Goal: Task Accomplishment & Management: Manage account settings

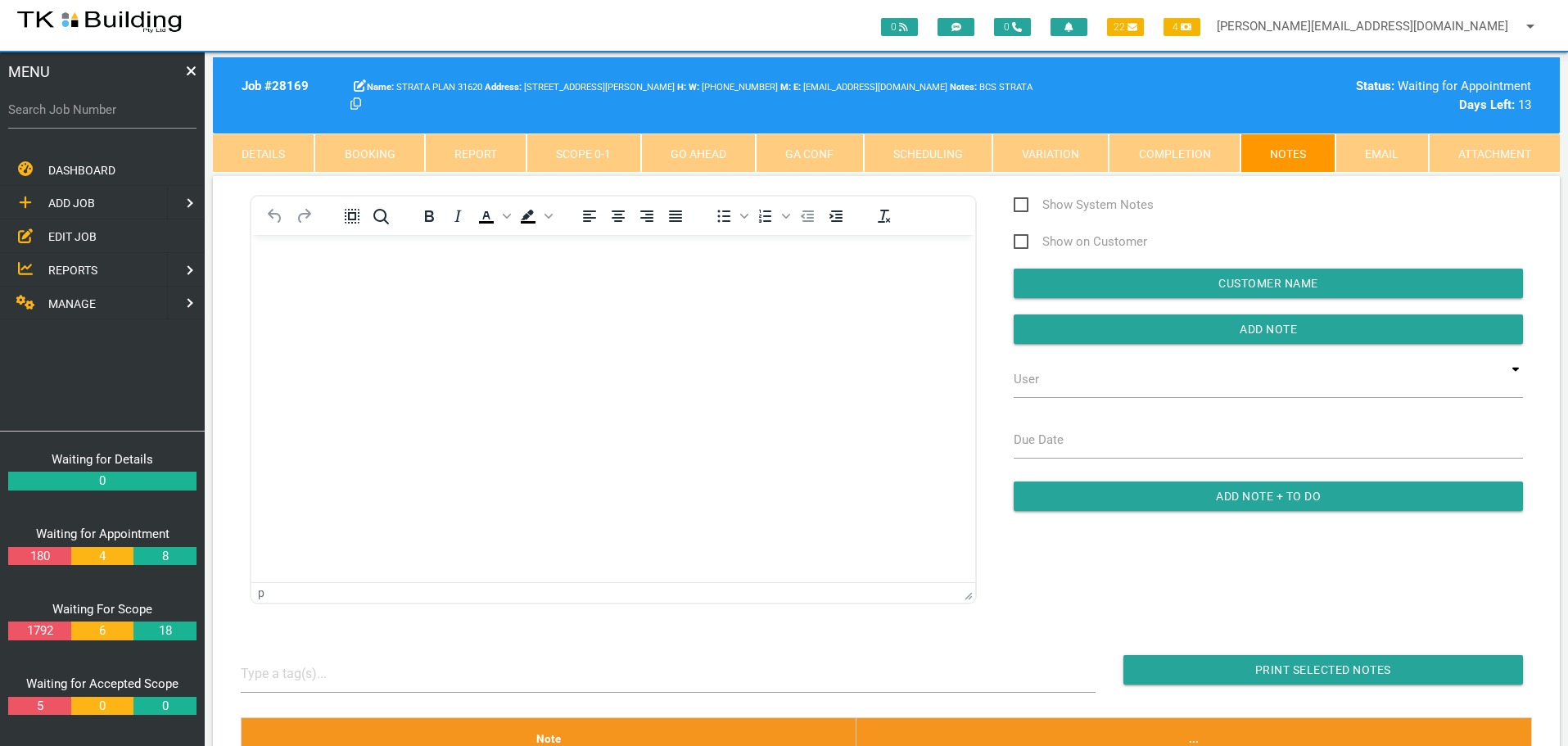
click at [65, 233] on span "EDIT JOB" at bounding box center [72, 236] width 48 height 13
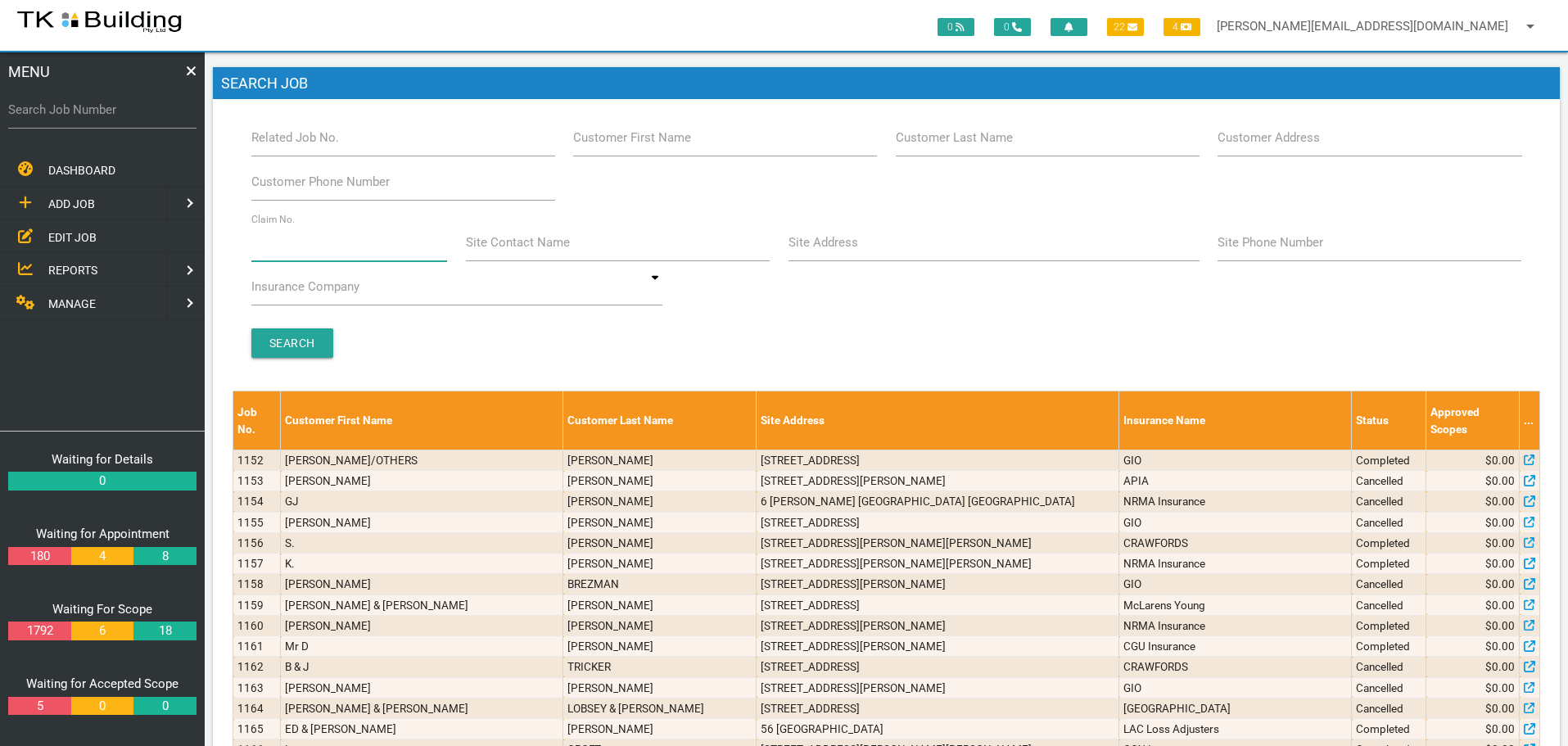
click at [313, 253] on input "Claim No." at bounding box center [349, 242] width 196 height 38
type input "34852"
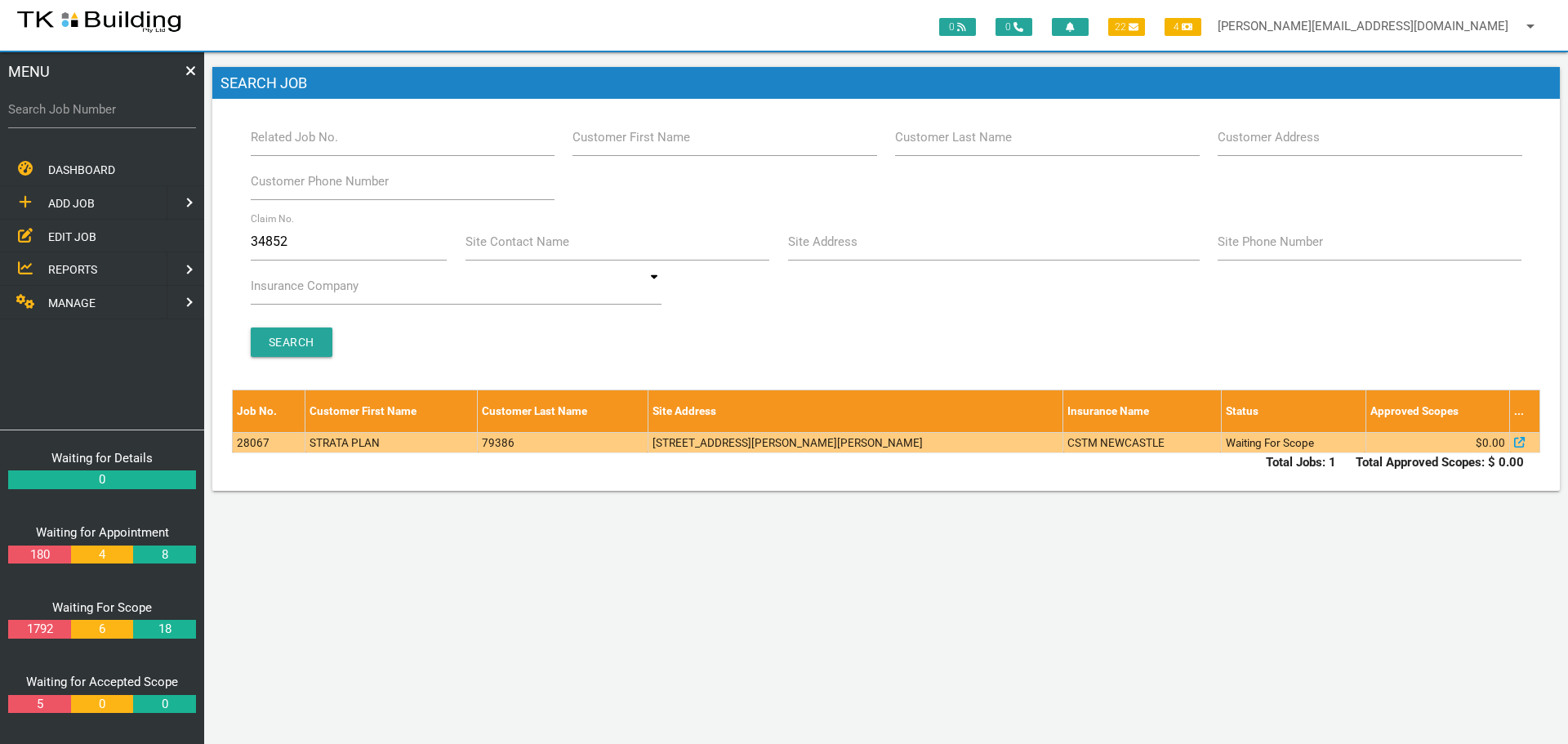
click at [600, 438] on td "79386" at bounding box center [562, 442] width 170 height 20
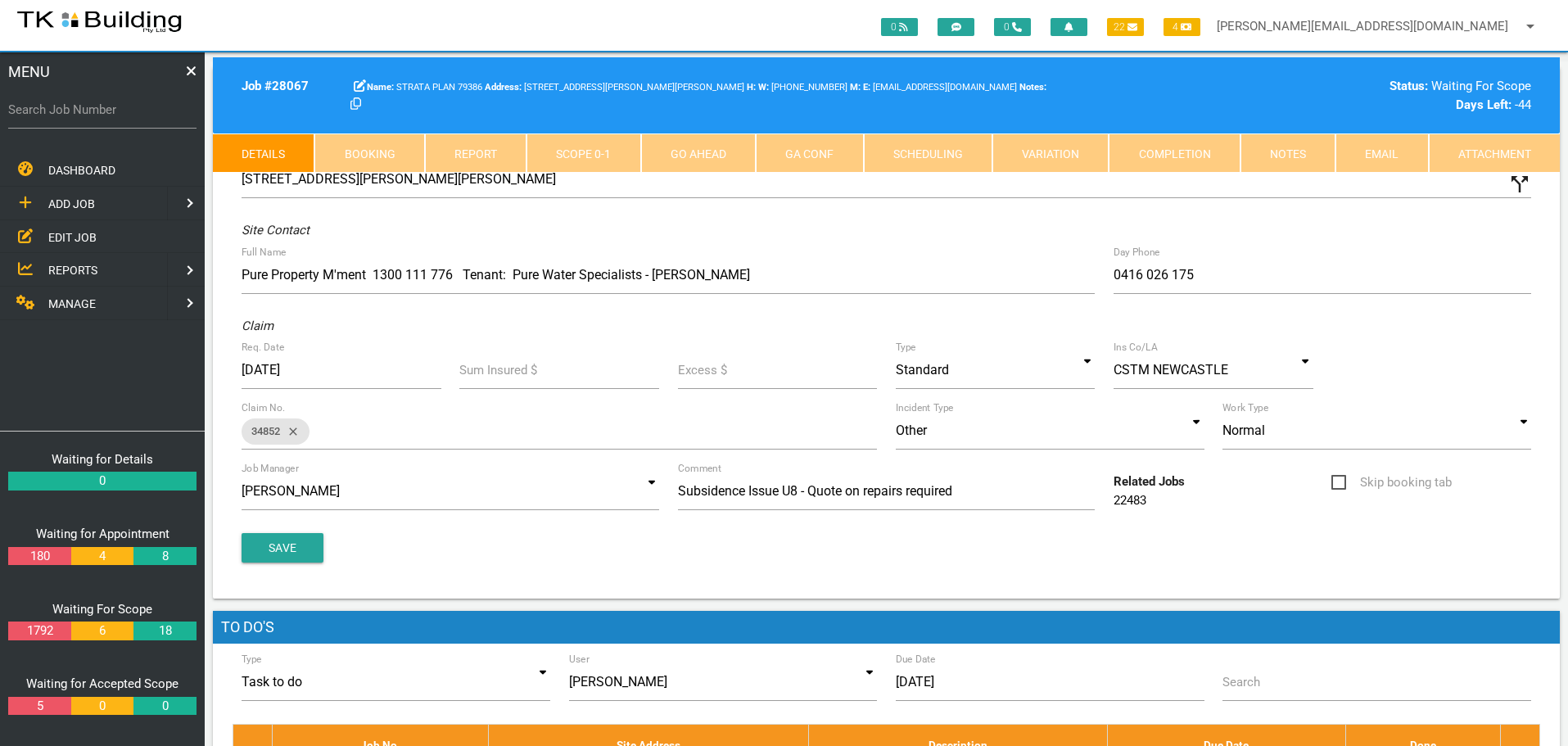
click at [1306, 151] on link "Notes" at bounding box center [1288, 153] width 95 height 40
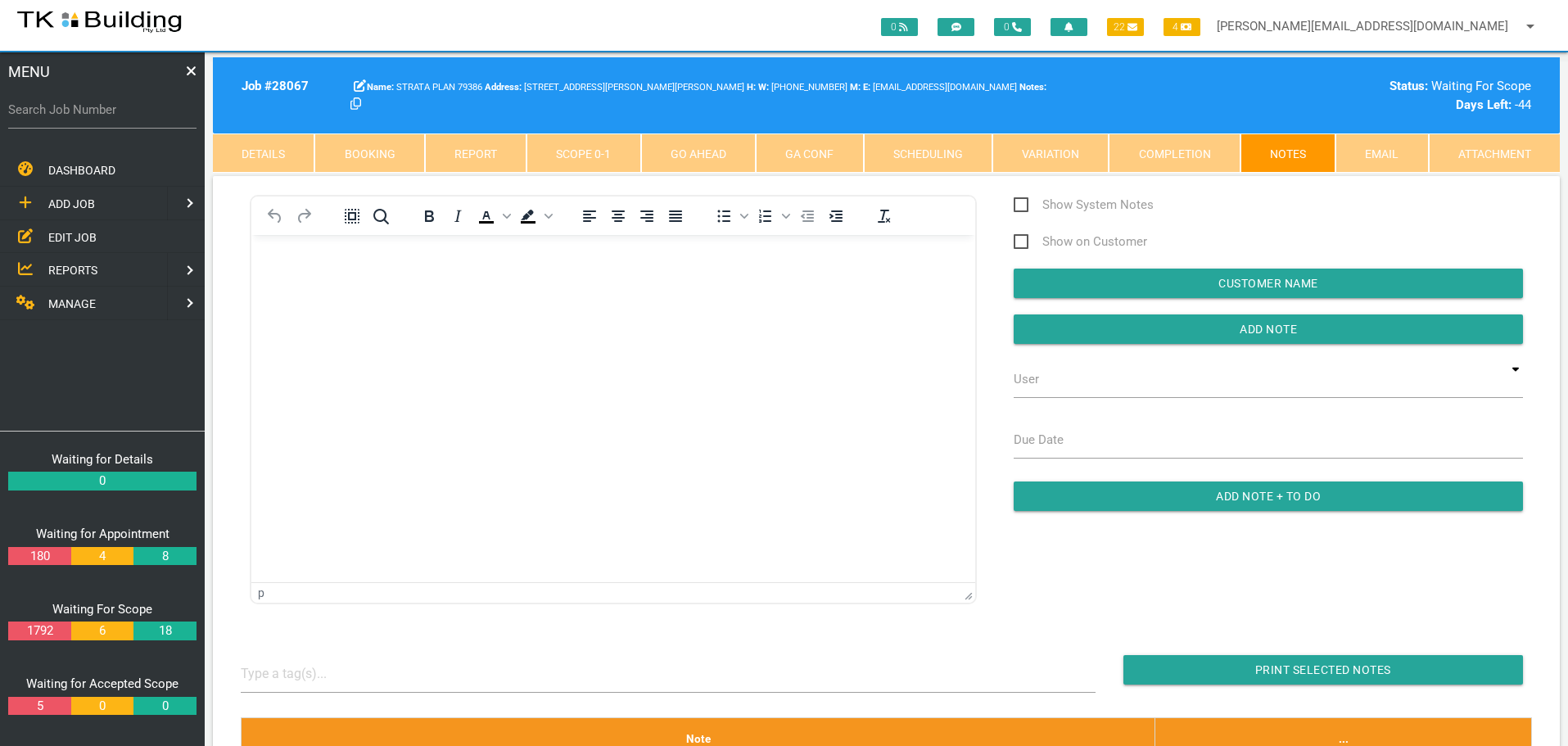
click at [342, 150] on link "Booking" at bounding box center [369, 153] width 110 height 40
select select "8"
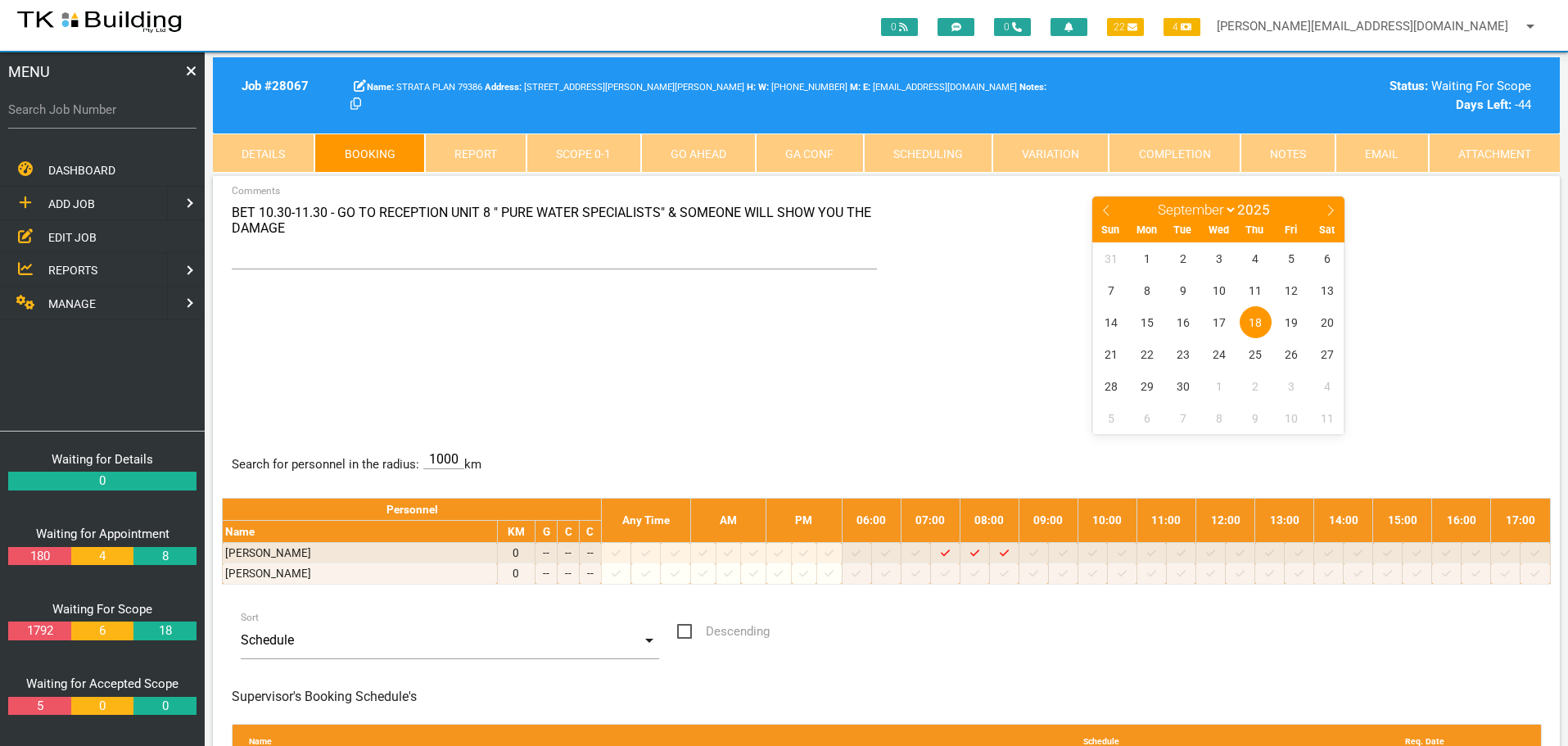
click at [1299, 156] on link "Notes" at bounding box center [1288, 153] width 95 height 40
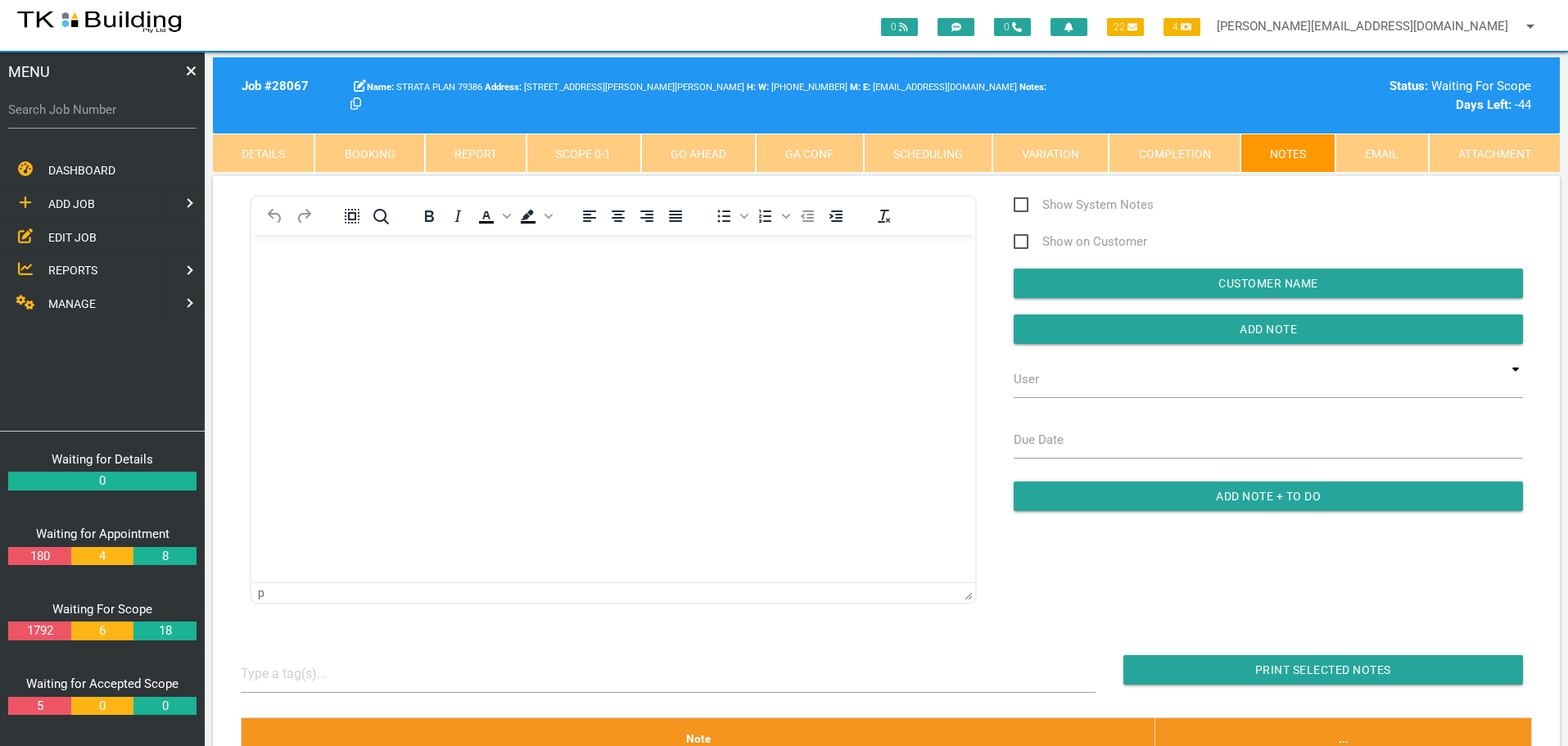
click at [272, 284] on body "Rich Text Area. Press ALT-0 for help." at bounding box center [613, 281] width 724 height 54
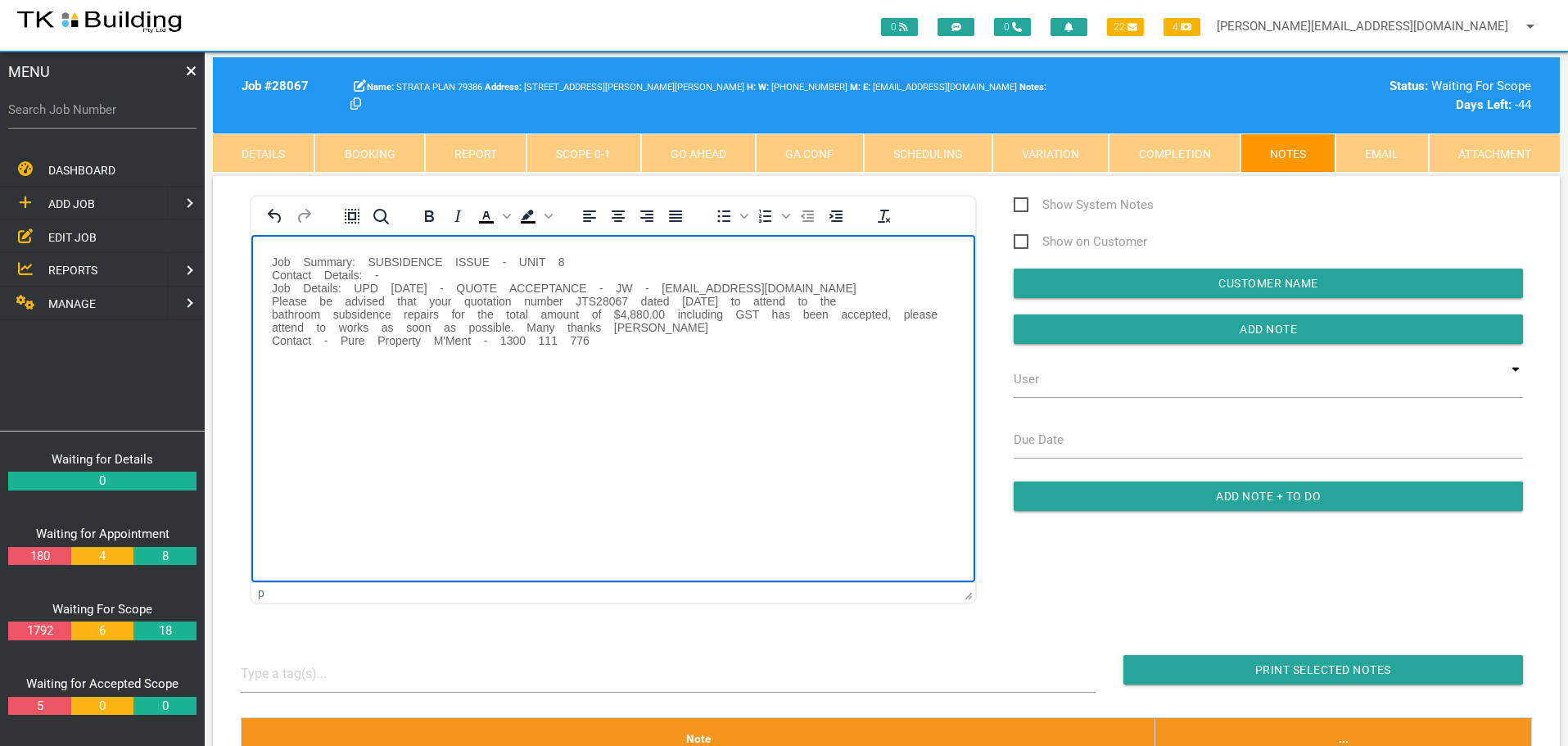
click at [297, 260] on p "Job Summary: SUBSIDENCE ISSUE - UNIT 8 Contact Details: - Job Details: UPD [DAT…" at bounding box center [614, 300] width 683 height 92
click at [352, 258] on p "Job Summary: SUBSIDENCE ISSUE - UNIT 8 Contact Details: - Job Details: UPD [DAT…" at bounding box center [614, 300] width 683 height 92
click at [431, 260] on p "Job Summary: SUBSIDENCE ISSUE - UNIT 8 Contact Details: - Job Details: UPD [DAT…" at bounding box center [614, 300] width 683 height 92
click at [467, 259] on p "Job Summary: SUBSIDENCE ISSUE - UNIT 8 Contact Details: - Job Details: UPD [DAT…" at bounding box center [614, 300] width 683 height 92
click at [477, 262] on p "Job Summary: SUBSIDENCE ISSUE - UNIT 8 Contact Details: - Job Details: UPD [DAT…" at bounding box center [614, 300] width 683 height 92
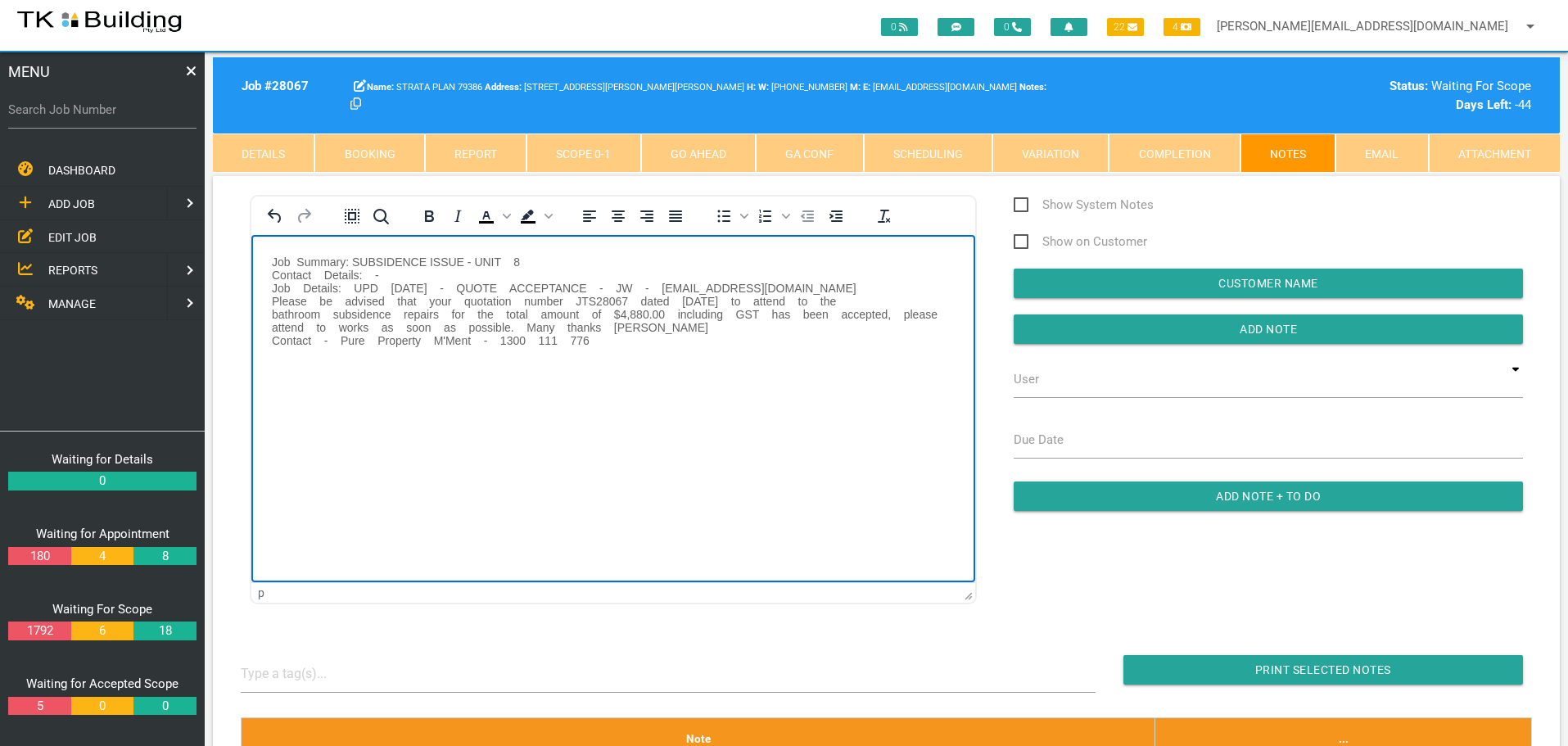
click at [502, 261] on p "Job Summary: SUBSIDENCE ISSUE - UNIT 8 Contact Details: - Job Details: UPD [DAT…" at bounding box center [614, 300] width 683 height 92
click at [525, 262] on p "Job Summary: SUBSIDENCE ISSUE - UNIT 8 Contact Details: - Job Details: UPD [DAT…" at bounding box center [614, 300] width 683 height 92
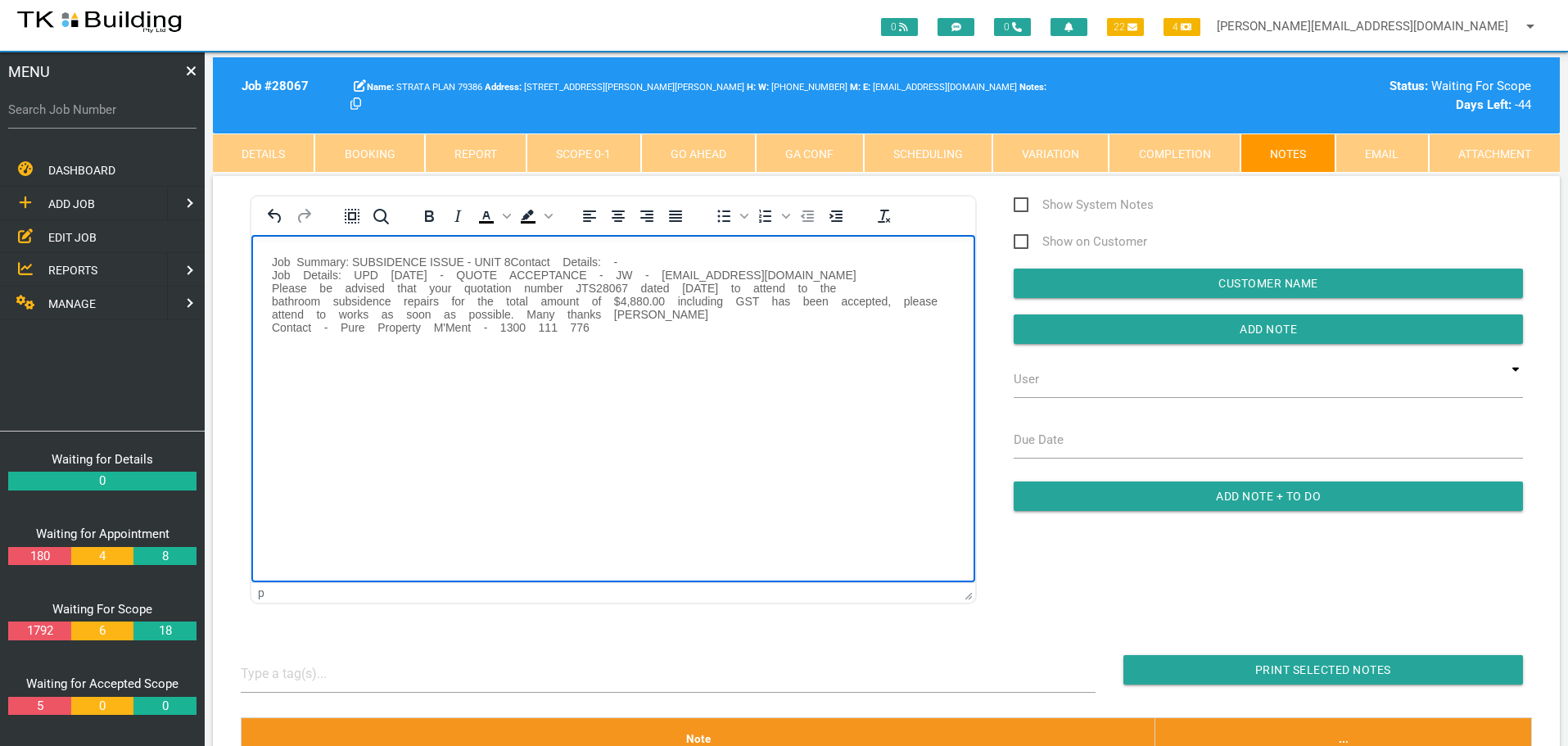
click at [559, 260] on p "Job Summary: SUBSIDENCE ISSUE - UNIT 8 Contact Details: - Job Details: UPD [DAT…" at bounding box center [614, 293] width 683 height 78
click at [601, 260] on p "Job Summary: SUBSIDENCE ISSUE - UNIT 8 Contact Details: - Job Details: UPD [DAT…" at bounding box center [614, 293] width 683 height 78
click at [615, 259] on p "Job Summary: SUBSIDENCE ISSUE - UNIT 8 Contact Details: - Job Details: UPD [DAT…" at bounding box center [614, 293] width 683 height 78
click at [629, 262] on p "Job Summary: SUBSIDENCE ISSUE - UNIT 8 Contact Details: - J ob Details: UPD [DA…" at bounding box center [614, 293] width 683 height 78
click at [672, 261] on p "Job Summary: SUBSIDENCE ISSUE - UNIT 8 Contact Details: - J ob Details: UPD [DA…" at bounding box center [614, 293] width 683 height 78
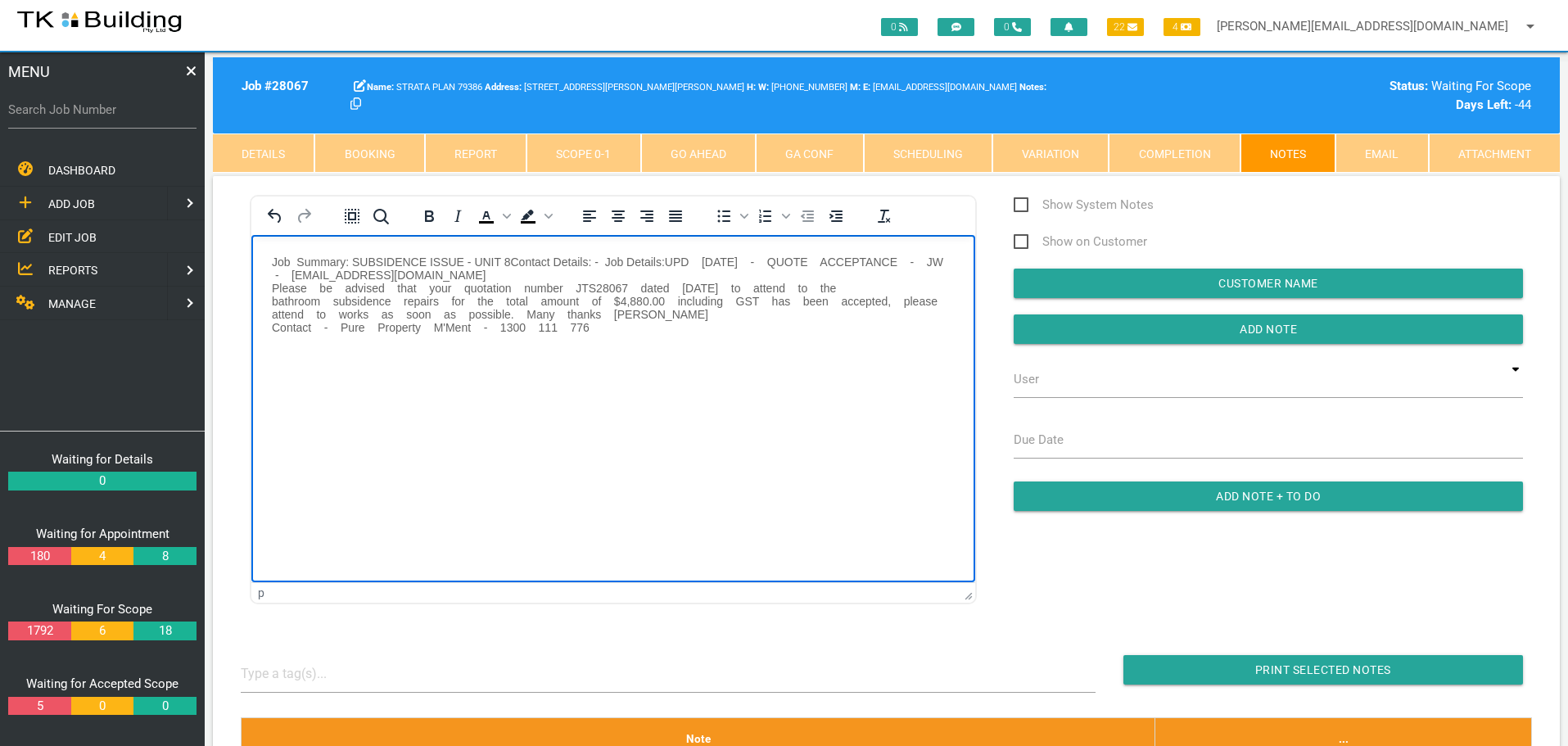
click at [696, 260] on p "Job Summary: SUBSIDENCE ISSUE - UNIT 8 Contact Details: - J ob Details:UPD [DAT…" at bounding box center [614, 293] width 683 height 78
click at [755, 261] on p "Job Summary: SUBSIDENCE ISSUE - UNIT 8 Contact Details: - J ob Details:UPD [DAT…" at bounding box center [614, 293] width 683 height 78
click at [673, 259] on p "Job Summary: SUBSIDENCE ISSUE - UNIT 8 Contact Details: - J ob Details:UPD [DAT…" at bounding box center [614, 293] width 683 height 78
click at [760, 261] on p "Job Summary: SUBSIDENCE ISSUE - UNIT 8 Contact Details: - J ob Details: UPD [DA…" at bounding box center [614, 293] width 683 height 78
click at [767, 262] on p "Job Summary: SUBSIDENCE ISSUE - UNIT 8 Contact Details: - J ob Details: UPD [DA…" at bounding box center [614, 293] width 683 height 78
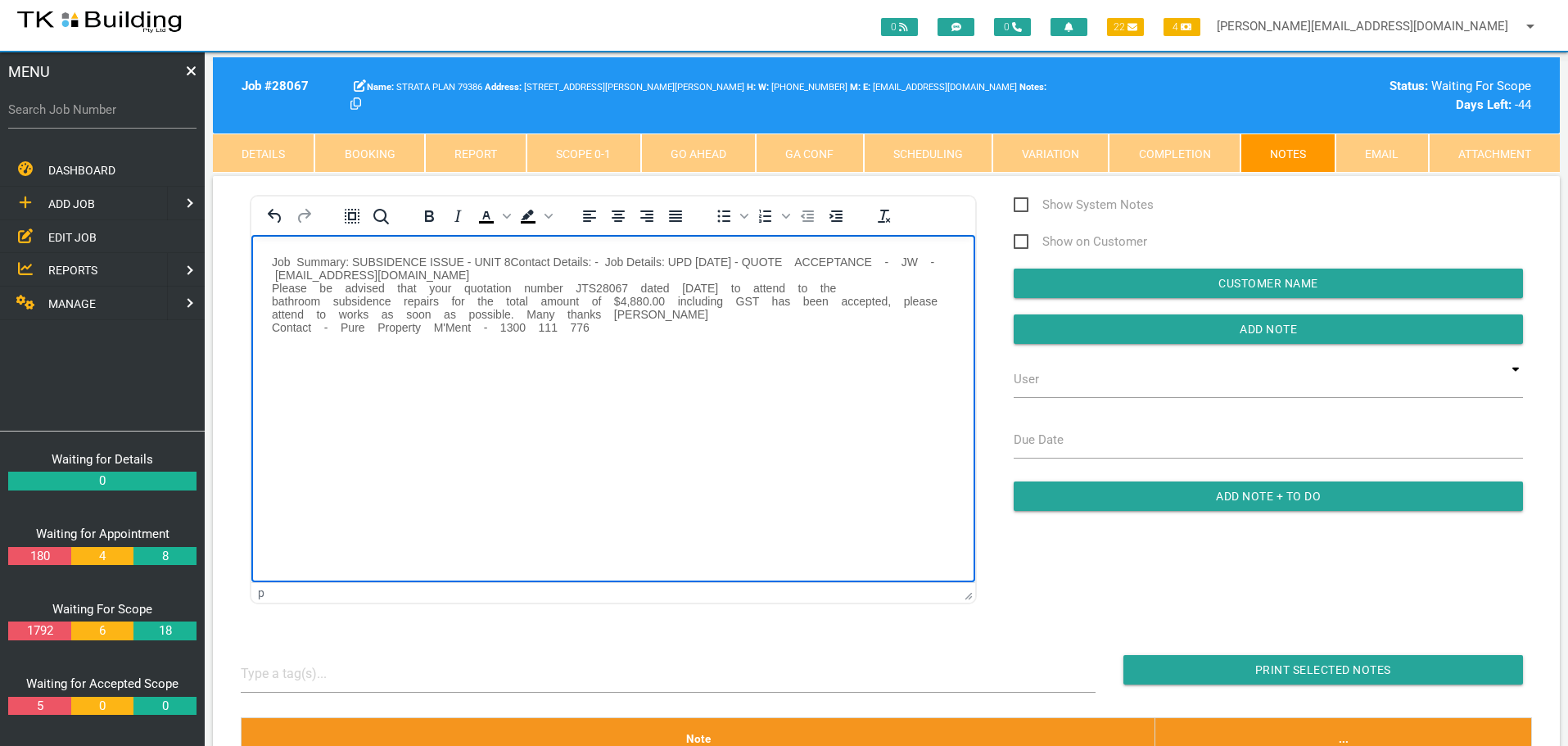
click at [812, 260] on p "Job Summary: SUBSIDENCE ISSUE - UNIT 8 Contact Details: - J ob Details: UPD [DA…" at bounding box center [614, 293] width 683 height 78
click at [891, 262] on p "Job Summary: SUBSIDENCE ISSUE - UNIT 8 Contact Details: - J ob Details: UPD [DA…" at bounding box center [614, 293] width 683 height 78
click at [896, 262] on p "Job Summary: SUBSIDENCE ISSUE - UNIT 8 Contact Details: - J ob Details: UPD [DA…" at bounding box center [614, 293] width 683 height 78
click at [918, 262] on p "Job Summary: SUBSIDENCE ISSUE - UNIT 8 Contact Details: - J ob Details: UPD [DA…" at bounding box center [614, 293] width 683 height 78
click at [924, 260] on p "Job Summary: SUBSIDENCE ISSUE - UNIT 8 Contact Details: - J ob Details: UPD [DA…" at bounding box center [614, 293] width 683 height 78
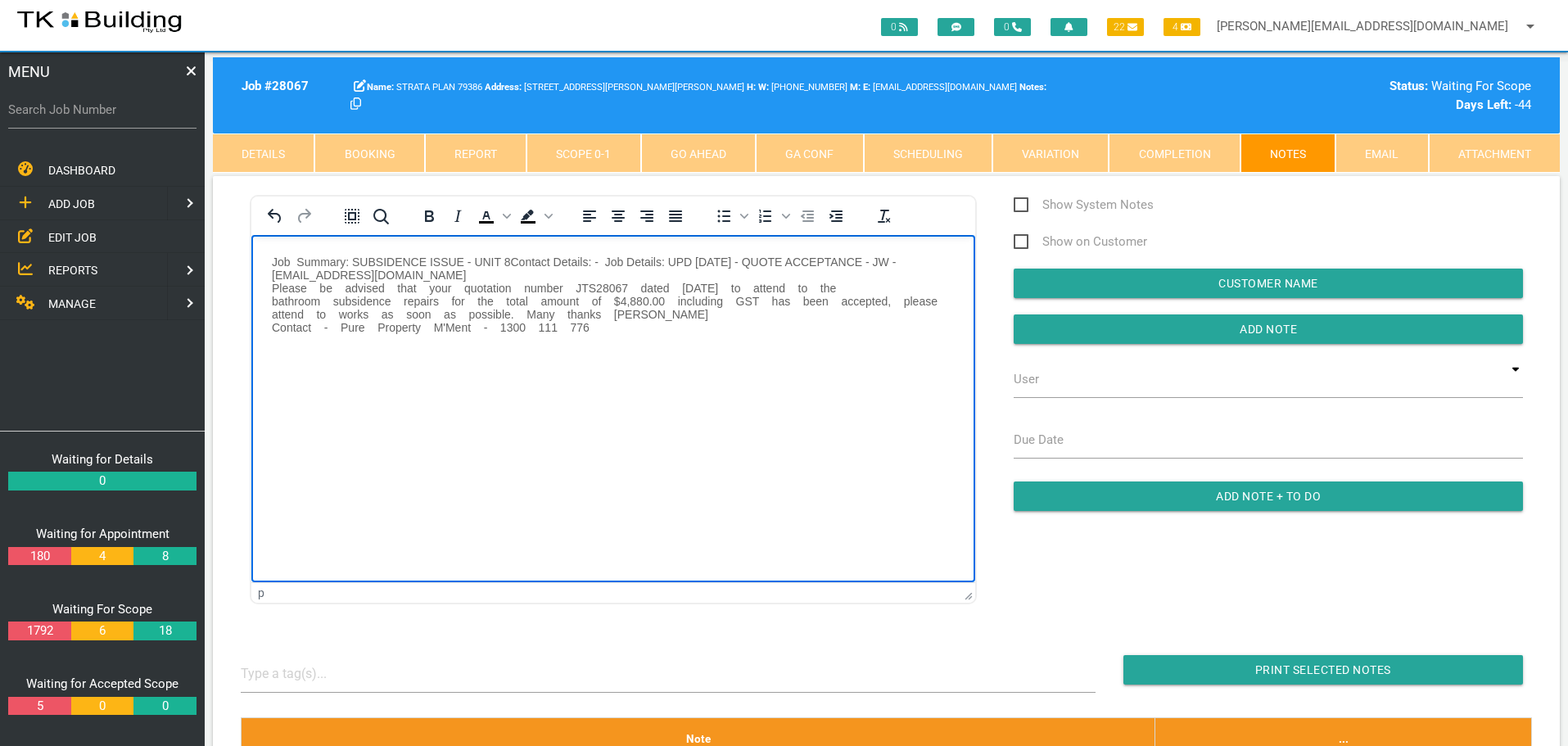
click at [396, 274] on p "Job Summary: SUBSIDENCE ISSUE - UNIT 8 Contact Details: - J ob Details: UPD [DA…" at bounding box center [614, 293] width 683 height 78
click at [423, 273] on p "Job Summary: SUBSIDENCE ISSUE - UNIT 8 Contact Details: - J ob Details: UPD [DA…" at bounding box center [614, 293] width 683 height 78
click at [441, 275] on p "Job Summary: SUBSIDENCE ISSUE - UNIT 8 Contact Details: - J ob Details: UPD [DA…" at bounding box center [614, 293] width 683 height 78
click at [483, 273] on p "Job Summary: SUBSIDENCE ISSUE - UNIT 8 Contact Details: - J ob Details: UPD [DA…" at bounding box center [614, 293] width 683 height 78
click at [505, 275] on p "Job Summary: SUBSIDENCE ISSUE - UNIT 8 Contact Details: - J ob Details: UPD [DA…" at bounding box center [614, 293] width 683 height 78
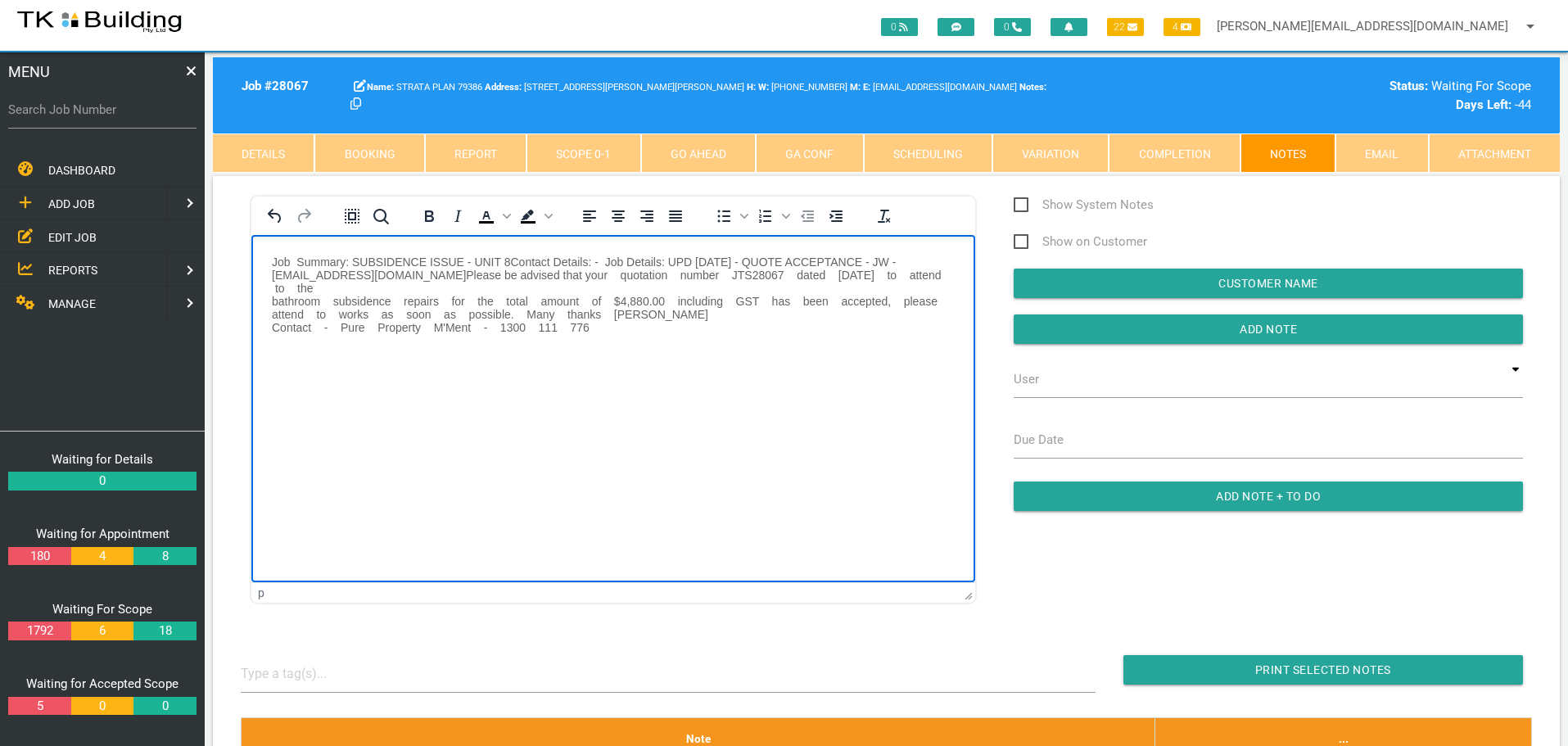
click at [530, 274] on p "Job Summary: SUBSIDENCE ISSUE - UNIT 8 Contact Details: - J ob Details: UPD [DA…" at bounding box center [614, 293] width 683 height 78
click at [582, 274] on p "Job Summary: SUBSIDENCE ISSUE - UNIT 8 Contact Details: - J ob Details: UPD [DA…" at bounding box center [614, 293] width 683 height 78
click at [624, 272] on p "Job Summary: SUBSIDENCE ISSUE - UNIT 8 Contact Details: - J ob Details: UPD [DA…" at bounding box center [614, 293] width 683 height 78
click at [678, 273] on p "Job Summary: SUBSIDENCE ISSUE - UNIT 8 Contact Details: - J ob Details: UPD [DA…" at bounding box center [614, 293] width 683 height 78
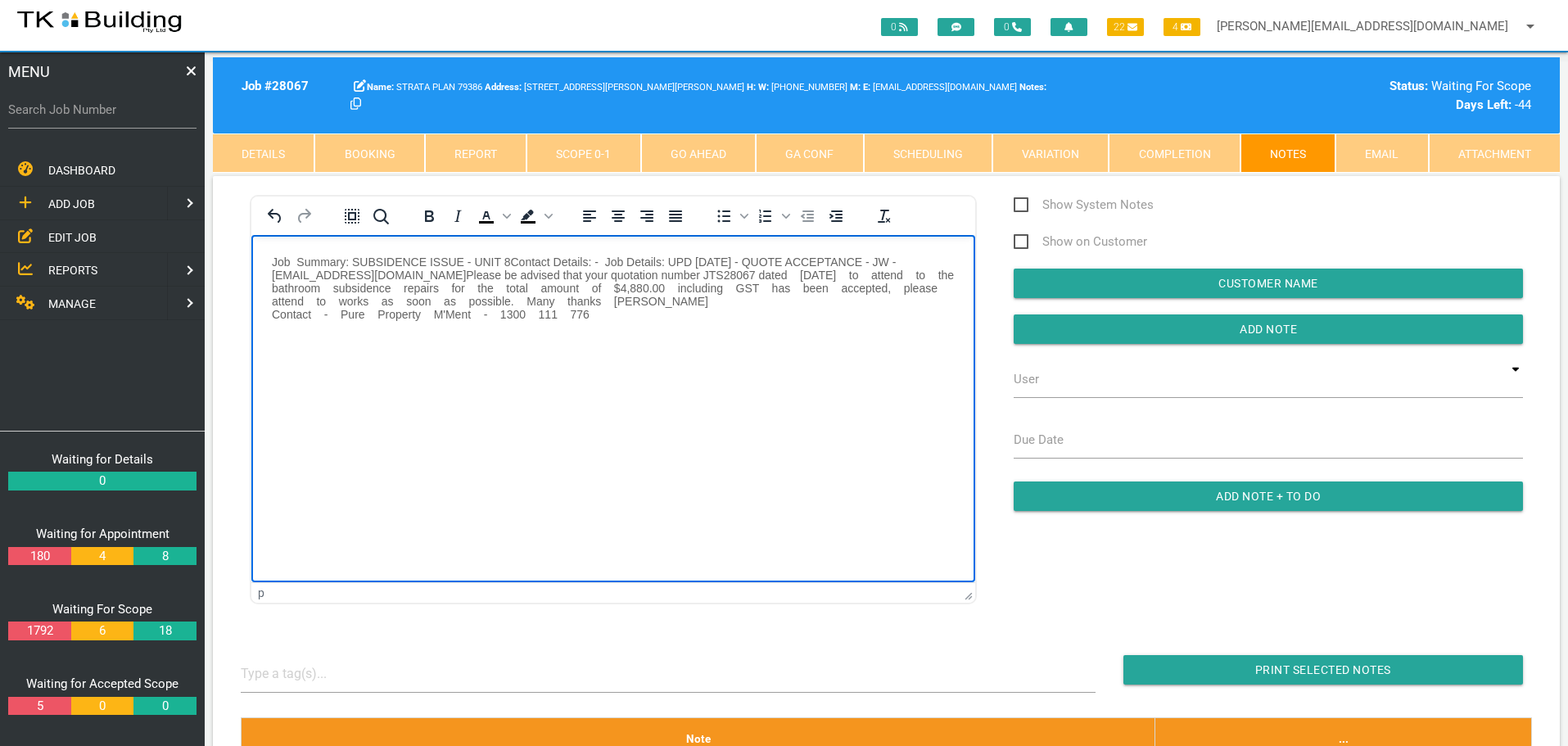
click at [711, 274] on p "Job Summary: SUBSIDENCE ISSUE - UNIT 8 Contact Details: - J ob Details: UPD [DA…" at bounding box center [614, 287] width 683 height 65
click at [728, 274] on p "Job Summary: SUBSIDENCE ISSUE - UNIT 8 Contact Details: - J ob Details: UPD [DA…" at bounding box center [614, 287] width 683 height 65
click at [790, 273] on p "Job Summary: SUBSIDENCE ISSUE - UNIT 8 Contact Details: - J ob Details: UPD [DA…" at bounding box center [614, 287] width 683 height 65
click at [819, 275] on p "Job Summary: SUBSIDENCE ISSUE - UNIT 8 Contact Details: - J ob Details: UPD [DA…" at bounding box center [614, 287] width 683 height 65
click at [832, 274] on p "Job Summary: SUBSIDENCE ISSUE - UNIT 8 Contact Details: - J ob Details: UPD [DA…" at bounding box center [614, 287] width 683 height 65
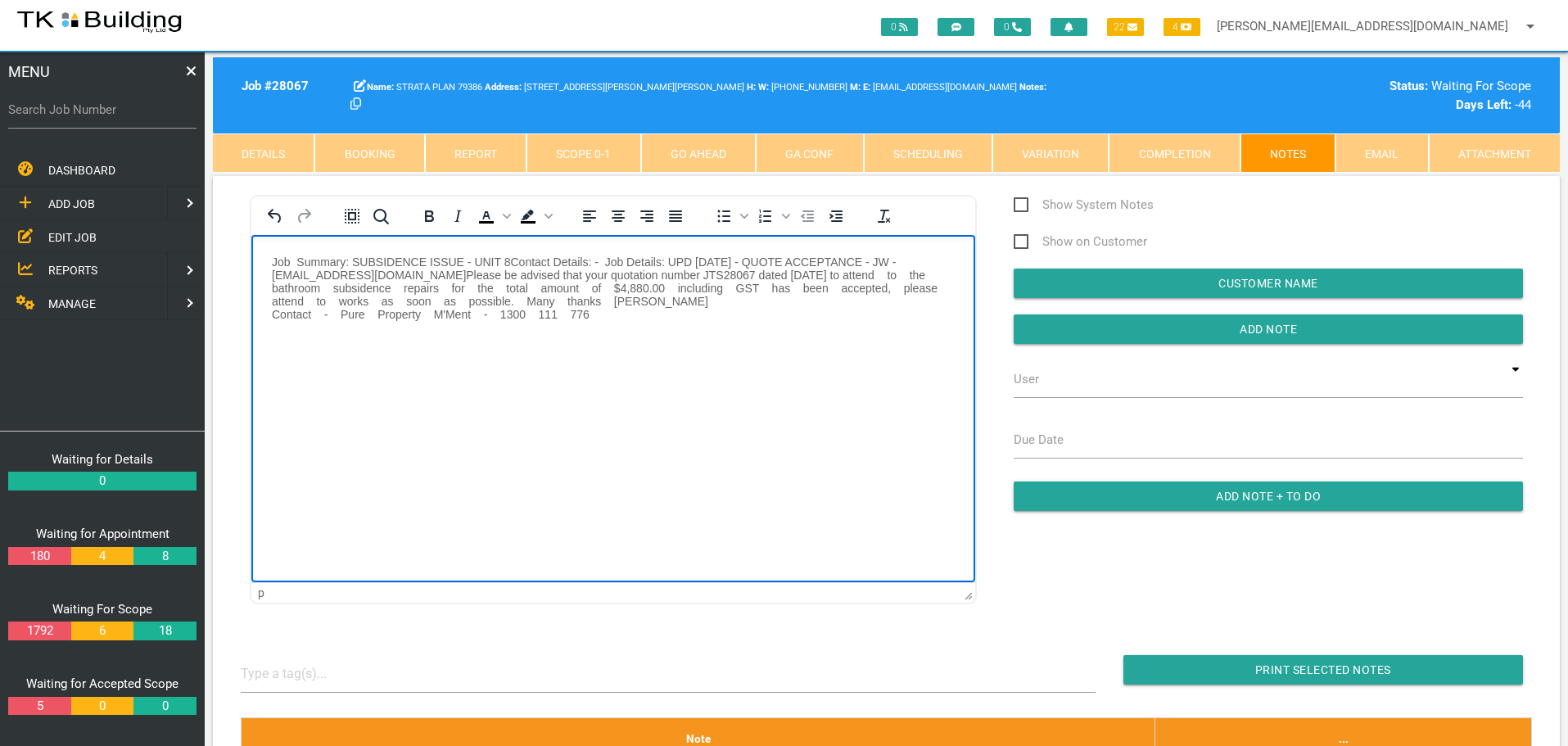
click at [865, 275] on p "Job Summary: SUBSIDENCE ISSUE - UNIT 8 Contact Details: - J ob Details: UPD [DA…" at bounding box center [614, 287] width 683 height 65
click at [879, 275] on p "Job Summary: SUBSIDENCE ISSUE - UNIT 8 Contact Details: - J ob Details: UPD [DA…" at bounding box center [614, 287] width 683 height 65
click at [899, 272] on p "Job Summary: SUBSIDENCE ISSUE - UNIT 8 Contact Details: - J ob Details: UPD [DA…" at bounding box center [614, 287] width 683 height 65
click at [281, 286] on p "Job Summary: SUBSIDENCE ISSUE - UNIT 8 Contact Details: - J ob Details: UPD [DA…" at bounding box center [614, 287] width 683 height 65
click at [310, 300] on p "Job Summary: SUBSIDENCE ISSUE - UNIT 8 Contact Details: - J ob Details: UPD [DA…" at bounding box center [614, 287] width 683 height 65
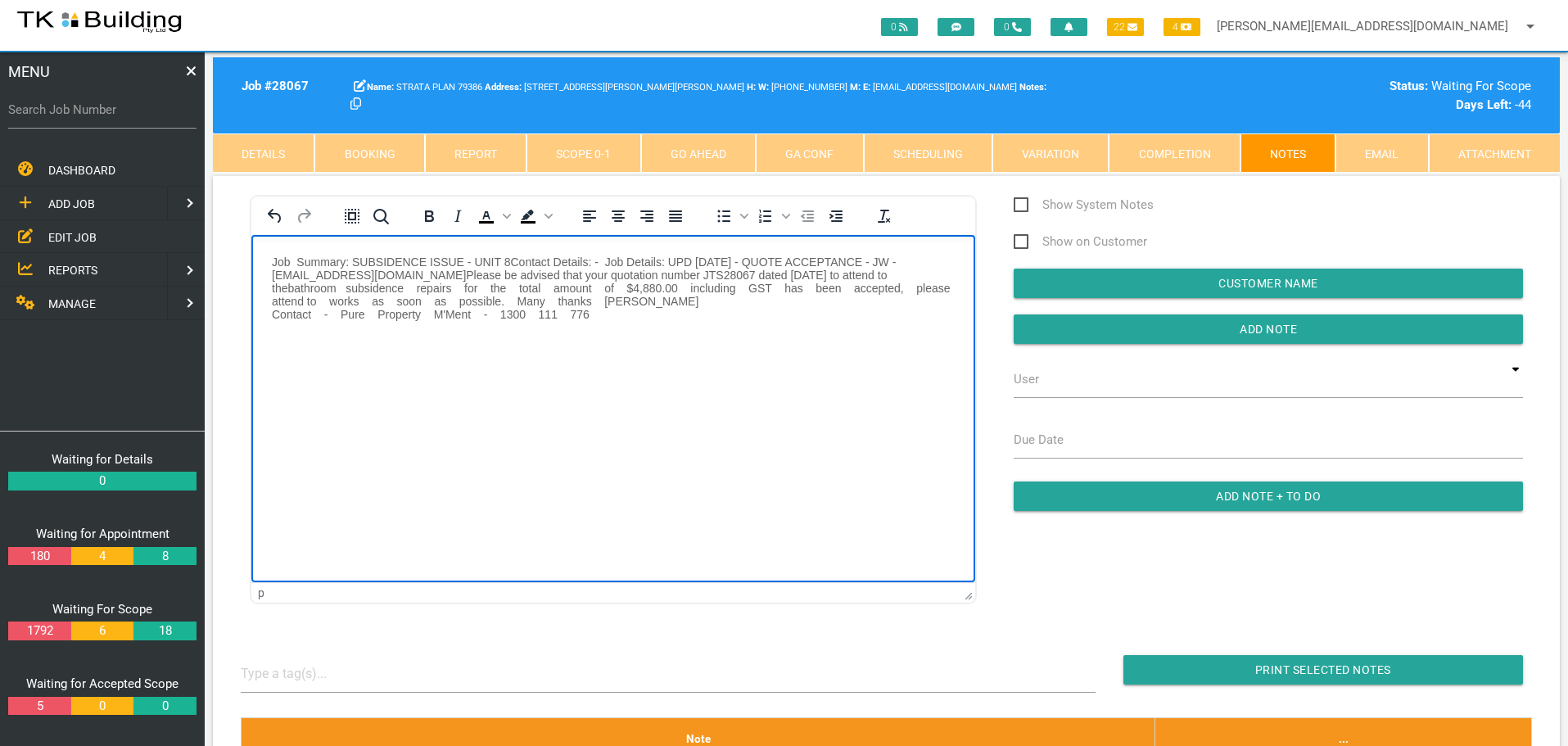
click at [321, 299] on p "Job Summary: SUBSIDENCE ISSUE - UNIT 8 Contact Details: - J ob Details: UPD [DA…" at bounding box center [614, 287] width 683 height 65
click at [357, 300] on p "Job Summary: SUBSIDENCE ISSUE - UNIT 8 Contact Details: - J ob Details: UPD [DA…" at bounding box center [614, 287] width 683 height 65
click at [371, 299] on p "Job Summary: SUBSIDENCE ISSUE - UNIT 8 Contact Details: - J ob Details: UPD [DA…" at bounding box center [614, 287] width 683 height 65
click at [395, 299] on p "Job Summary: SUBSIDENCE ISSUE - UNIT 8 Contact Details: - J ob Details: UPD [DA…" at bounding box center [614, 287] width 683 height 65
click at [412, 301] on p "Job Summary: SUBSIDENCE ISSUE - UNIT 8 Contact Details: - J ob Details: UPD [DA…" at bounding box center [614, 287] width 683 height 65
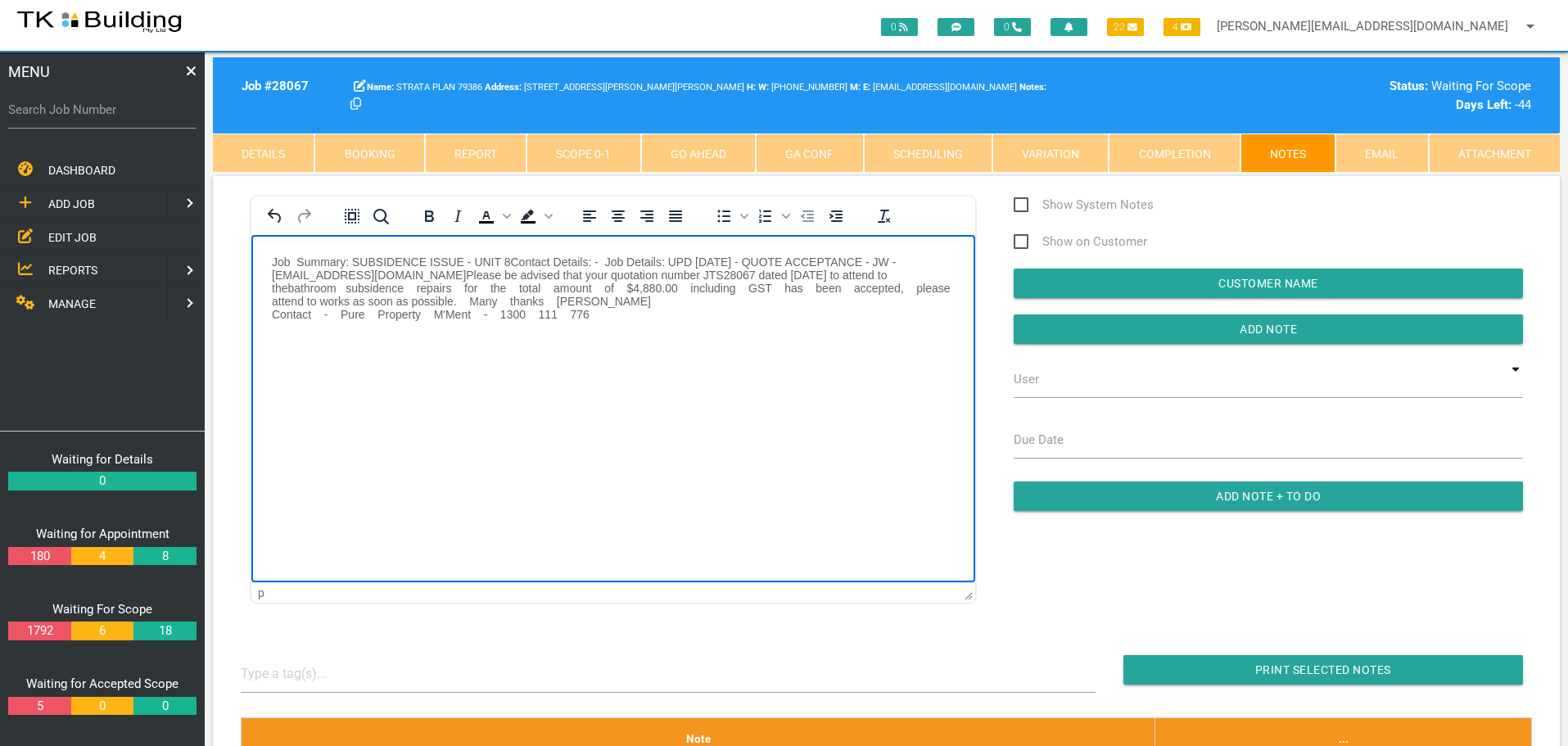
click at [460, 300] on p "Job Summary: SUBSIDENCE ISSUE - UNIT 8 Contact Details: - J ob Details: UPD [DA…" at bounding box center [614, 287] width 683 height 65
click at [491, 299] on p "Job Summary: SUBSIDENCE ISSUE - UNIT 8 Contact Details: - J ob Details: UPD [DA…" at bounding box center [614, 287] width 683 height 65
click at [528, 298] on p "Job Summary: SUBSIDENCE ISSUE - UNIT 8 Contact Details: - J ob Details: UPD [DA…" at bounding box center [614, 287] width 683 height 65
click at [565, 299] on p "Job Summary: SUBSIDENCE ISSUE - UNIT 8 Contact Details: - J ob Details: UPD [DA…" at bounding box center [614, 287] width 683 height 65
click at [605, 300] on p "Job Summary: SUBSIDENCE ISSUE - UNIT 8 Contact Details: - J ob Details: UPD [DA…" at bounding box center [614, 281] width 683 height 53
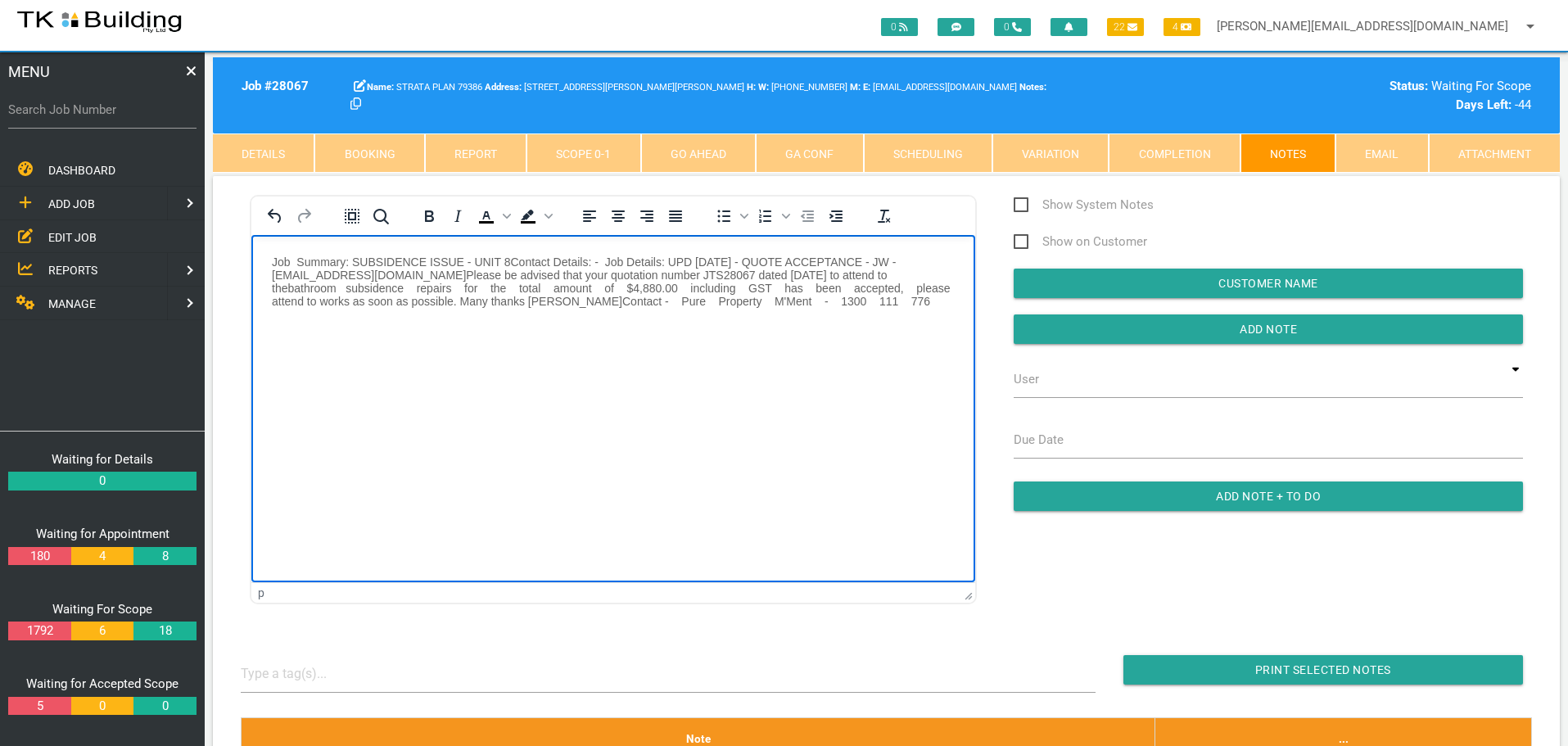
click at [613, 300] on p "Job Summary: SUBSIDENCE ISSUE - UNIT 8 Contact Details: - J ob Details: UPD [DA…" at bounding box center [614, 281] width 683 height 53
click at [639, 301] on p "Job Summary: SUBSIDENCE ISSUE - UNIT 8 Contact Details: - J ob Details: UPD [DA…" at bounding box center [614, 281] width 683 height 53
click at [688, 300] on p "Job Summary: SUBSIDENCE ISSUE - UNIT 8 Contact Details: - J ob Details: UPD [DA…" at bounding box center [614, 281] width 683 height 53
click at [725, 301] on p "Job Summary: SUBSIDENCE ISSUE - UNIT 8 Contact Details: - J ob Details: UPD [DA…" at bounding box center [614, 281] width 683 height 53
click at [735, 301] on p "Job Summary: SUBSIDENCE ISSUE - UNIT 8 Contact Details: - J ob Details: UPD [DA…" at bounding box center [614, 281] width 683 height 53
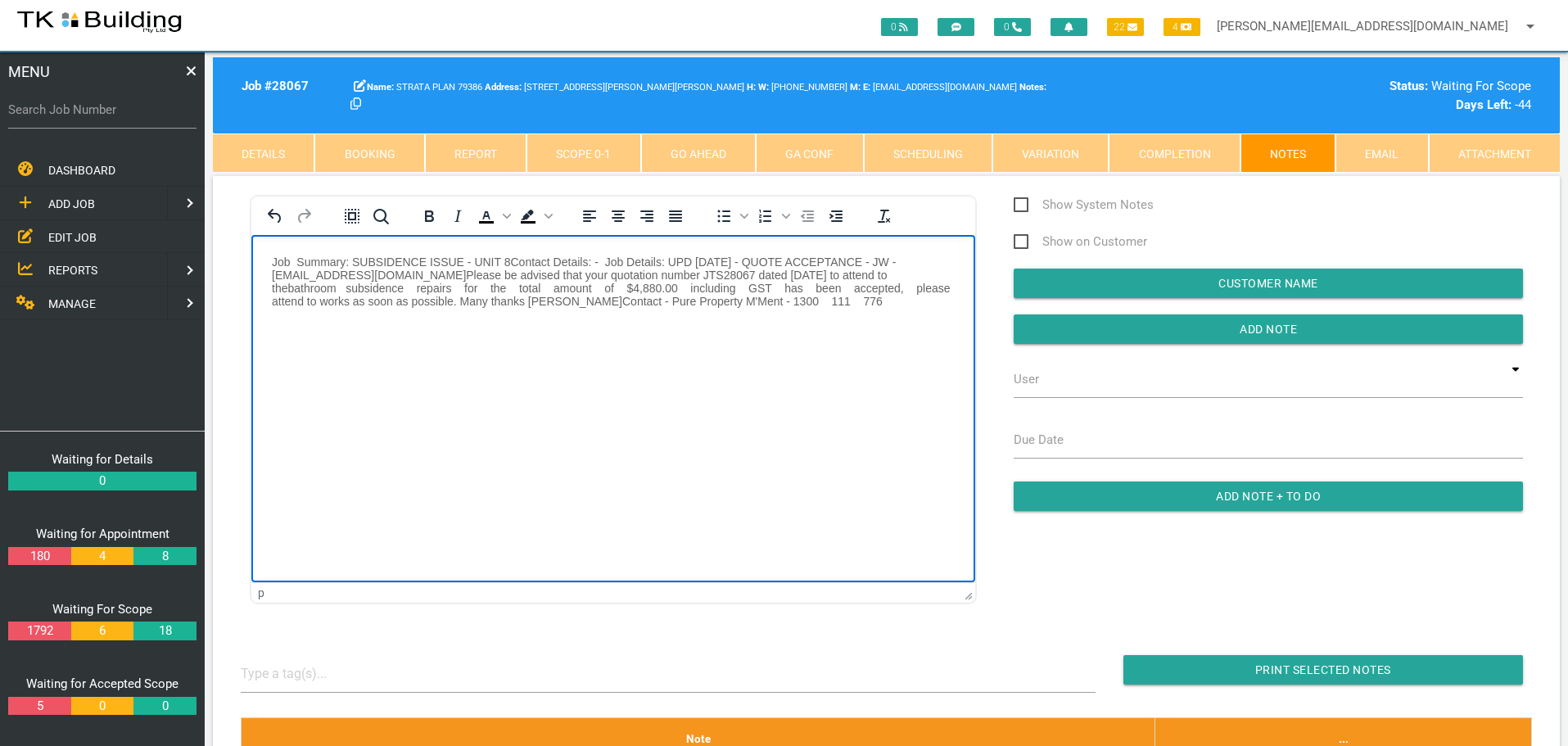
click at [767, 299] on p "Job Summary: SUBSIDENCE ISSUE - UNIT 8 Contact Details: - J ob Details: UPD [DA…" at bounding box center [614, 281] width 683 height 53
click at [785, 298] on p "Job Summary: SUBSIDENCE ISSUE - UNIT 8 Contact Details: - J ob Details: UPD [DA…" at bounding box center [614, 281] width 683 height 53
click at [276, 256] on p "Job Summary: SUBSIDENCE ISSUE - UNIT 8 Contact Details: - J ob Details: UPD [DA…" at bounding box center [614, 281] width 683 height 53
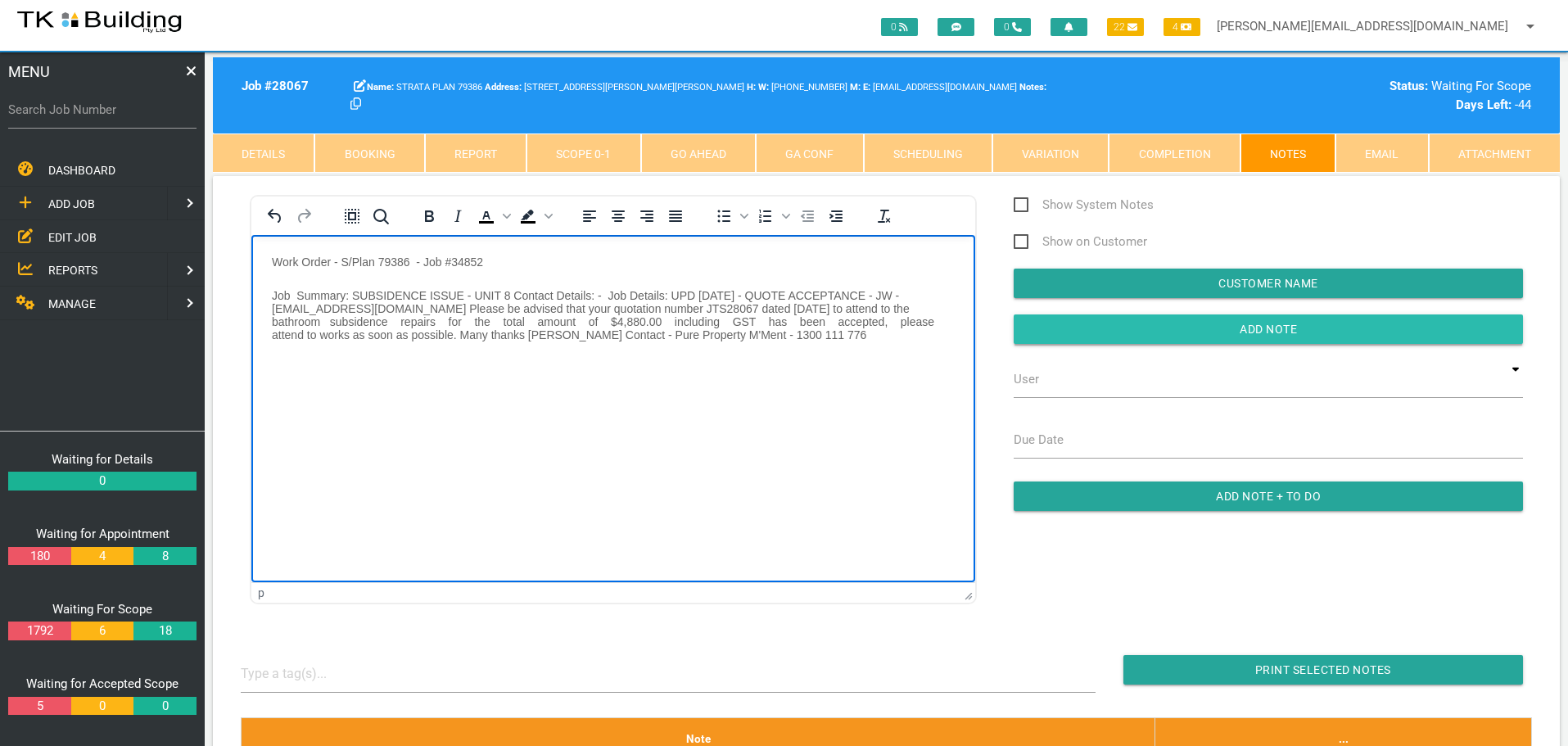
click at [1030, 332] on input "Add Note" at bounding box center [1268, 329] width 509 height 29
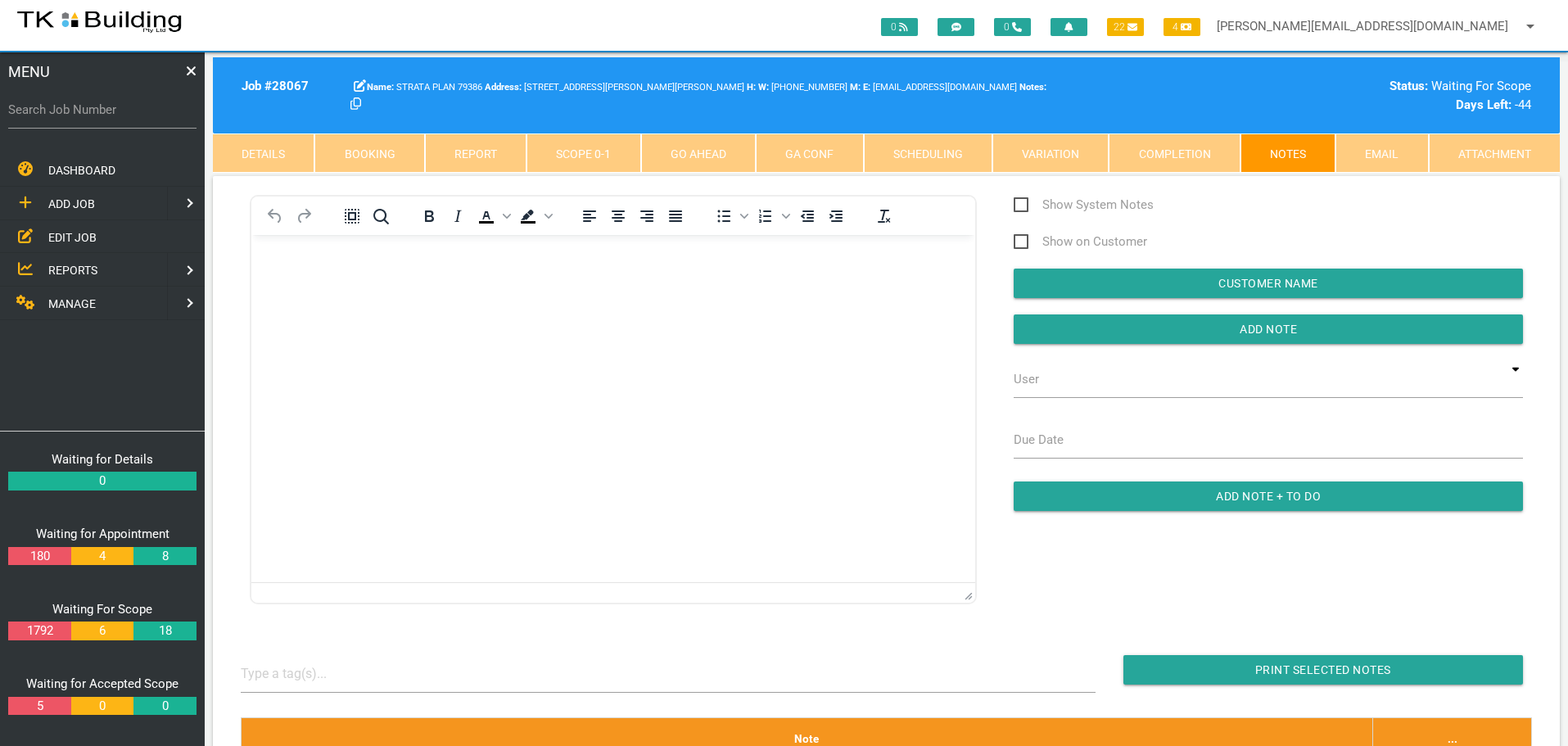
click at [76, 234] on span "EDIT JOB" at bounding box center [72, 236] width 48 height 13
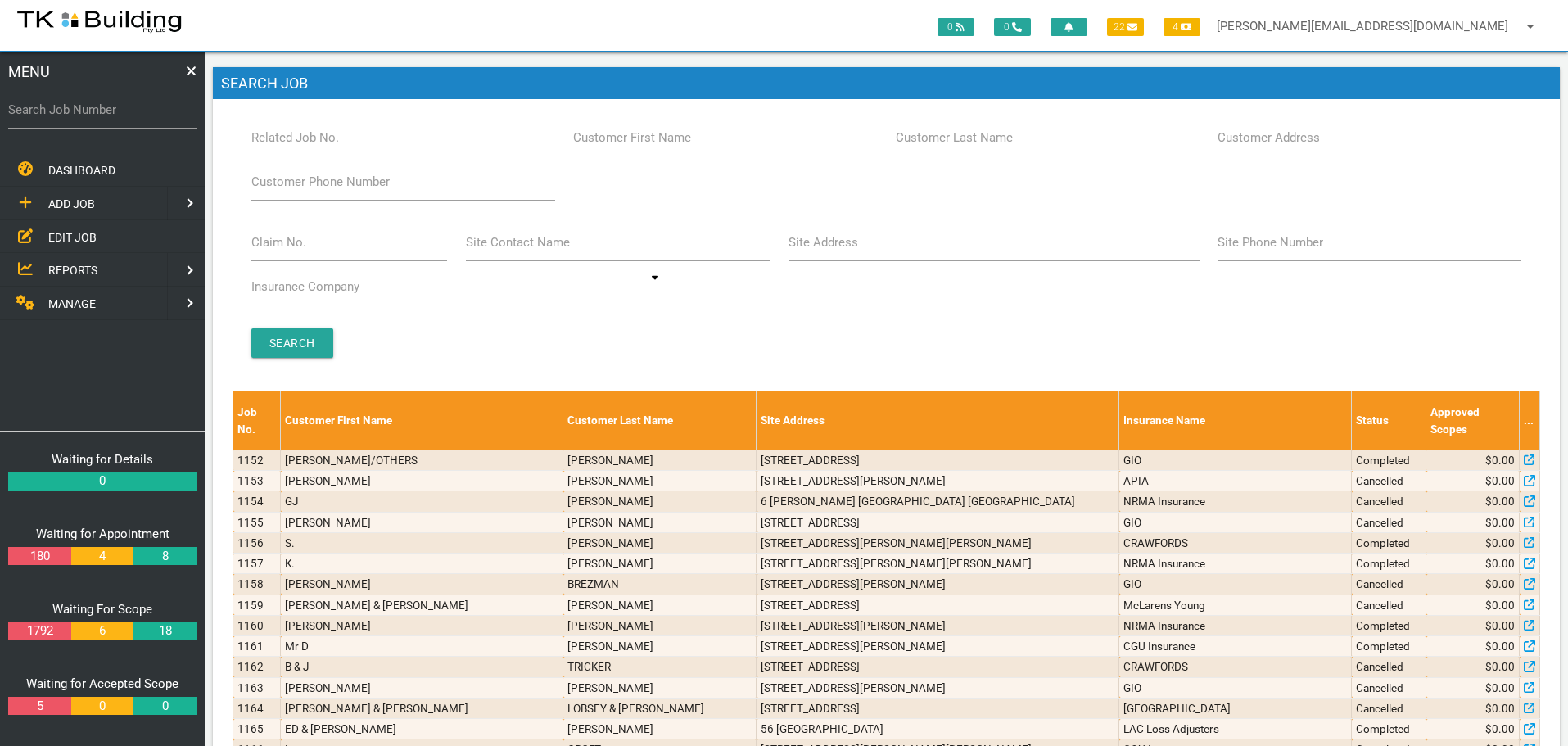
click at [287, 249] on label "Claim No." at bounding box center [278, 242] width 55 height 18
click at [287, 249] on input "Claim No." at bounding box center [349, 242] width 196 height 38
type input "065783"
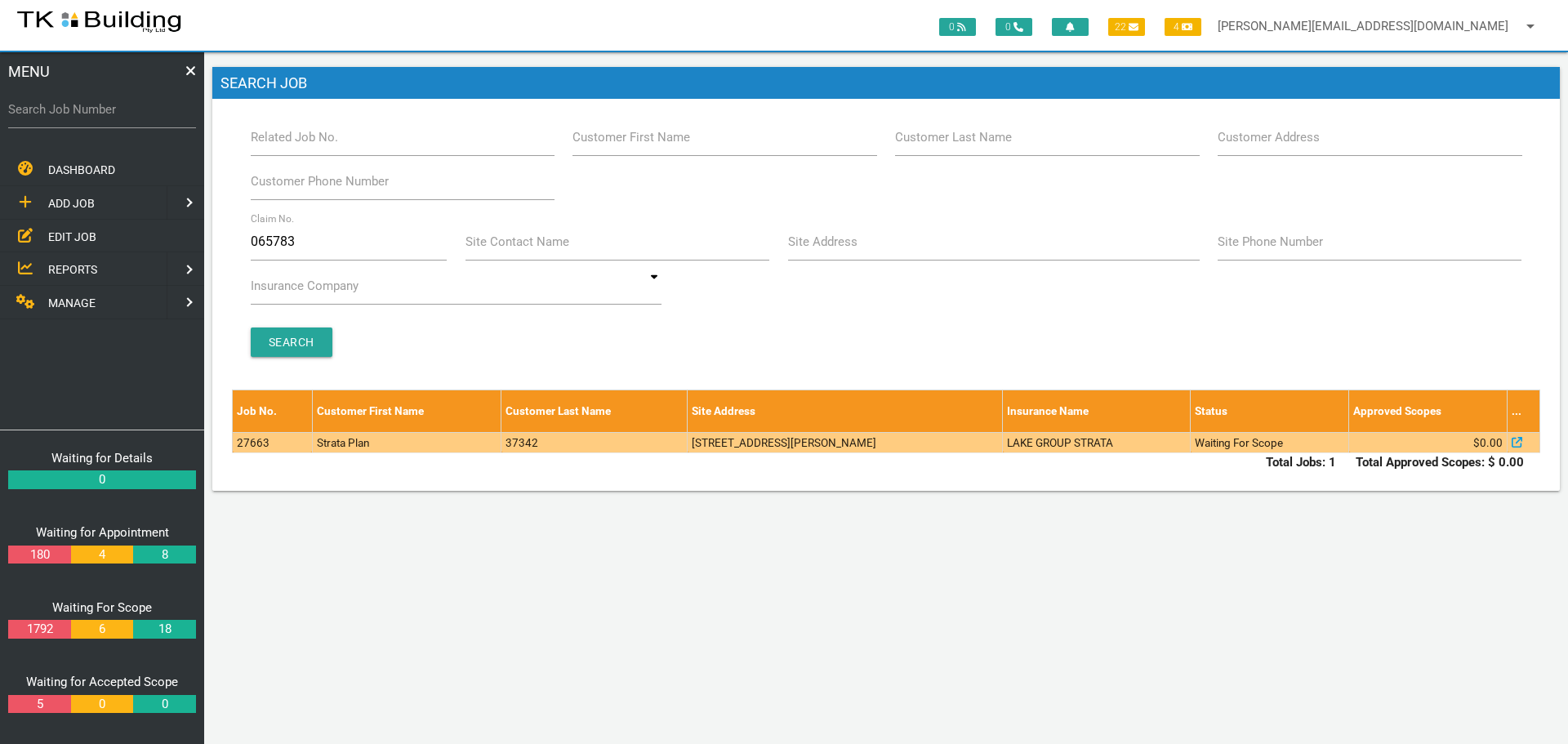
click at [778, 451] on td "[STREET_ADDRESS][PERSON_NAME]" at bounding box center [845, 442] width 315 height 20
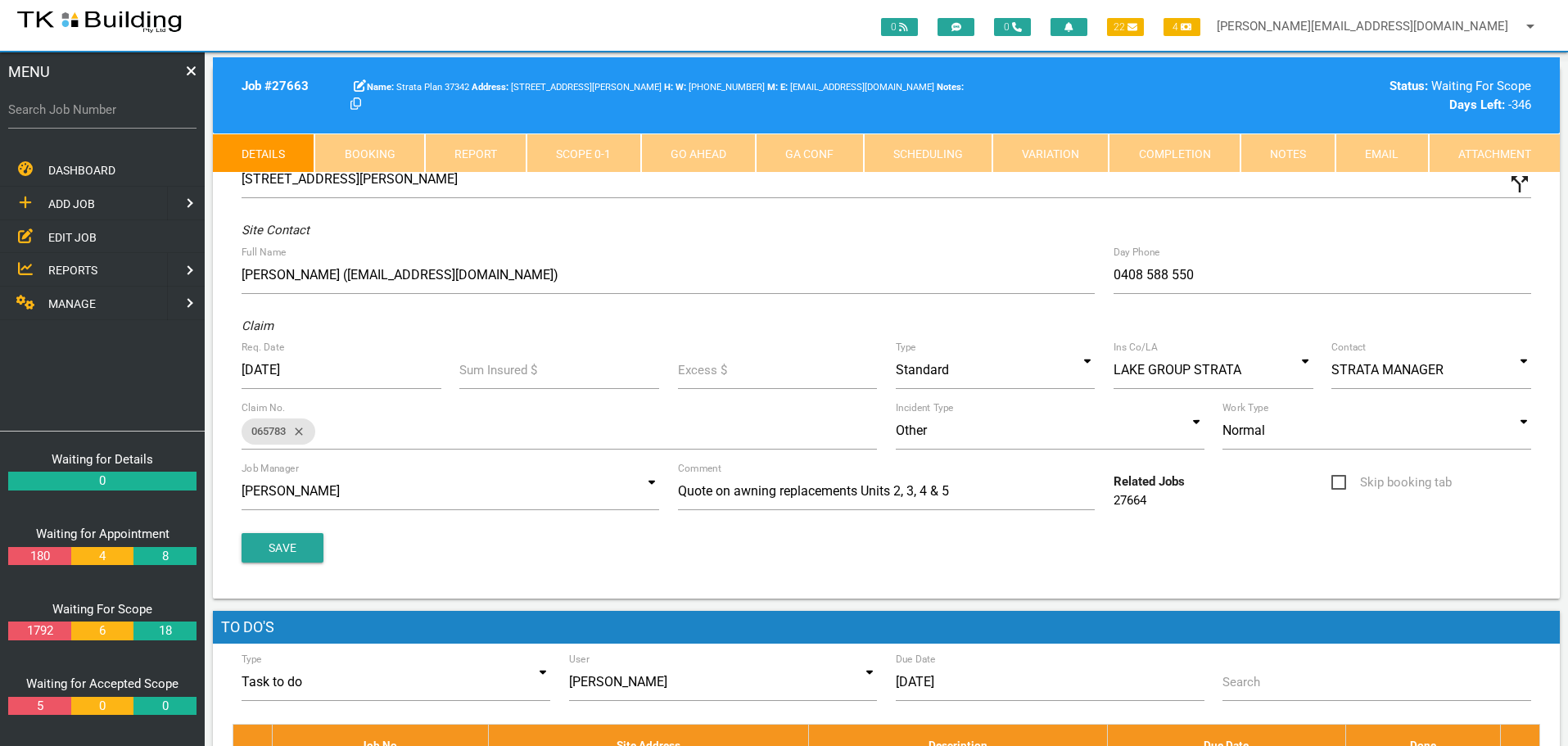
click at [1307, 159] on link "Notes" at bounding box center [1288, 153] width 95 height 40
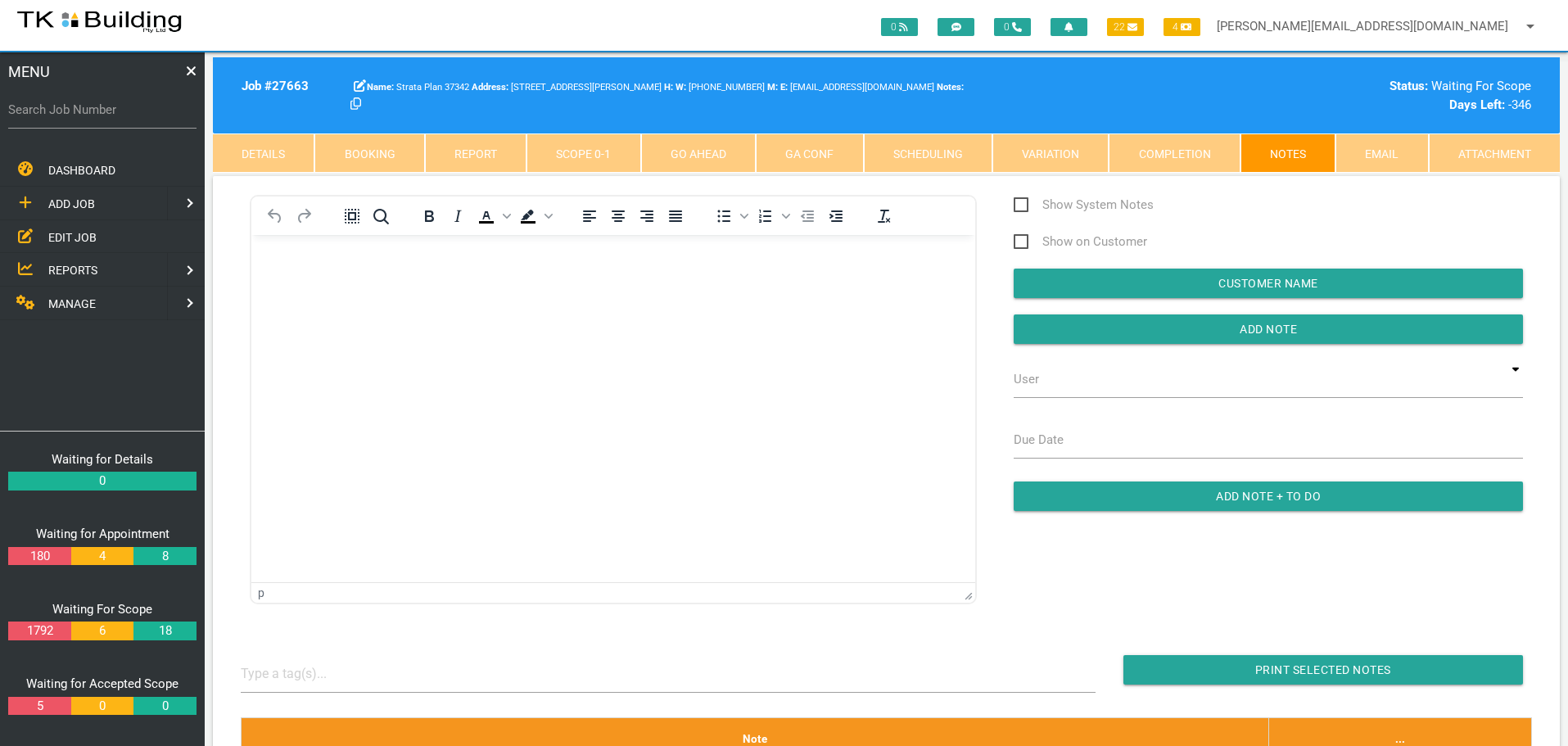
click at [77, 240] on span "EDIT JOB" at bounding box center [72, 236] width 48 height 13
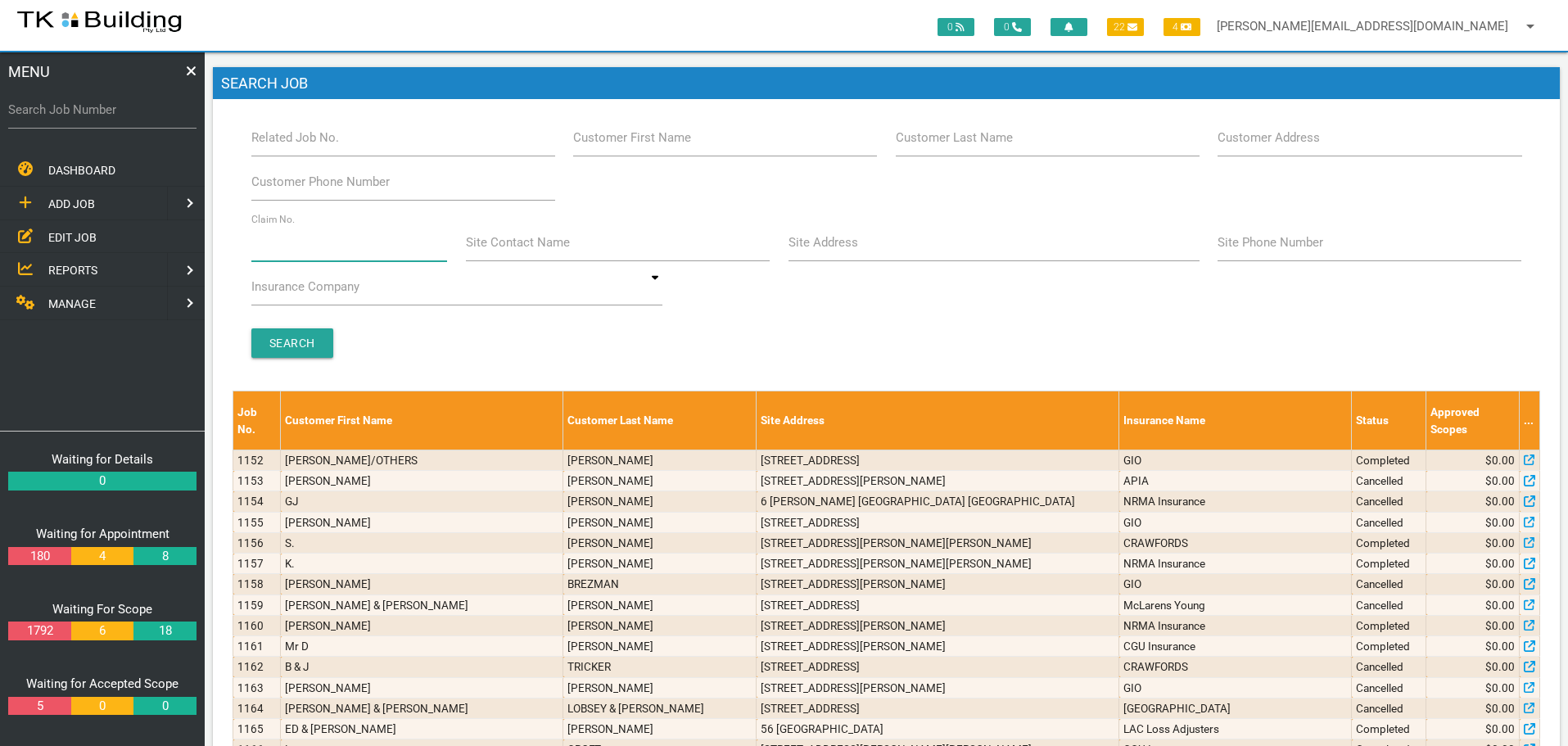
click at [286, 253] on input "Claim No." at bounding box center [349, 242] width 196 height 38
type input "476035"
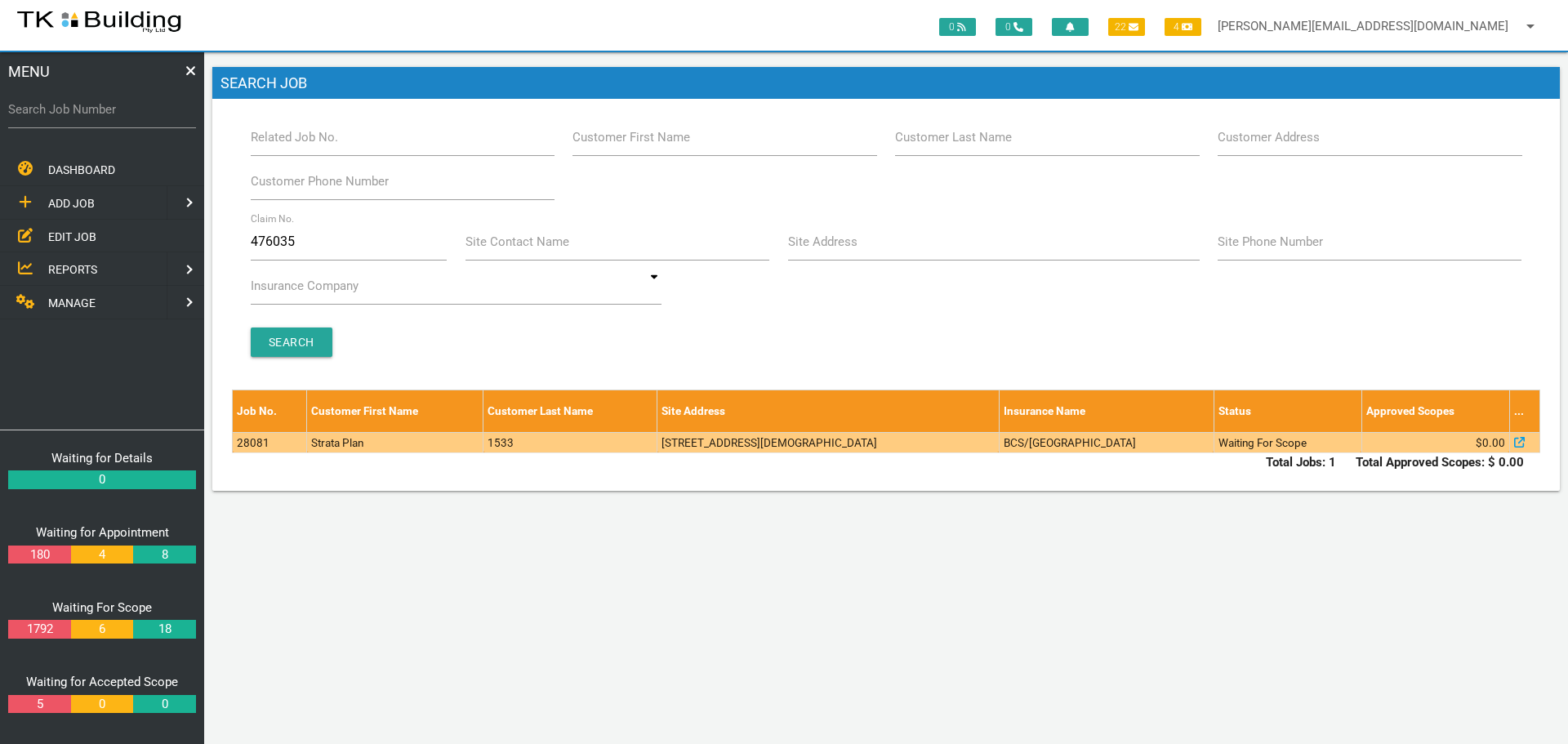
click at [927, 441] on td "[STREET_ADDRESS][DEMOGRAPHIC_DATA]" at bounding box center [828, 442] width 342 height 20
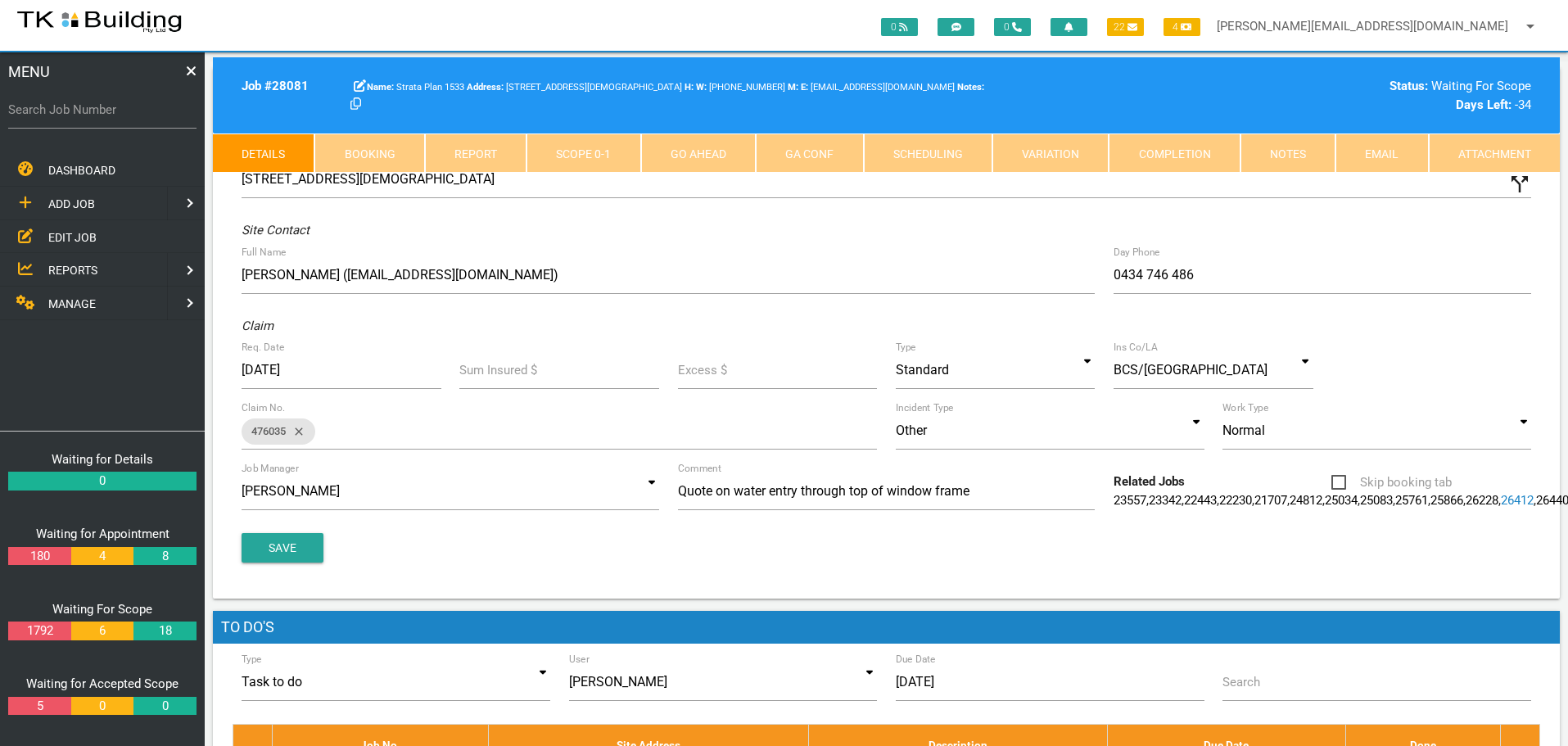
click at [1279, 149] on link "Notes" at bounding box center [1288, 153] width 95 height 40
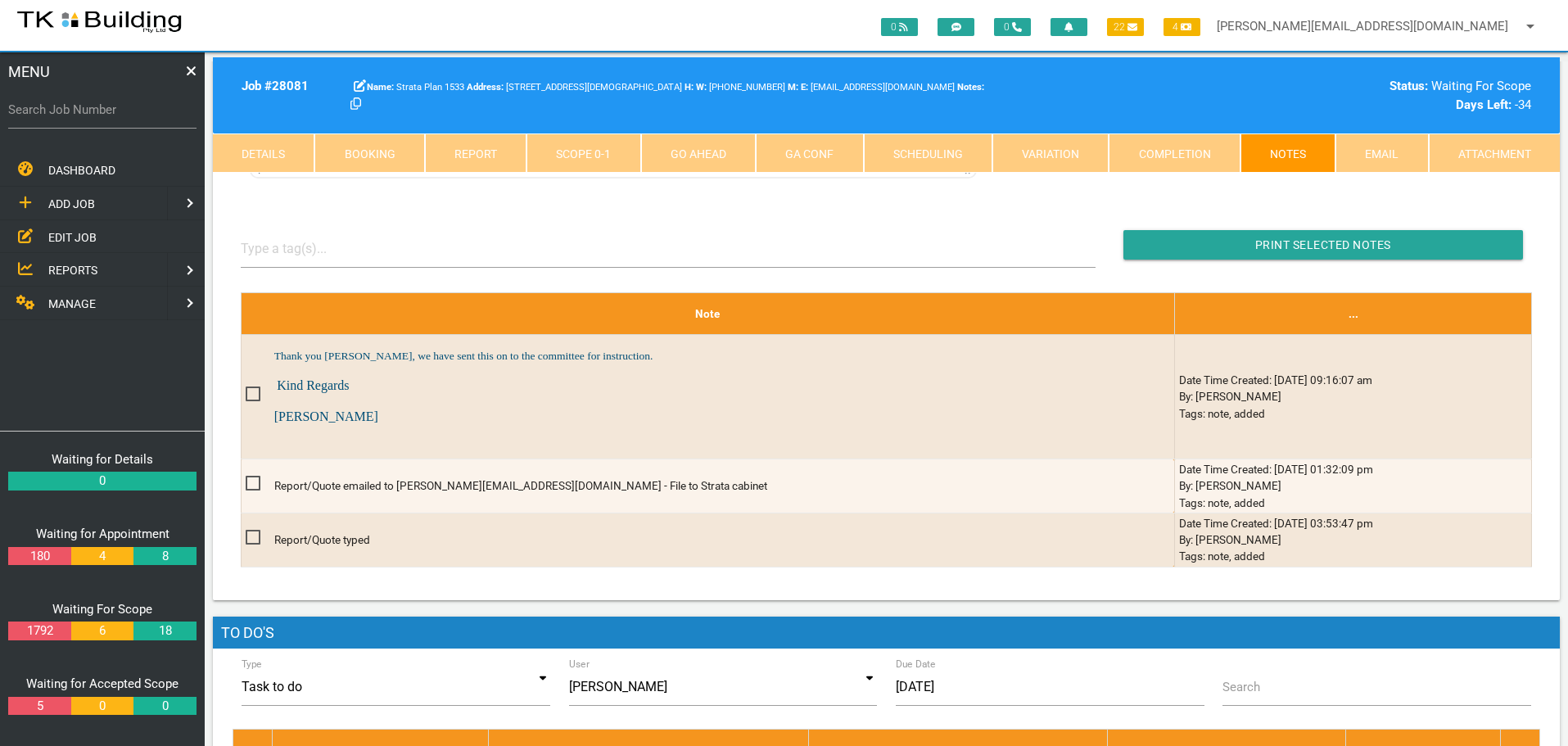
scroll to position [328, 0]
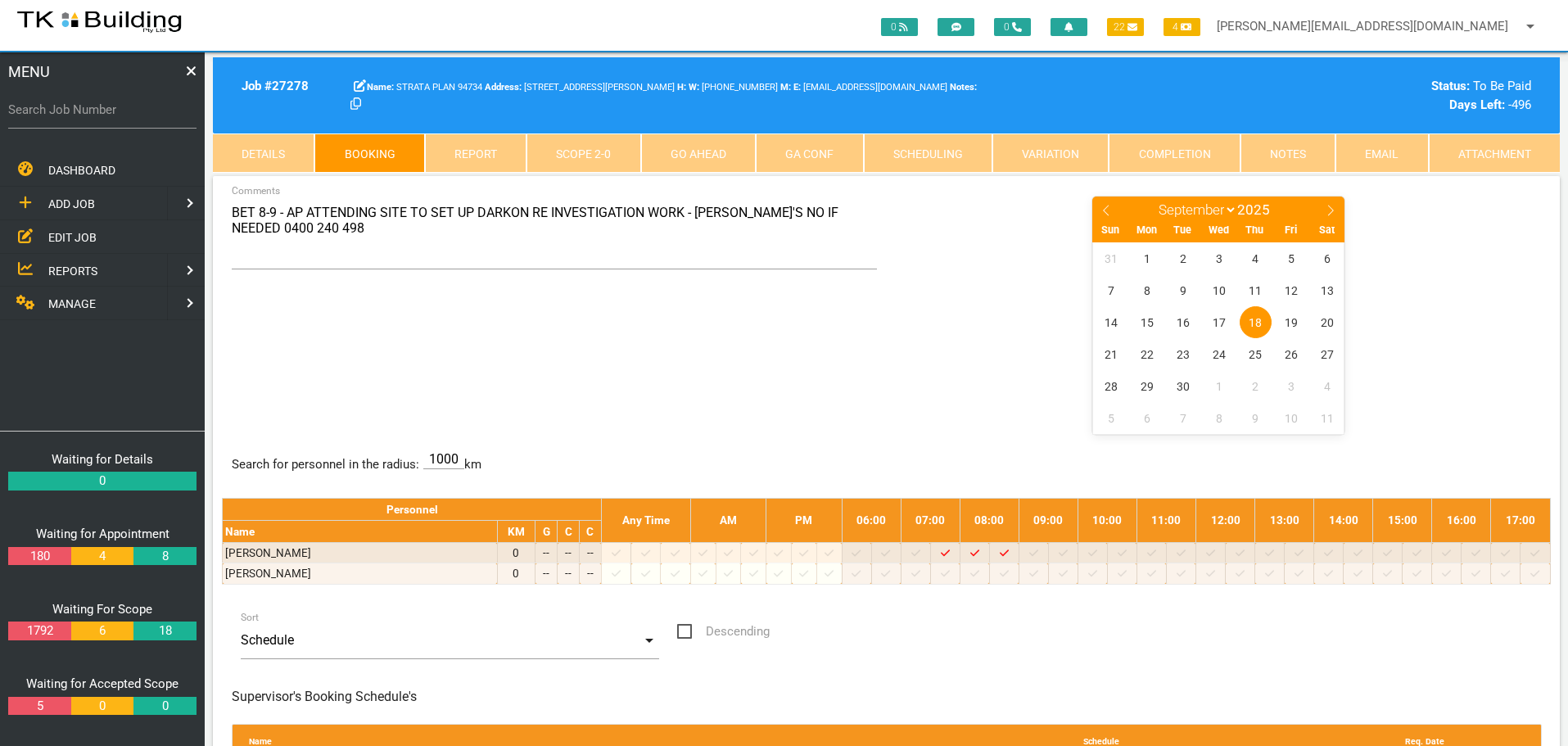
select select "8"
click at [72, 236] on span "EDIT JOB" at bounding box center [72, 236] width 48 height 13
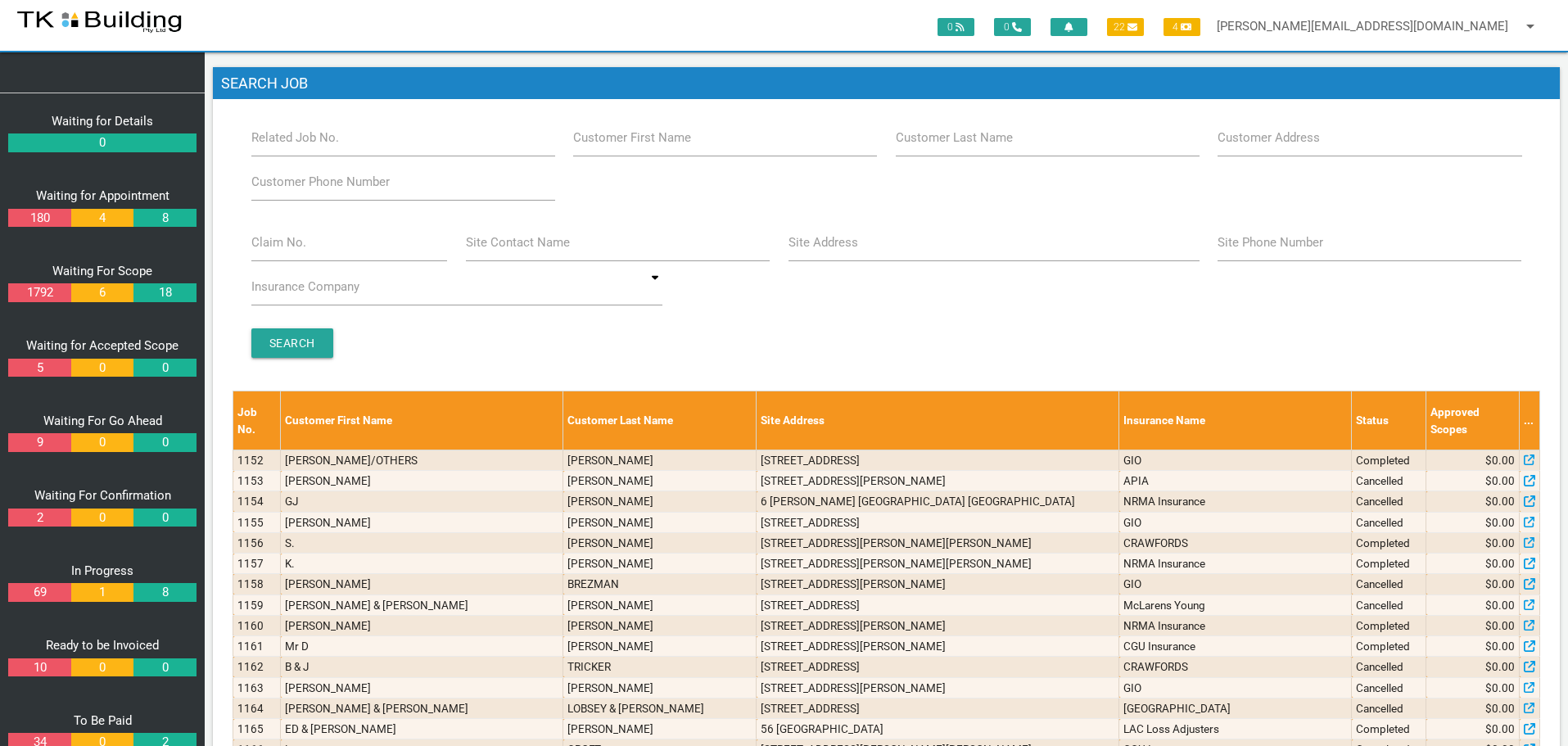
scroll to position [379, 0]
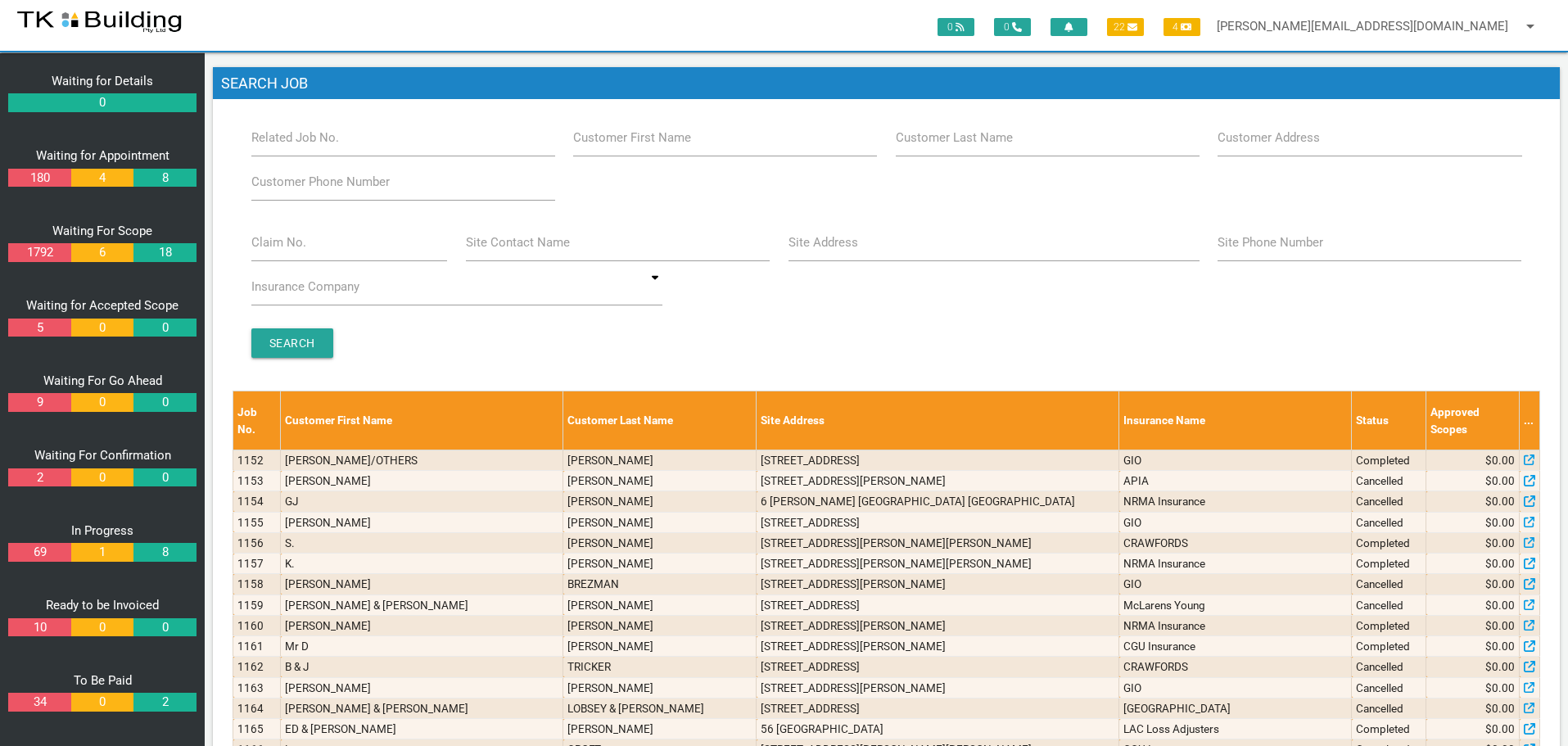
drag, startPoint x: 1027, startPoint y: 173, endPoint x: 996, endPoint y: 209, distance: 47.5
click at [1030, 183] on div "Branch Boolaroo Boolaroo Related Job No. Customer First Name Customer Last Name…" at bounding box center [886, 163] width 1290 height 88
click at [877, 251] on input "Site Address" at bounding box center [994, 242] width 411 height 38
type input "24 Bolton"
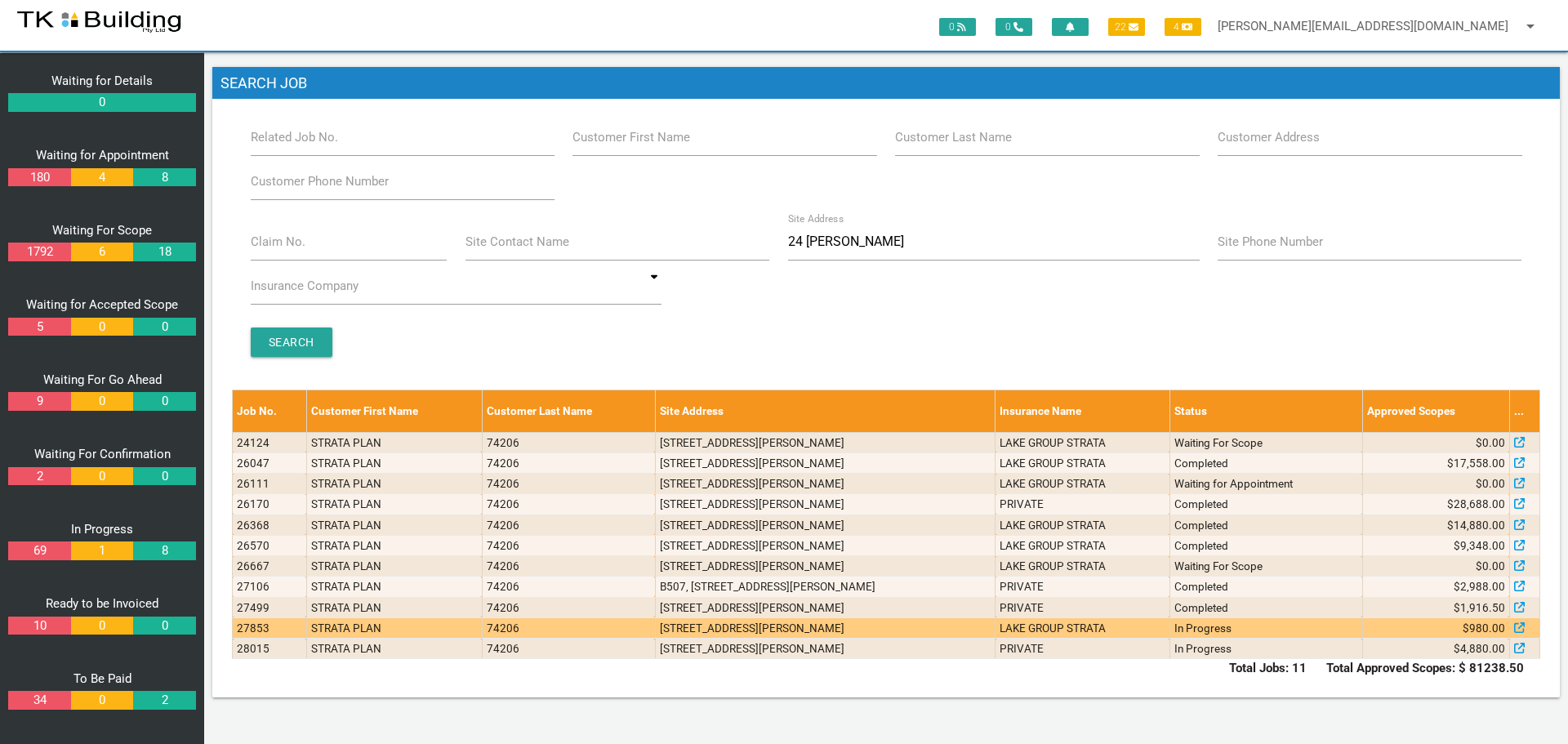
click at [862, 629] on td "N803, 24 Bolton St, Newcastle NSW 2300" at bounding box center [825, 627] width 340 height 20
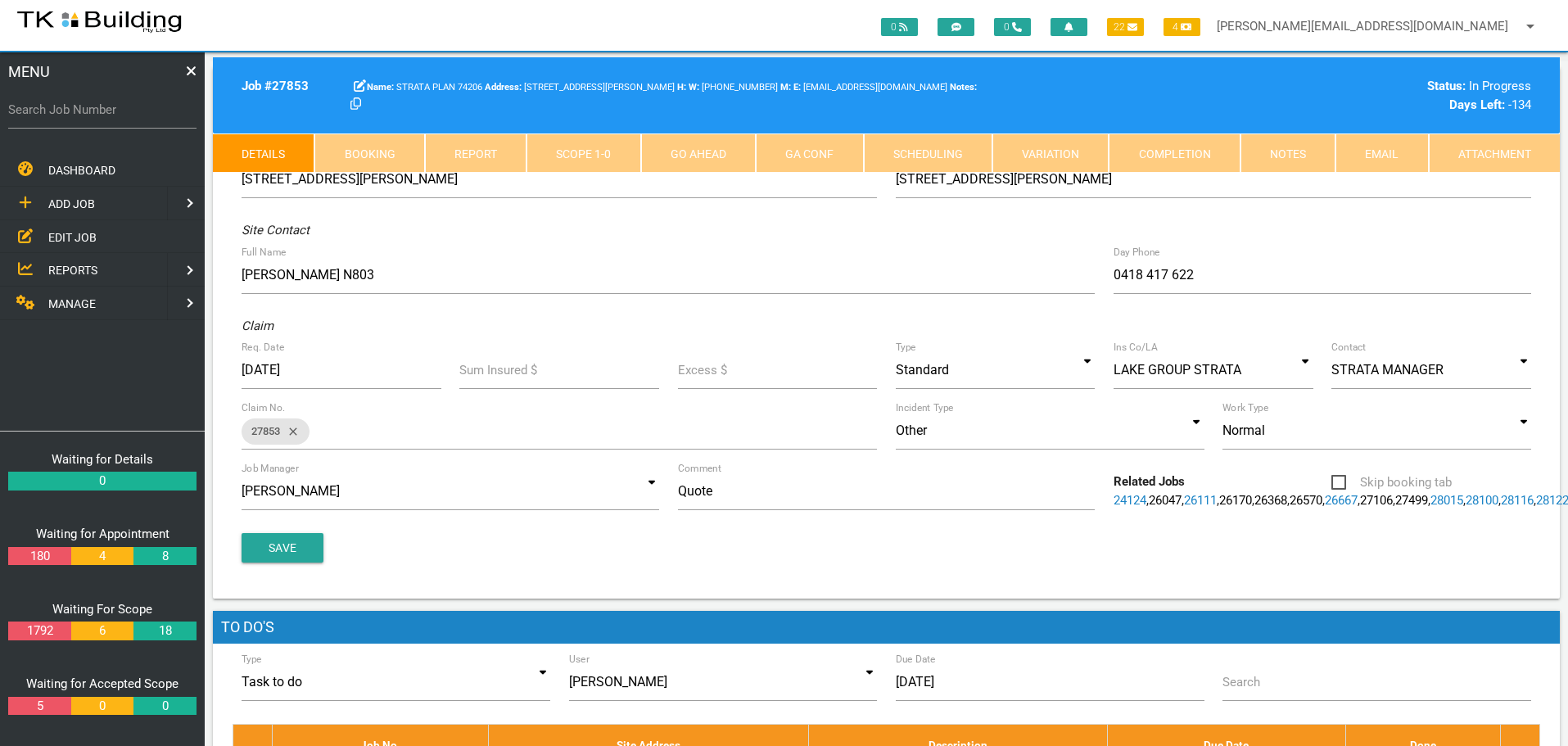
click at [351, 158] on link "Booking" at bounding box center [369, 153] width 110 height 40
select select "8"
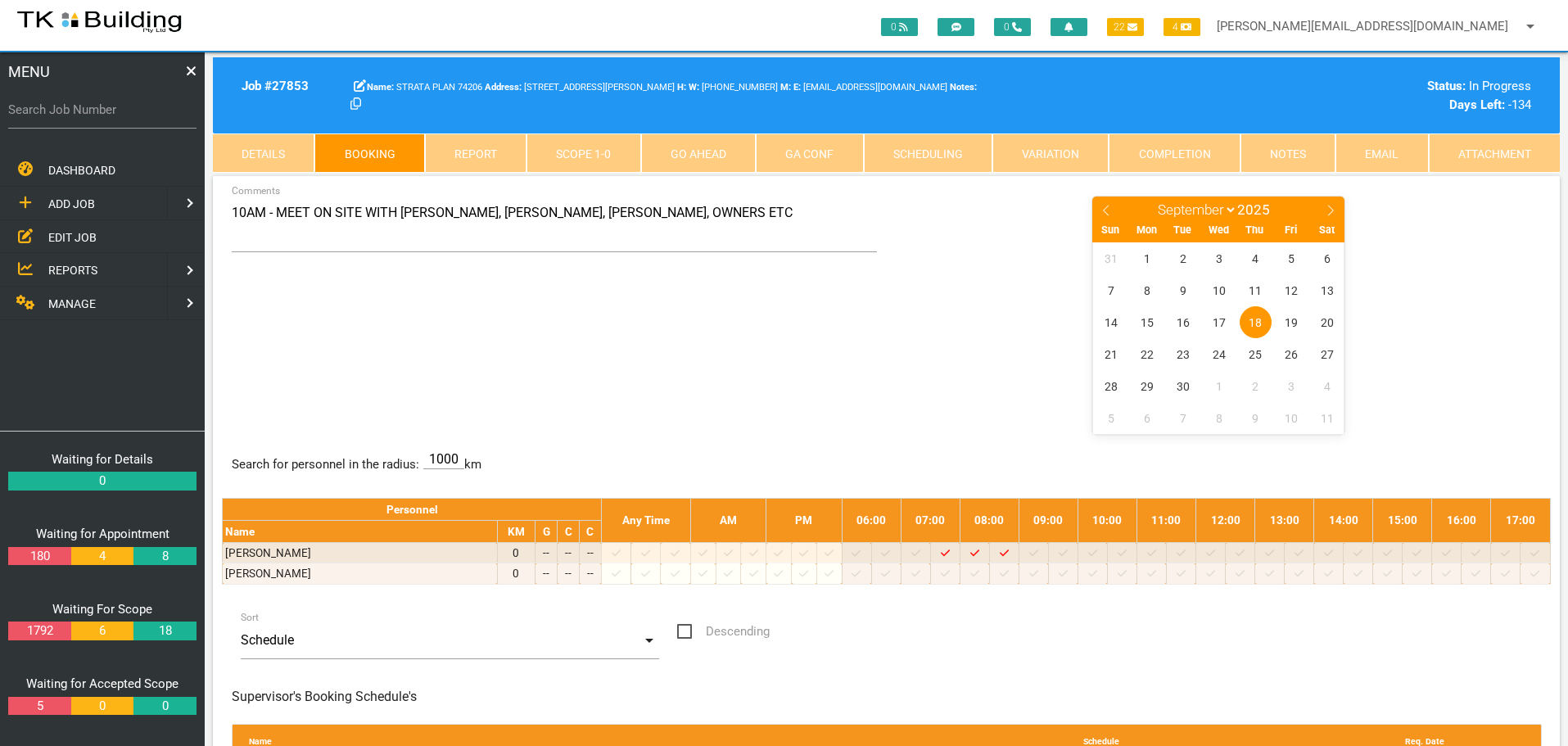
click at [1260, 153] on link "Notes" at bounding box center [1288, 153] width 95 height 40
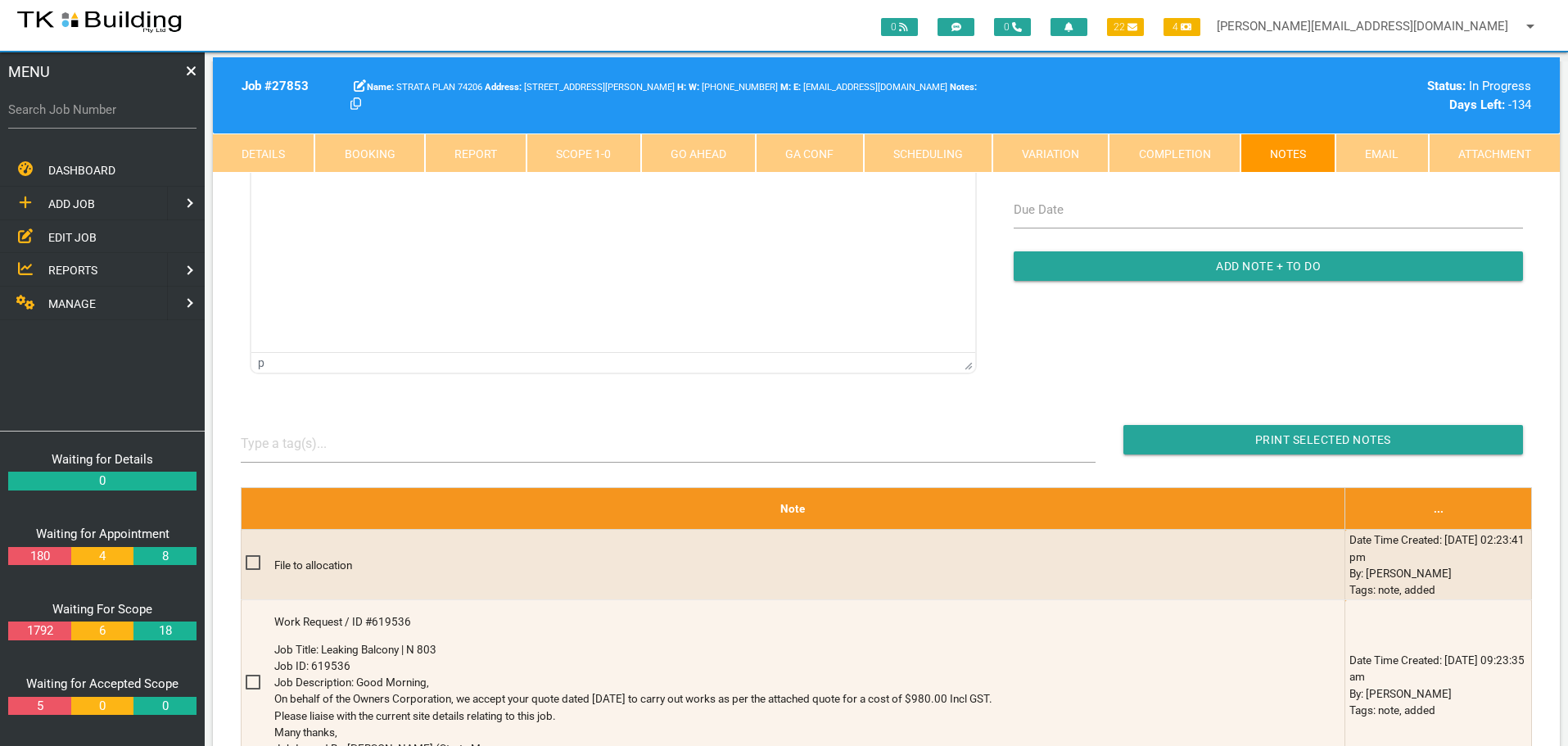
scroll to position [246, 0]
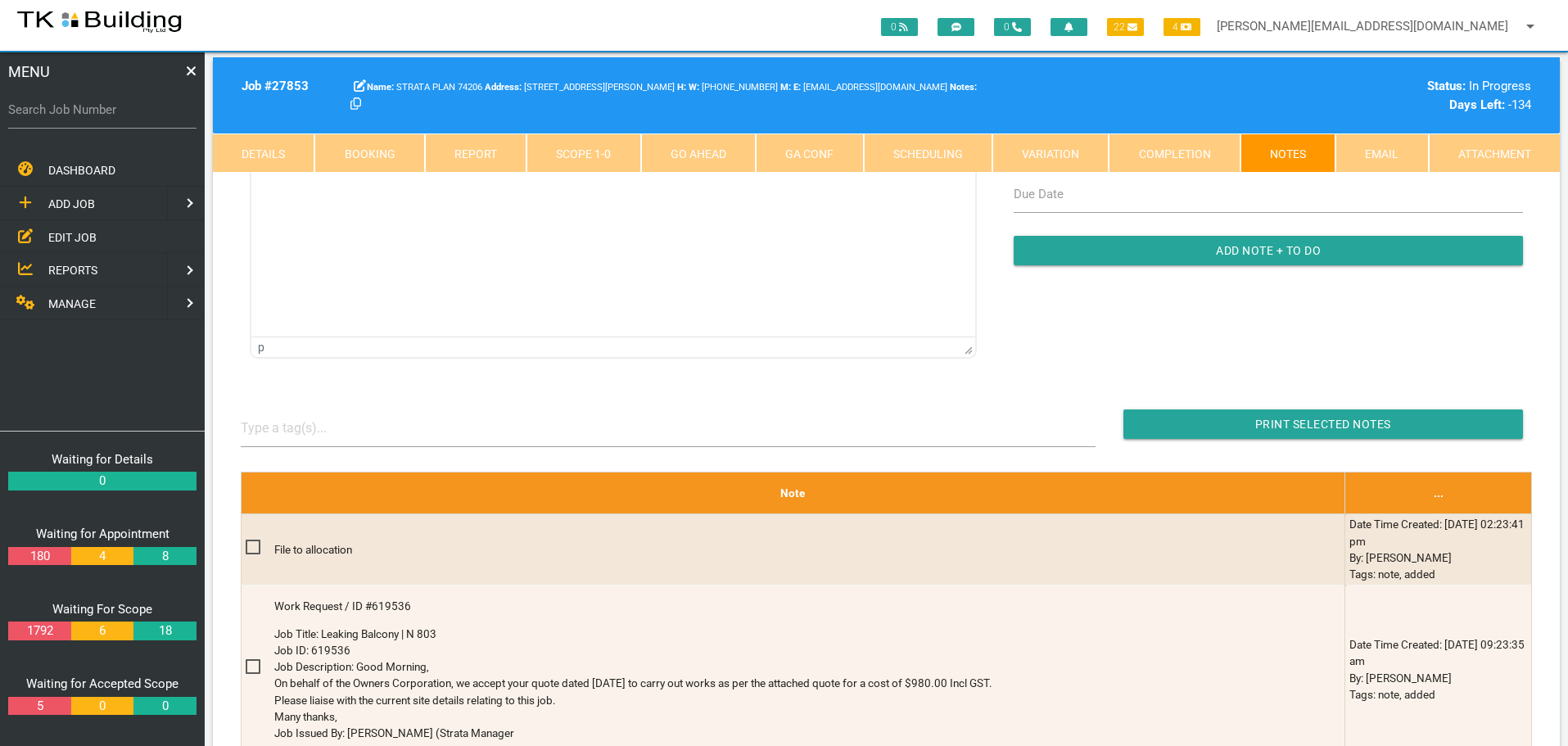
click at [379, 145] on link "Booking" at bounding box center [369, 153] width 110 height 40
select select "8"
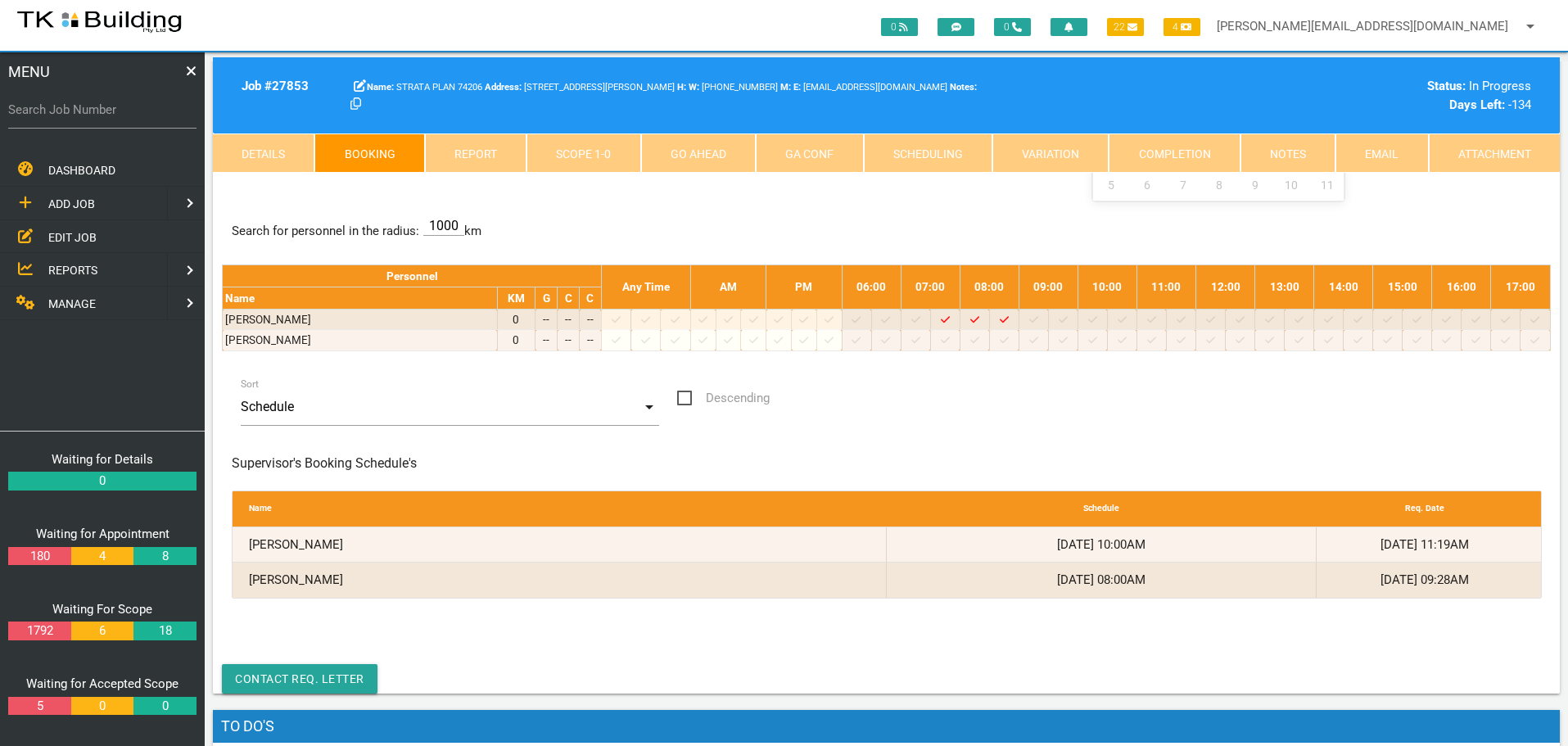
scroll to position [0, 0]
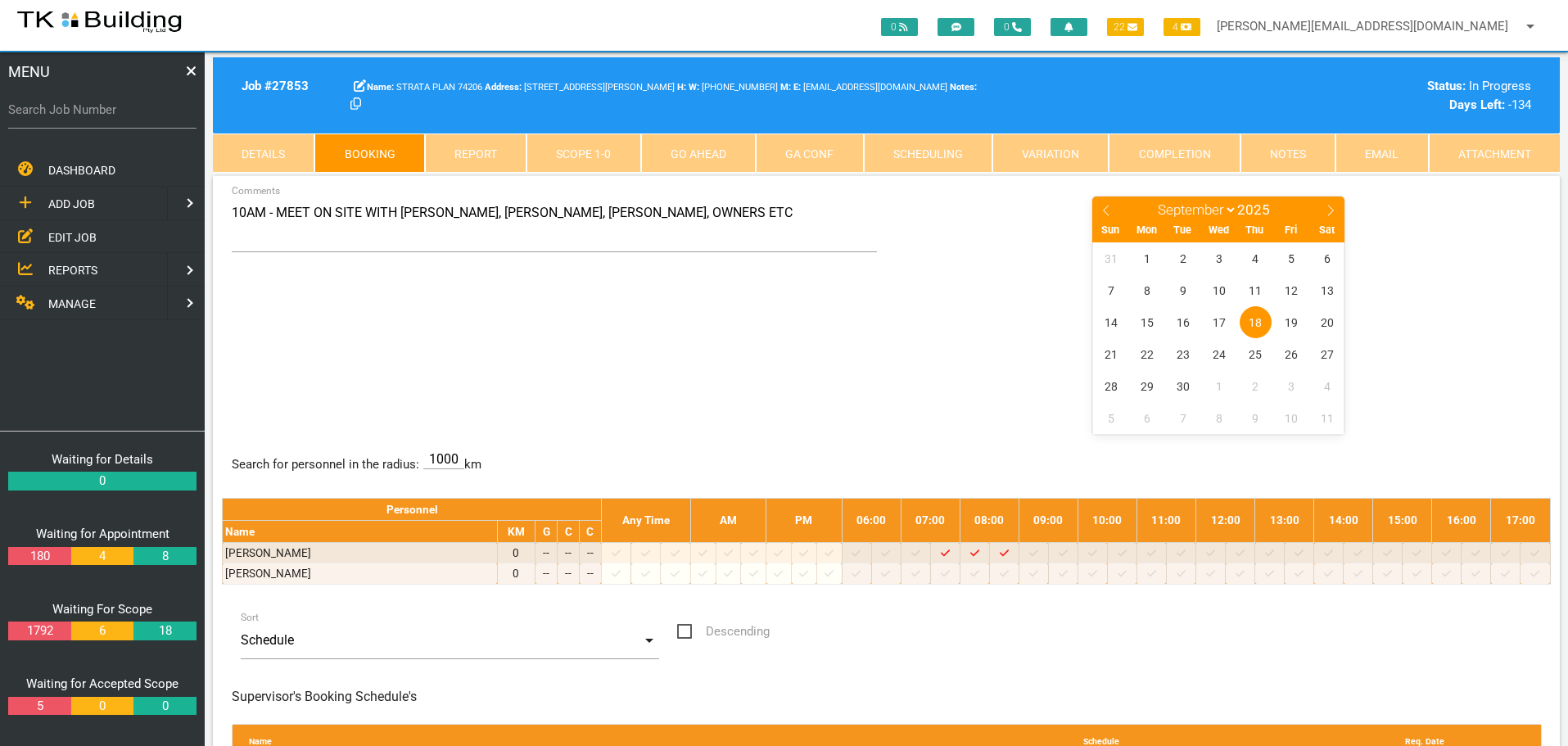
click at [68, 234] on span "EDIT JOB" at bounding box center [72, 236] width 48 height 13
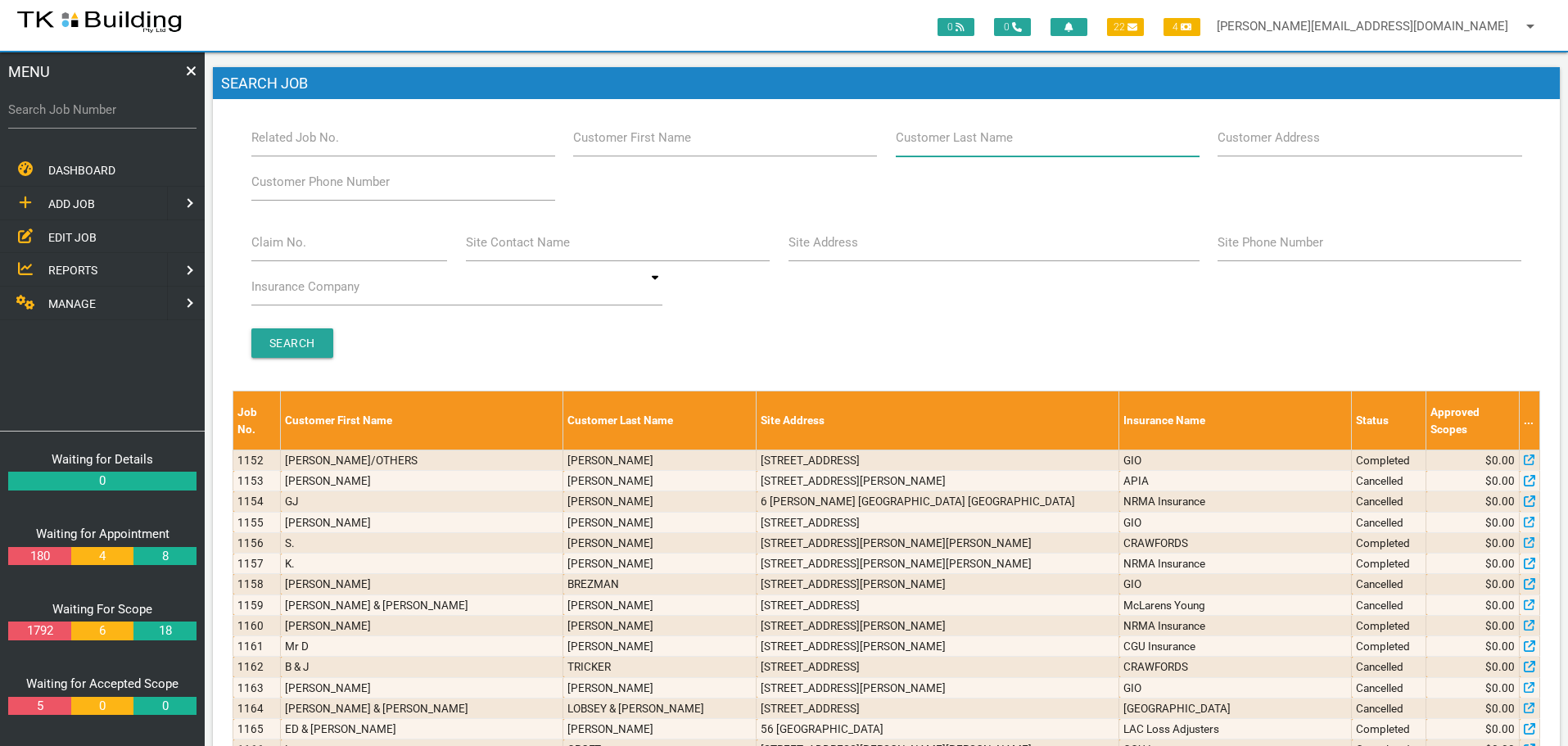
click at [1023, 146] on input "Customer Last Name" at bounding box center [1047, 137] width 304 height 38
type input "52129"
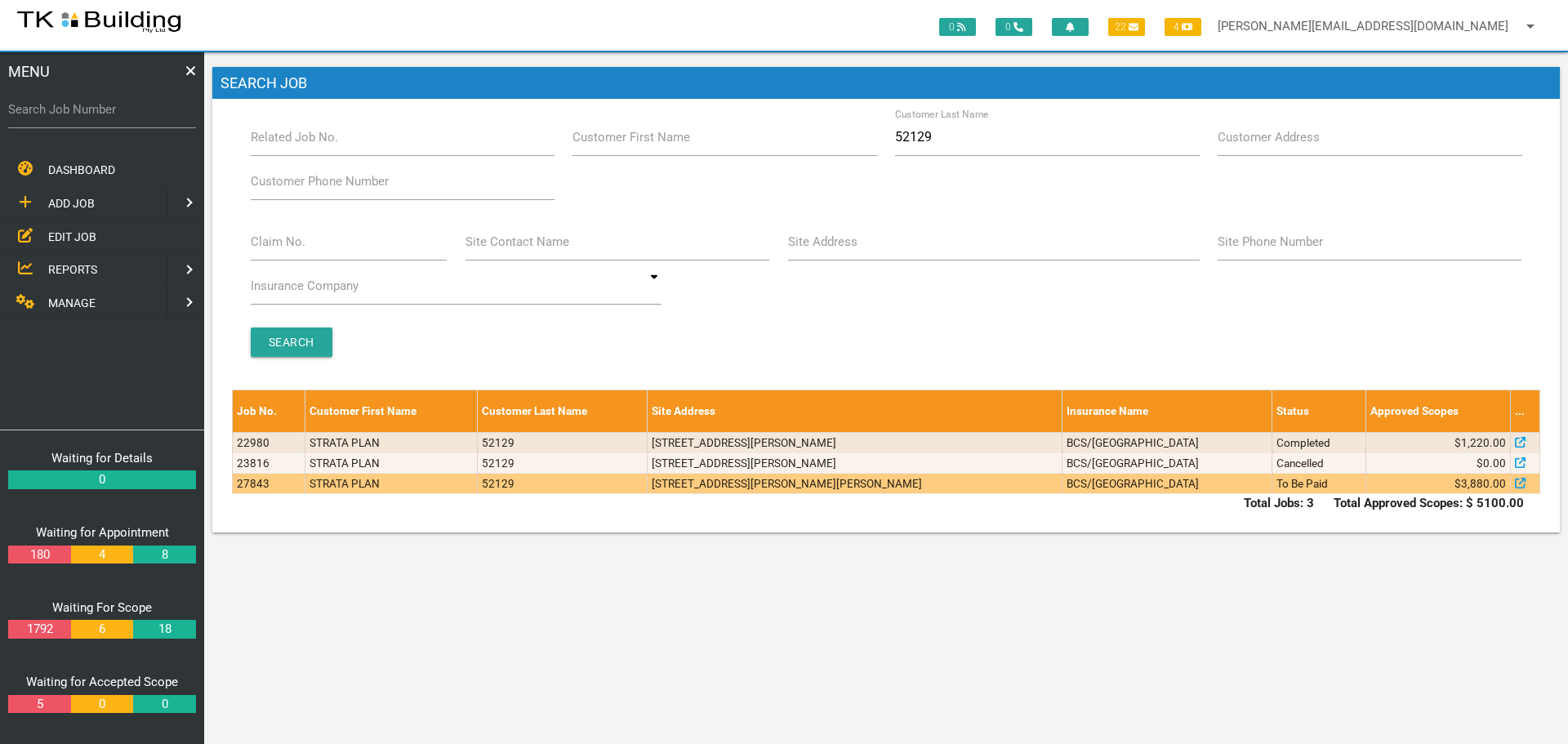
click at [885, 488] on td "1/2 Eva St, Hamilton NSW 2303, Australia" at bounding box center [855, 483] width 415 height 20
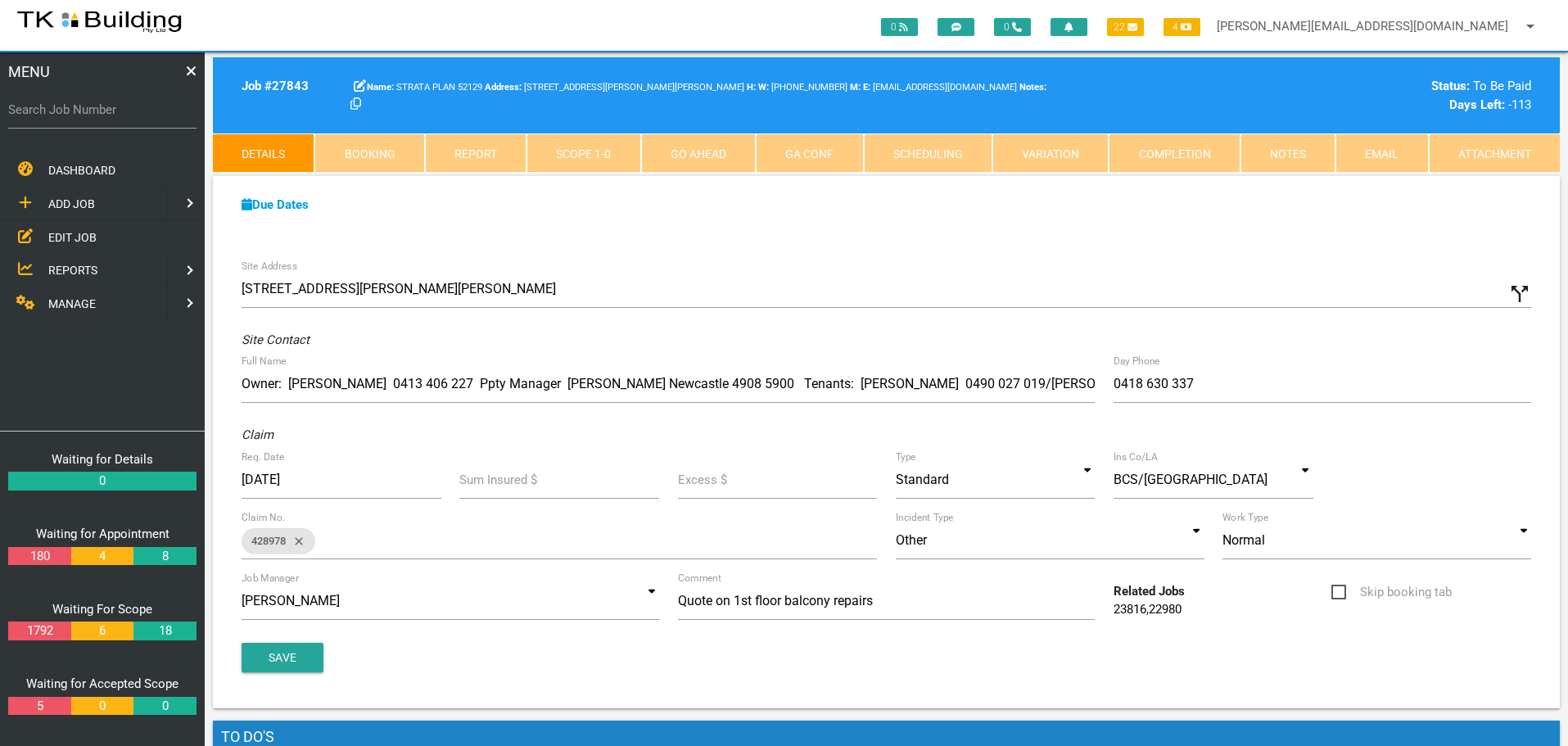
click at [1277, 151] on link "Notes" at bounding box center [1288, 153] width 95 height 40
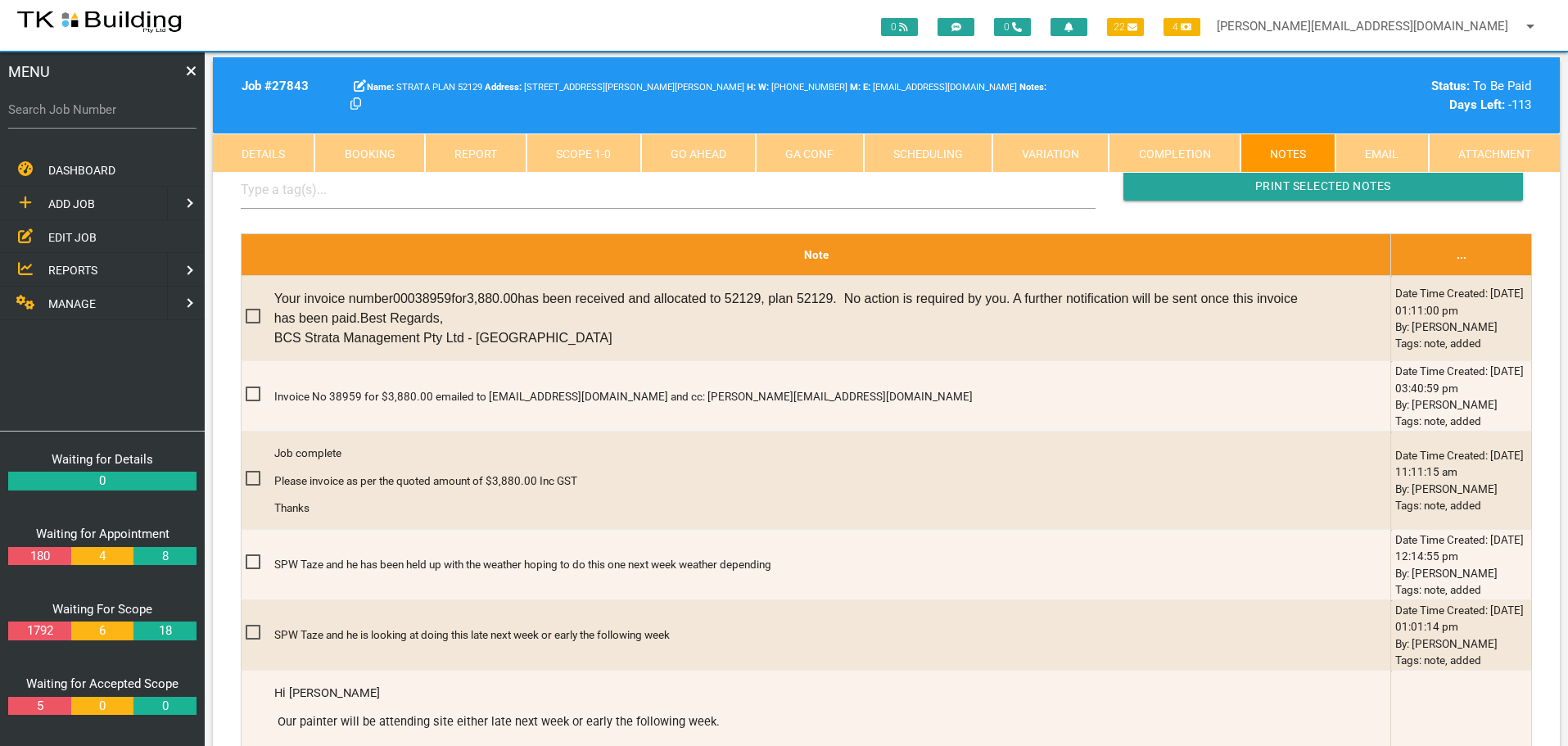
scroll to position [491, 0]
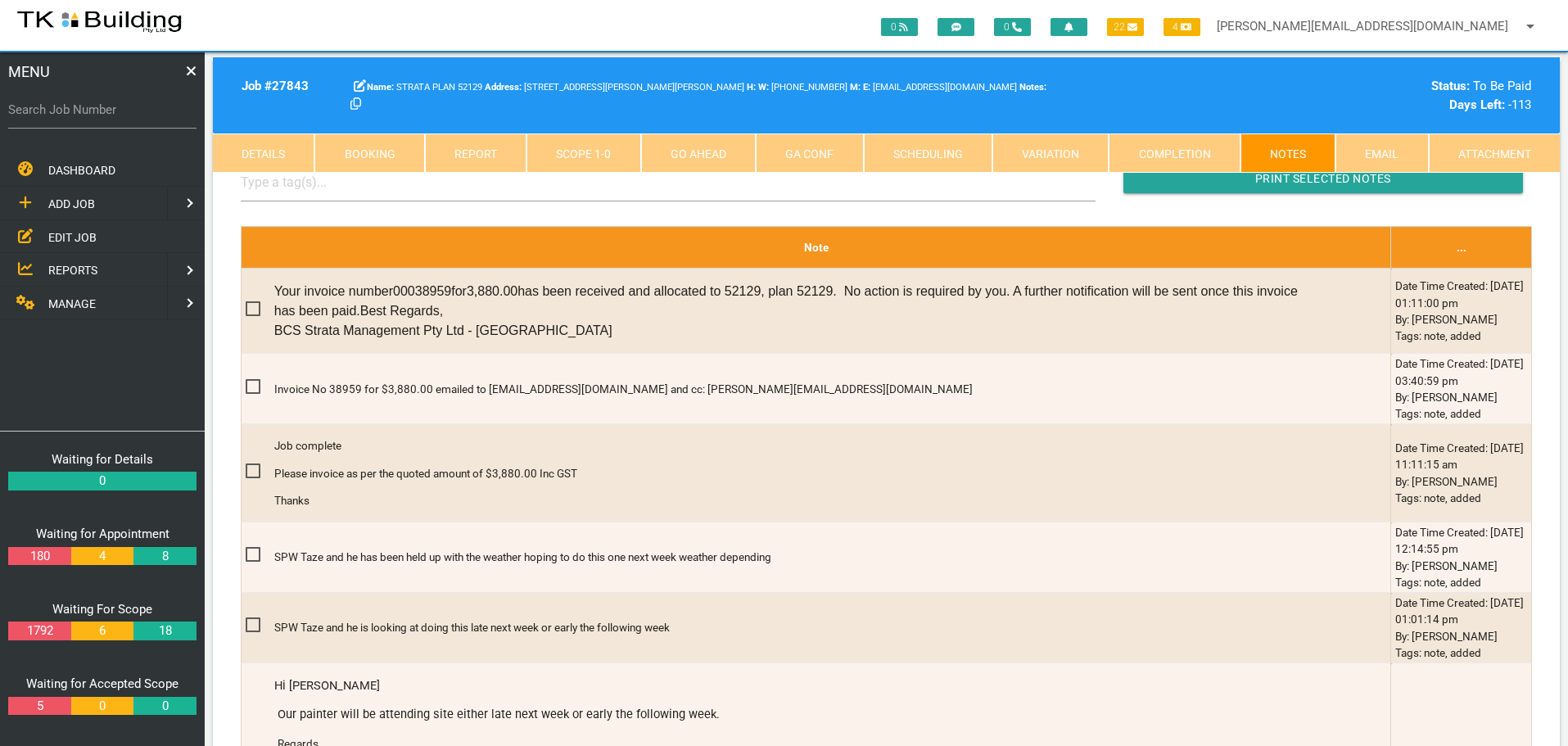
click at [71, 240] on span "EDIT JOB" at bounding box center [72, 236] width 48 height 13
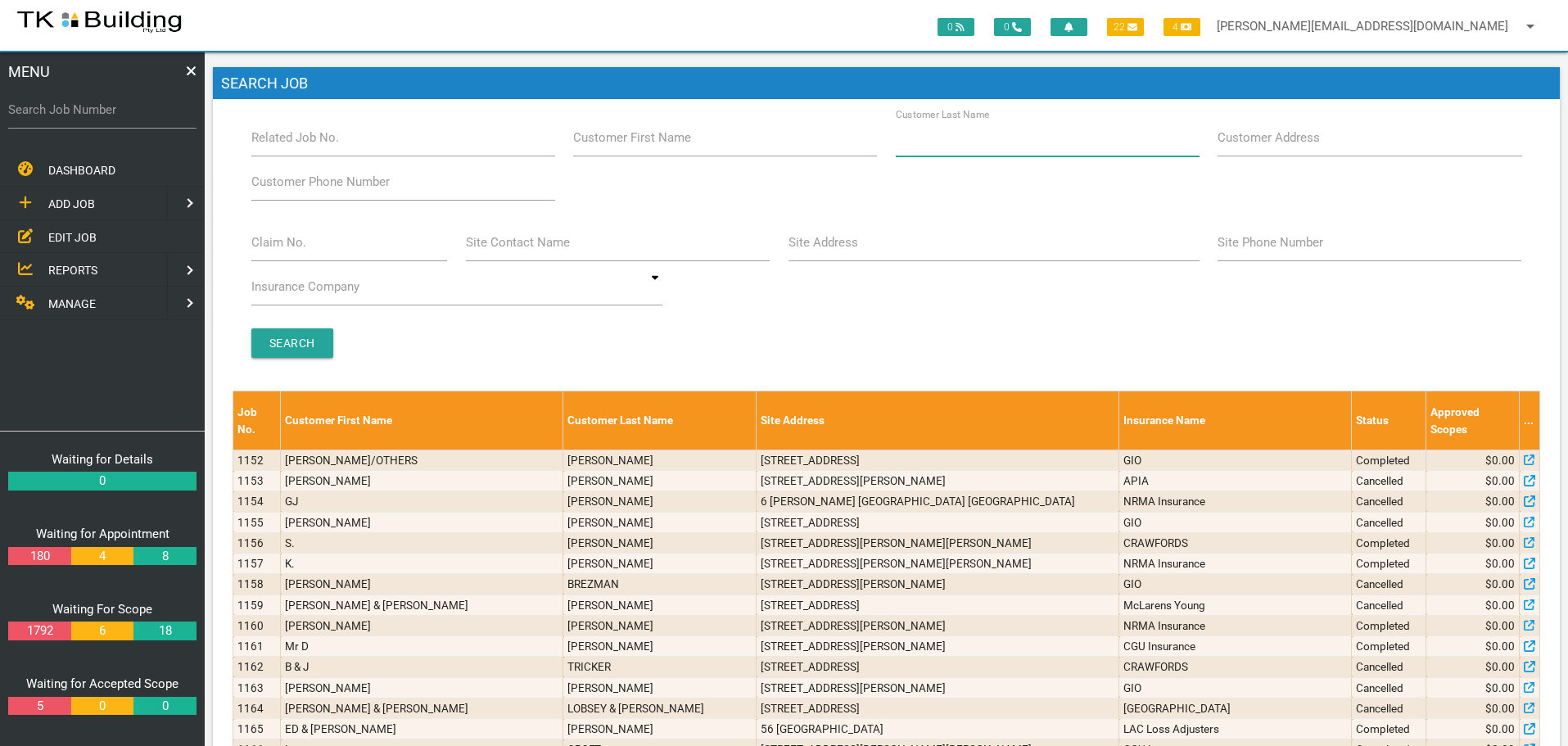
click at [1034, 144] on input "Customer Last Name" at bounding box center [1047, 137] width 304 height 38
type input "18180"
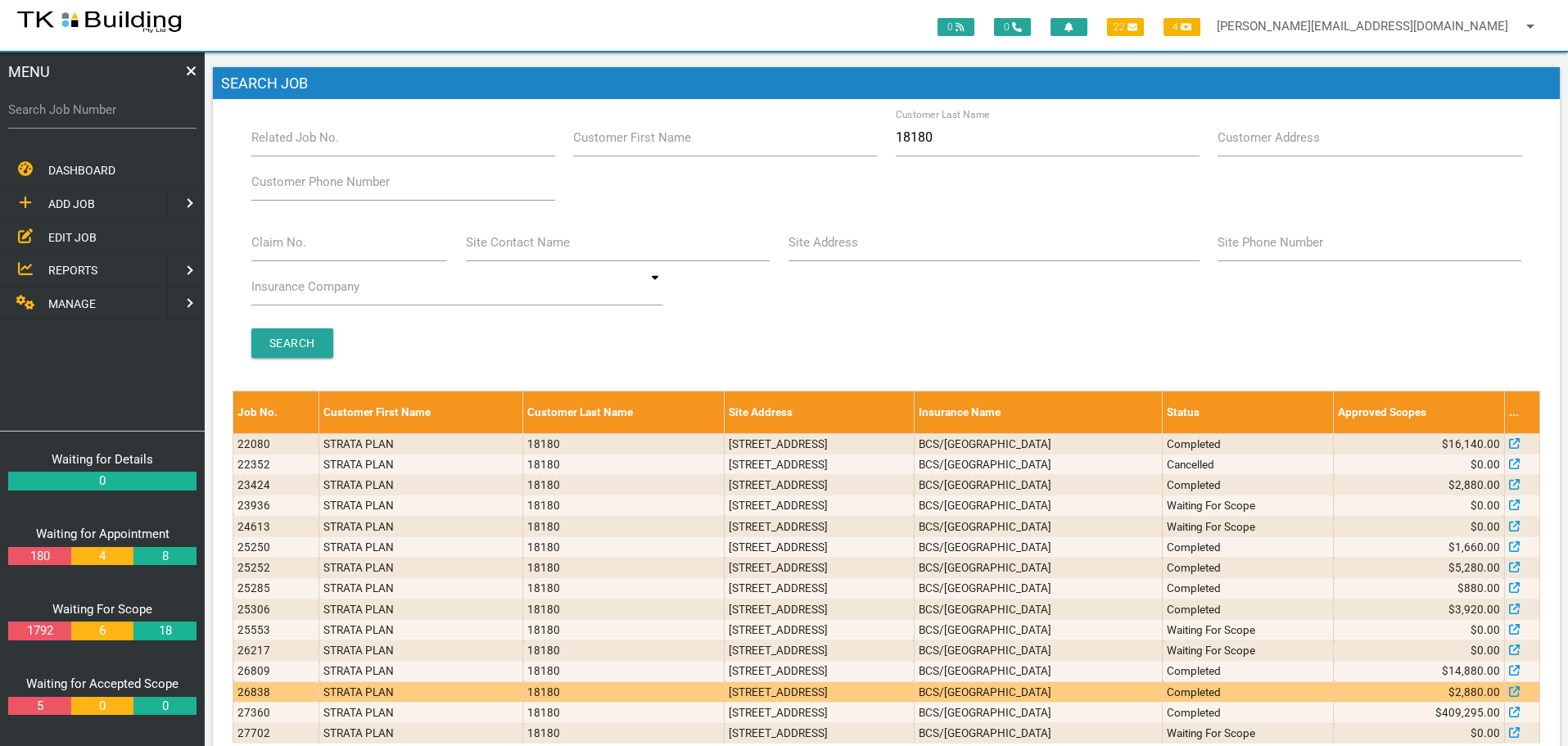
scroll to position [56, 0]
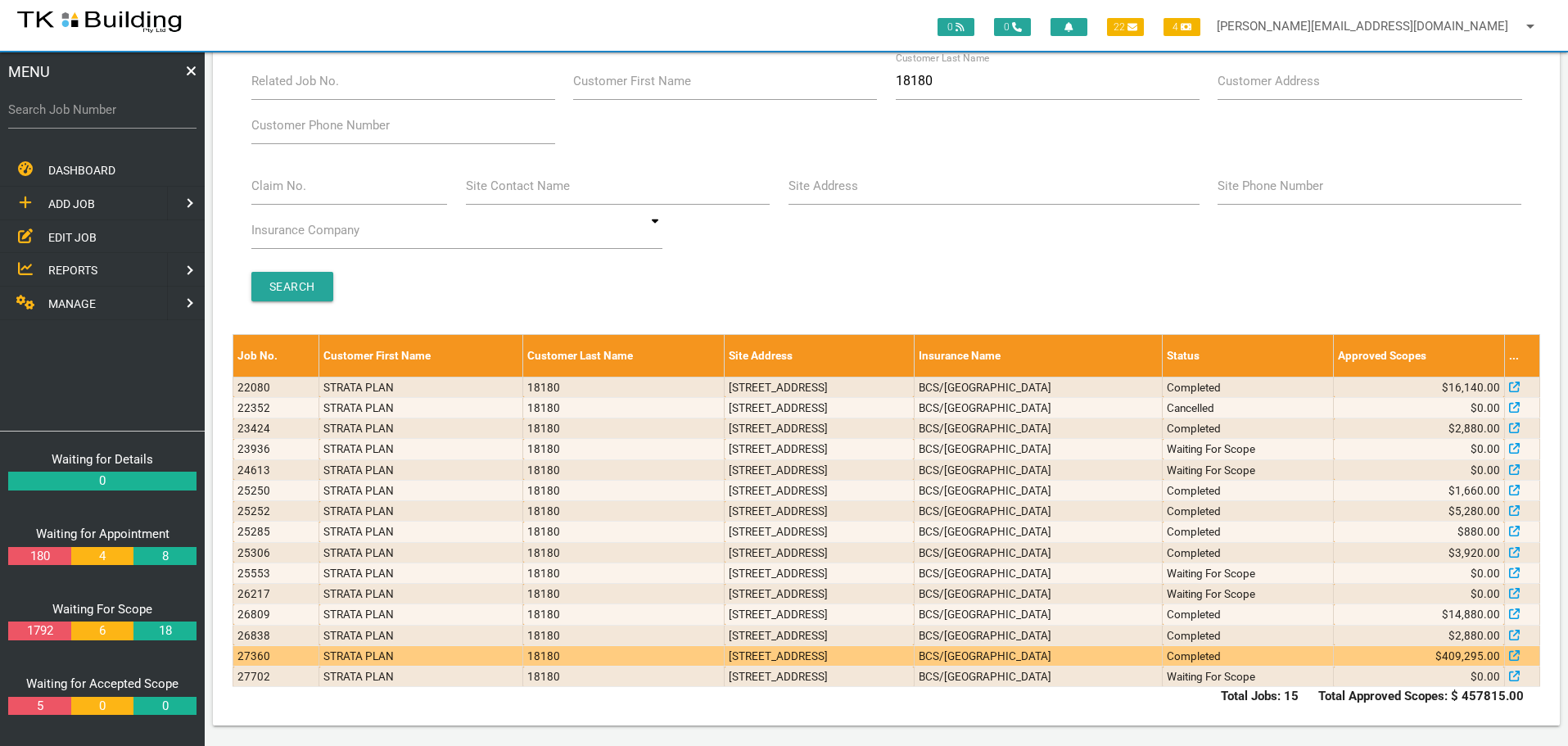
click at [1362, 655] on td "$409,295.00" at bounding box center [1419, 655] width 171 height 20
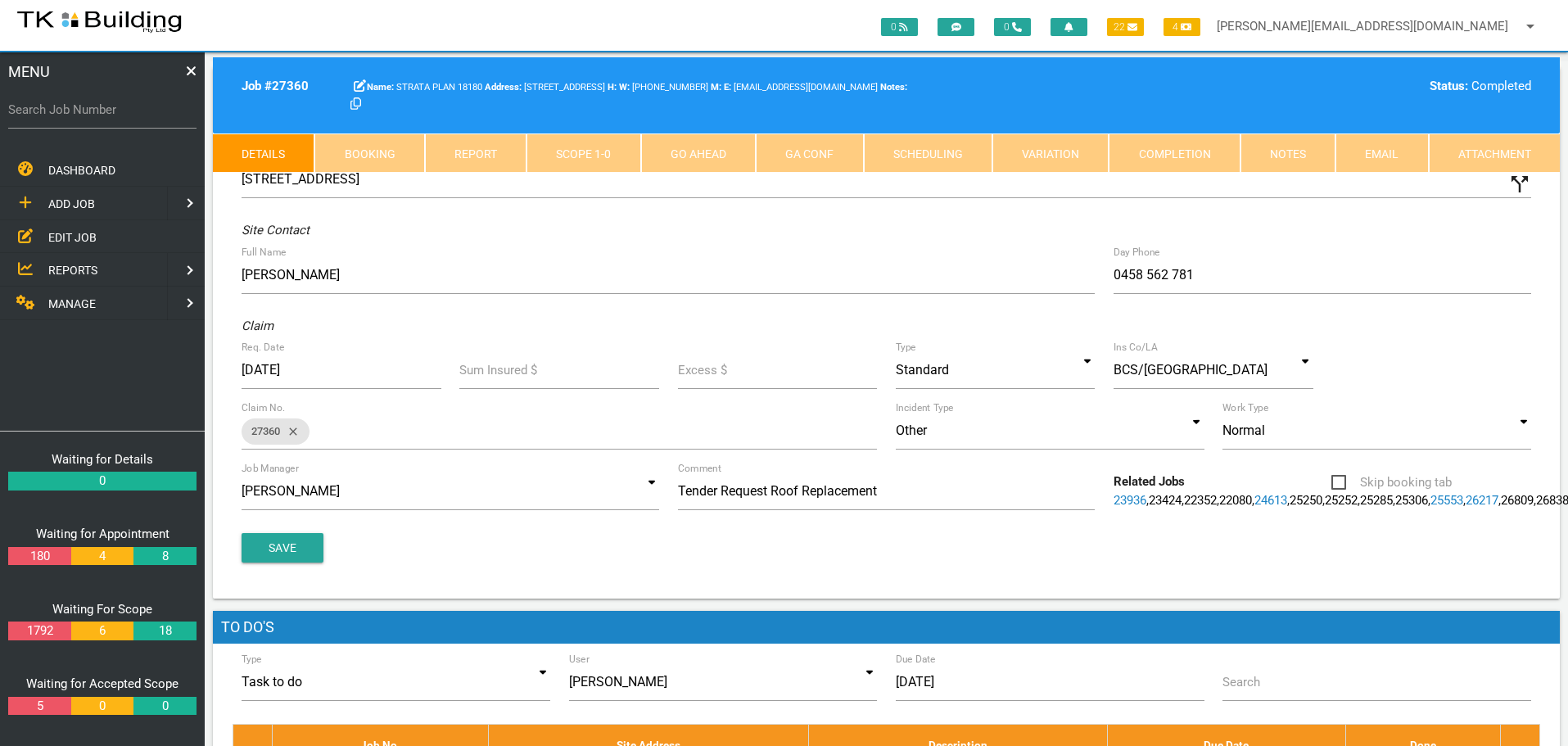
click at [1269, 146] on link "Notes" at bounding box center [1288, 153] width 95 height 40
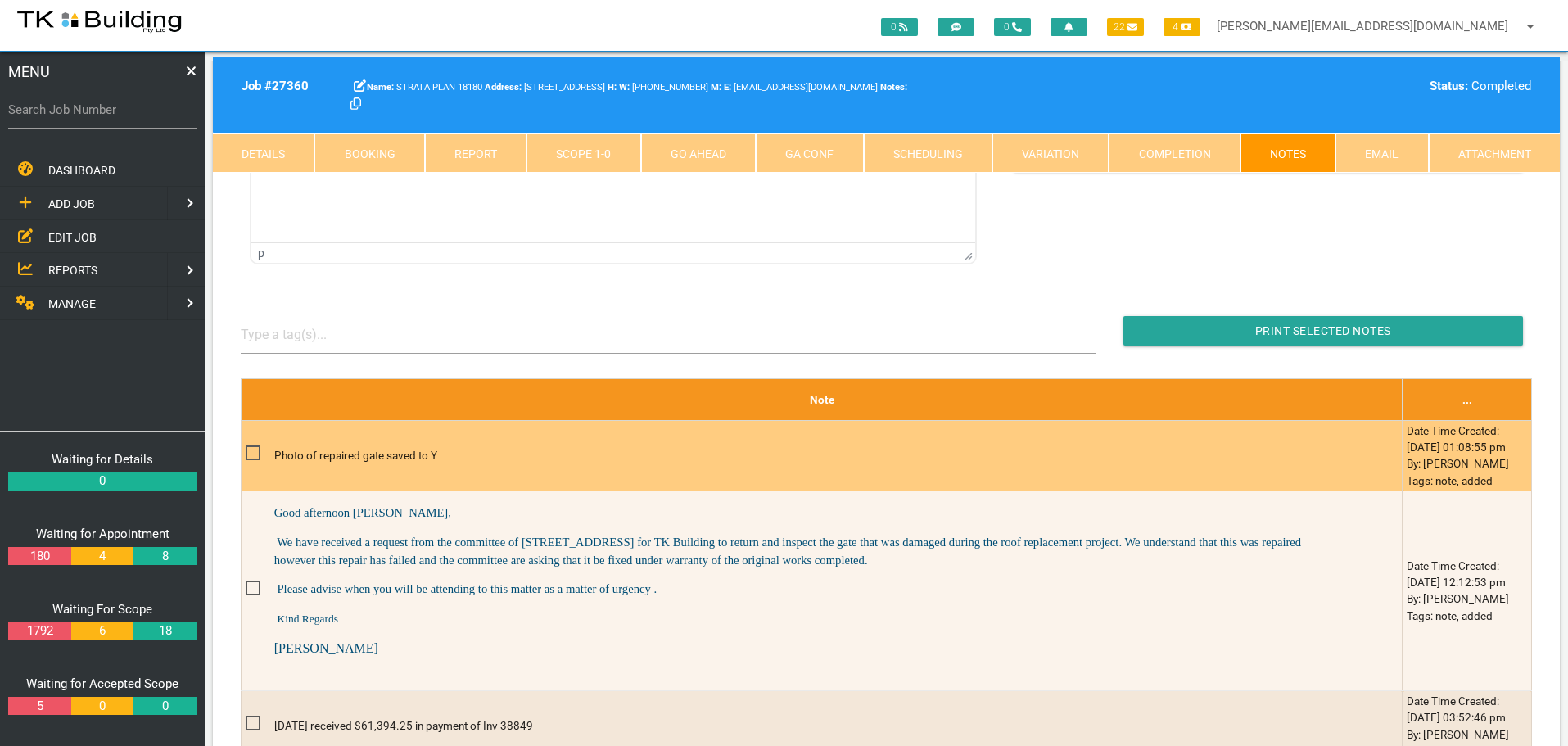
scroll to position [328, 0]
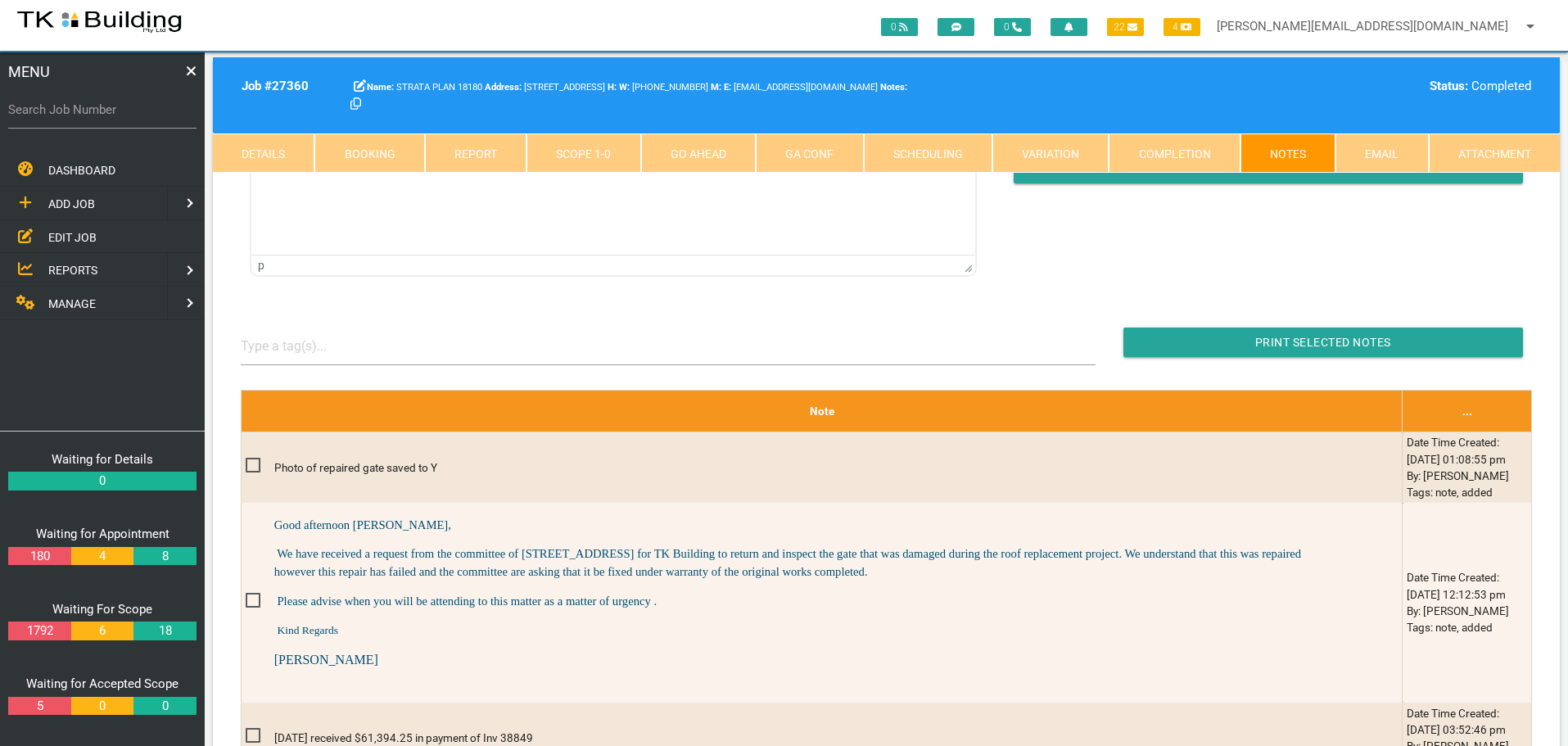
click at [86, 235] on span "EDIT JOB" at bounding box center [72, 236] width 48 height 13
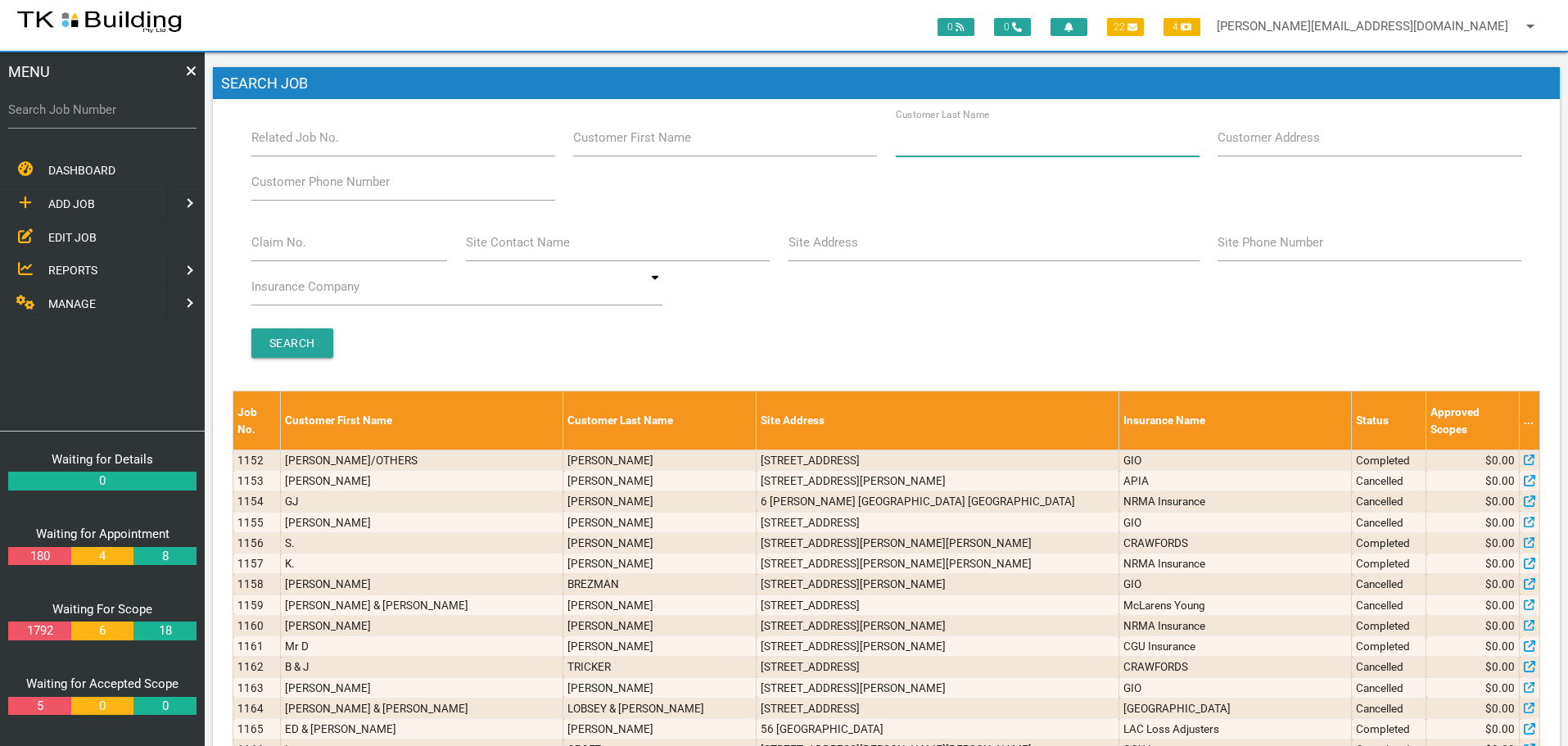
click at [1014, 146] on input "Customer Last Name" at bounding box center [1047, 137] width 304 height 38
type input "89109"
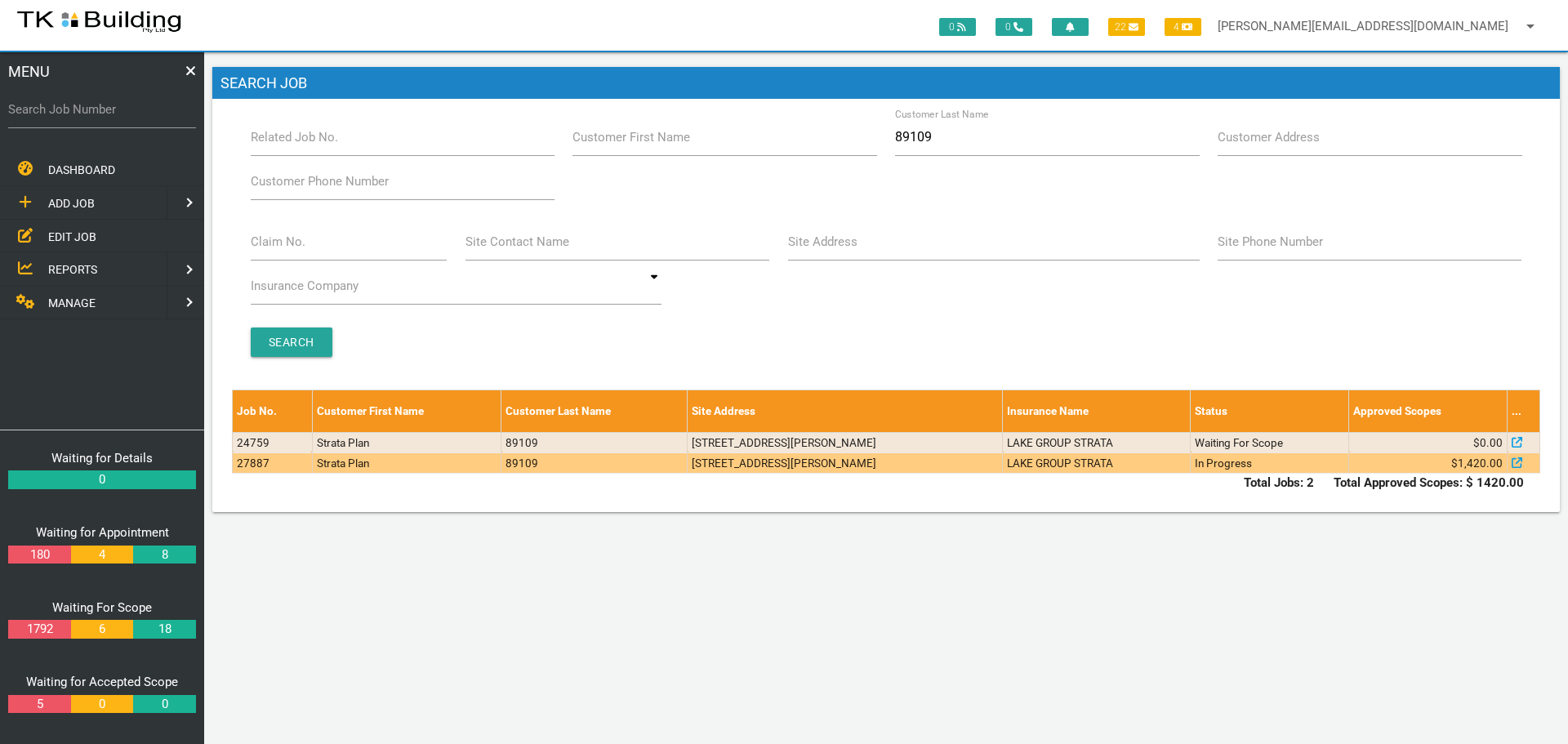
click at [1003, 472] on td "6/33 Longworth Ave, Wallsend NSW 2287, Australia" at bounding box center [845, 462] width 315 height 20
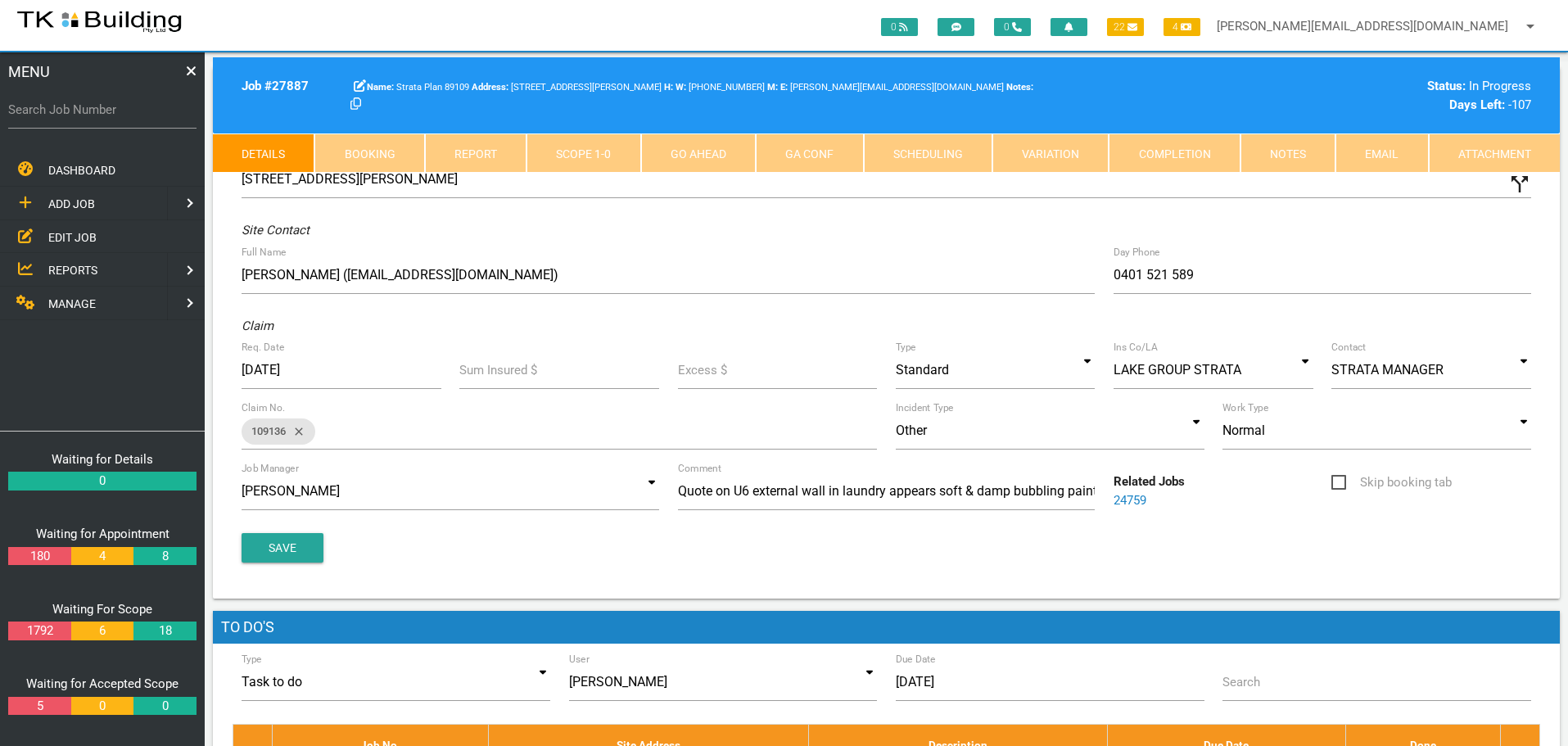
click at [1275, 166] on link "Notes" at bounding box center [1288, 153] width 95 height 40
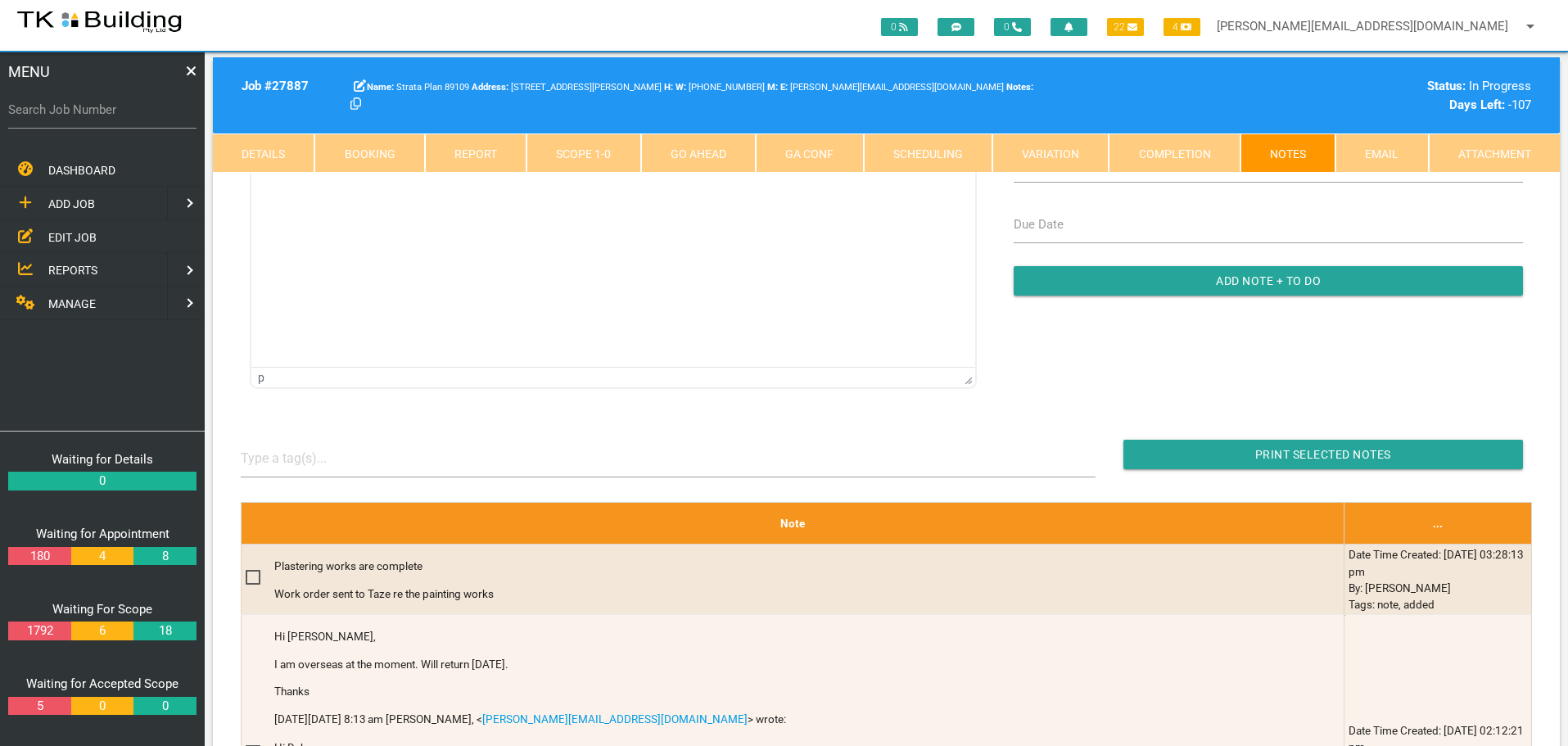
scroll to position [246, 0]
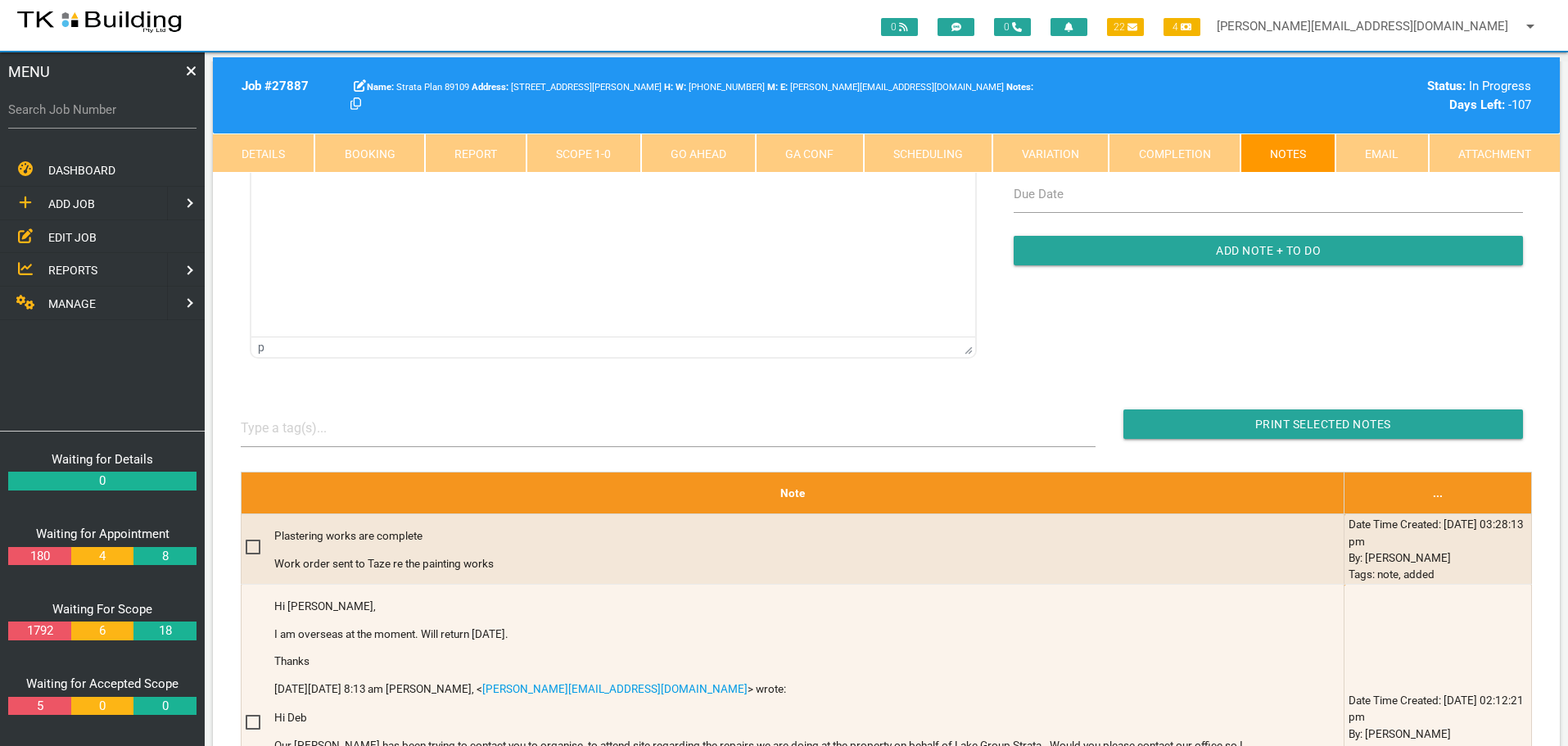
click at [70, 234] on span "EDIT JOB" at bounding box center [72, 236] width 48 height 13
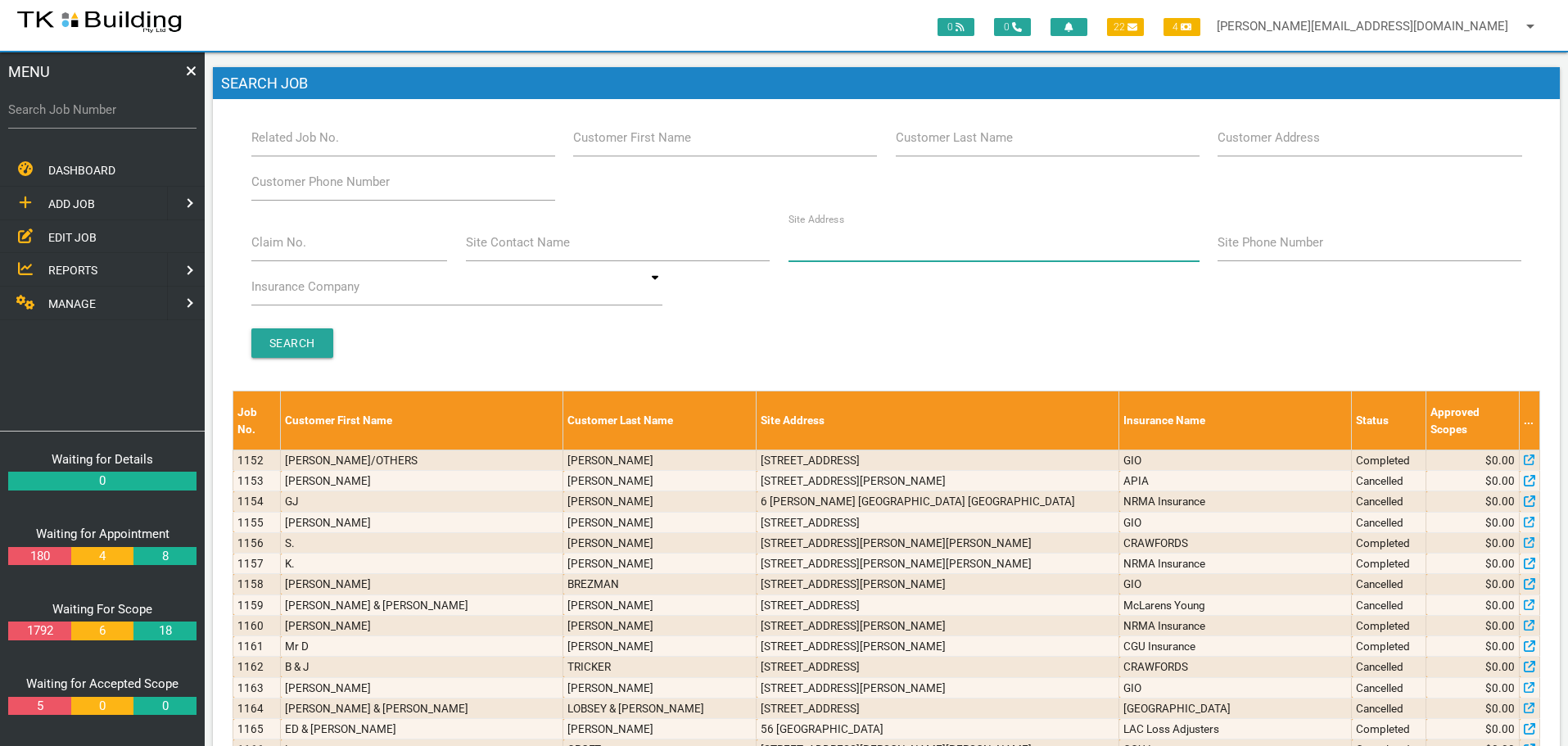
click at [869, 252] on input "Site Address" at bounding box center [994, 242] width 411 height 38
type input "28-30 watt"
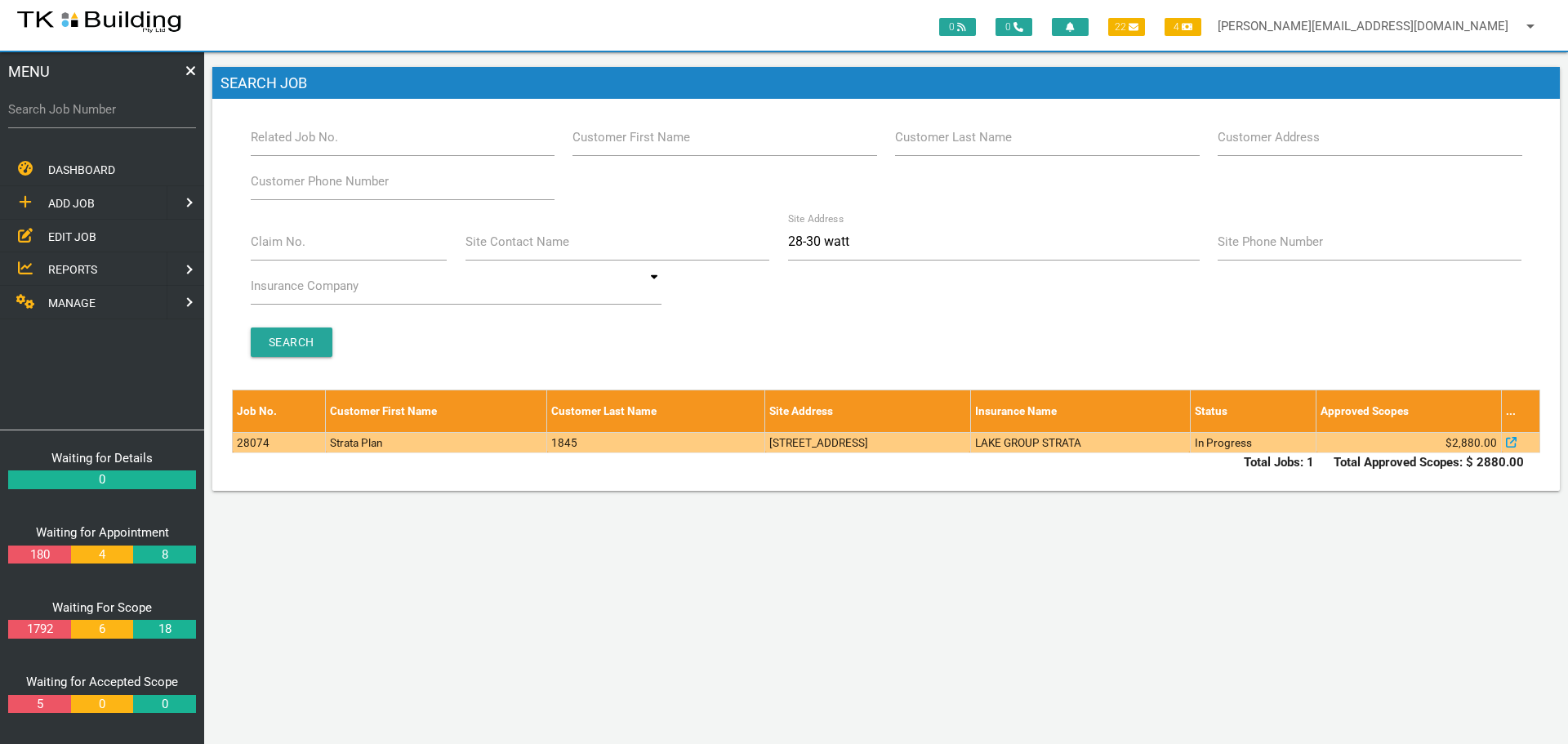
click at [900, 444] on td "4/28-30 Watt St, Newcastle NSW 2300, Australia" at bounding box center [868, 442] width 206 height 20
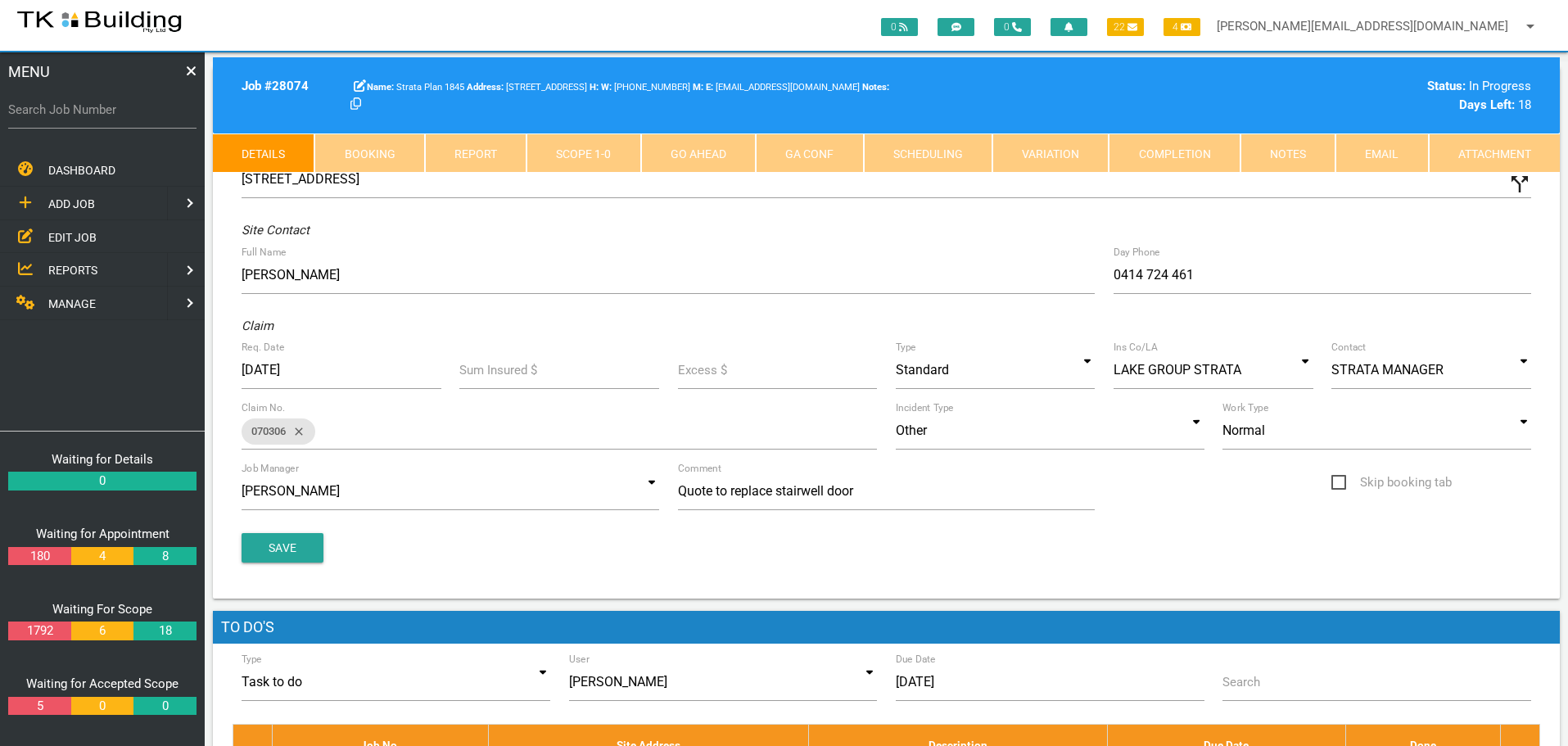
click at [1274, 153] on link "Notes" at bounding box center [1288, 153] width 95 height 40
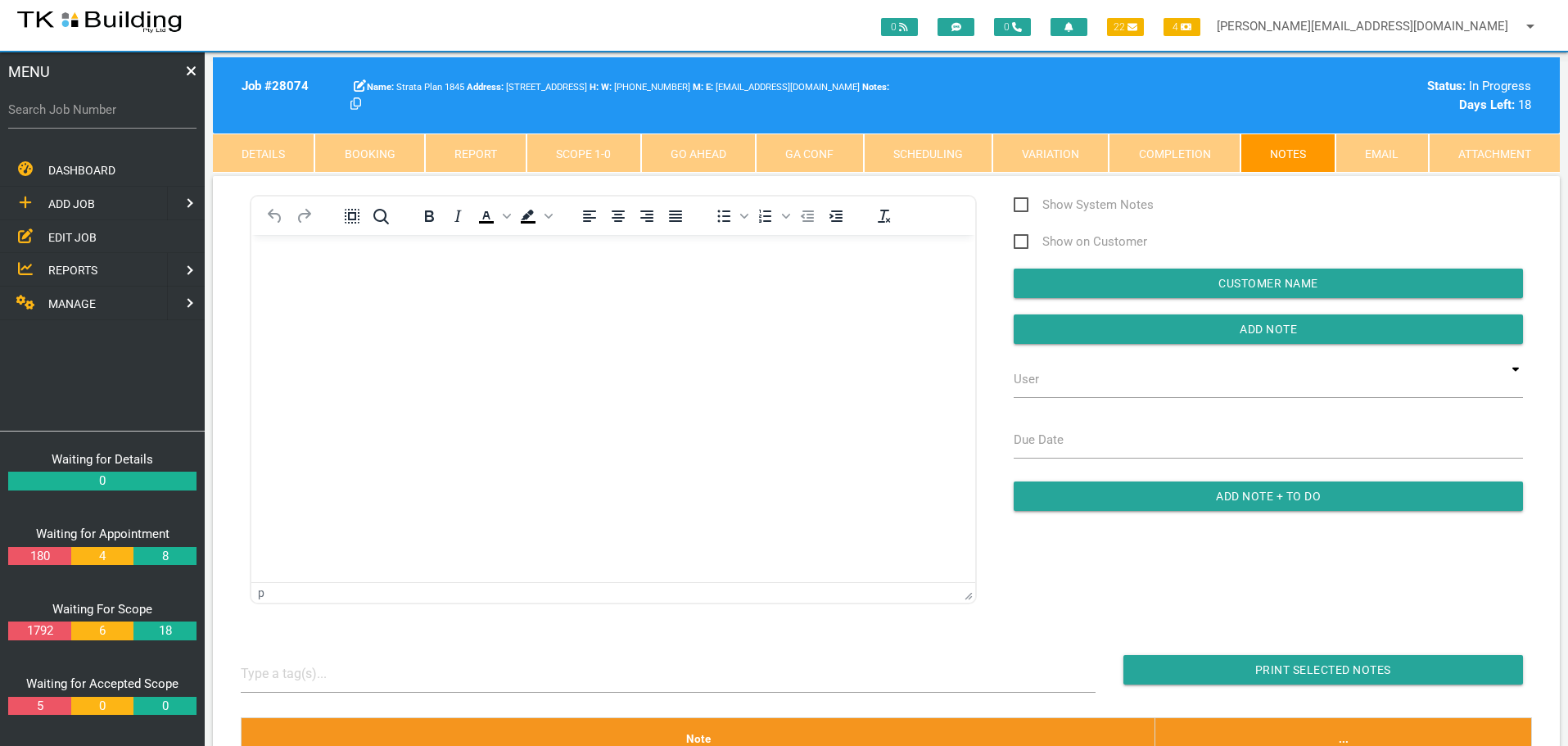
click at [318, 279] on body "Rich Text Area. Press ALT-0 for help." at bounding box center [613, 281] width 724 height 54
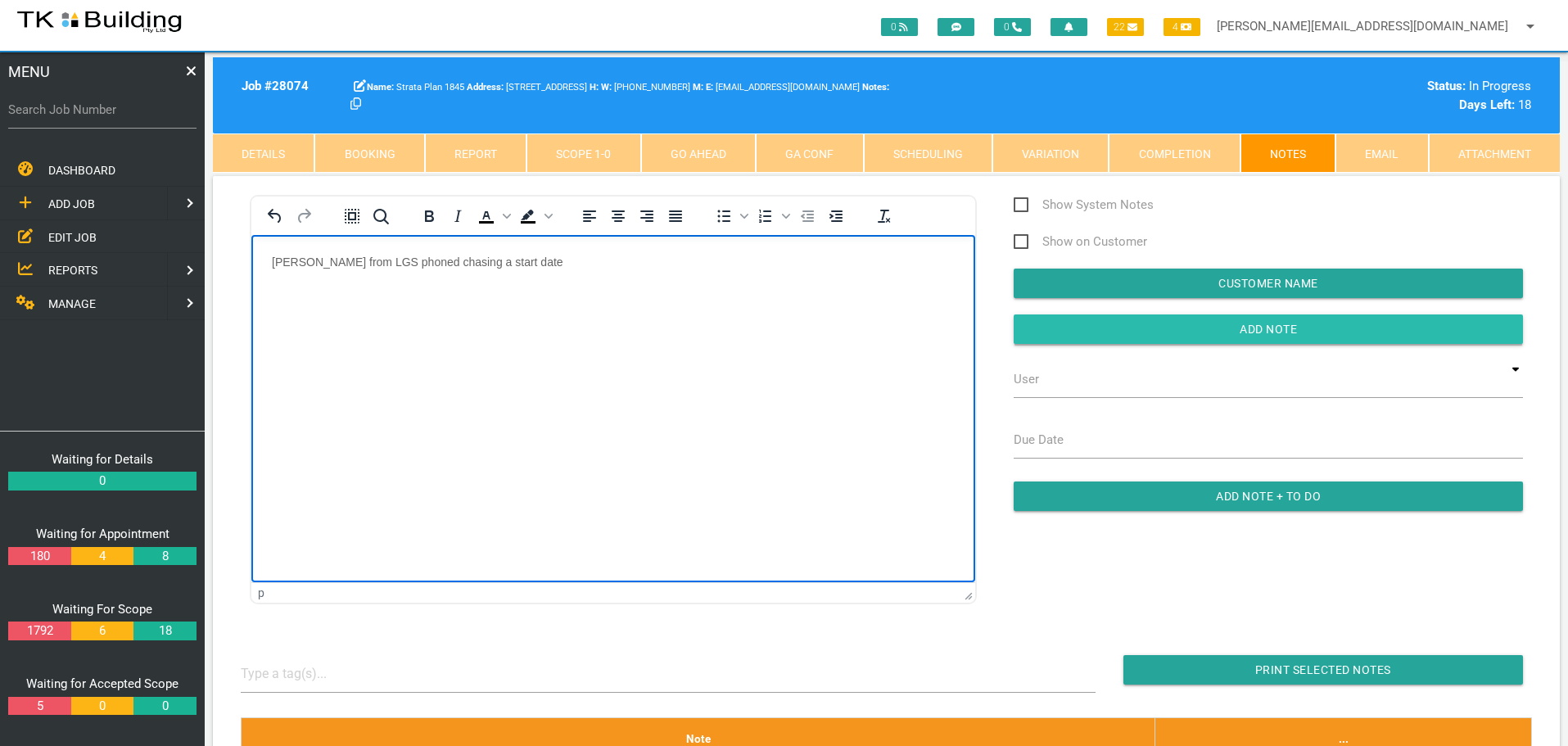
click at [1057, 334] on input "Add Note" at bounding box center [1268, 329] width 509 height 29
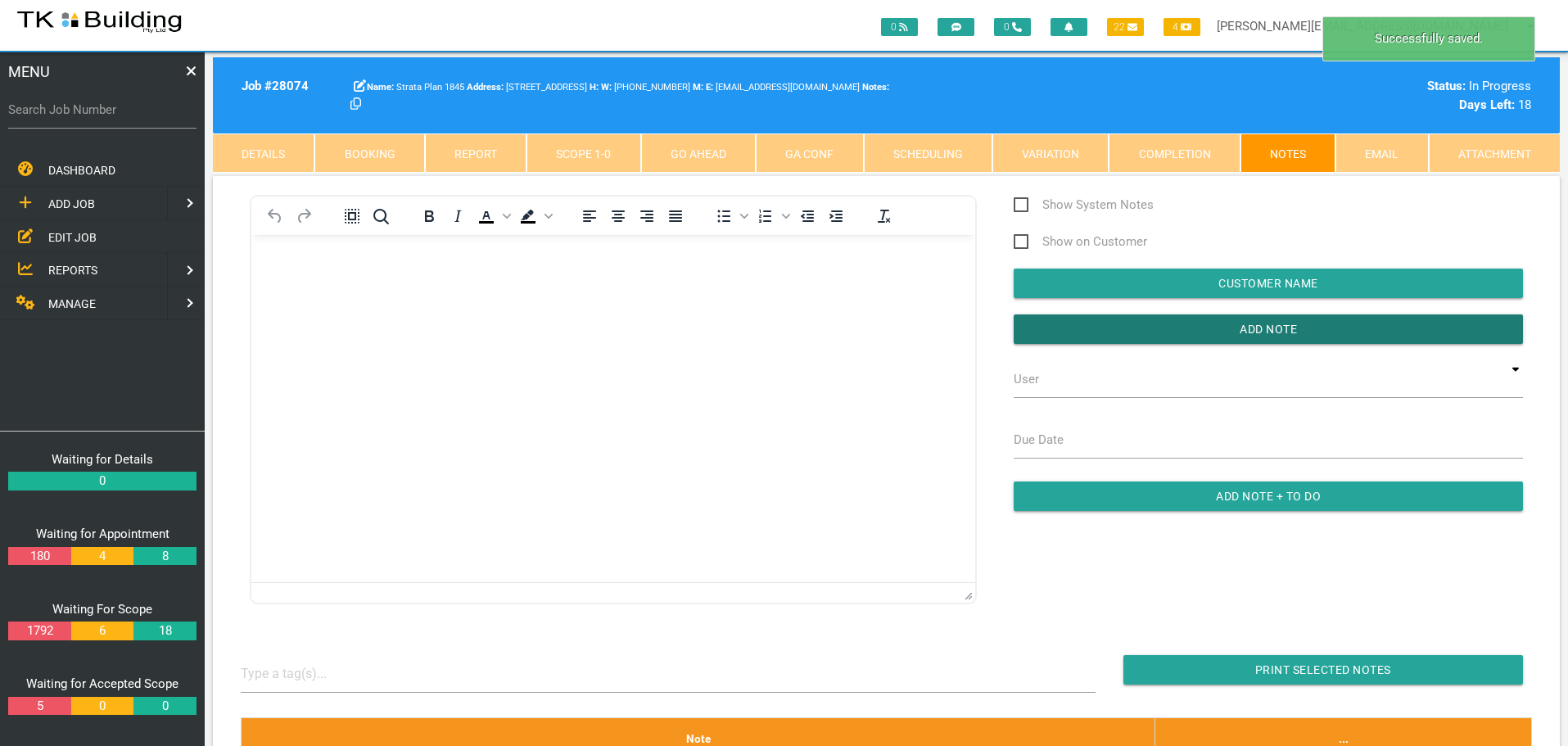
scroll to position [164, 0]
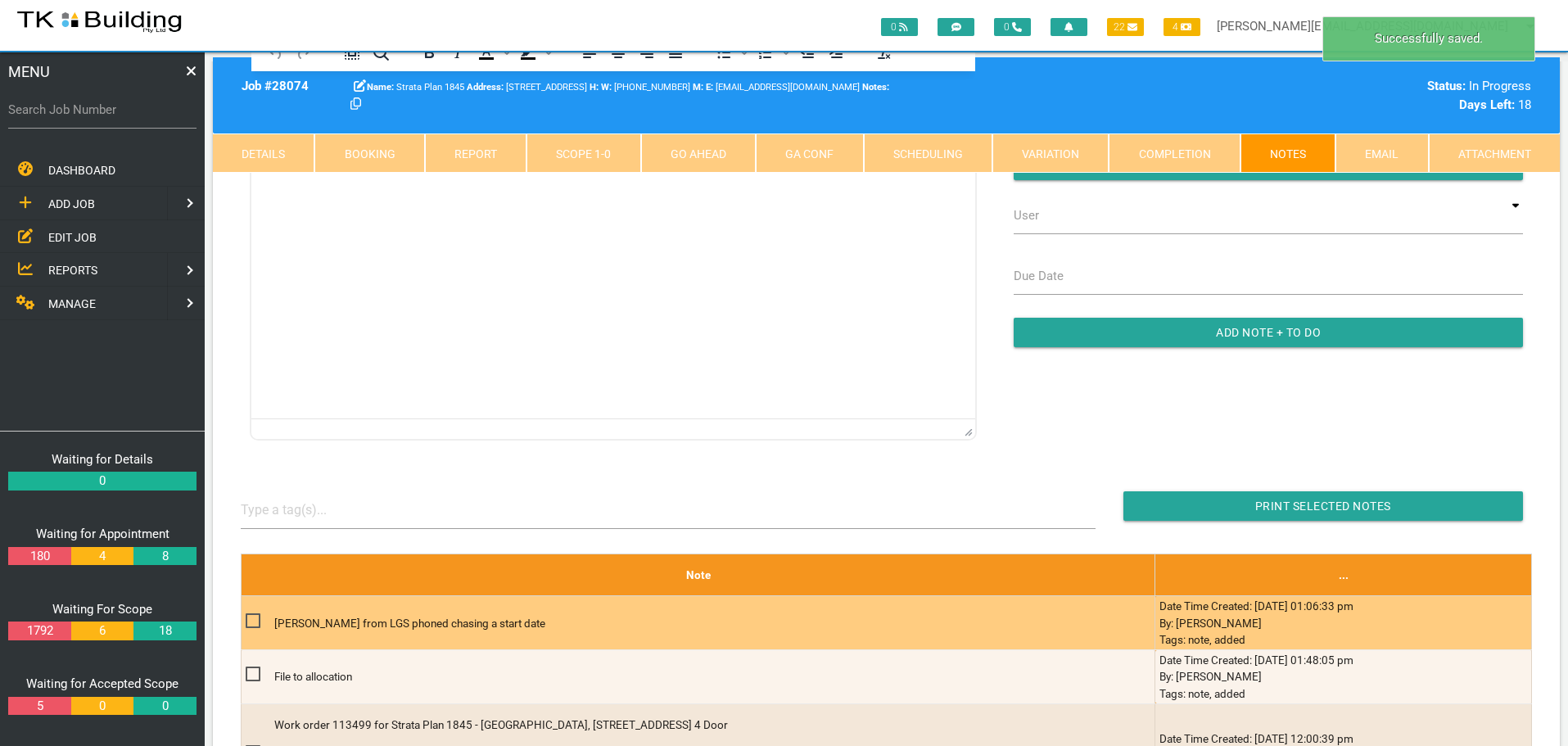
click at [253, 622] on span at bounding box center [260, 621] width 29 height 20
click at [253, 622] on input "checkbox" at bounding box center [251, 617] width 11 height 11
checkbox input "true"
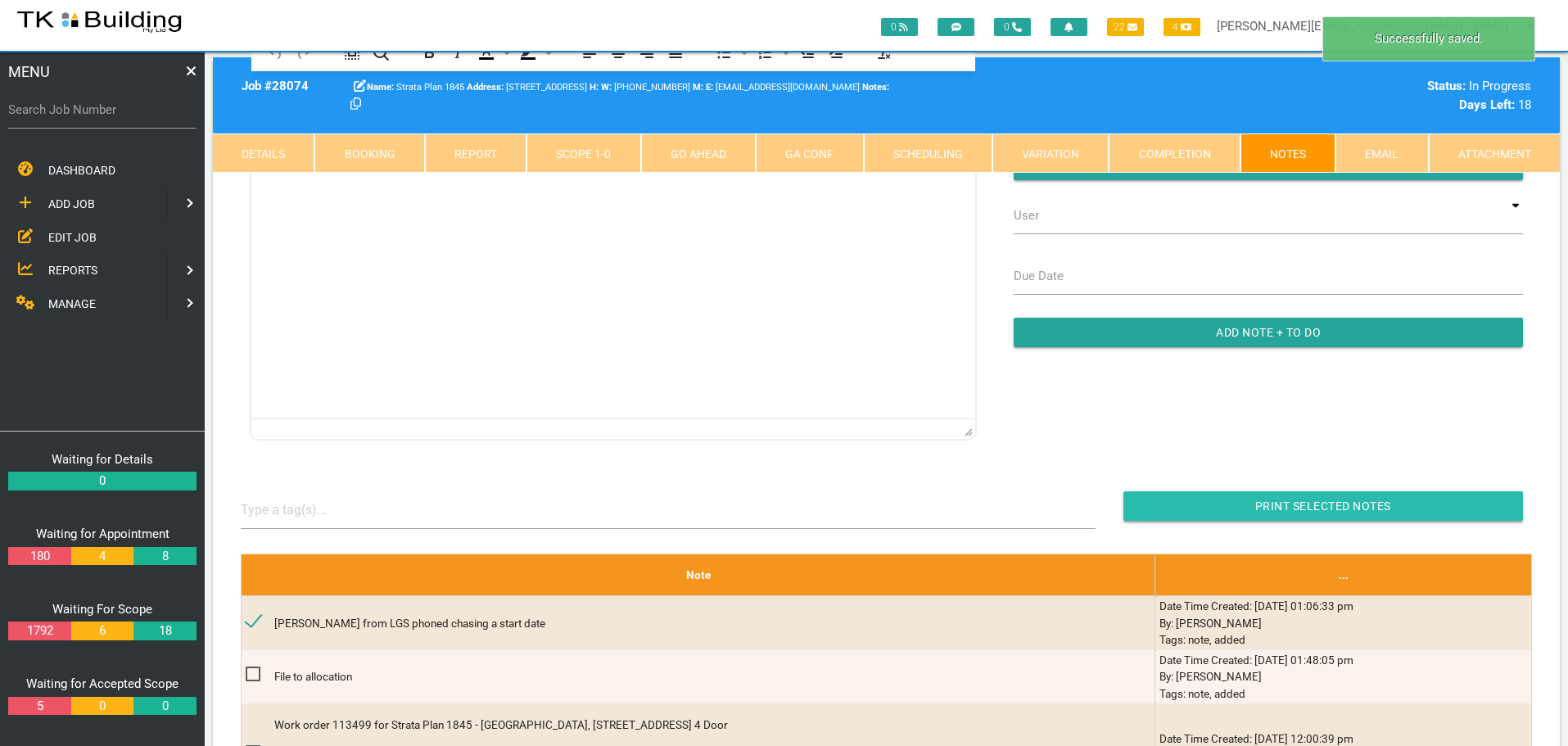
click at [1159, 506] on input "button" at bounding box center [1323, 506] width 400 height 29
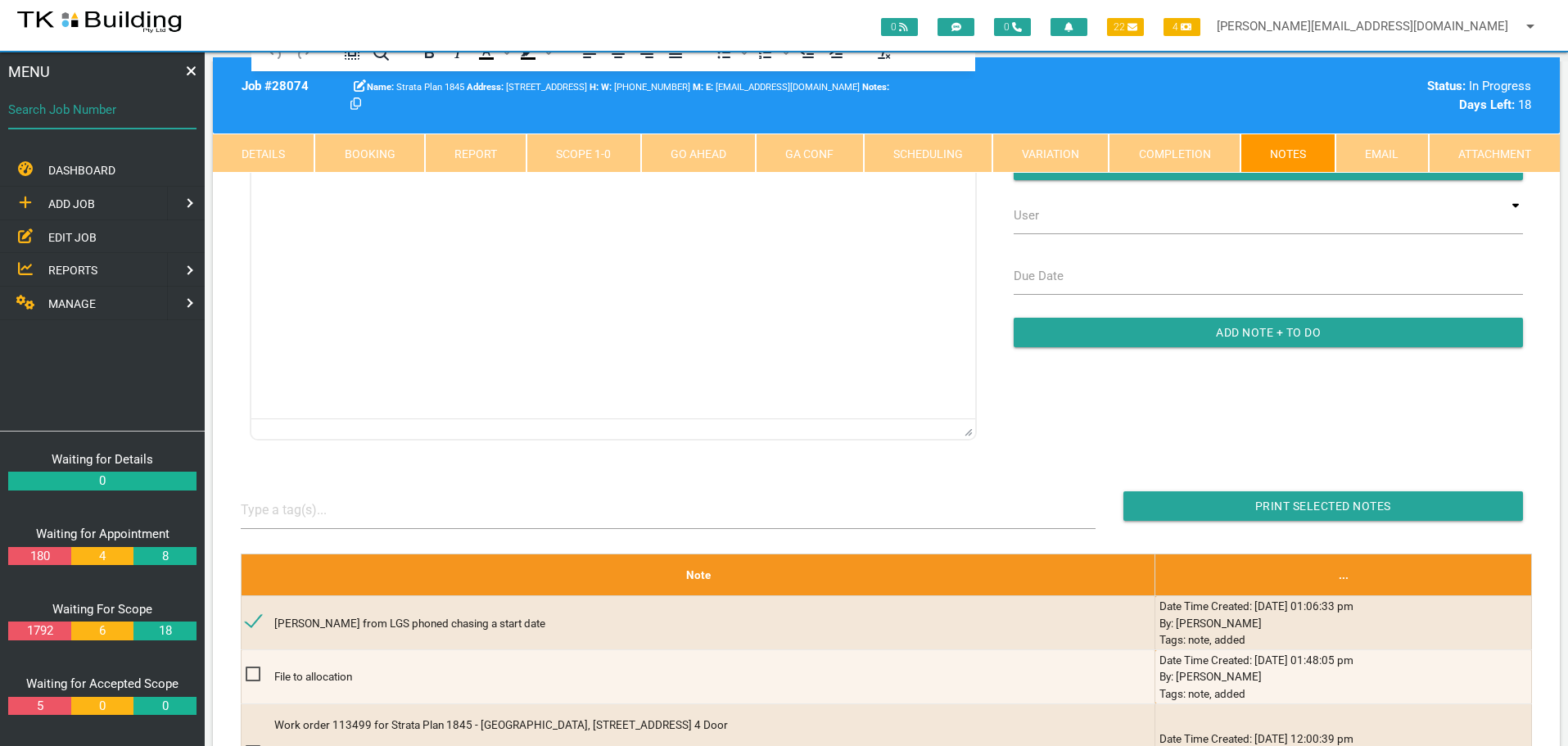
click at [122, 122] on input "Search Job Number" at bounding box center [102, 109] width 188 height 38
type input "28001"
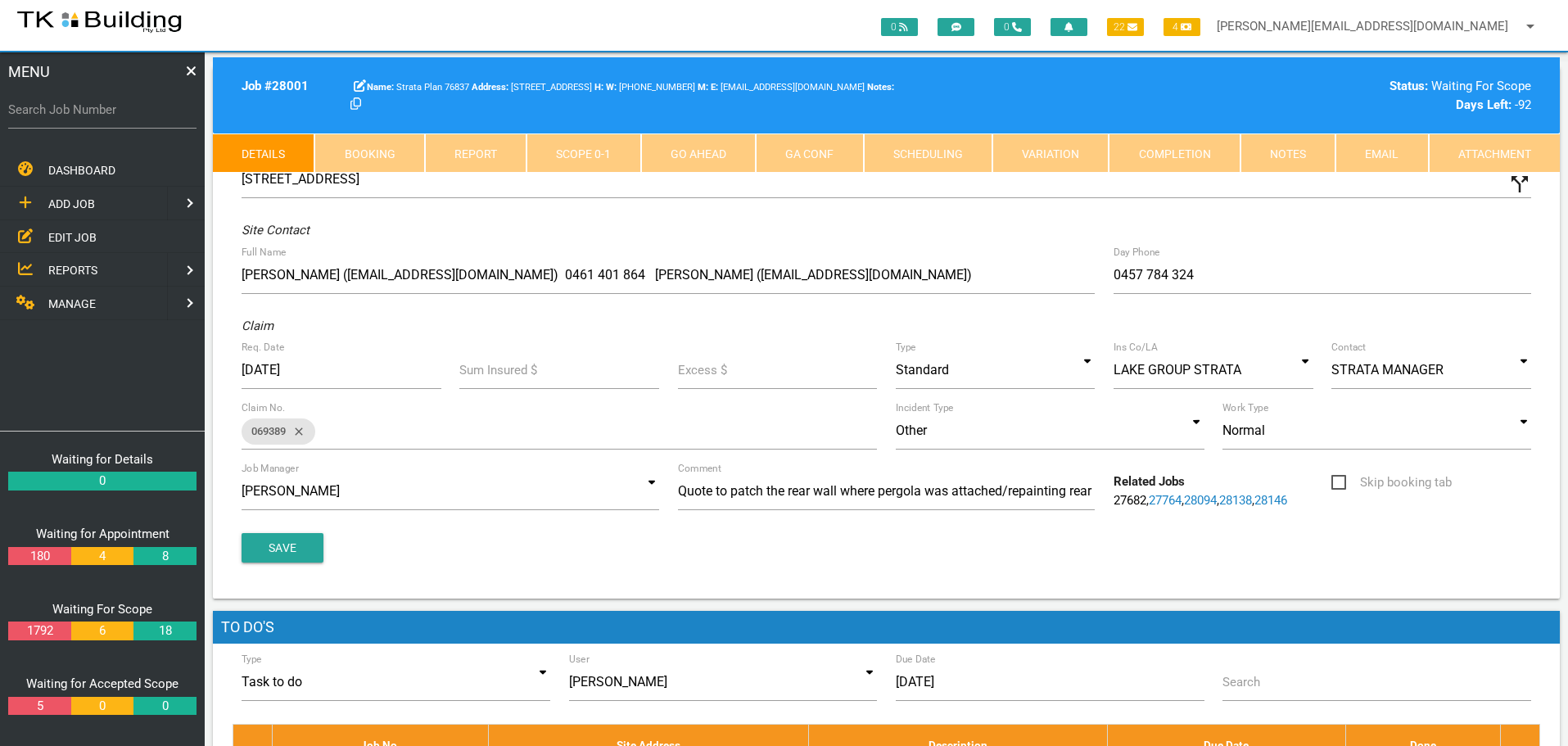
click at [1266, 158] on link "Notes" at bounding box center [1288, 153] width 95 height 40
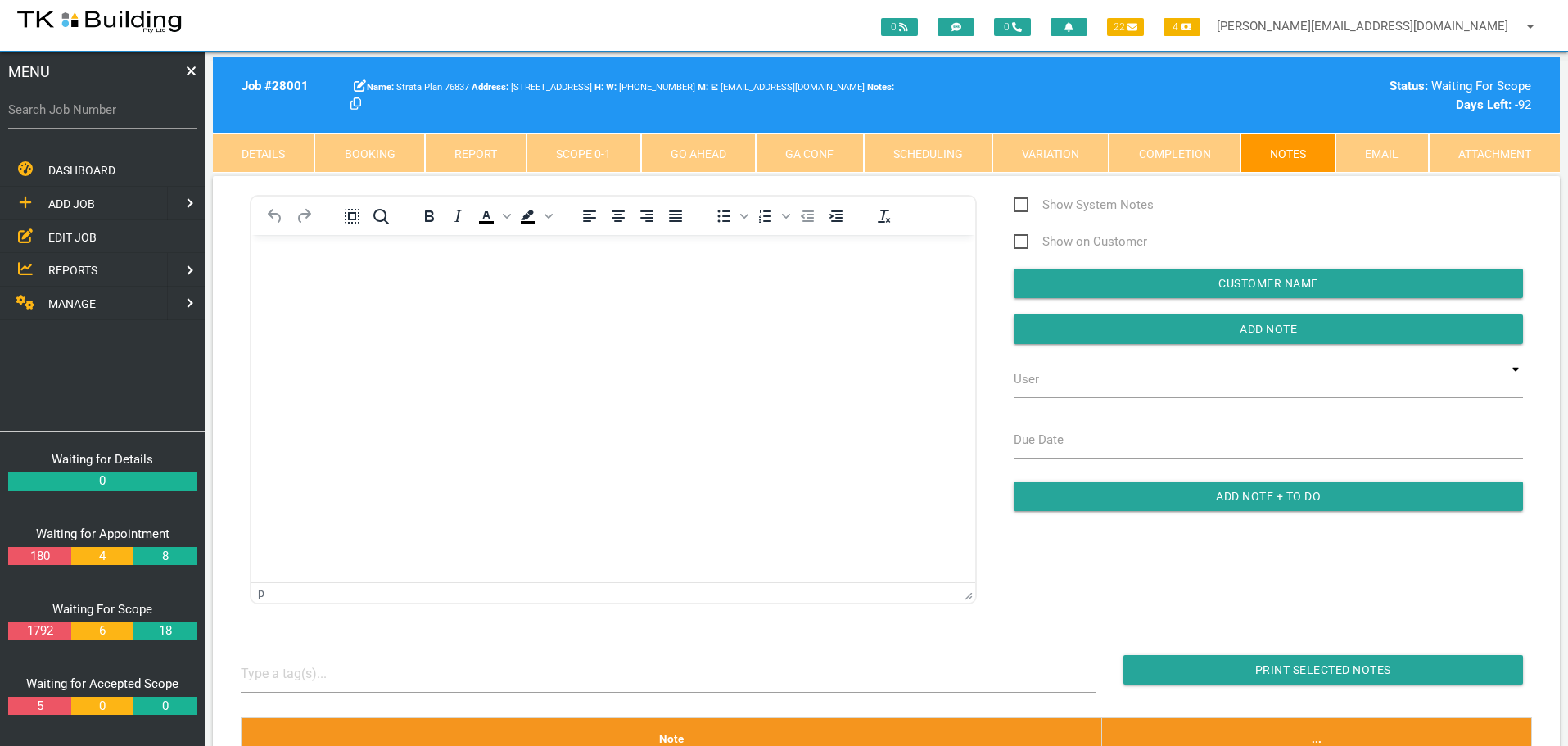
click at [291, 277] on body "Rich Text Area. Press ALT-0 for help." at bounding box center [613, 281] width 724 height 54
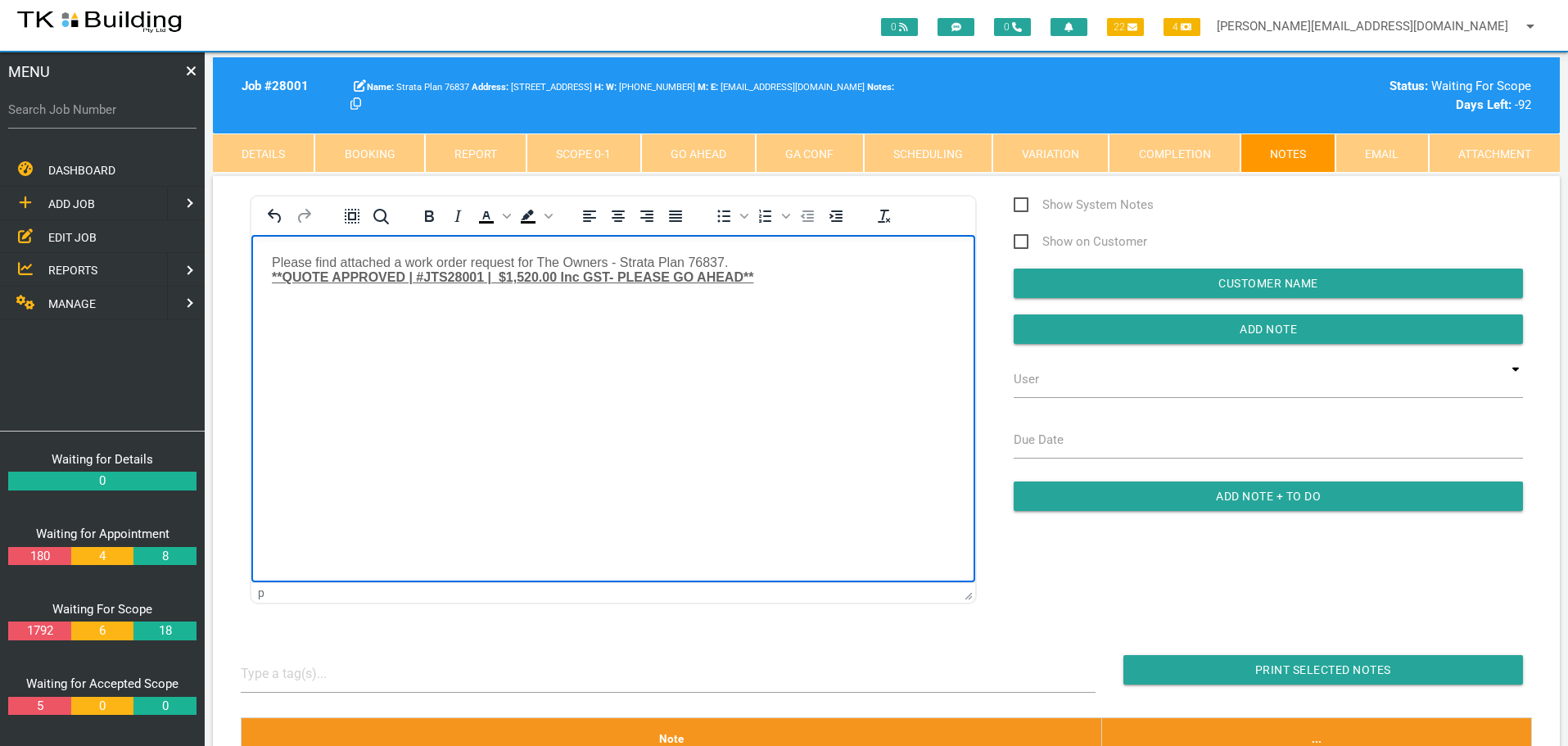
click at [273, 262] on span "Please find attached a work order request for The Owners - Strata Plan 76837." at bounding box center [500, 262] width 456 height 14
paste body "Rich Text Area. Press ALT-0 for help."
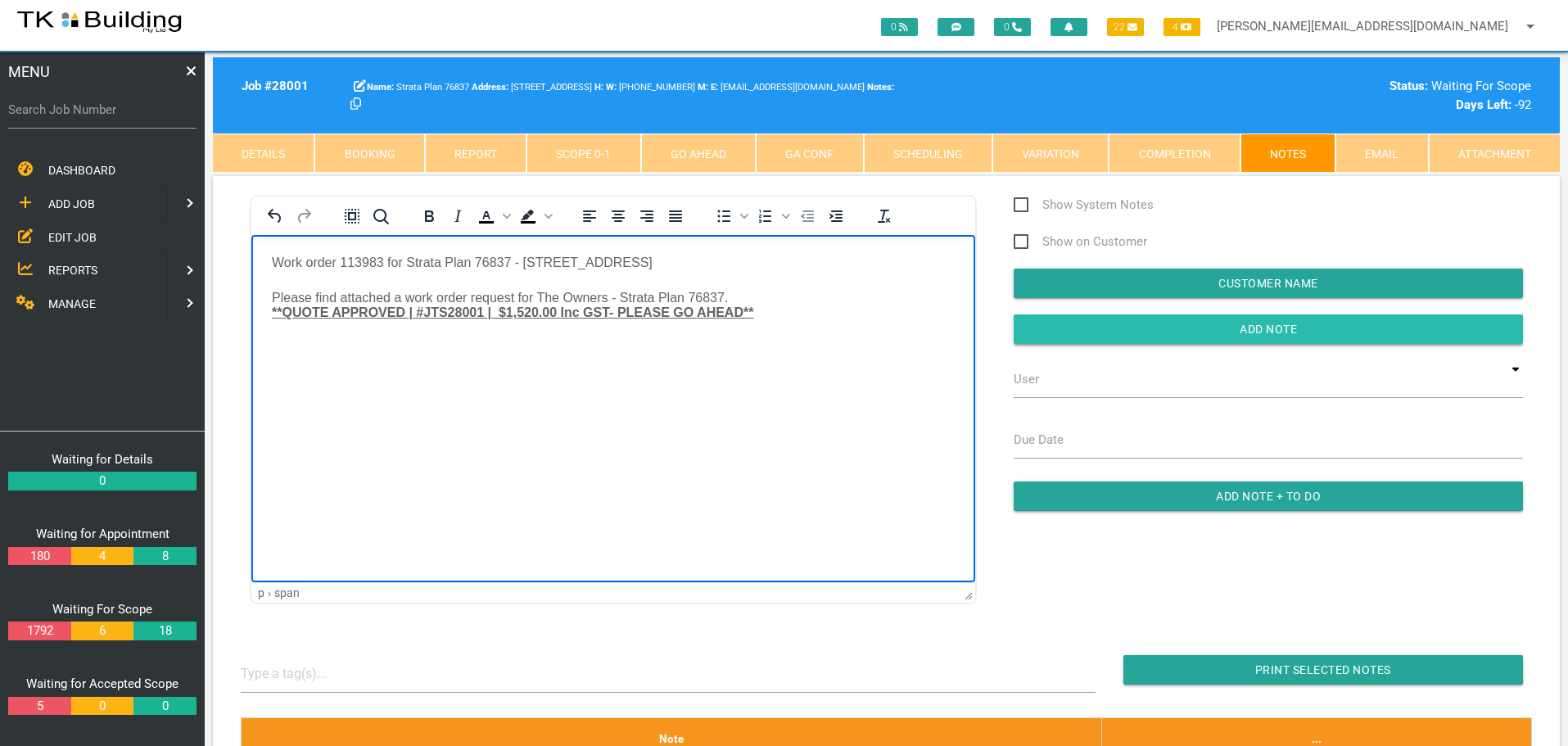
click at [1061, 325] on input "Add Note" at bounding box center [1268, 329] width 509 height 29
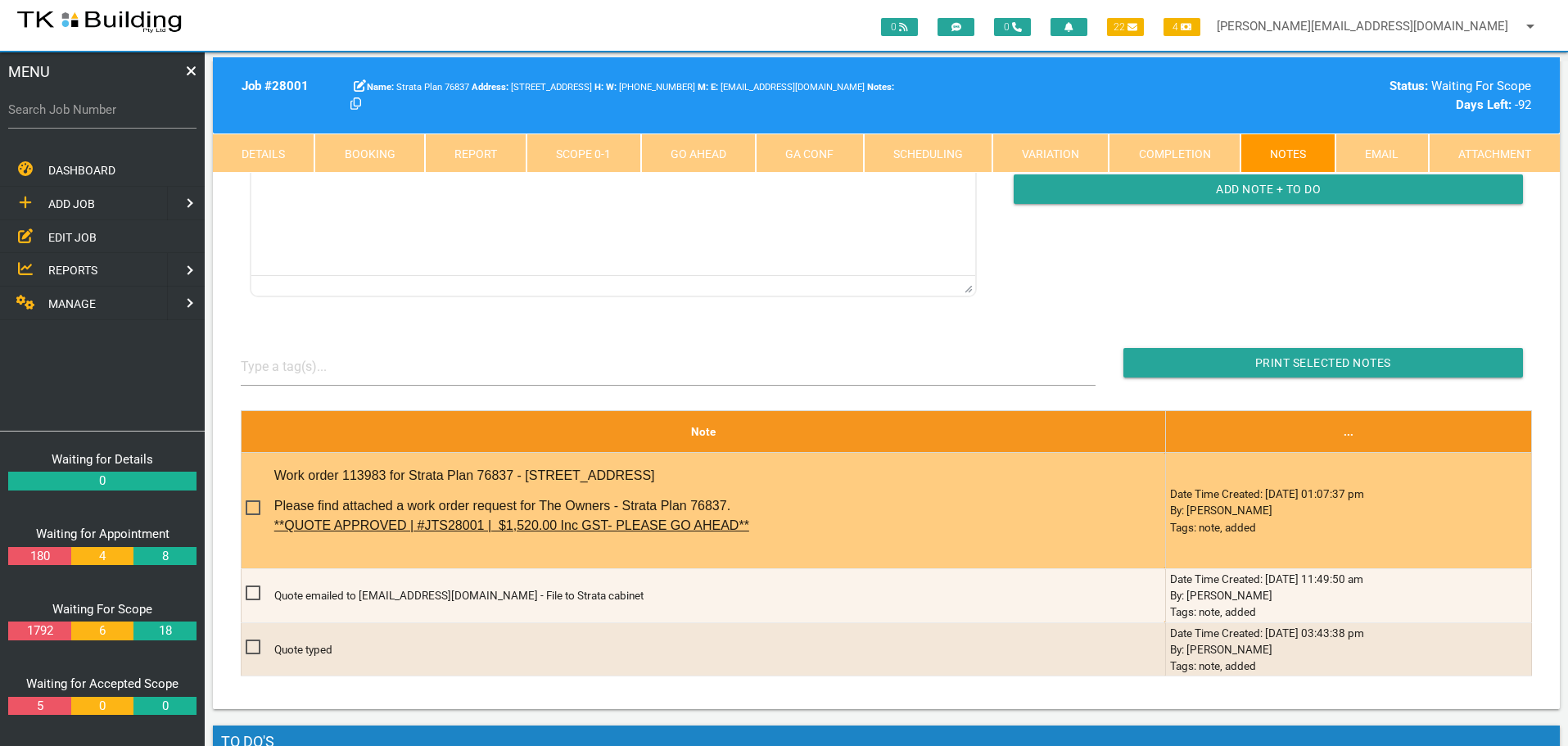
scroll to position [328, 0]
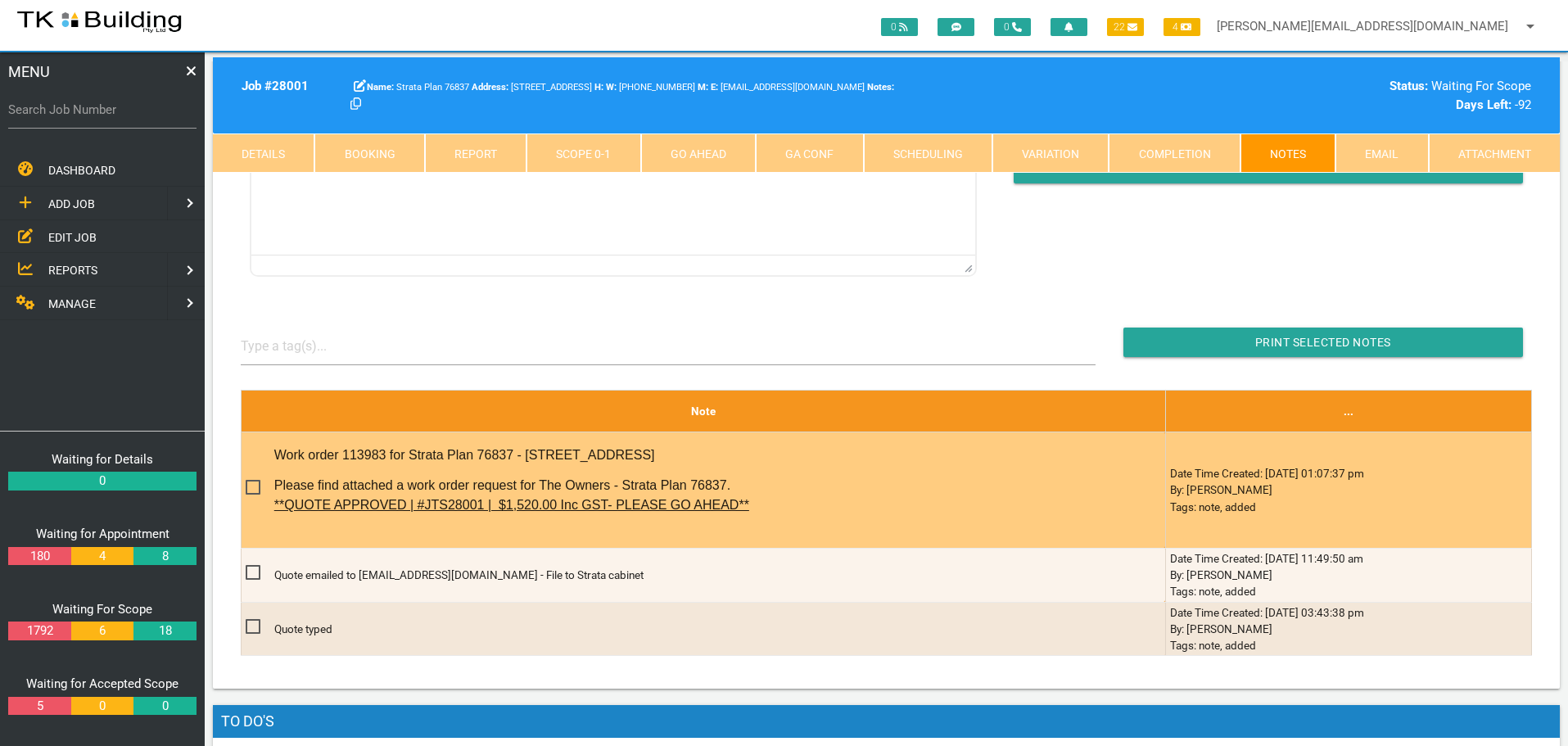
click at [618, 474] on div "Work order 113983 for Strata Plan 76837 - 346-348 Pacific Highway, BELMONT NORT…" at bounding box center [686, 490] width 823 height 112
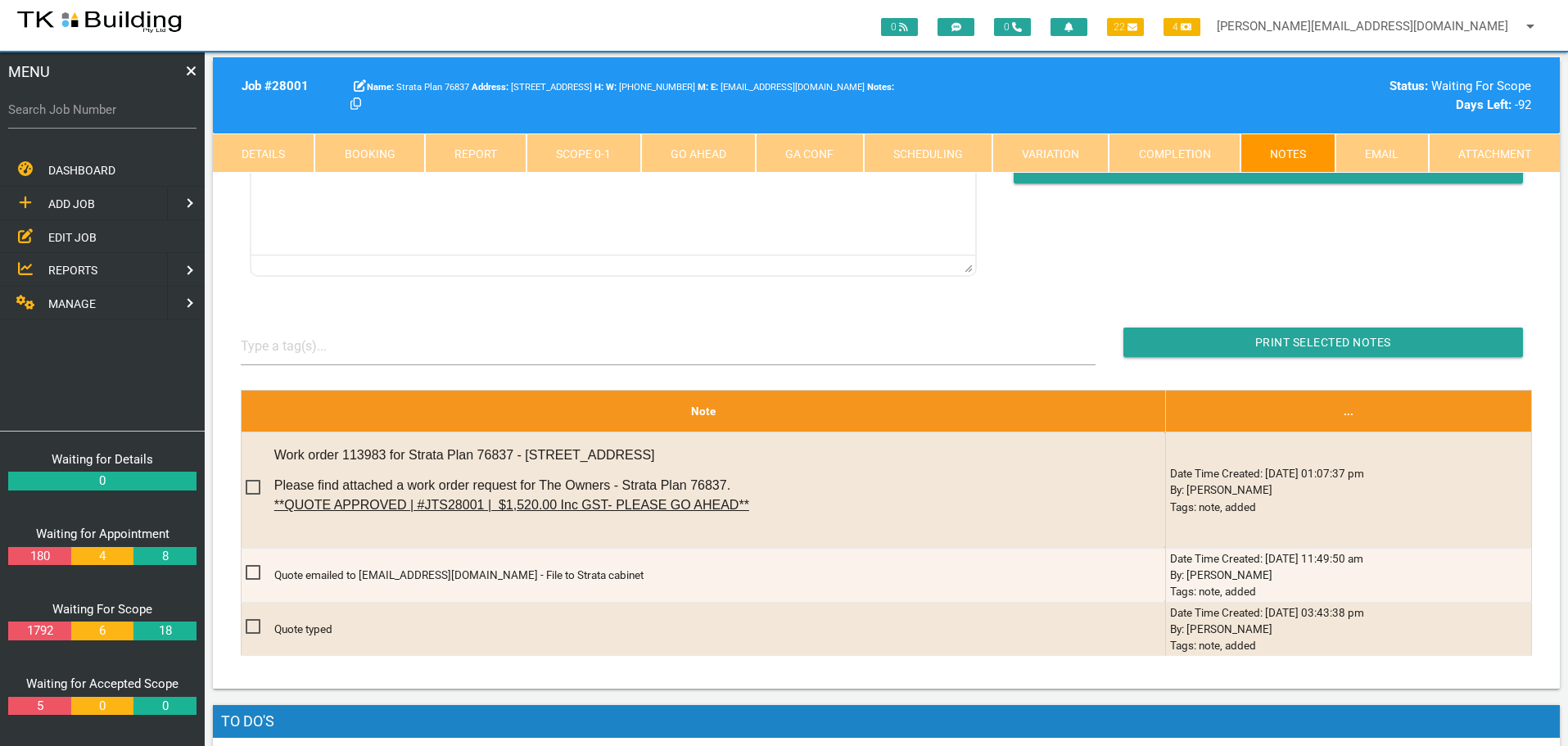
click at [73, 232] on span "EDIT JOB" at bounding box center [72, 236] width 48 height 13
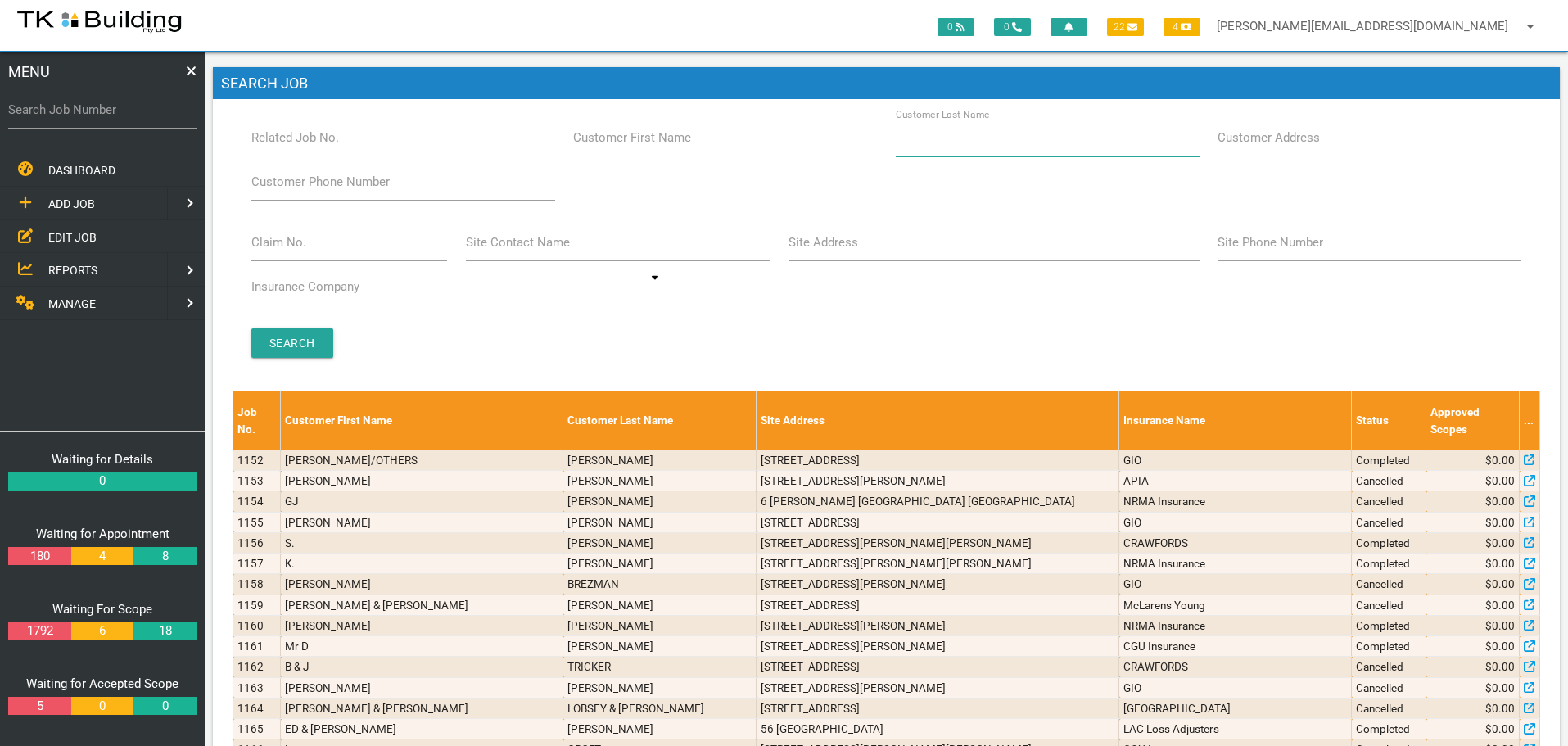
click at [1031, 142] on input "Customer Last Name" at bounding box center [1047, 137] width 304 height 38
type input "74206"
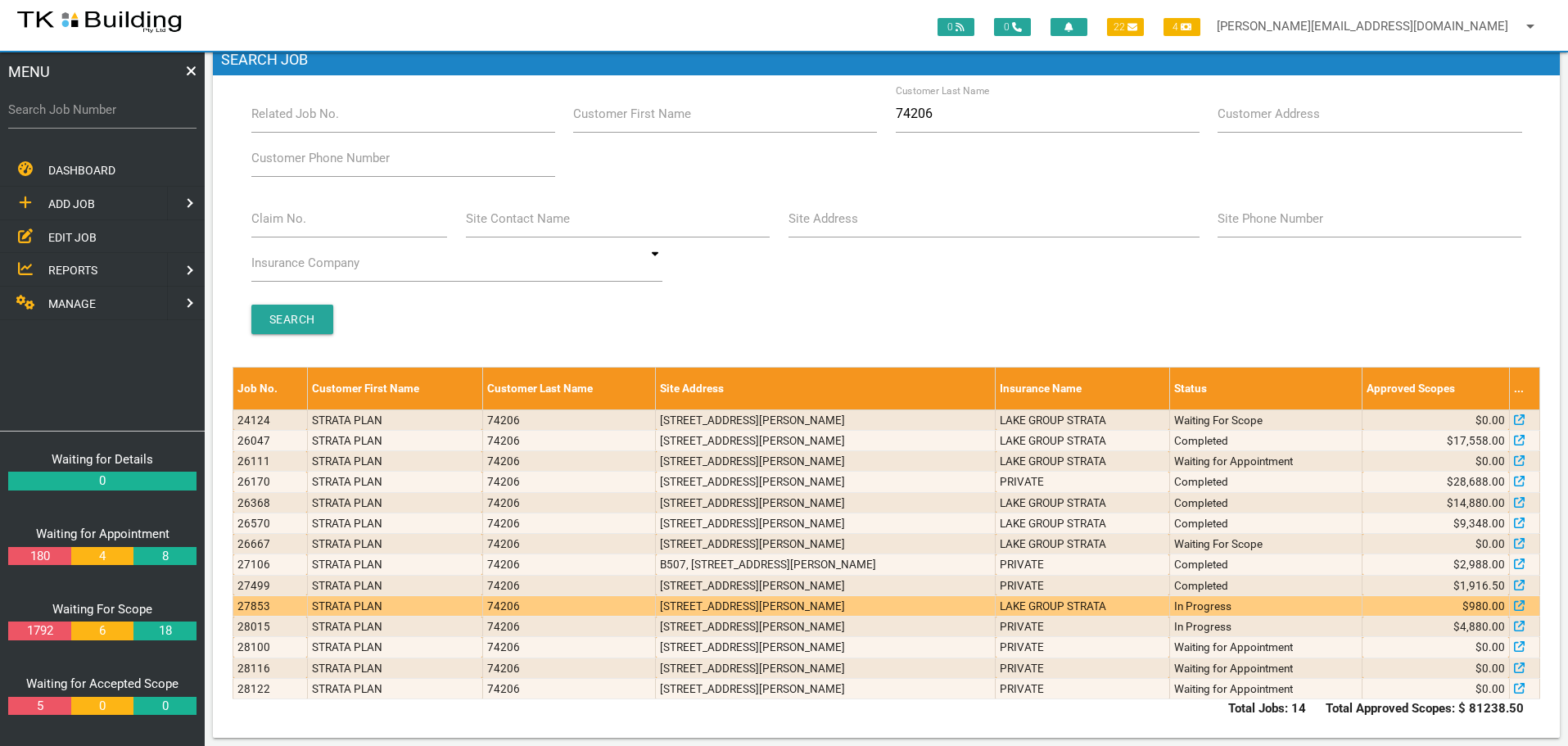
scroll to position [36, 0]
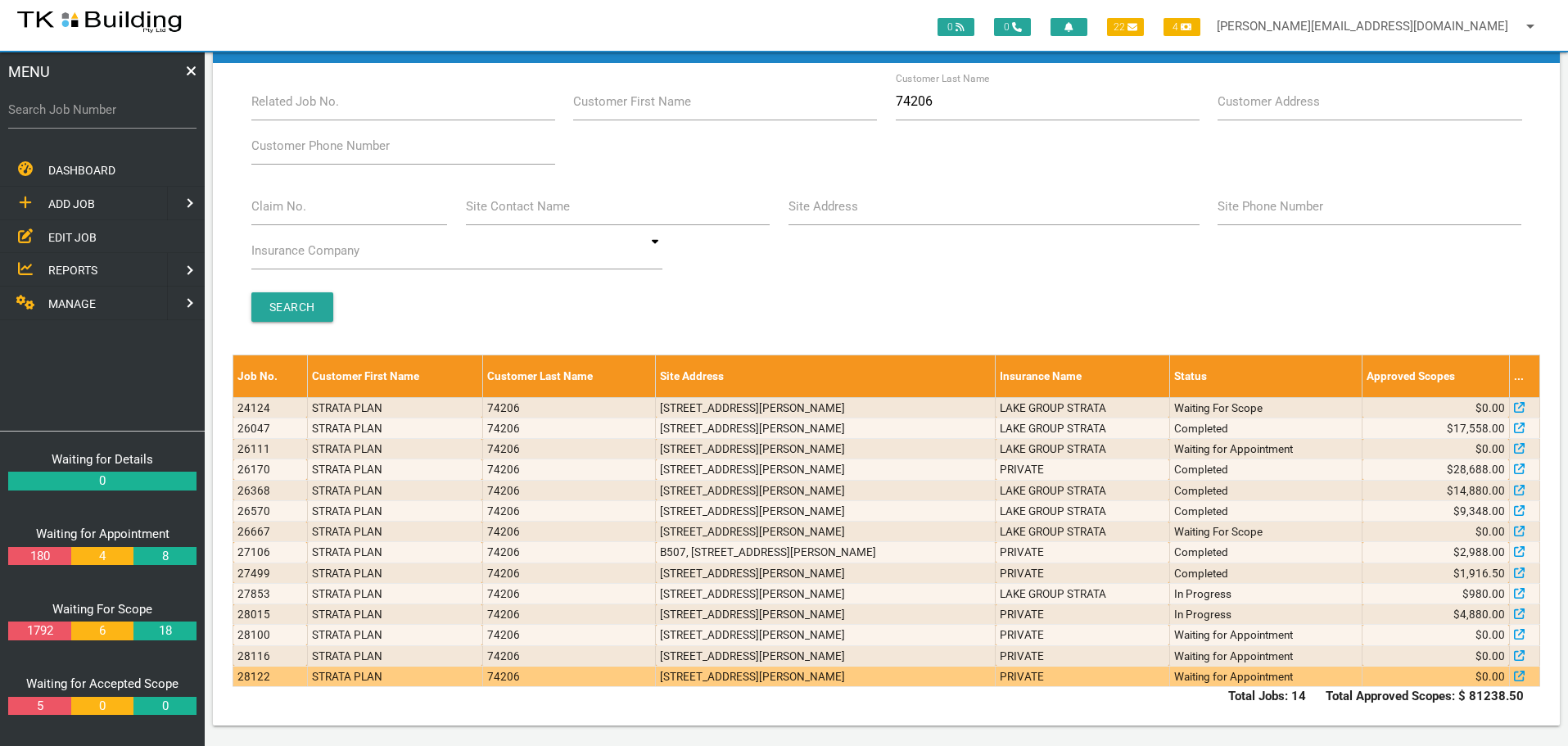
click at [765, 668] on td "n603/Bolton St, Bar Beach NSW 2300, Australia" at bounding box center [826, 676] width 340 height 20
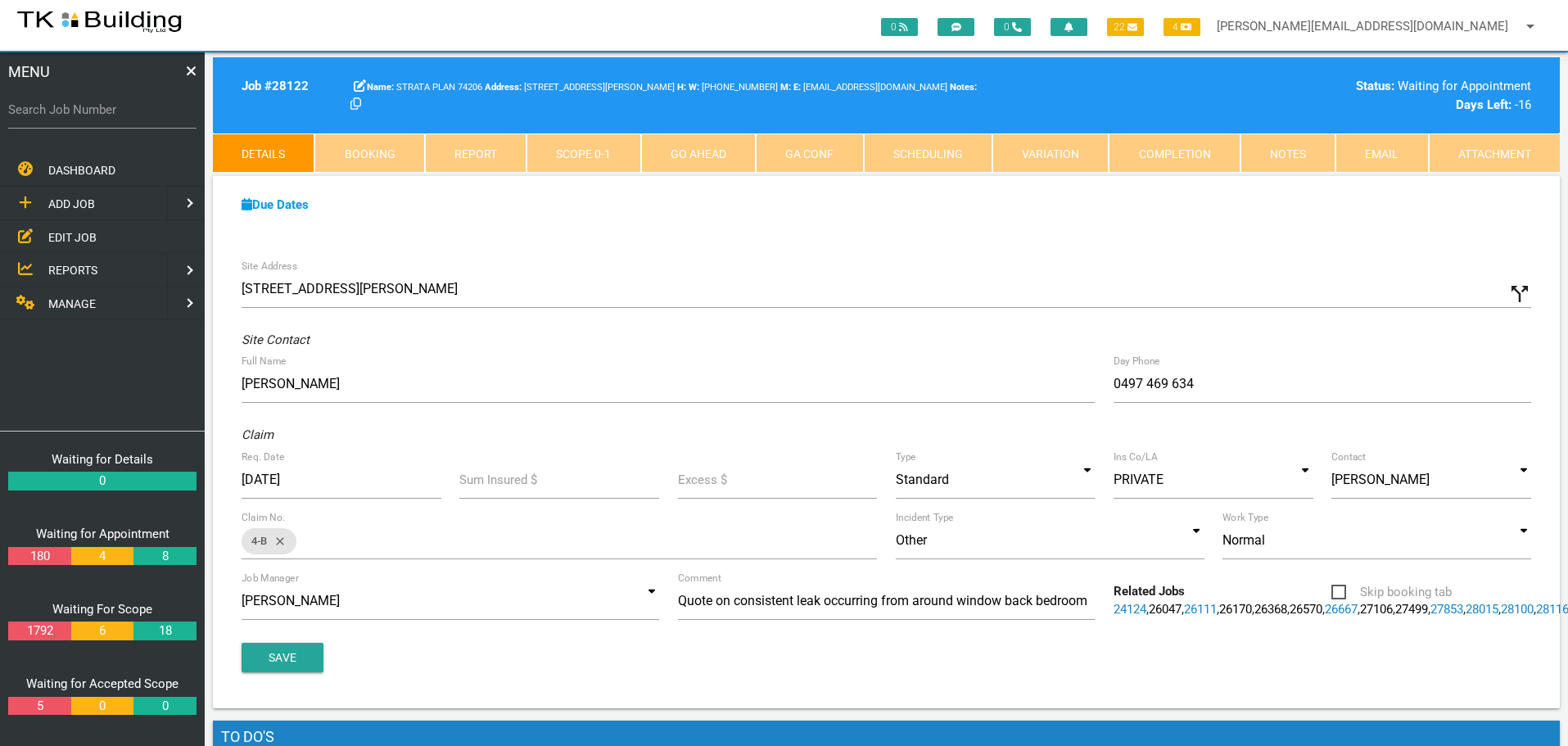
click at [1518, 298] on icon "call_split" at bounding box center [1520, 294] width 25 height 25
click at [914, 301] on input "Custom Address" at bounding box center [1213, 289] width 636 height 38
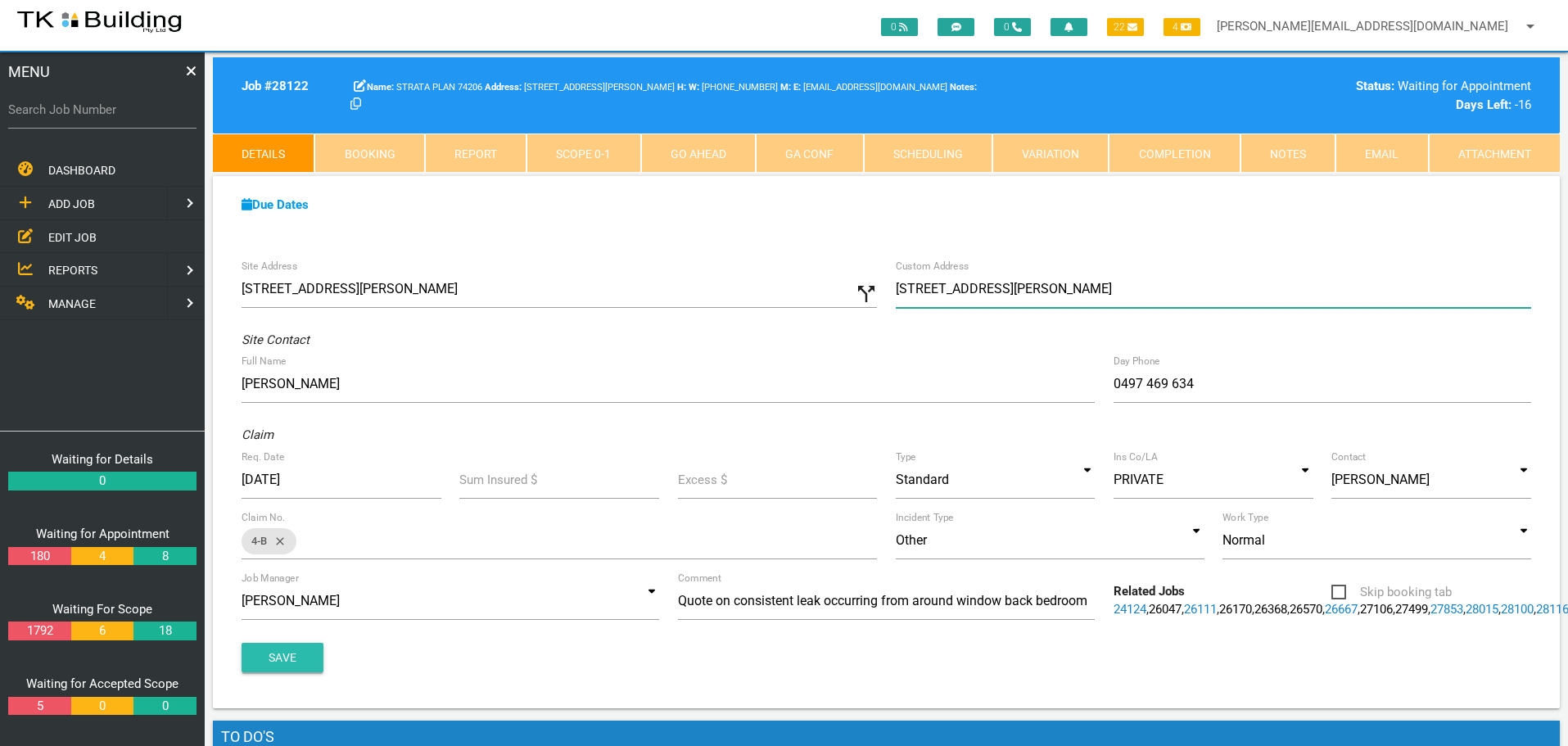
type input "n603, 24 Bolton St, Newcastle NSW 2300"
click at [275, 672] on button "Save" at bounding box center [282, 657] width 82 height 29
click at [111, 118] on label "Search Job Number" at bounding box center [102, 109] width 188 height 18
click at [111, 118] on input "Search Job Number" at bounding box center [102, 109] width 188 height 38
type input "28140"
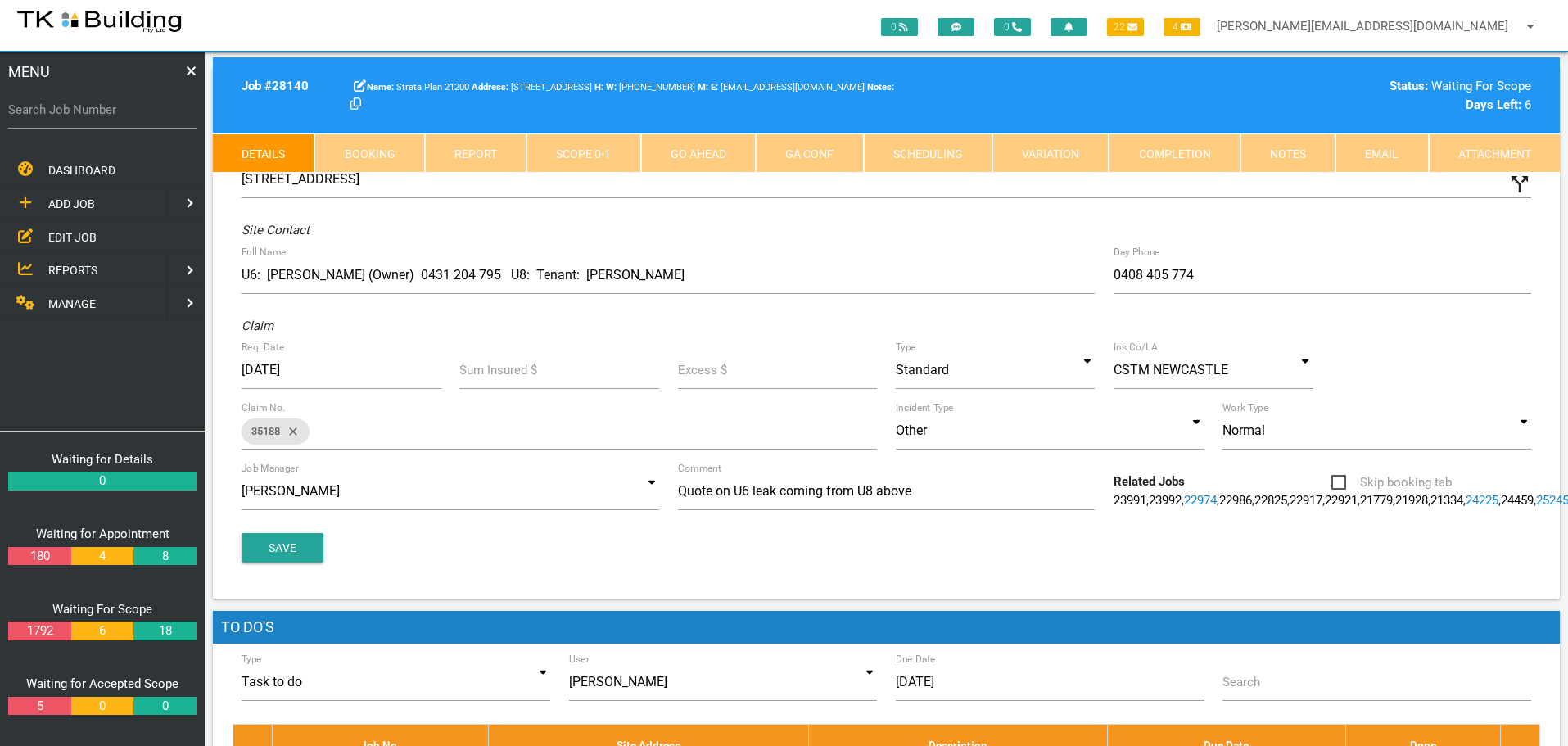
click at [1267, 150] on link "Notes" at bounding box center [1288, 153] width 95 height 40
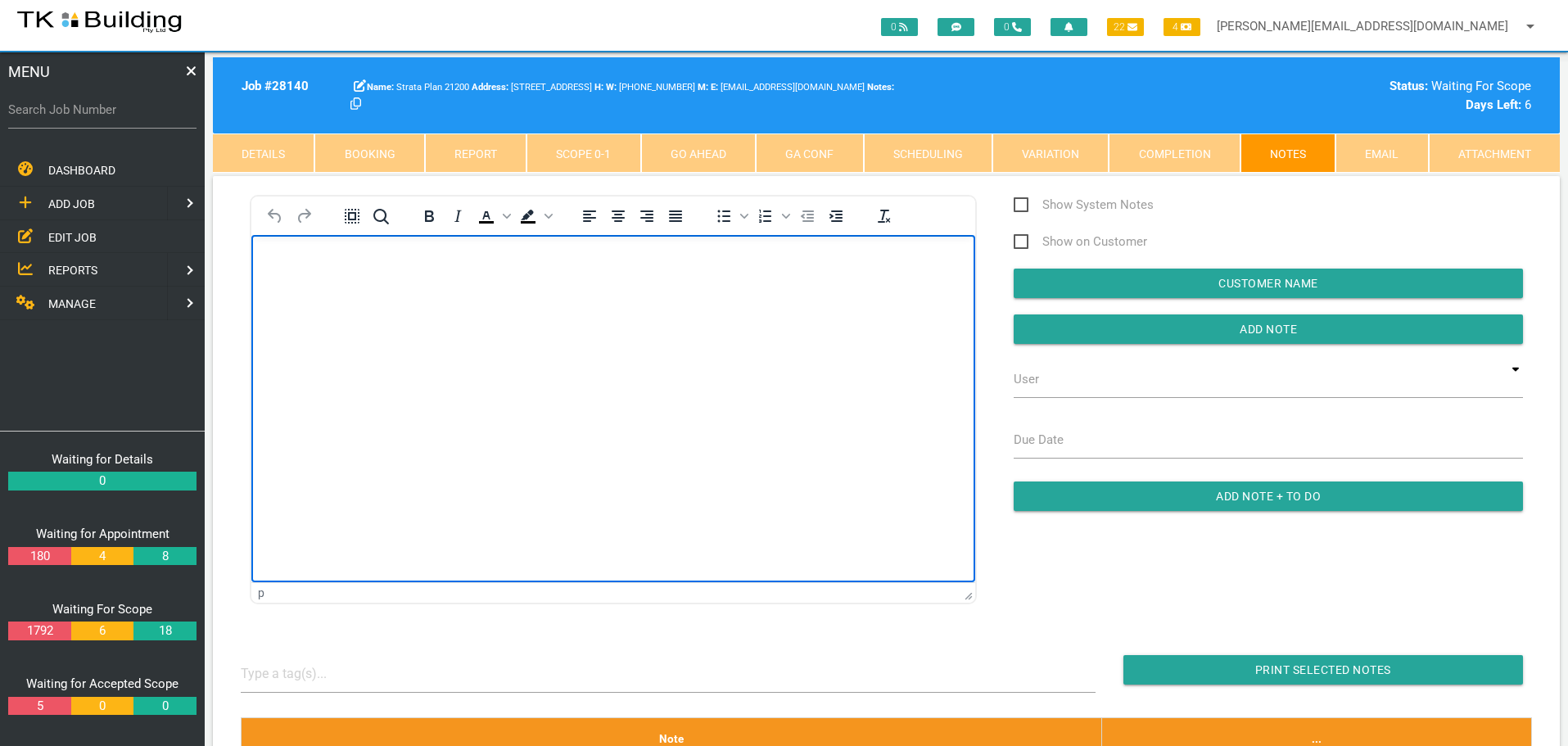
click at [269, 270] on body "Rich Text Area. Press ALT-0 for help." at bounding box center [613, 281] width 724 height 54
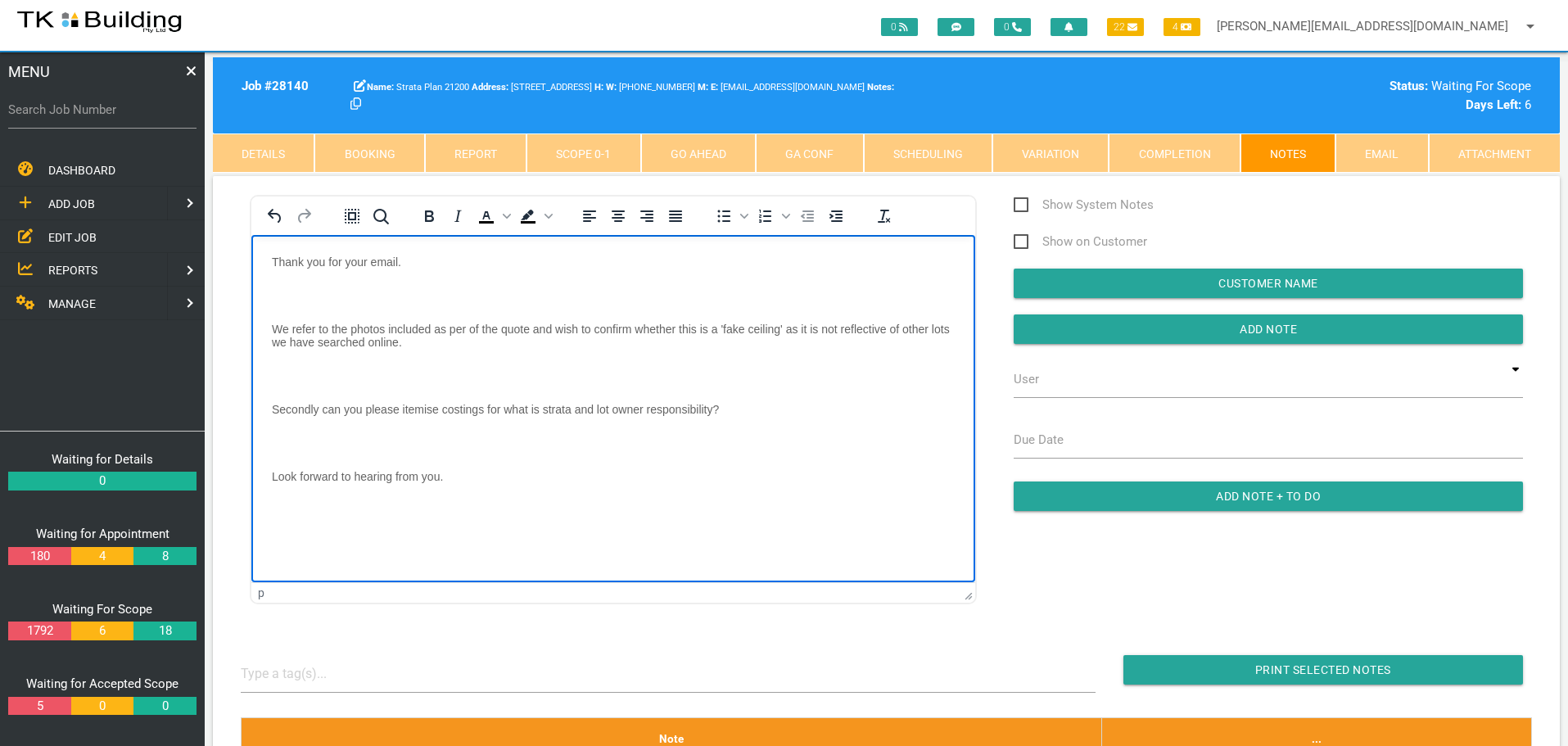
click at [295, 281] on body "Thank you for your email. We refer to the photos included as per of the quote a…" at bounding box center [613, 388] width 724 height 269
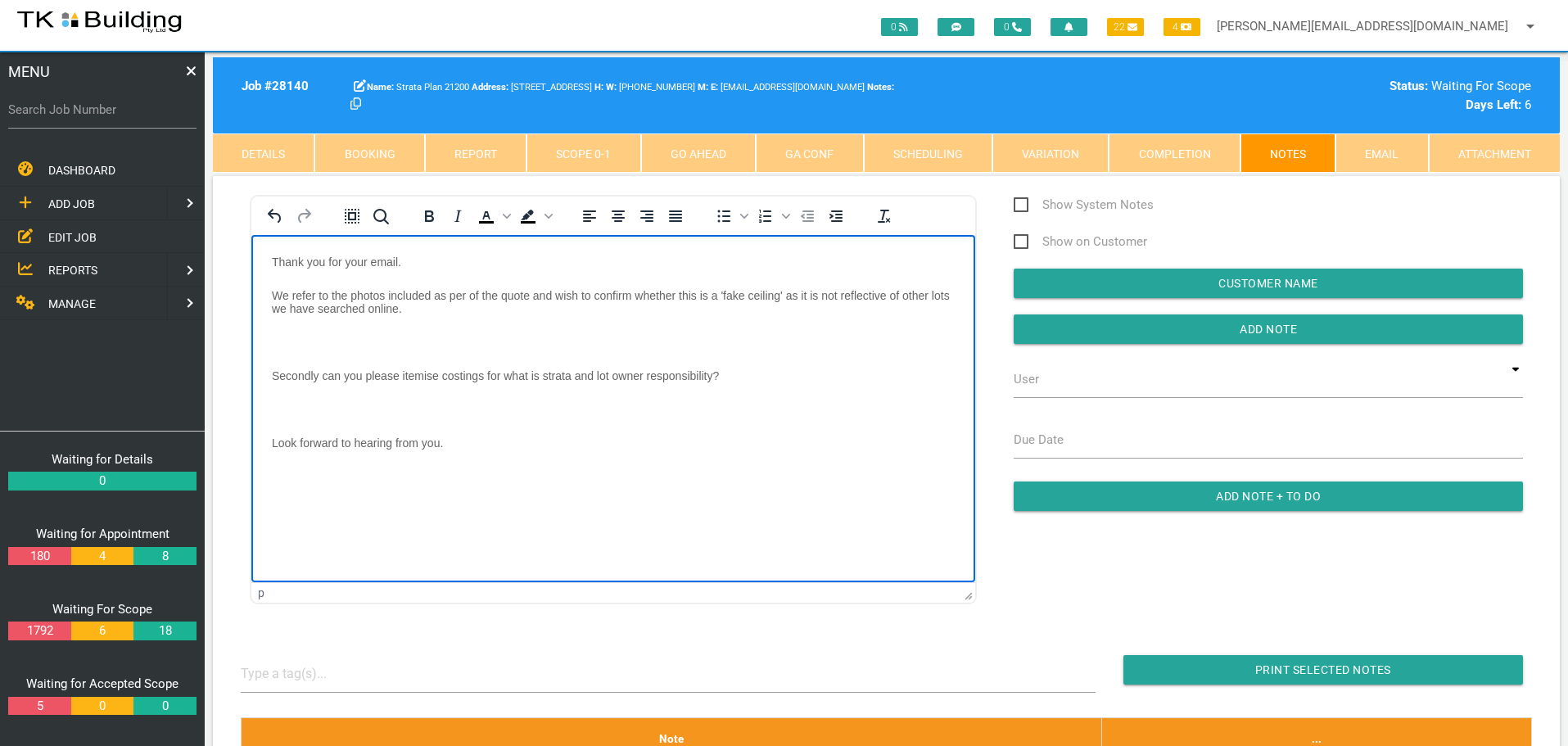
click at [275, 335] on p "Rich Text Area. Press ALT-0 for help." at bounding box center [614, 341] width 683 height 13
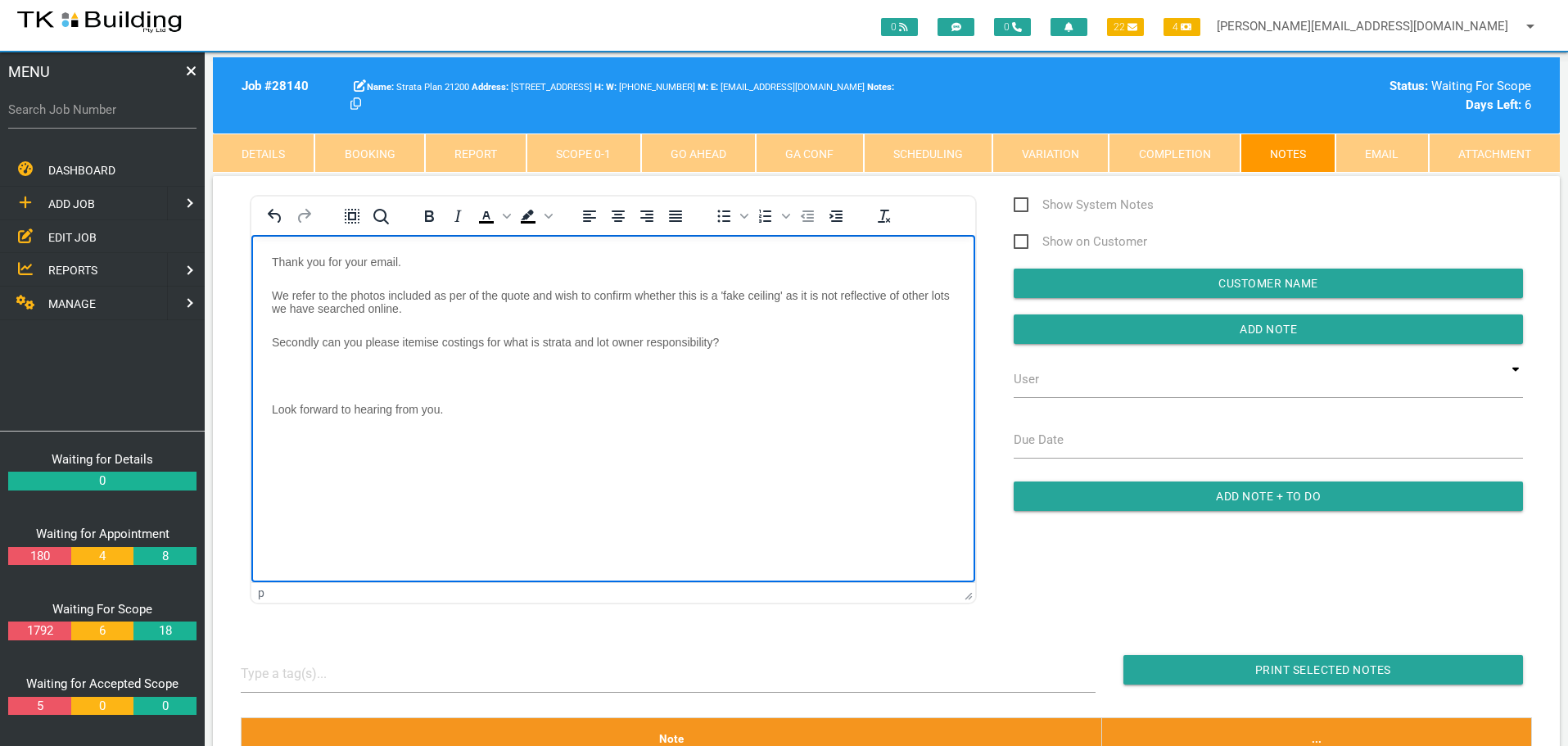
click at [278, 366] on body "Thank you for your email. We refer to the photos included as per of the quote a…" at bounding box center [613, 355] width 724 height 202
click at [490, 377] on p "Look forward to hearing from you." at bounding box center [614, 374] width 683 height 13
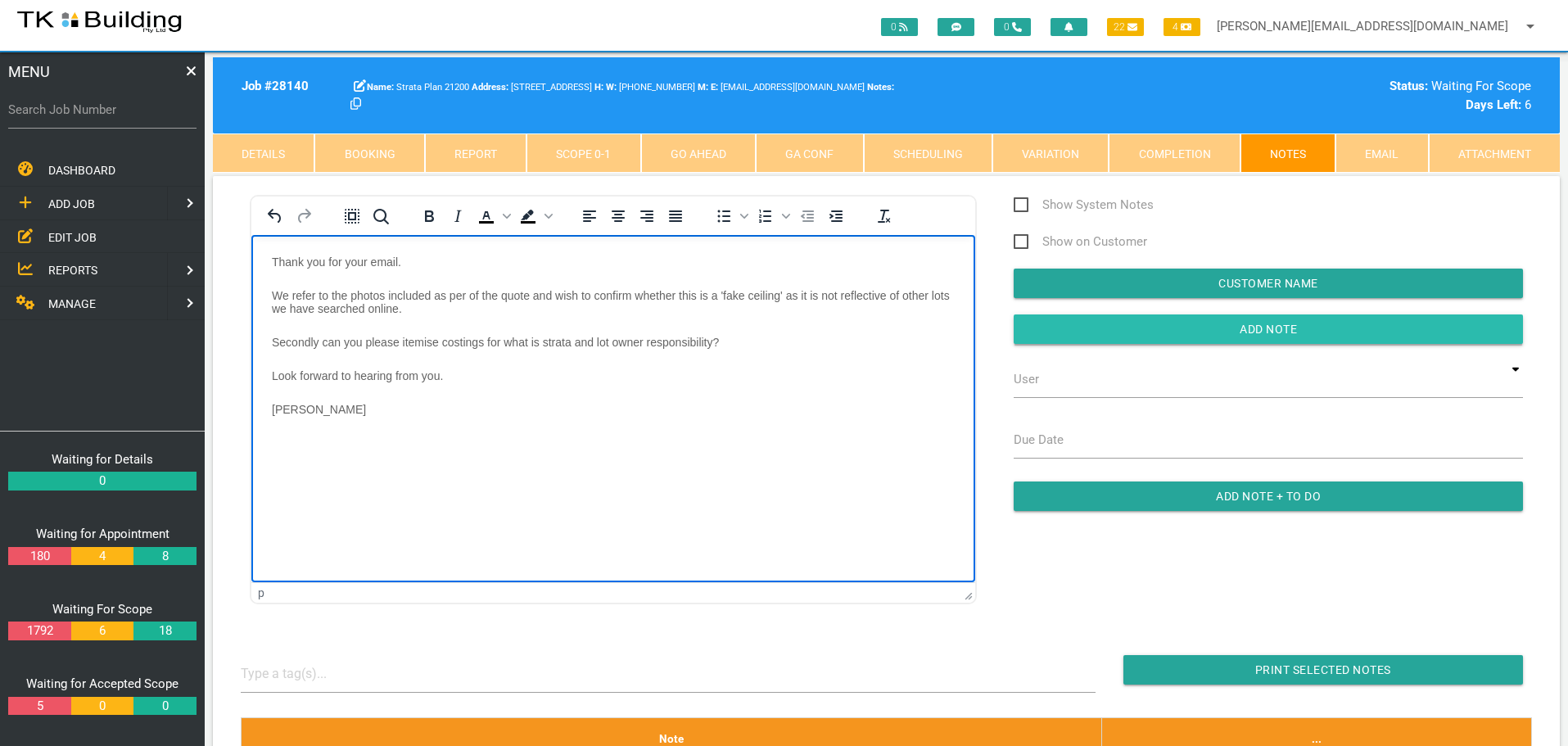
click at [1102, 335] on input "button" at bounding box center [1268, 329] width 509 height 29
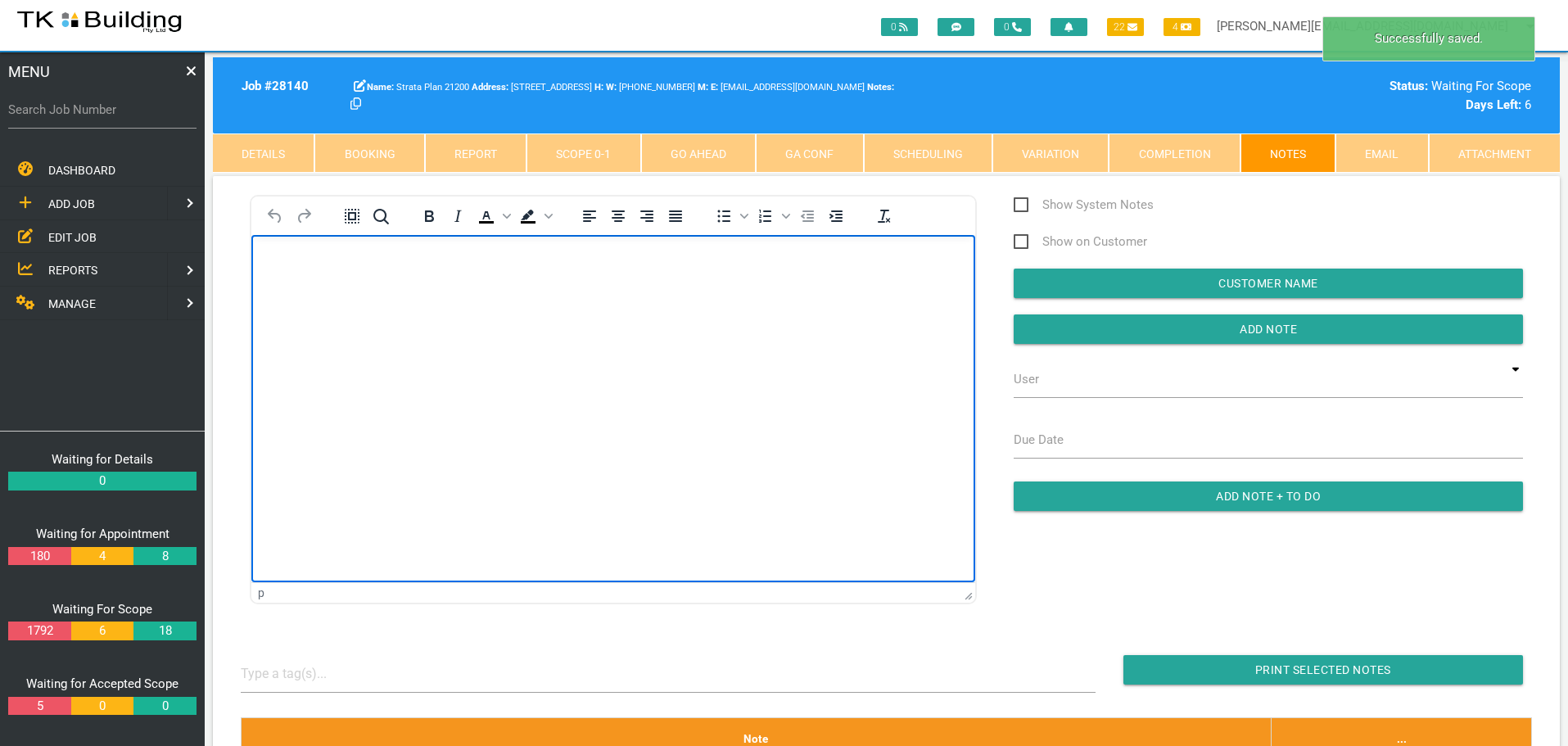
click at [316, 292] on body "Rich Text Area. Press ALT-0 for help." at bounding box center [613, 281] width 724 height 54
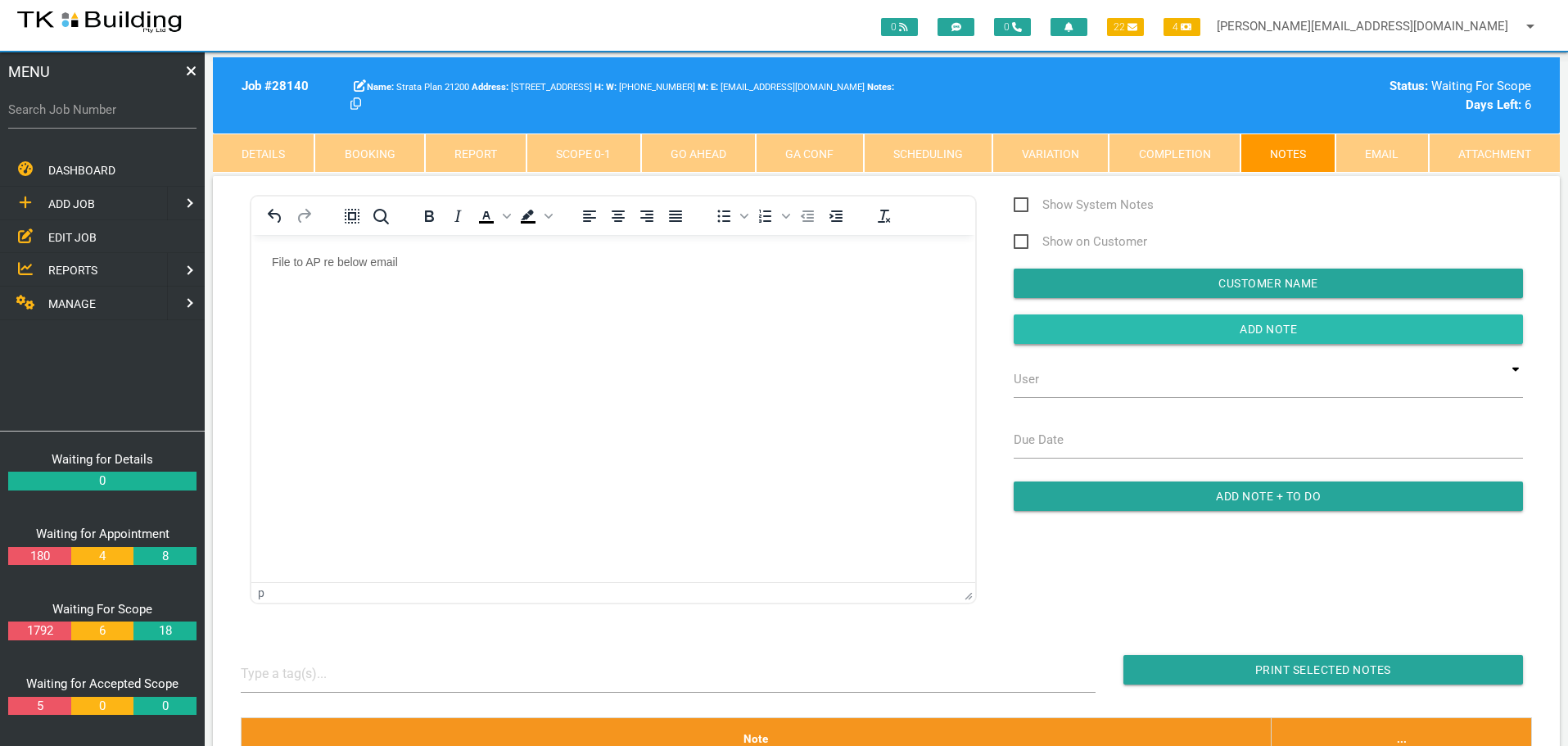
click at [1085, 323] on input "button" at bounding box center [1268, 329] width 509 height 29
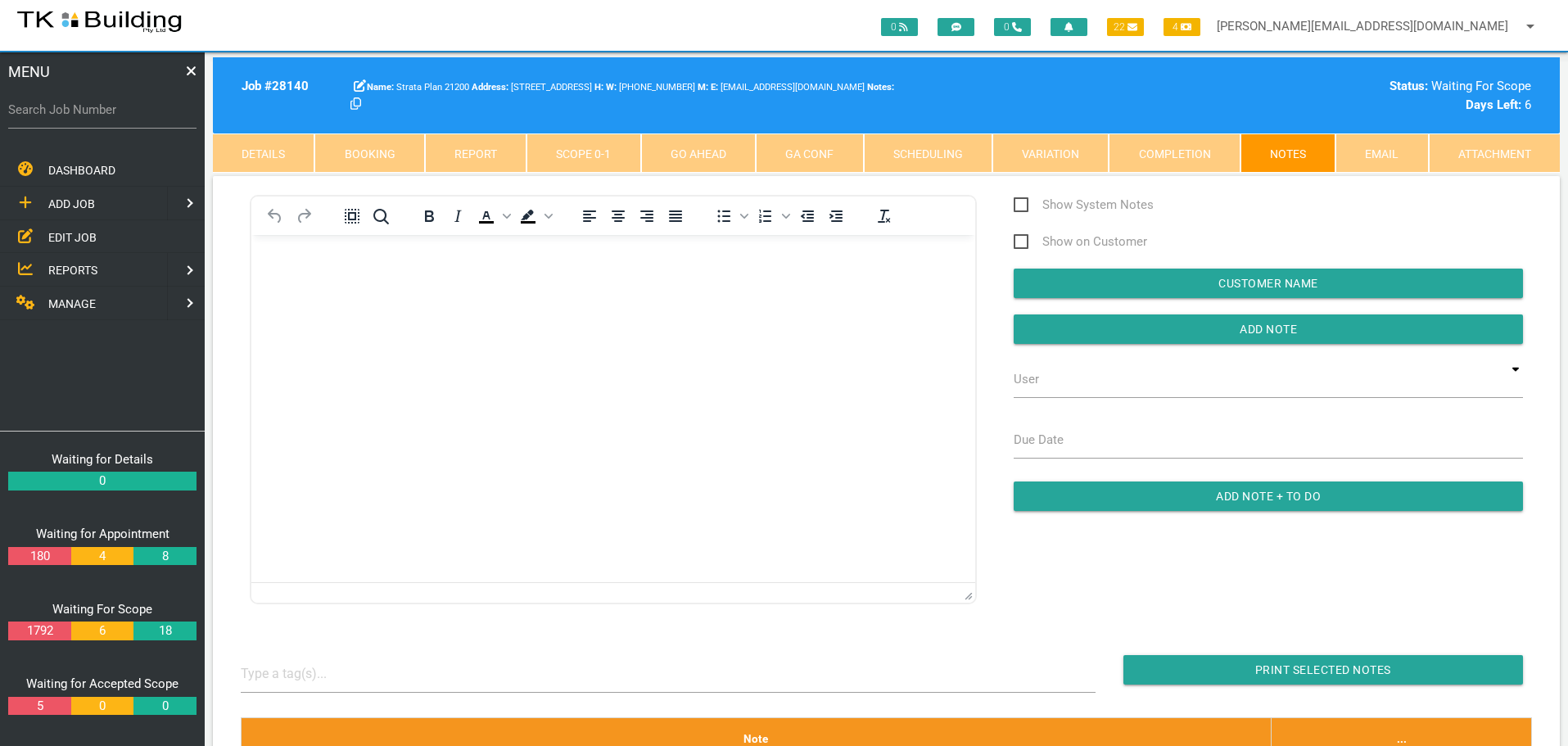
click at [143, 113] on label "Search Job Number" at bounding box center [102, 109] width 188 height 18
click at [143, 113] on input "Search Job Number" at bounding box center [102, 109] width 188 height 38
type input "27458"
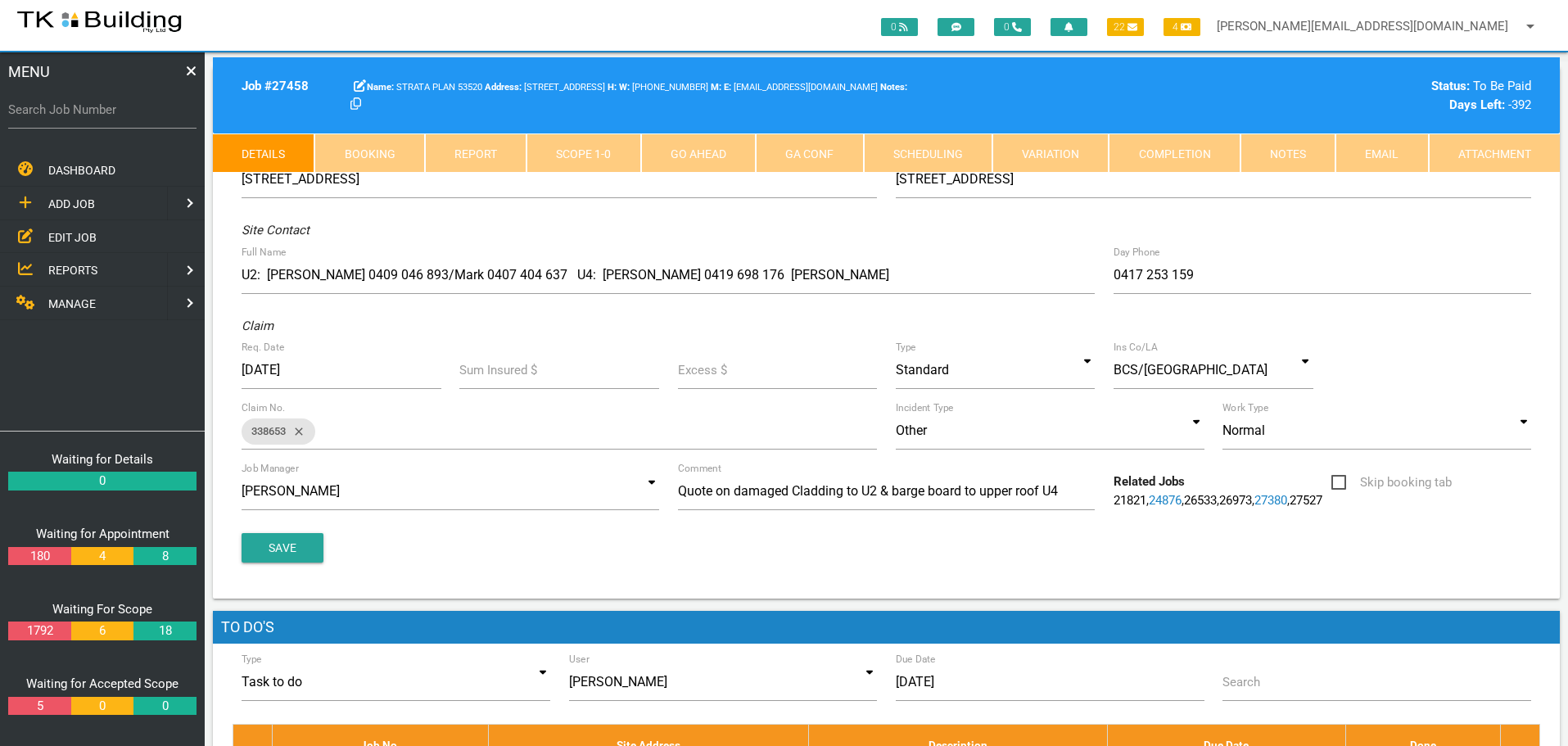
click at [1270, 159] on link "Notes" at bounding box center [1288, 153] width 95 height 40
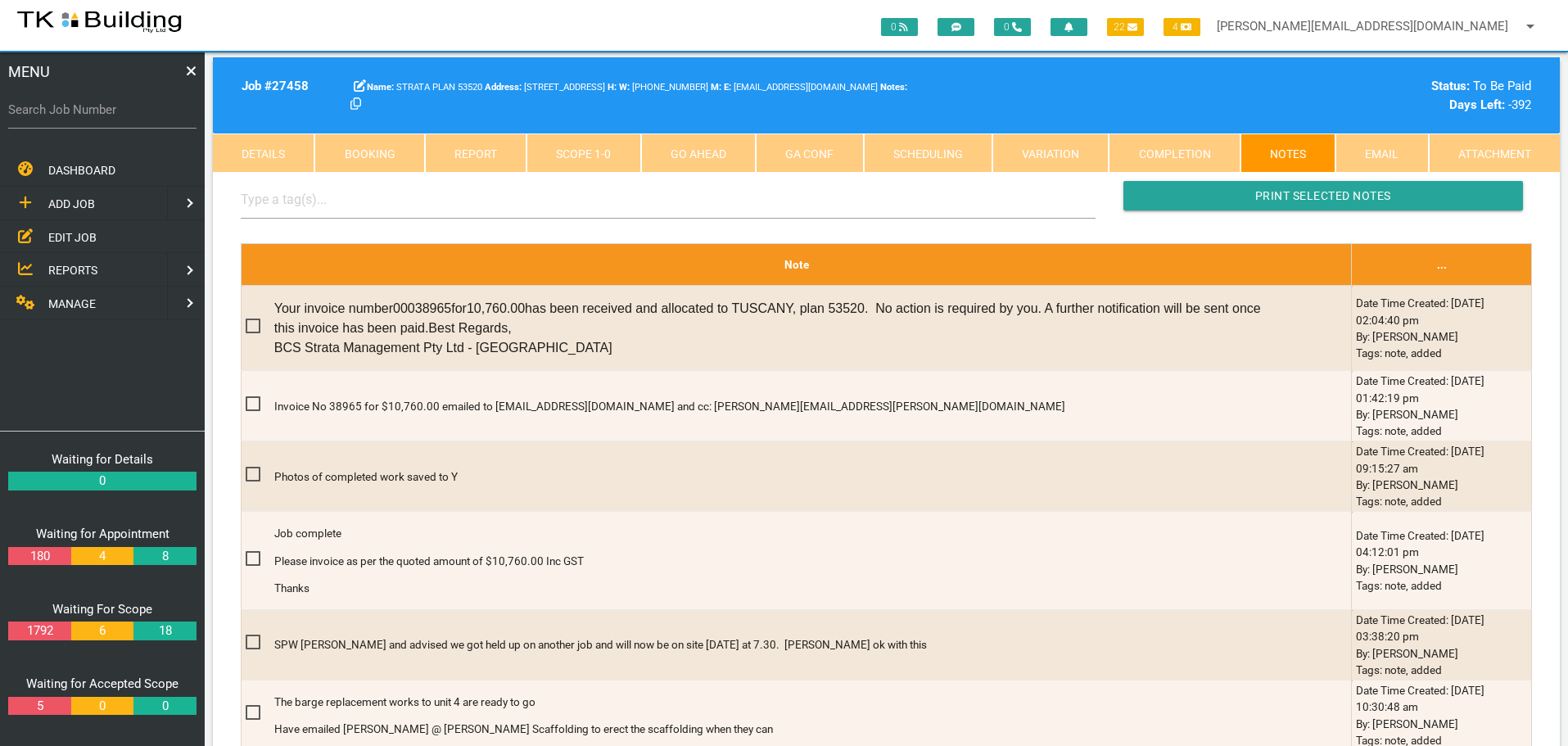
scroll to position [573, 0]
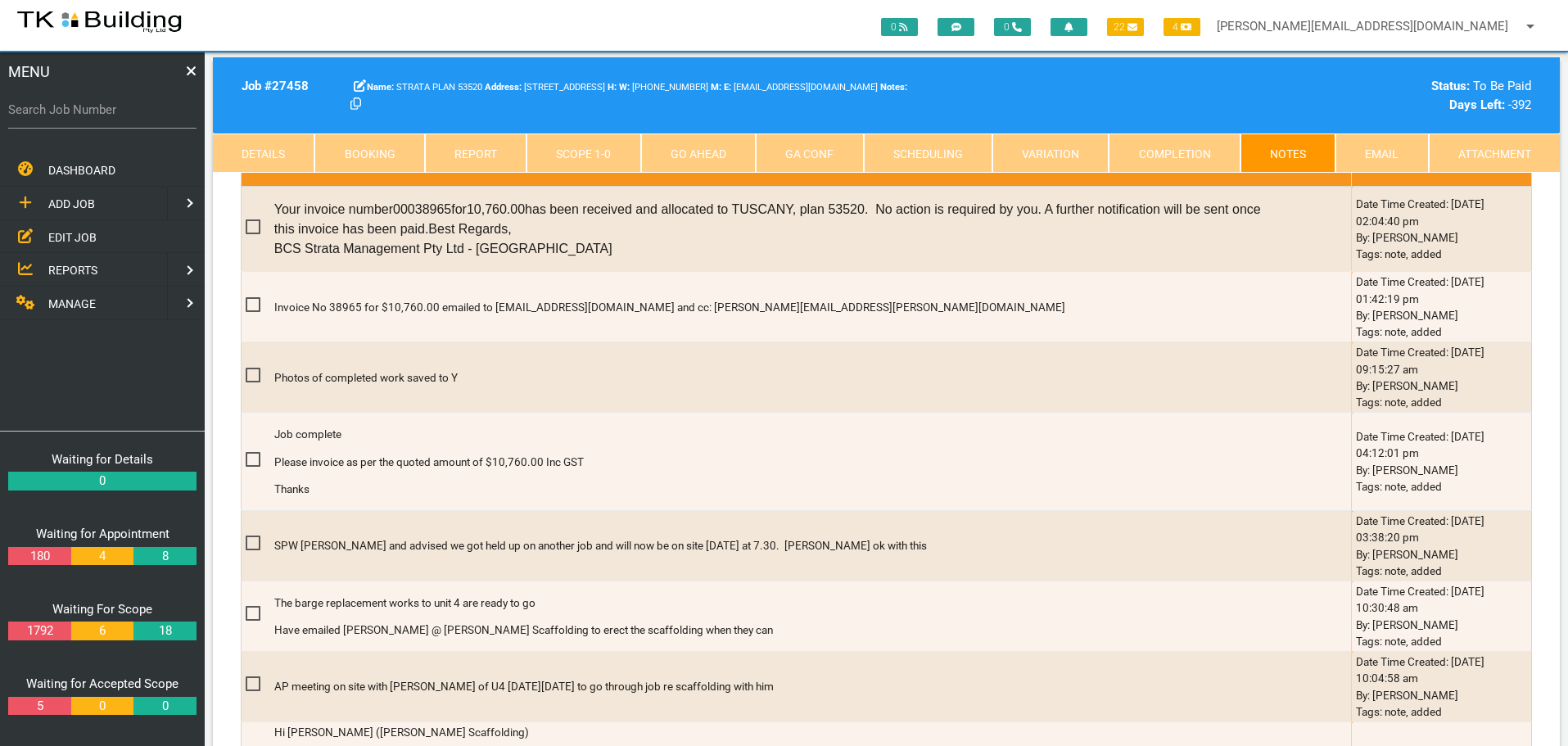
click at [81, 237] on span "EDIT JOB" at bounding box center [72, 236] width 48 height 13
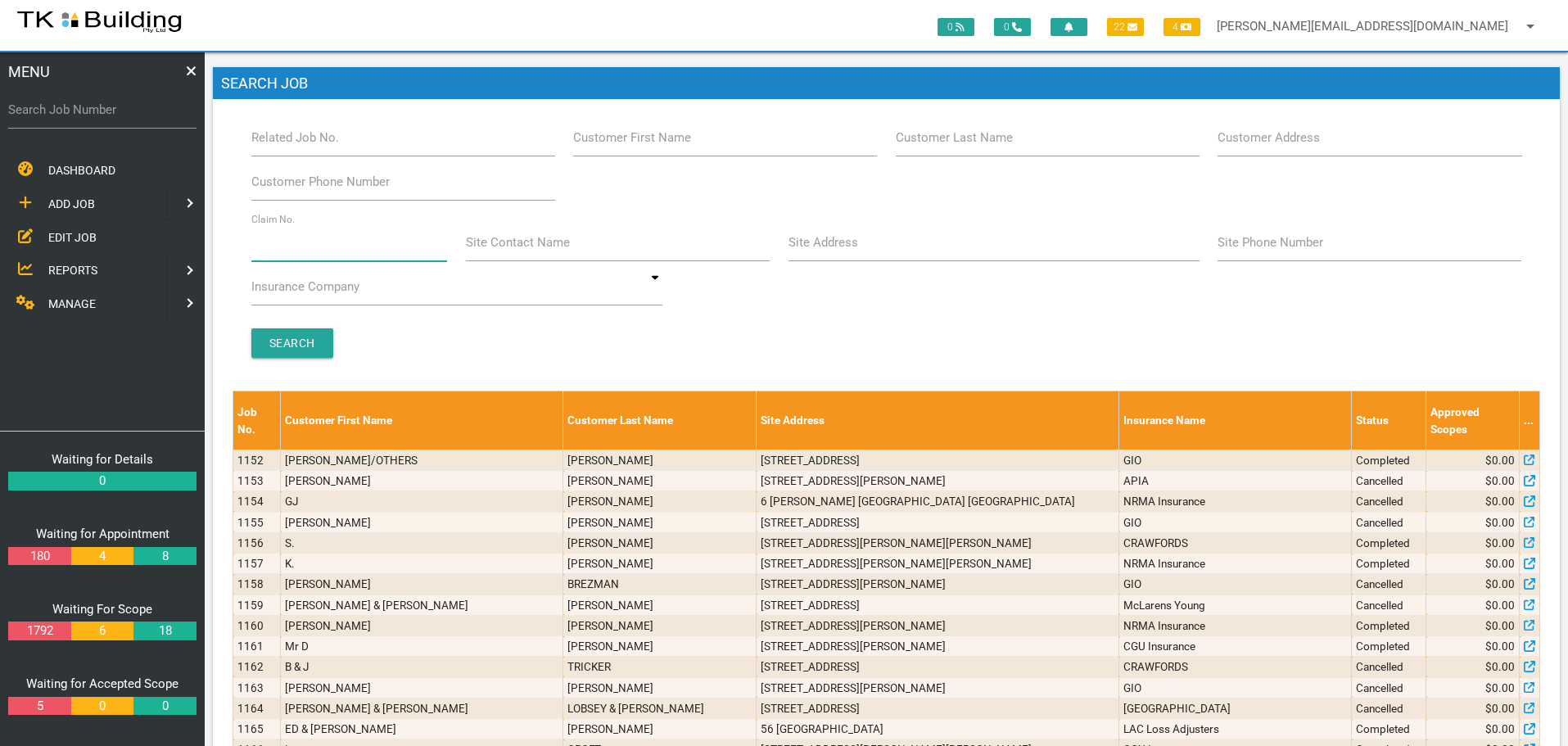
click at [294, 254] on input "Claim No." at bounding box center [349, 242] width 196 height 38
type input "462090"
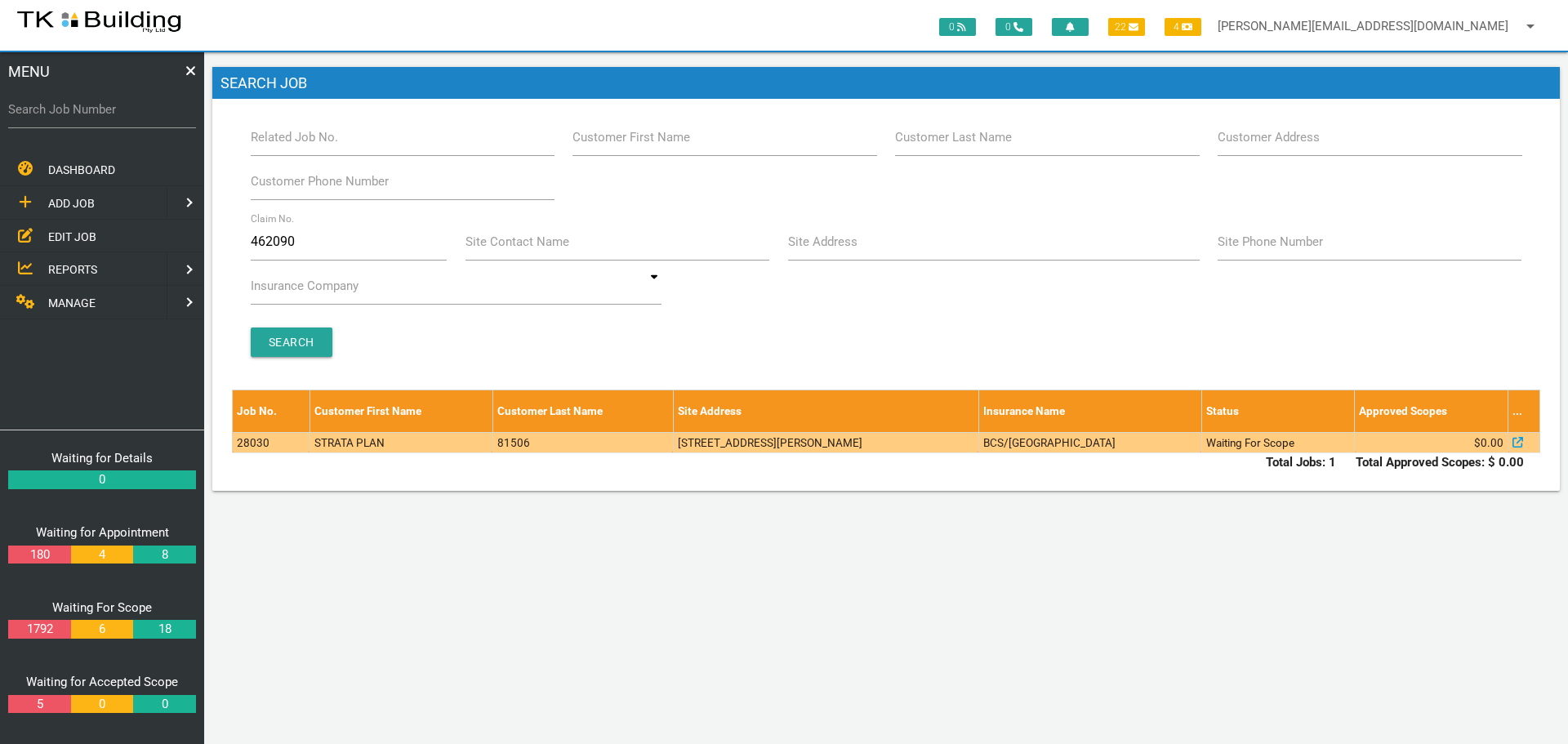
click at [624, 441] on td "81506" at bounding box center [583, 442] width 181 height 20
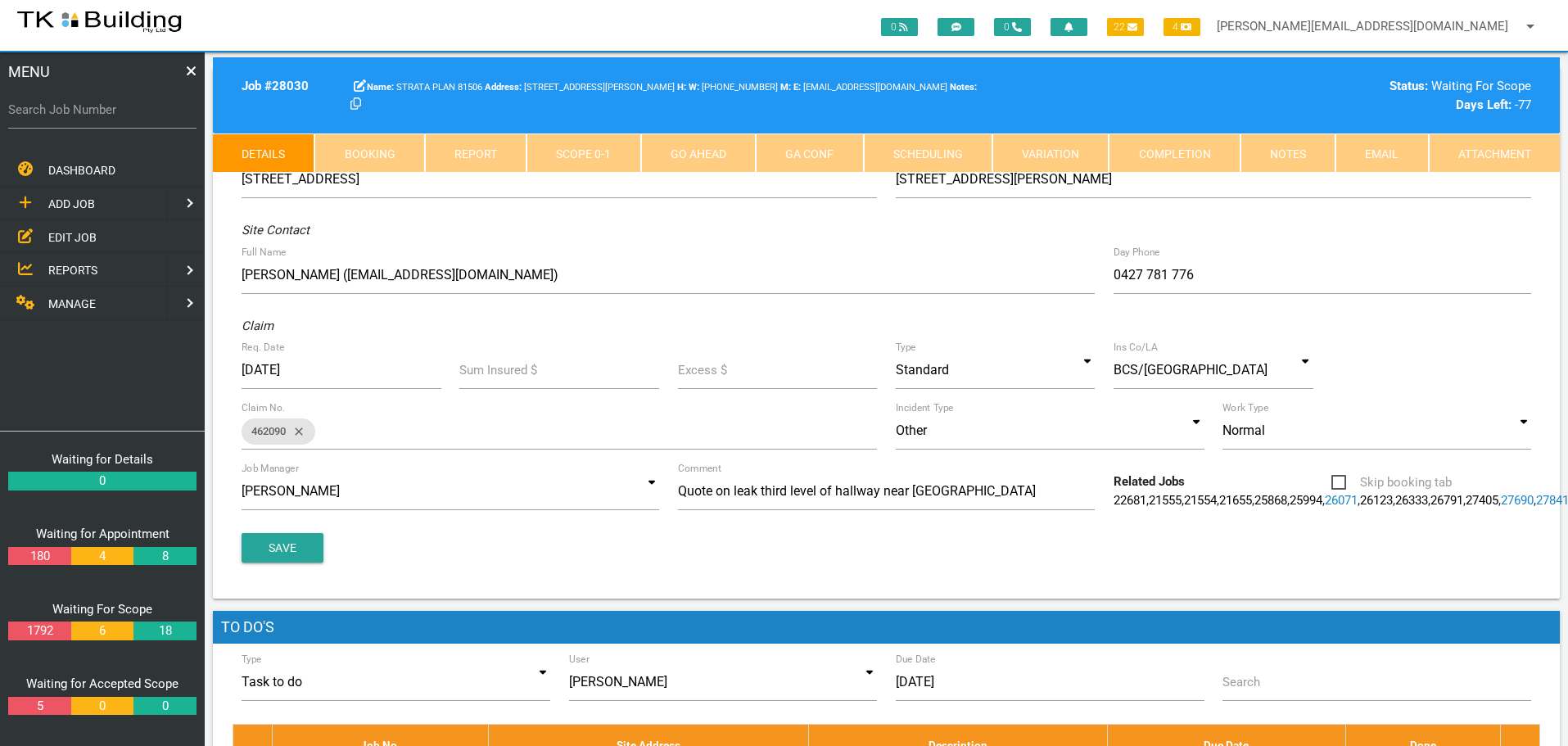
click at [1304, 154] on link "Notes" at bounding box center [1288, 153] width 95 height 40
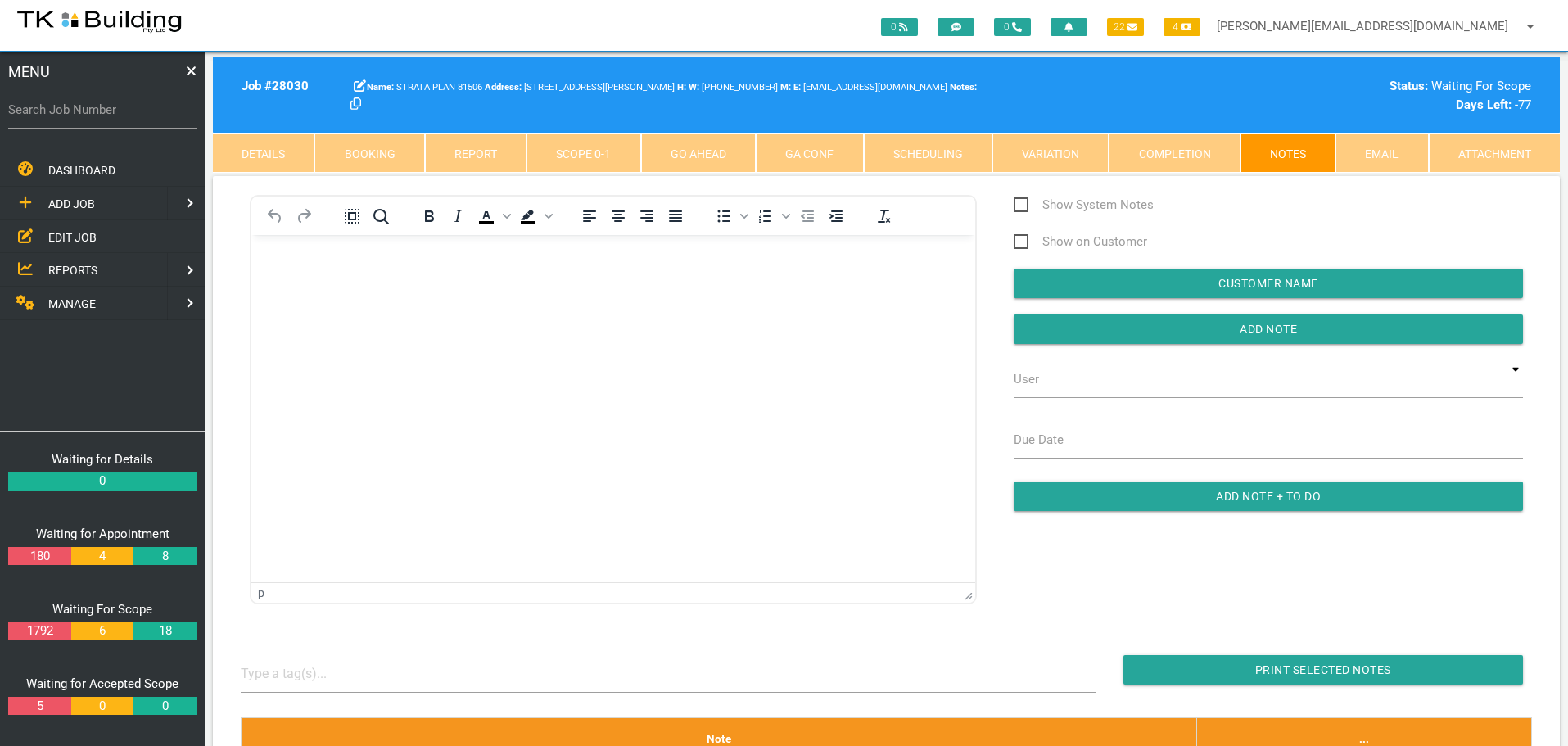
click at [130, 117] on label "Search Job Number" at bounding box center [102, 109] width 188 height 18
click at [130, 117] on input "Search Job Number" at bounding box center [102, 109] width 188 height 38
type input "27762"
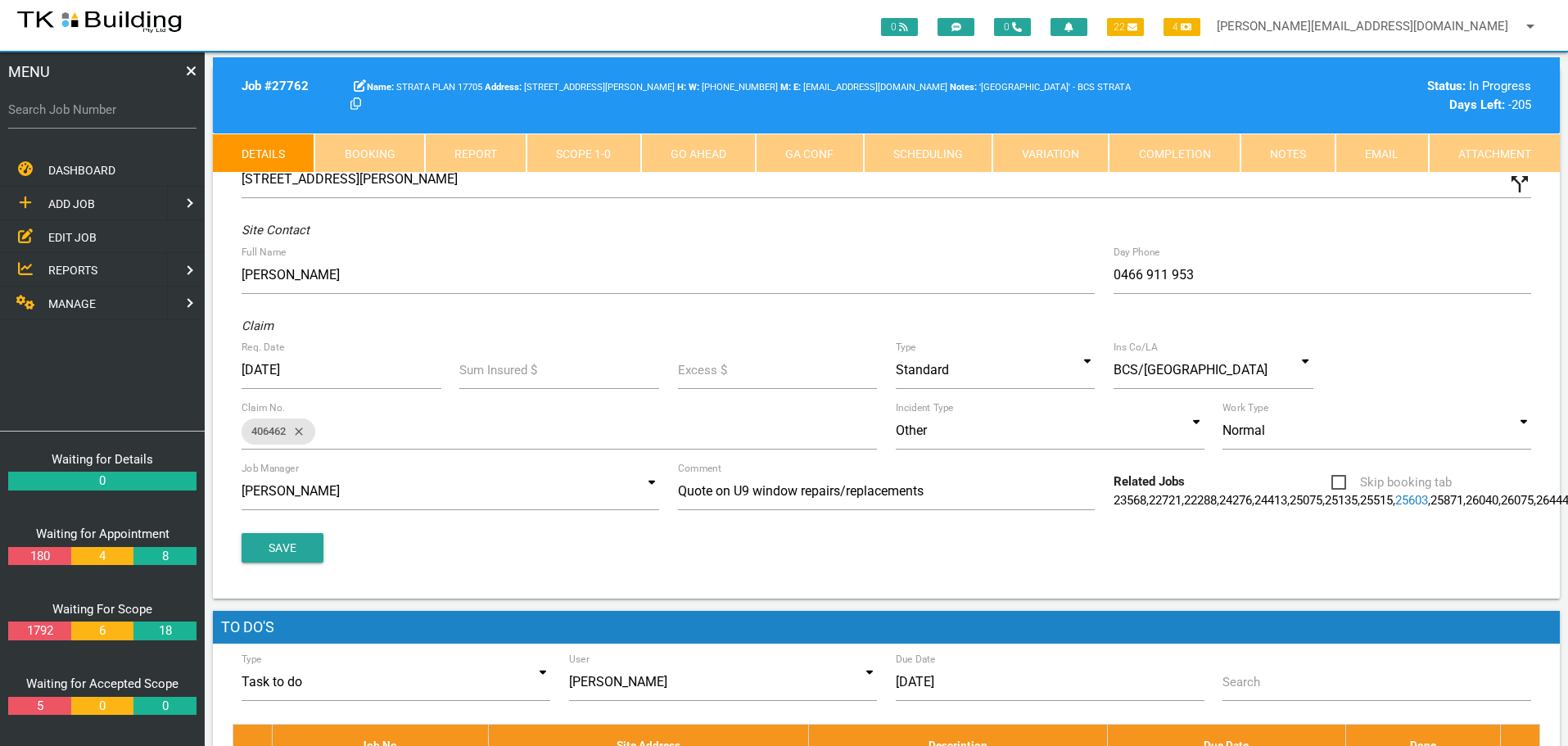
click at [1287, 151] on link "Notes" at bounding box center [1288, 153] width 95 height 40
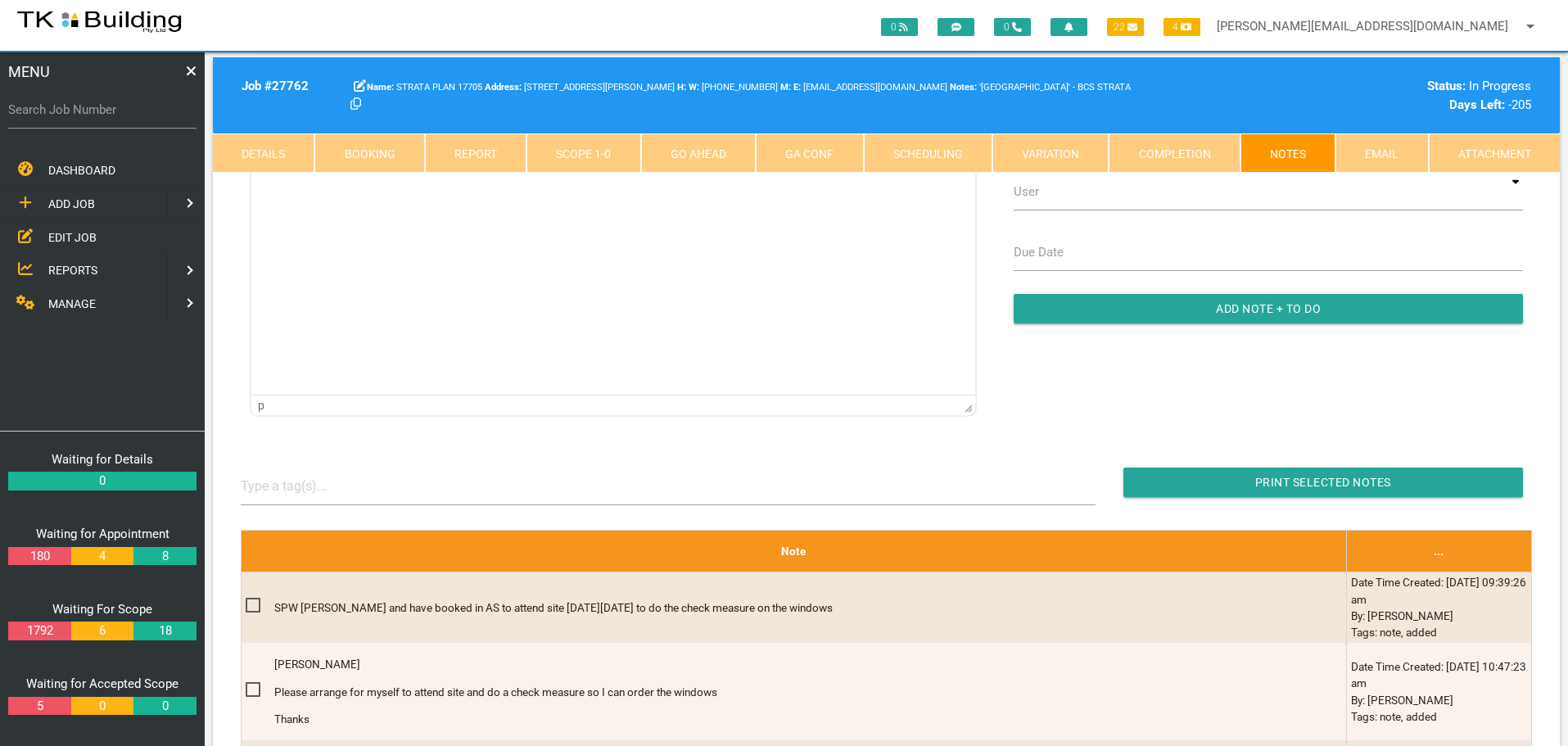
scroll to position [246, 0]
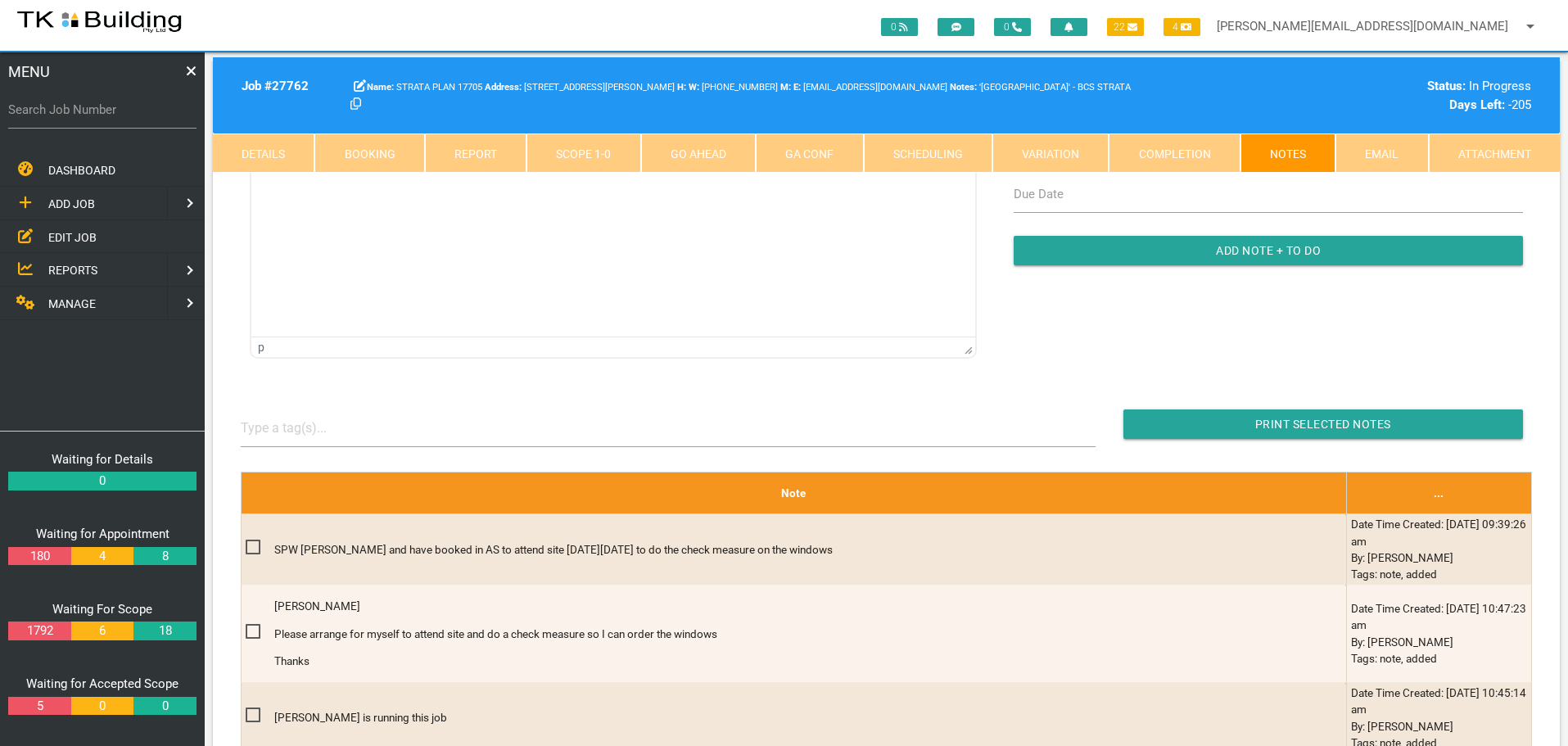
click at [67, 238] on span "EDIT JOB" at bounding box center [72, 236] width 48 height 13
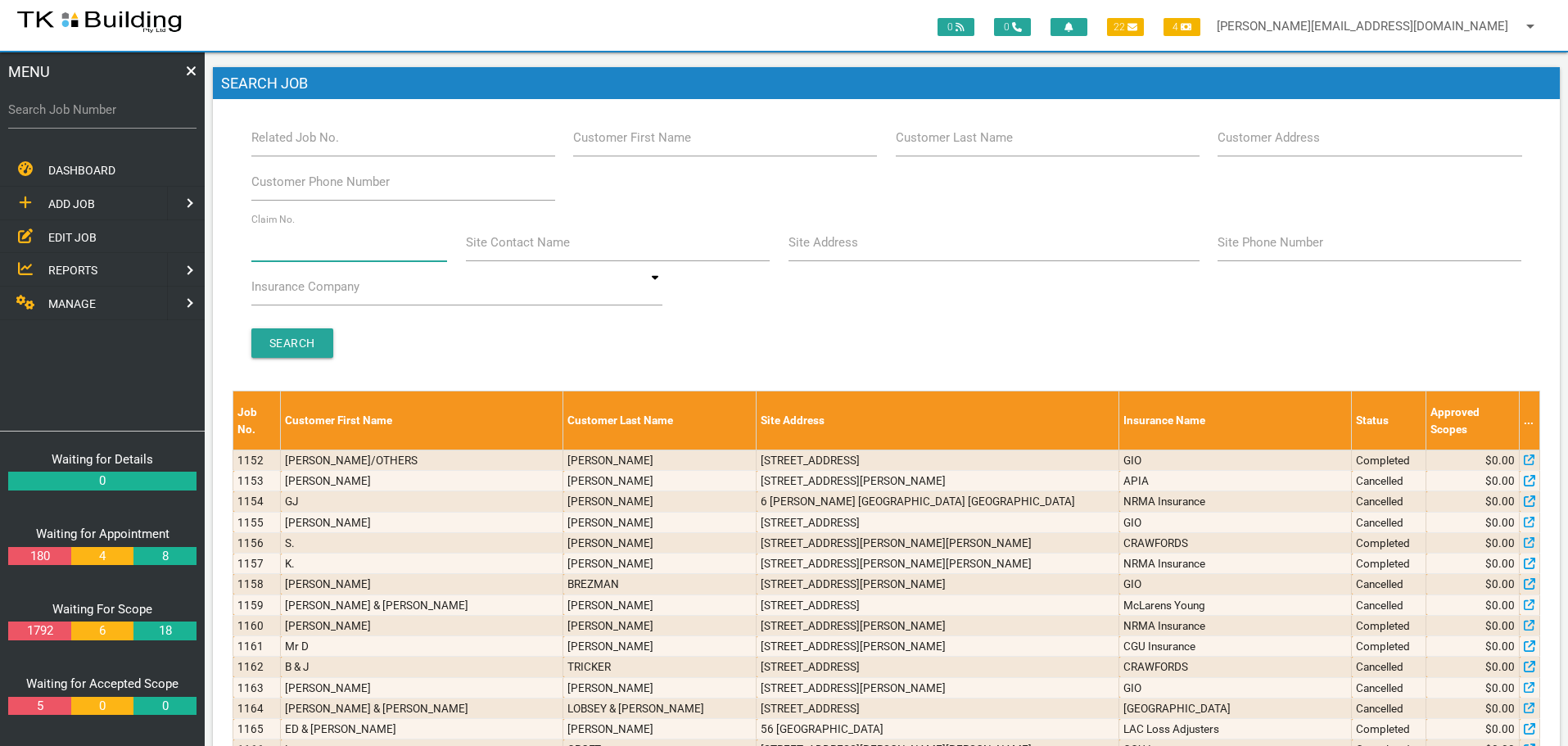
click at [344, 249] on input "Claim No." at bounding box center [349, 242] width 196 height 38
type input "070552"
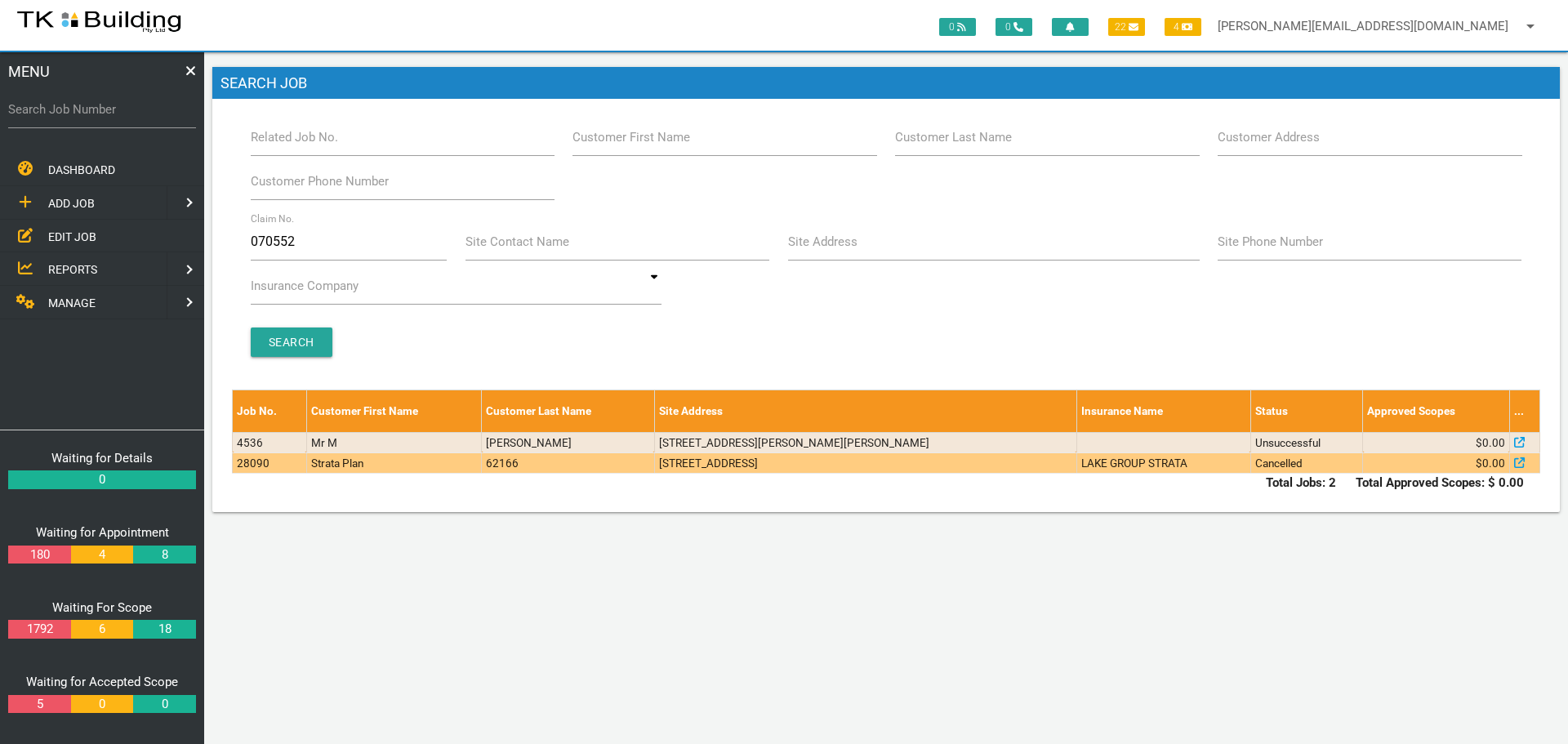
click at [765, 467] on td "1/208 Macquarie Rd, Warners Bay NSW 2282, Australia" at bounding box center [865, 462] width 423 height 20
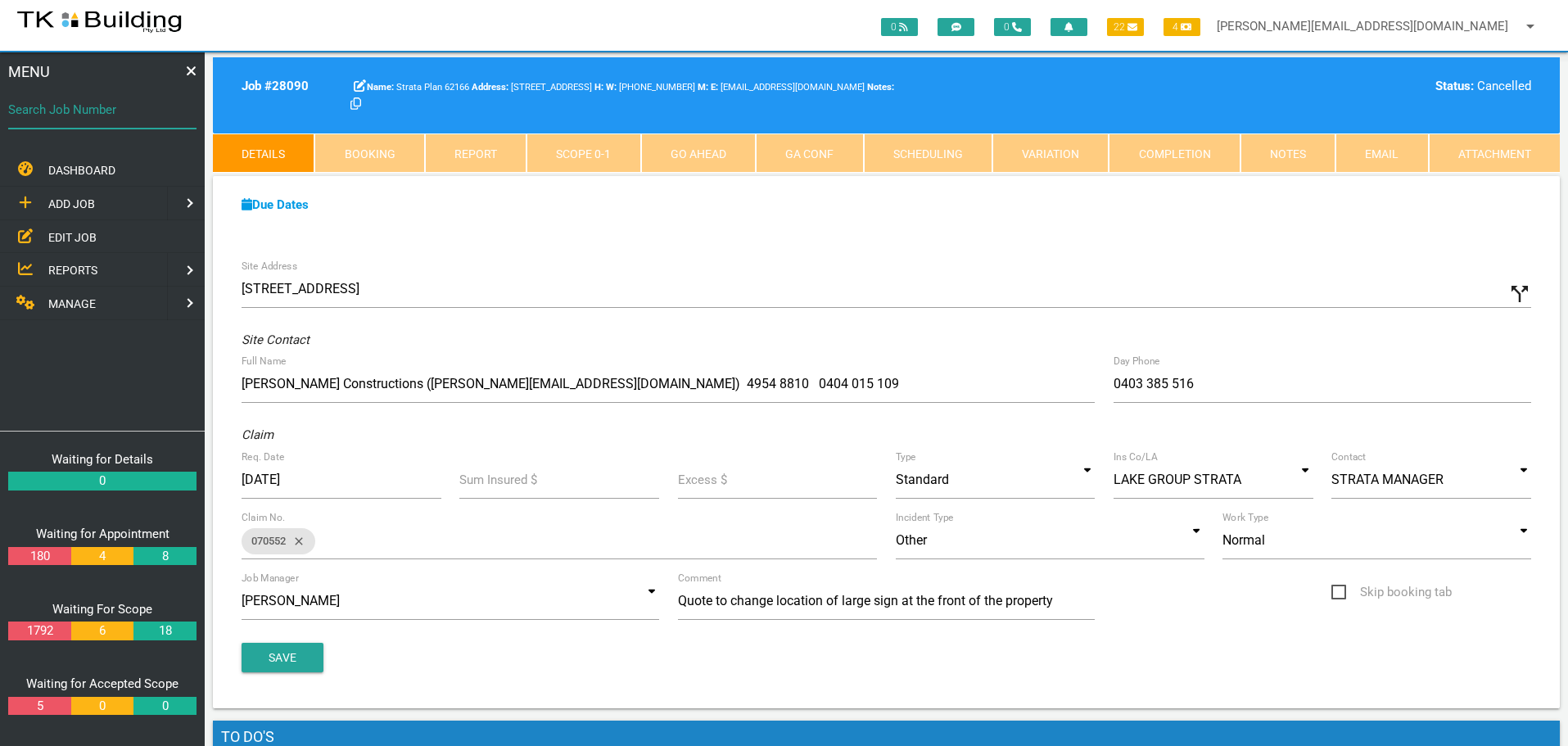
click at [66, 120] on input "Search Job Number" at bounding box center [102, 109] width 188 height 38
type input "28162"
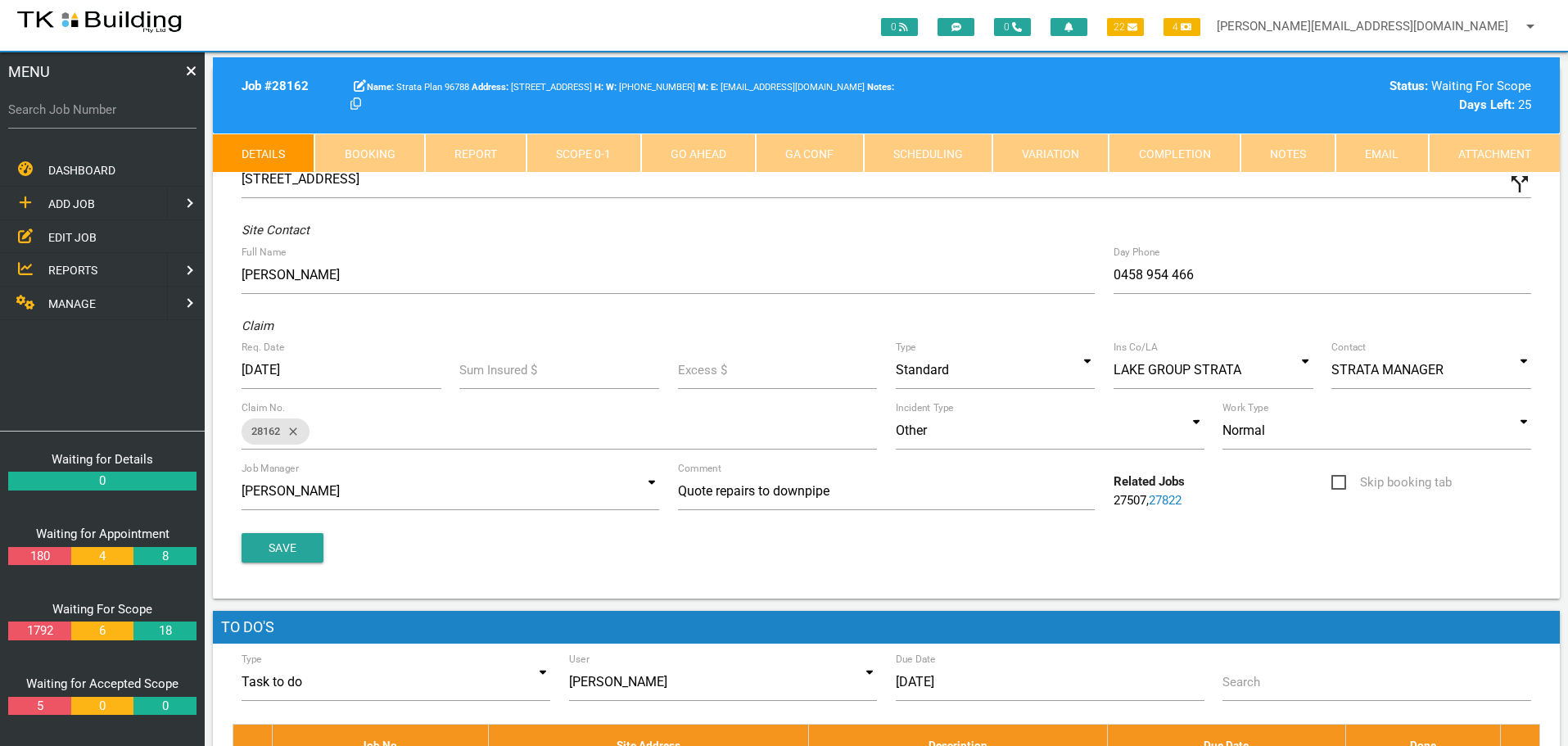
click at [1284, 144] on link "Notes" at bounding box center [1288, 153] width 95 height 40
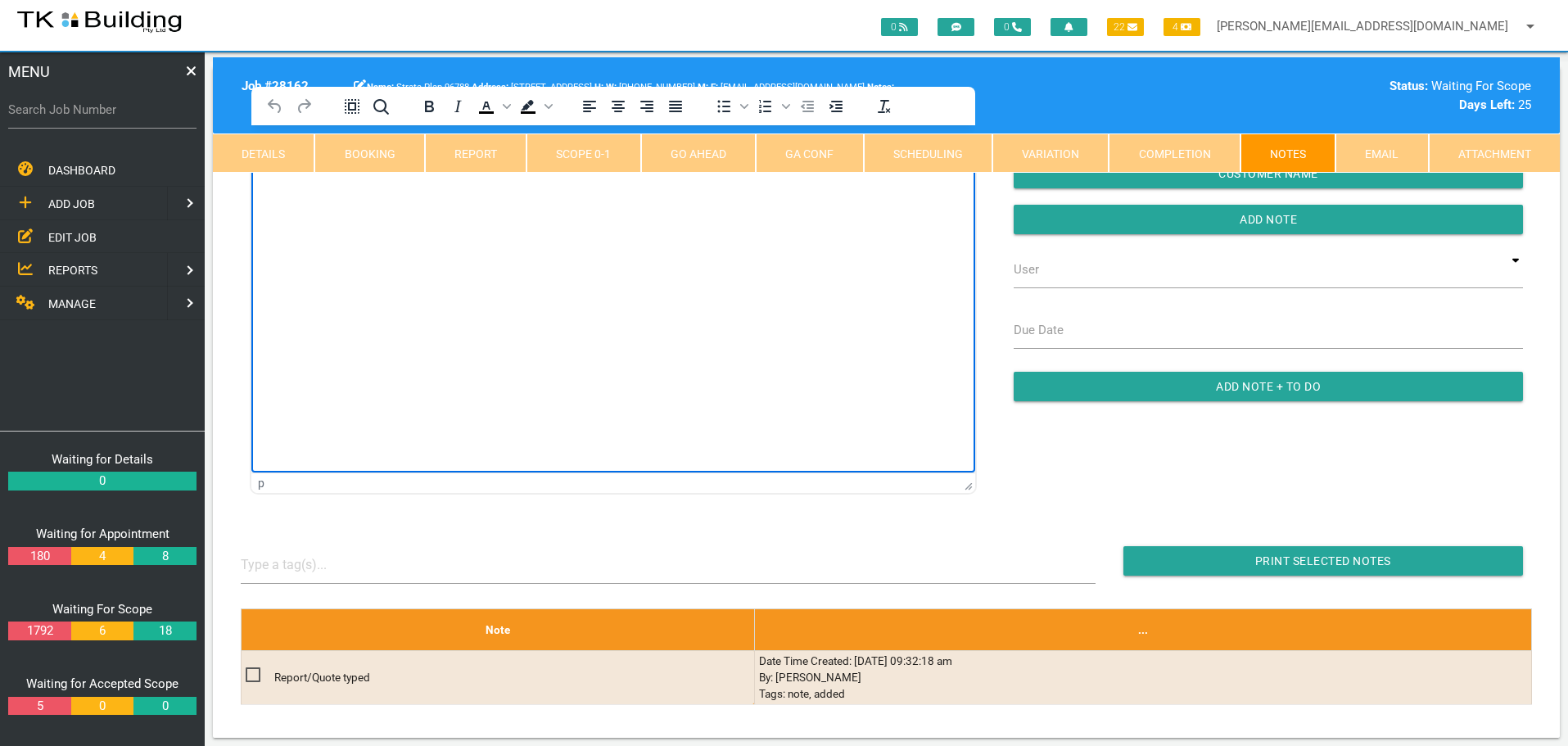
drag, startPoint x: 618, startPoint y: 440, endPoint x: 320, endPoint y: 289, distance: 334.1
click at [318, 200] on html at bounding box center [613, 162] width 724 height 75
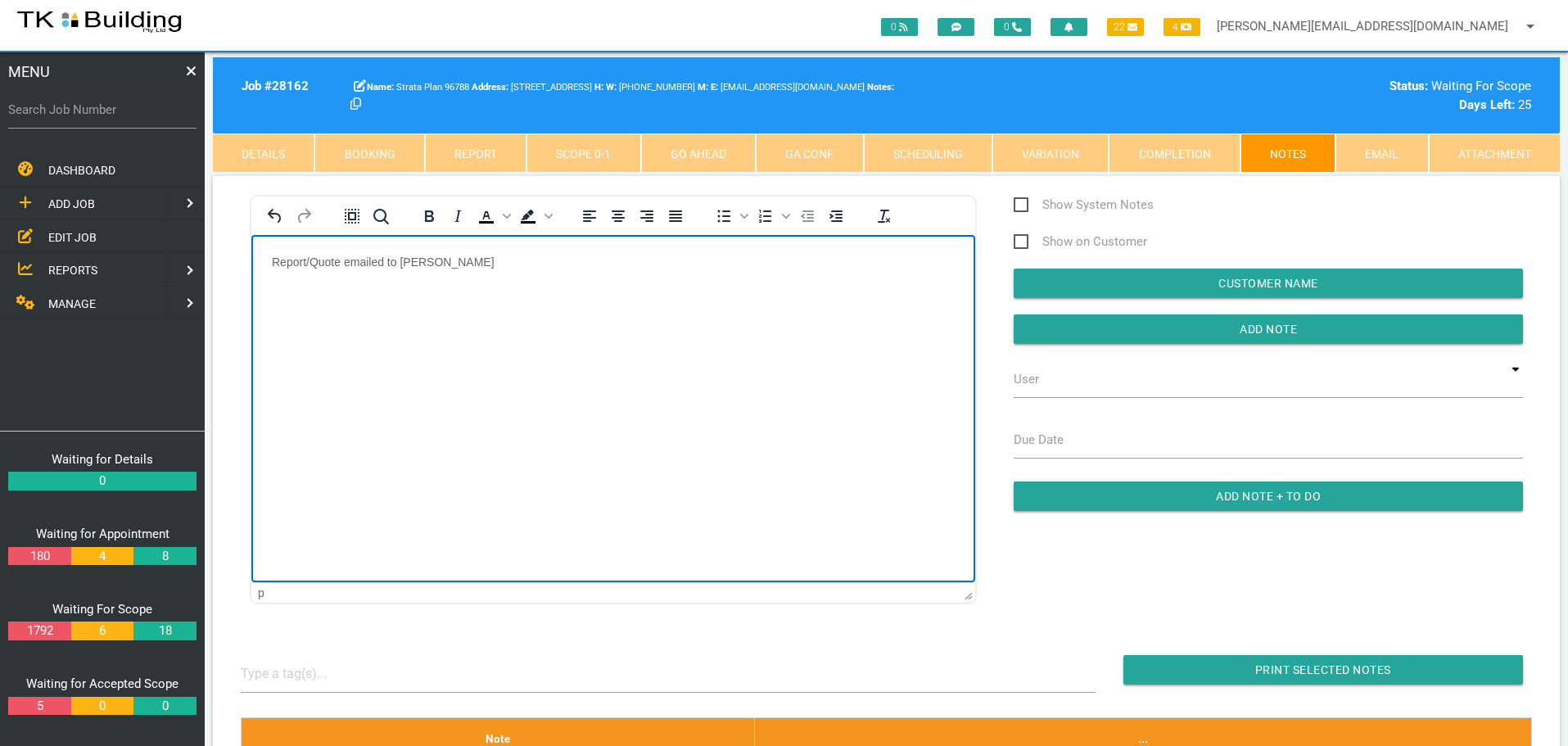
click at [452, 263] on p "Report/Quote emailed to jess" at bounding box center [614, 261] width 683 height 13
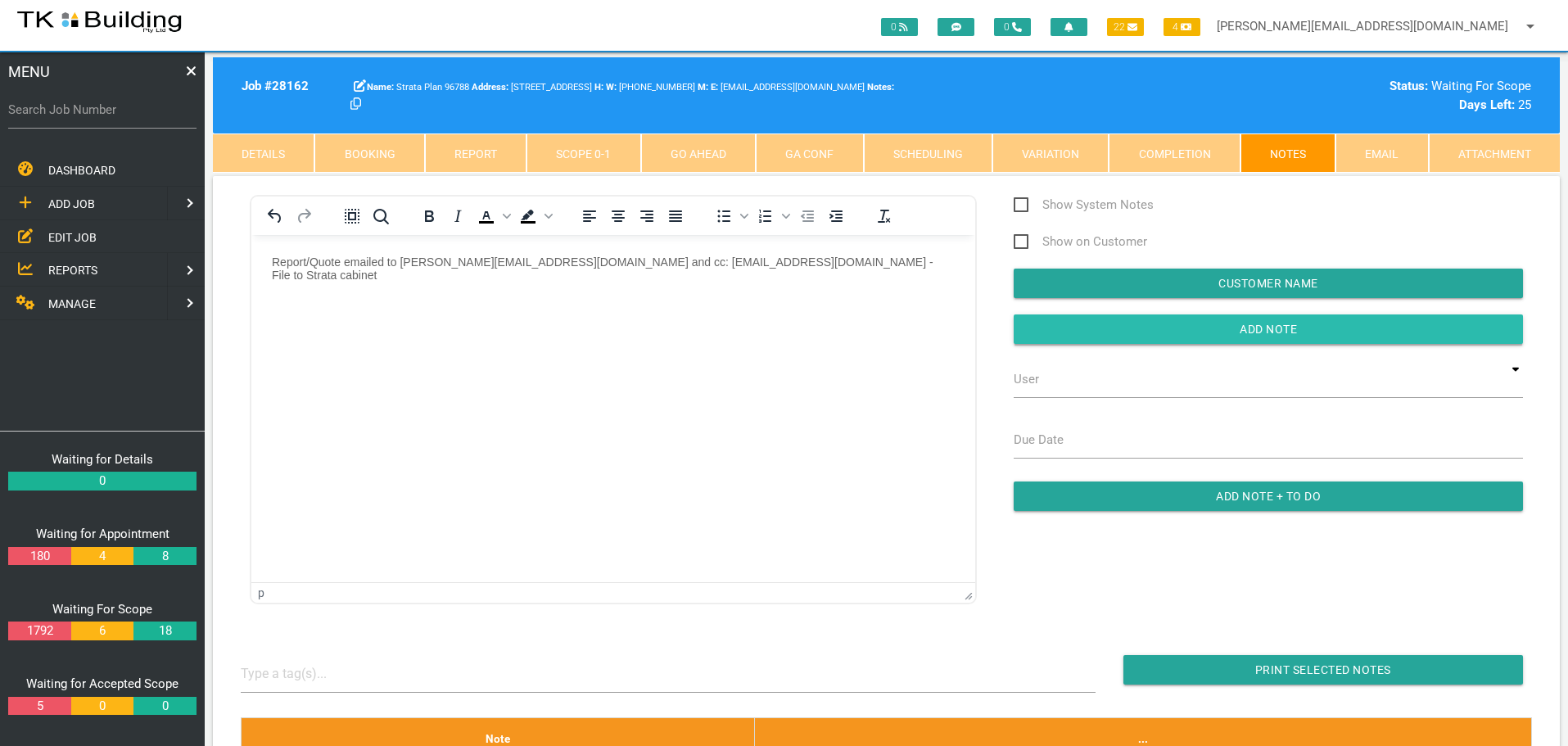
click at [1058, 331] on input "button" at bounding box center [1268, 329] width 509 height 29
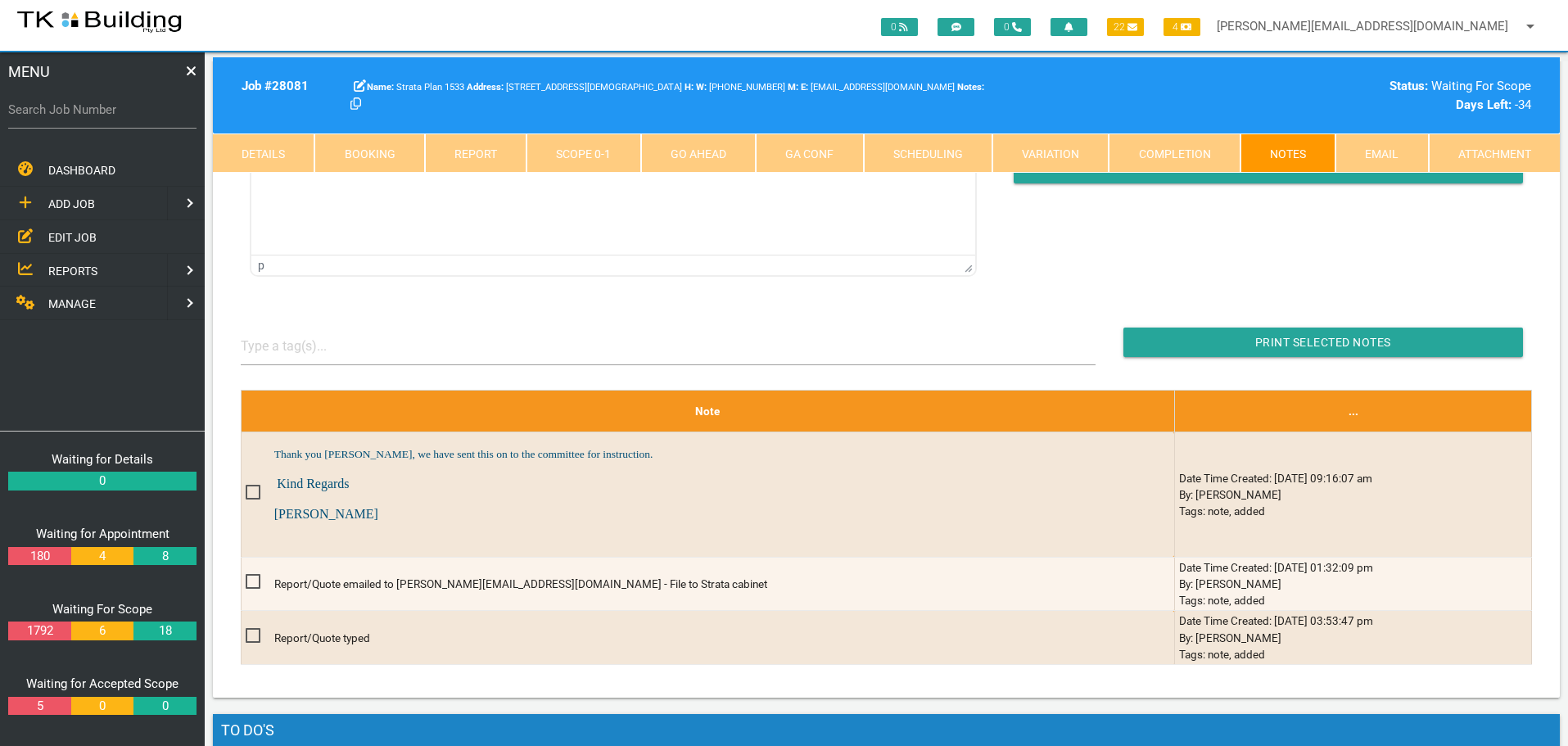
click at [100, 119] on label "Search Job Number" at bounding box center [102, 109] width 188 height 18
click at [100, 119] on input "Search Job Number" at bounding box center [102, 109] width 188 height 38
type input "27822"
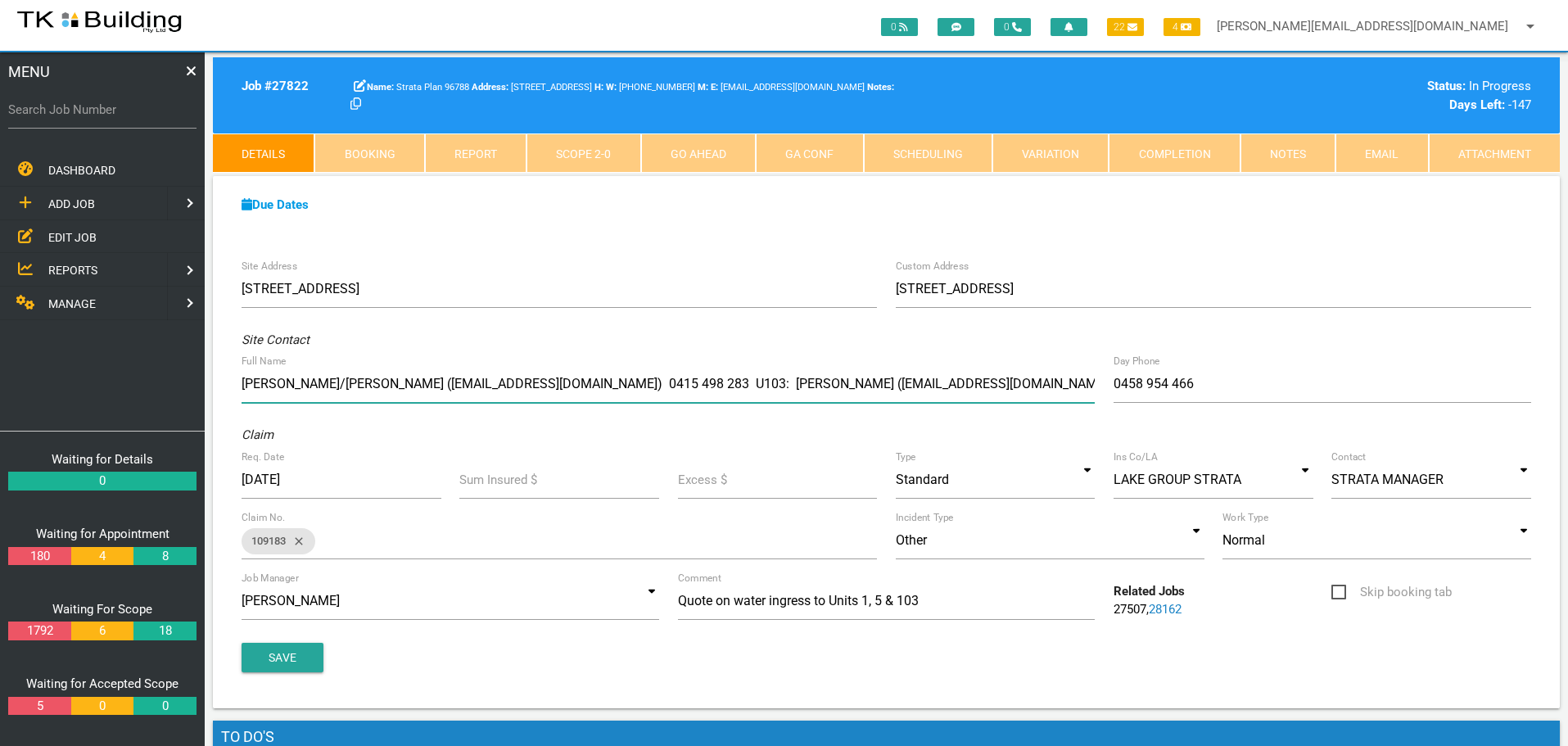
drag, startPoint x: 717, startPoint y: 276, endPoint x: 851, endPoint y: 281, distance: 134.1
click at [851, 281] on div "Site Address 27 Victoria St, Belmont NSW 2280, Australia Custom Address Units 1…" at bounding box center [887, 480] width 1347 height 458
click at [1290, 156] on link "Notes" at bounding box center [1288, 153] width 95 height 40
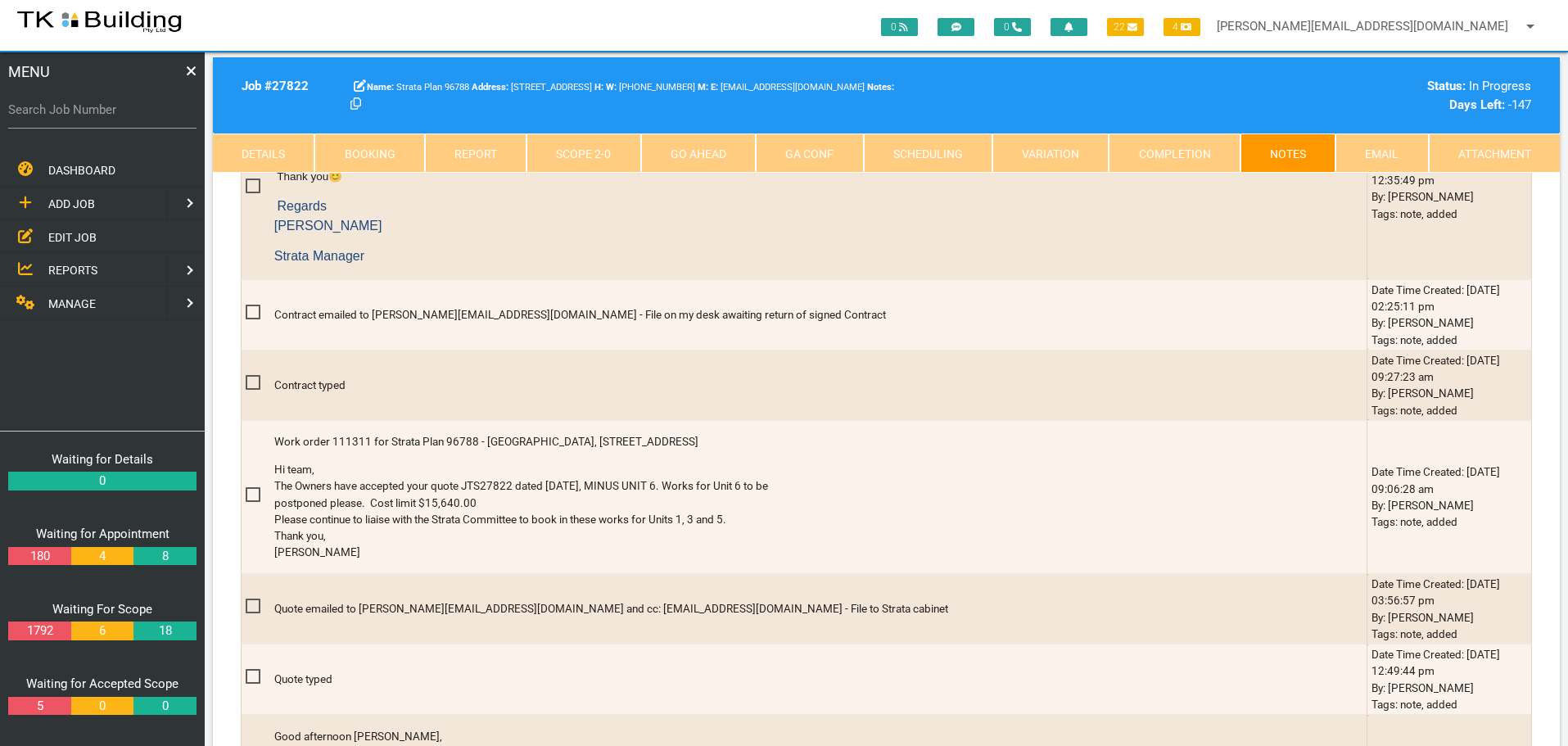
scroll to position [2212, 0]
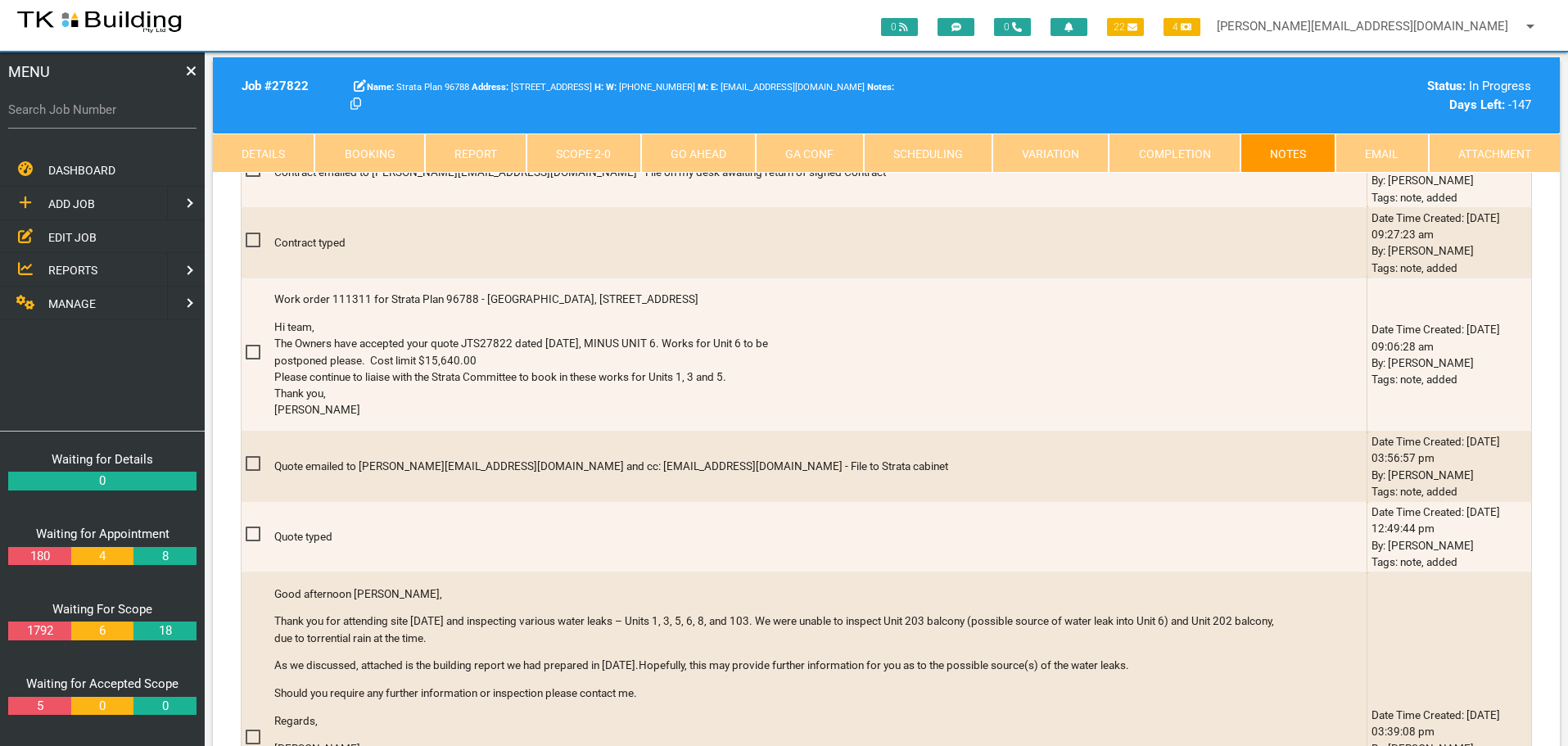
click at [263, 150] on link "Details" at bounding box center [263, 153] width 101 height 40
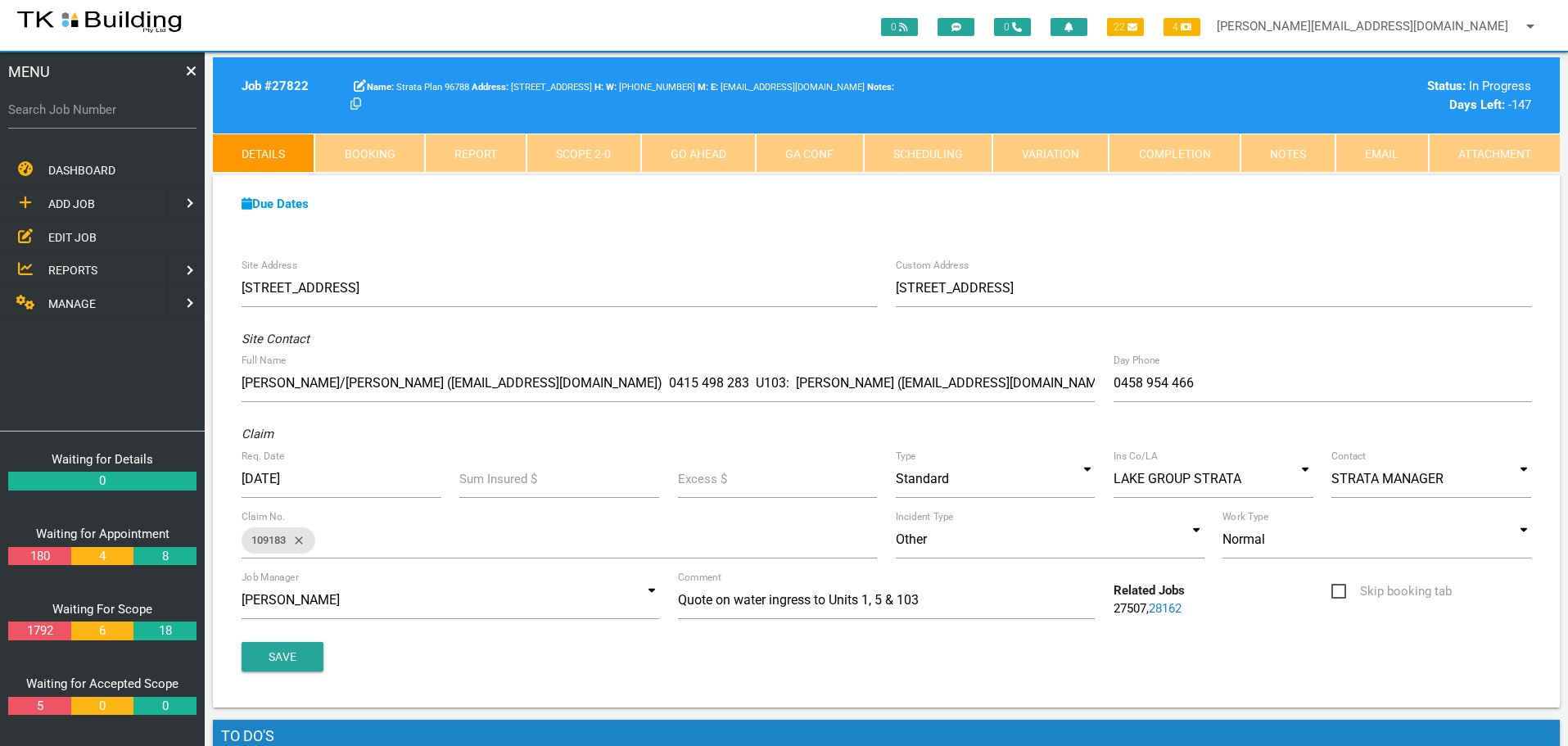
scroll to position [0, 0]
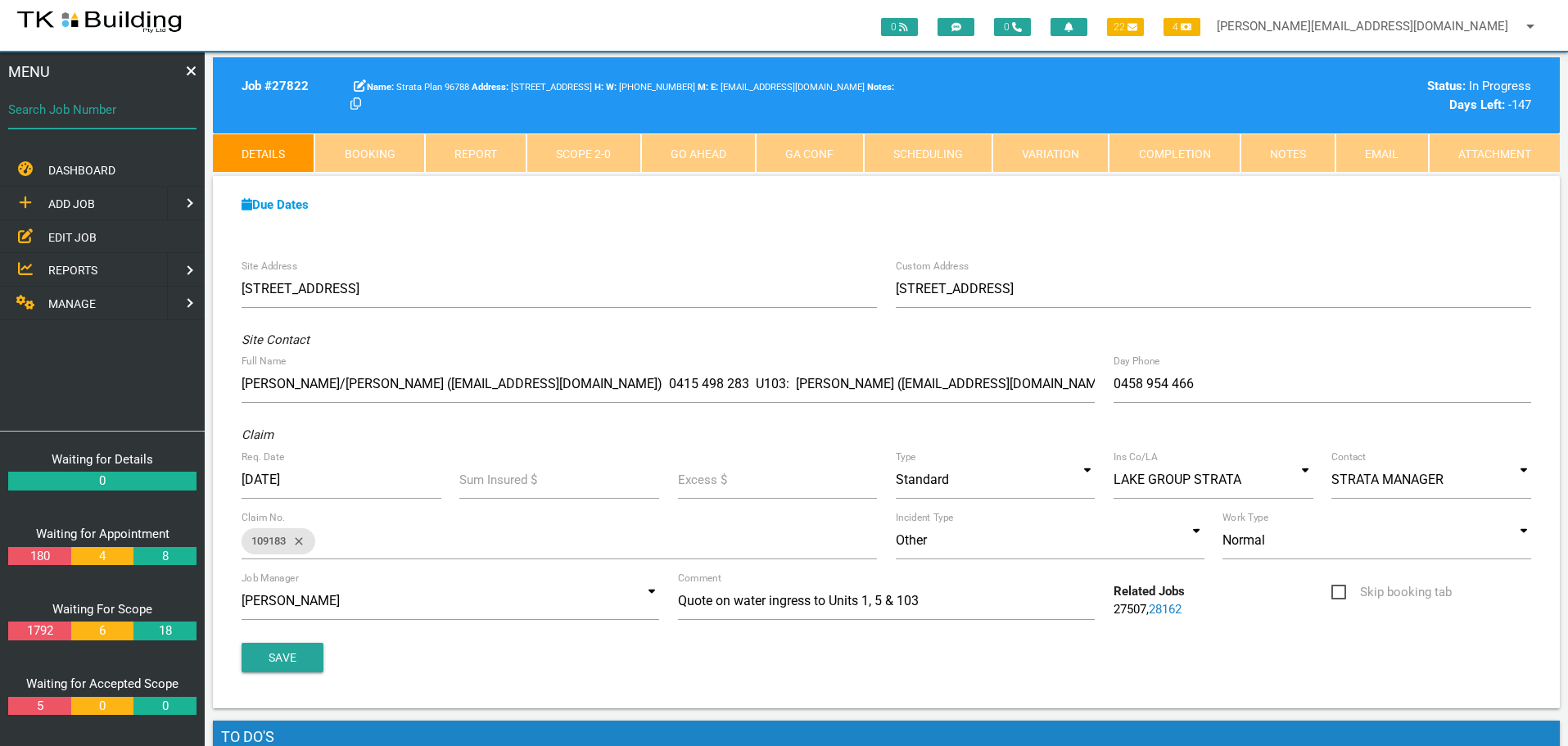
click at [102, 122] on input "Search Job Number" at bounding box center [102, 109] width 188 height 38
type input "28001"
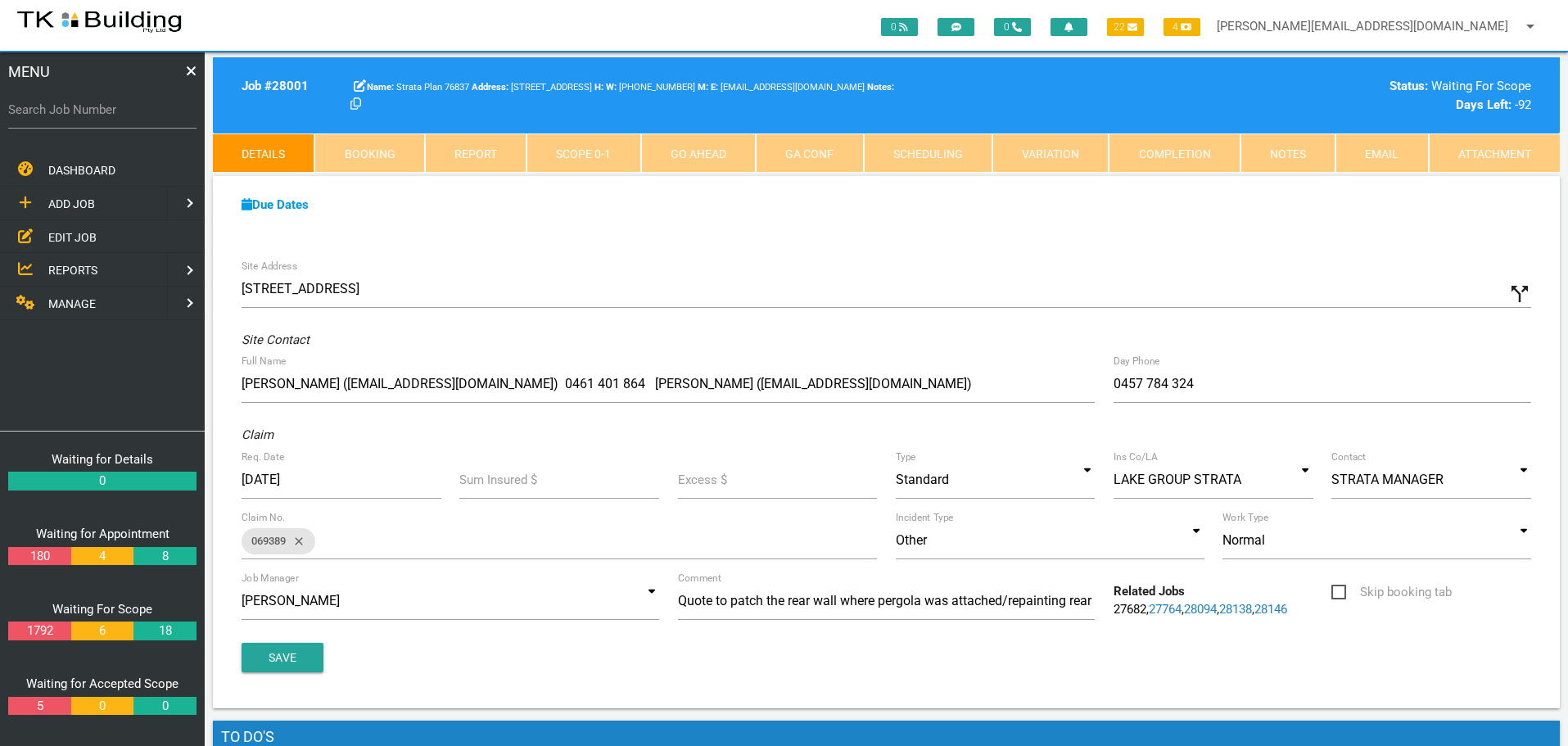
click at [1283, 157] on link "Notes" at bounding box center [1288, 153] width 95 height 40
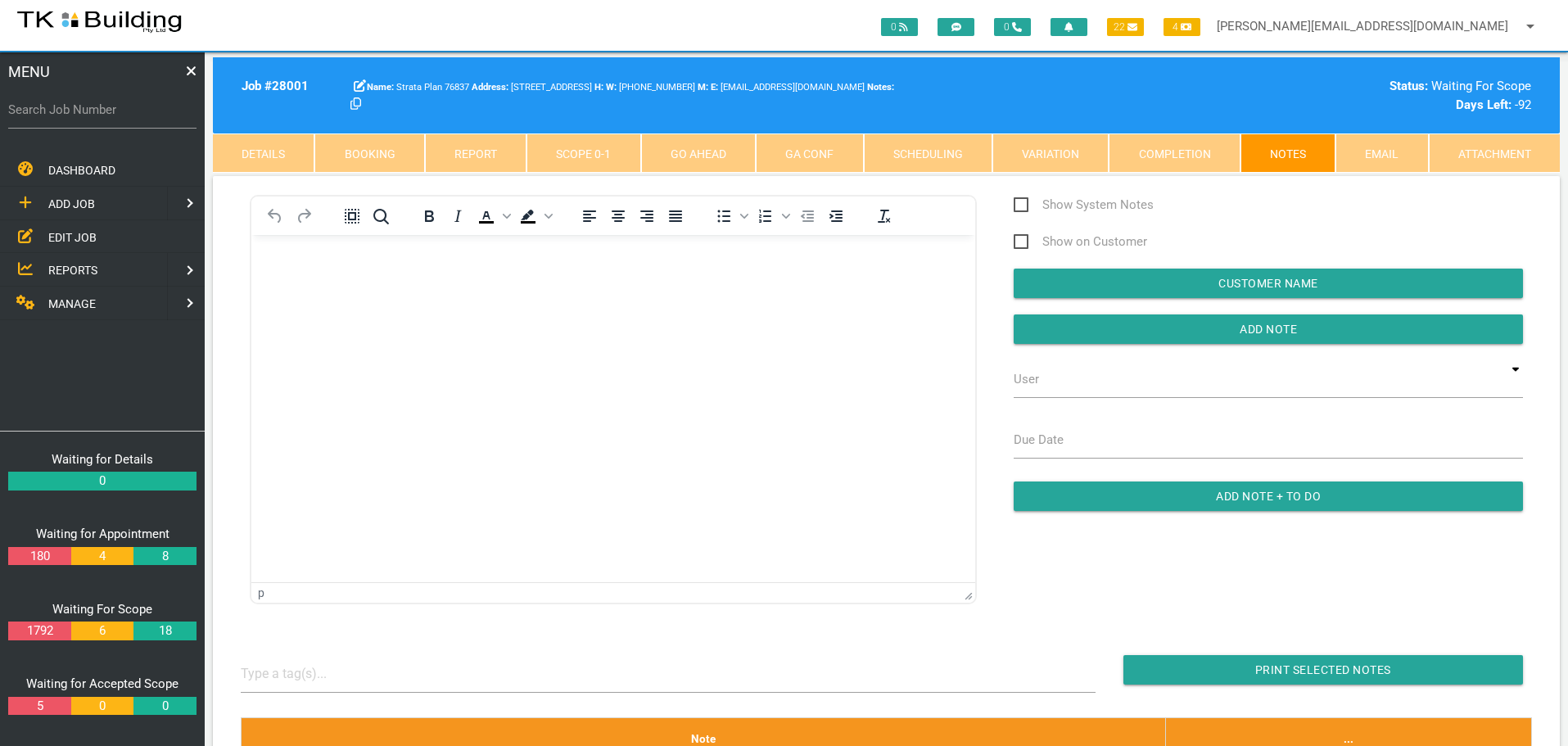
click at [578, 157] on link "Scope 0 - 1" at bounding box center [583, 153] width 114 height 40
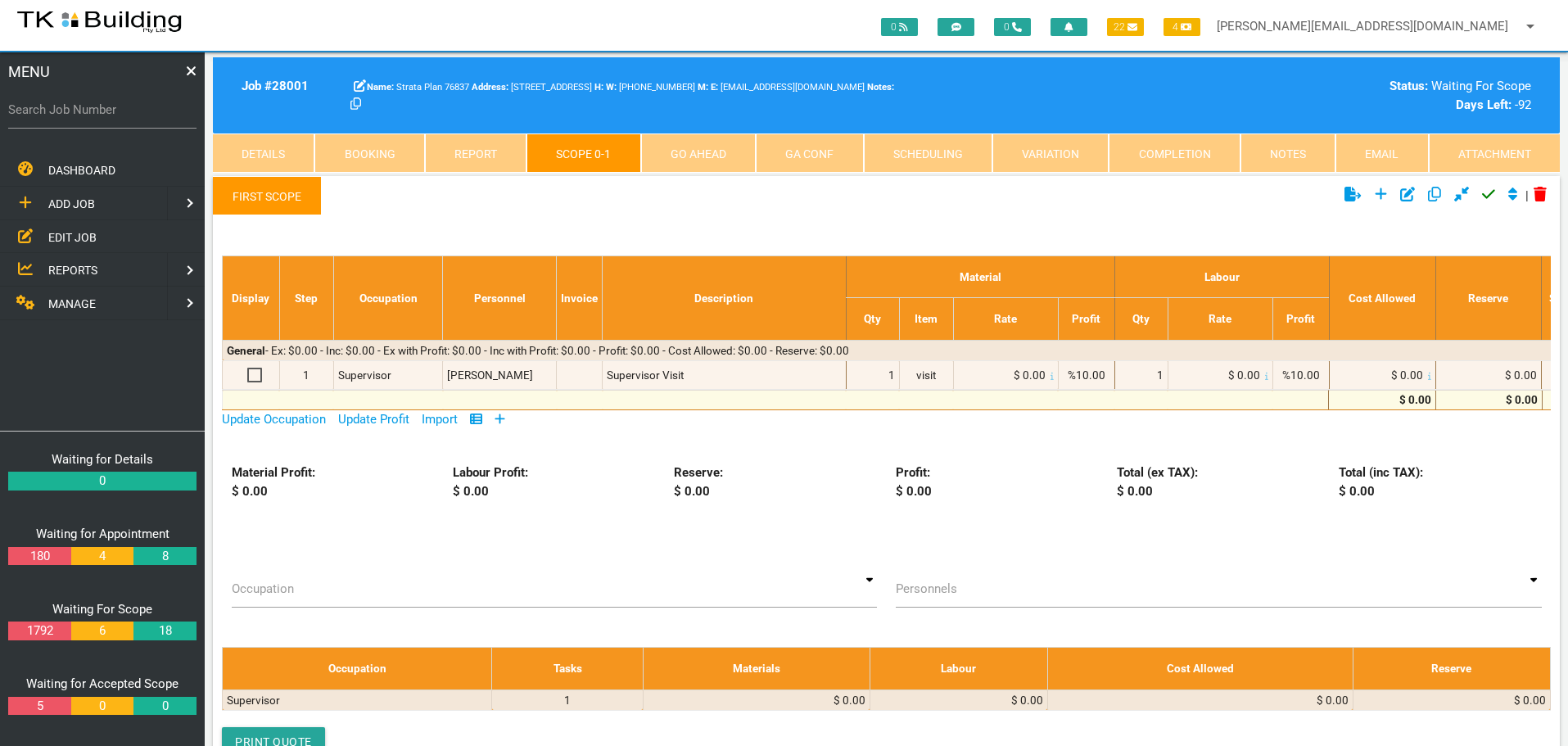
click at [504, 417] on icon at bounding box center [500, 419] width 10 height 10
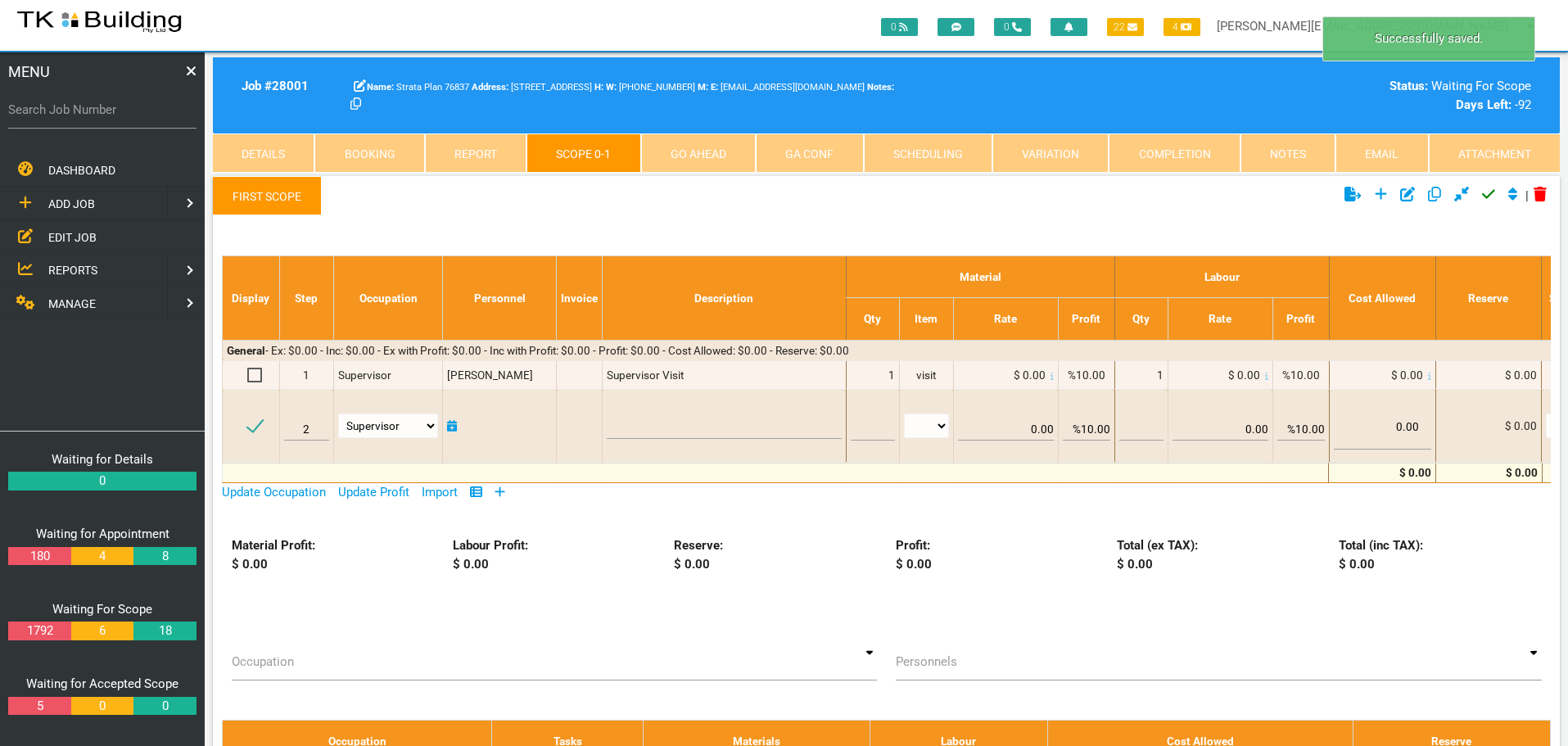
click at [275, 198] on link "First Scope" at bounding box center [268, 196] width 109 height 40
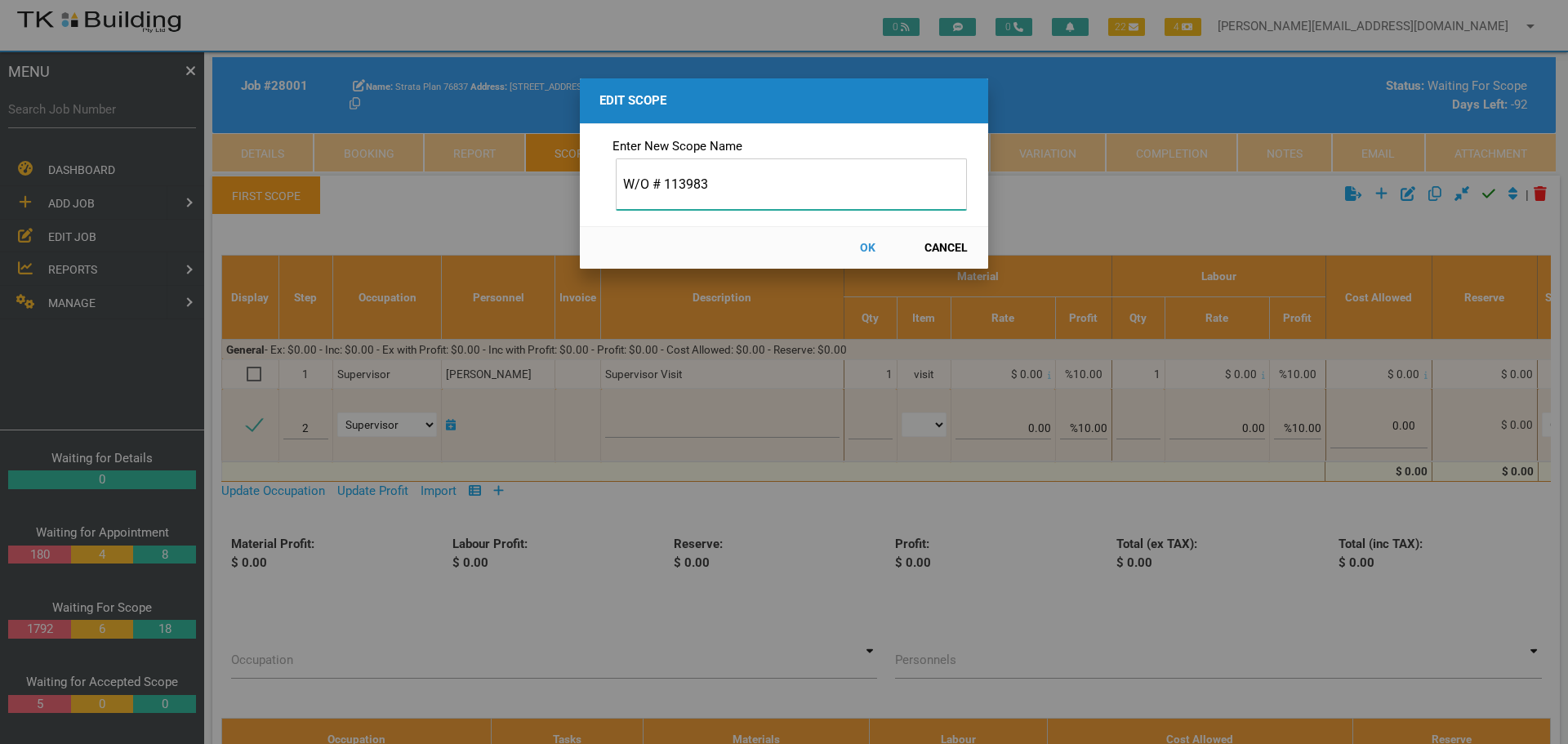
type input "W/O # 113983"
click at [871, 243] on button "OK" at bounding box center [868, 248] width 72 height 29
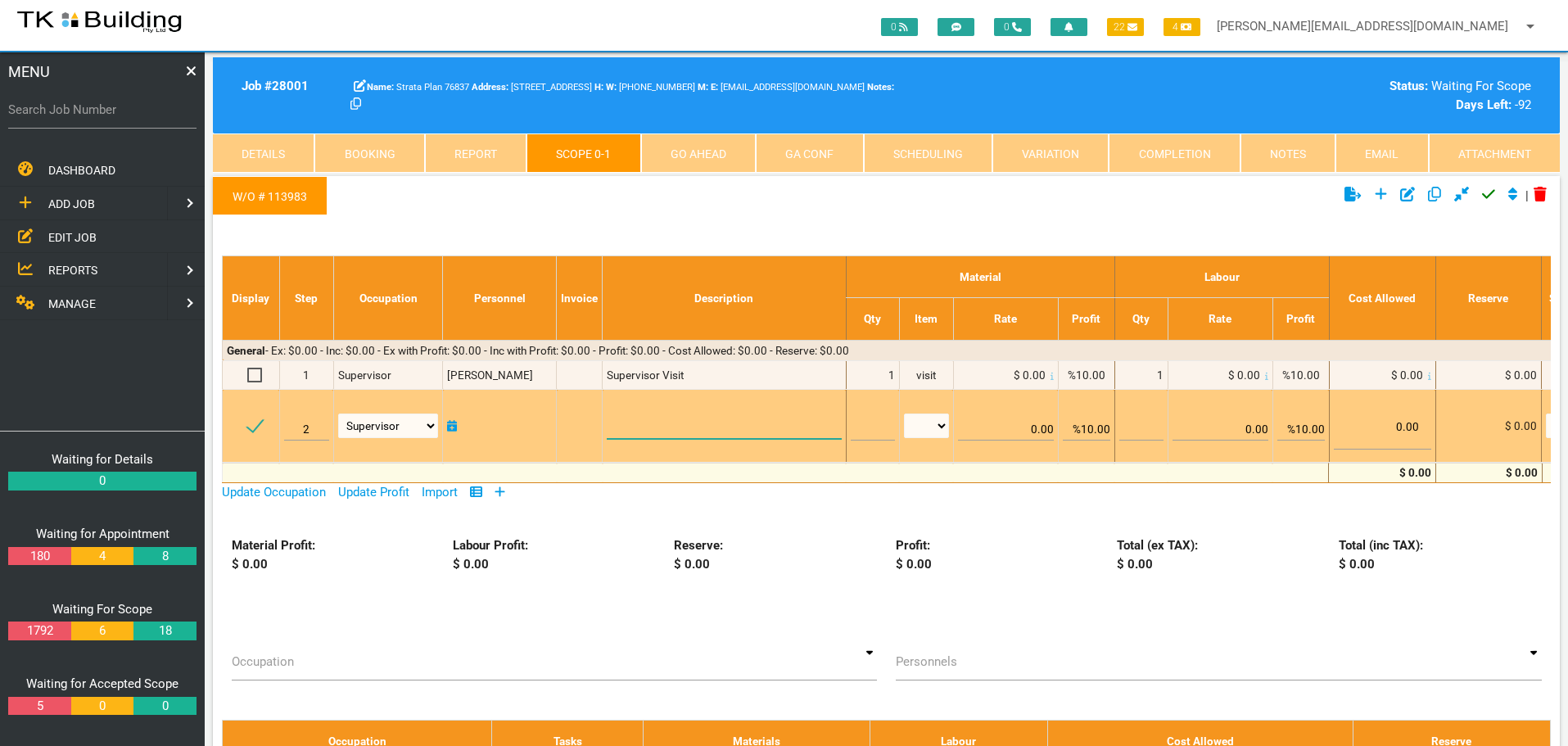
click at [632, 425] on textarea at bounding box center [724, 421] width 234 height 37
paste textarea "Rear courtyard where pergola was Replace the 2 damaged bricks to the side wall …"
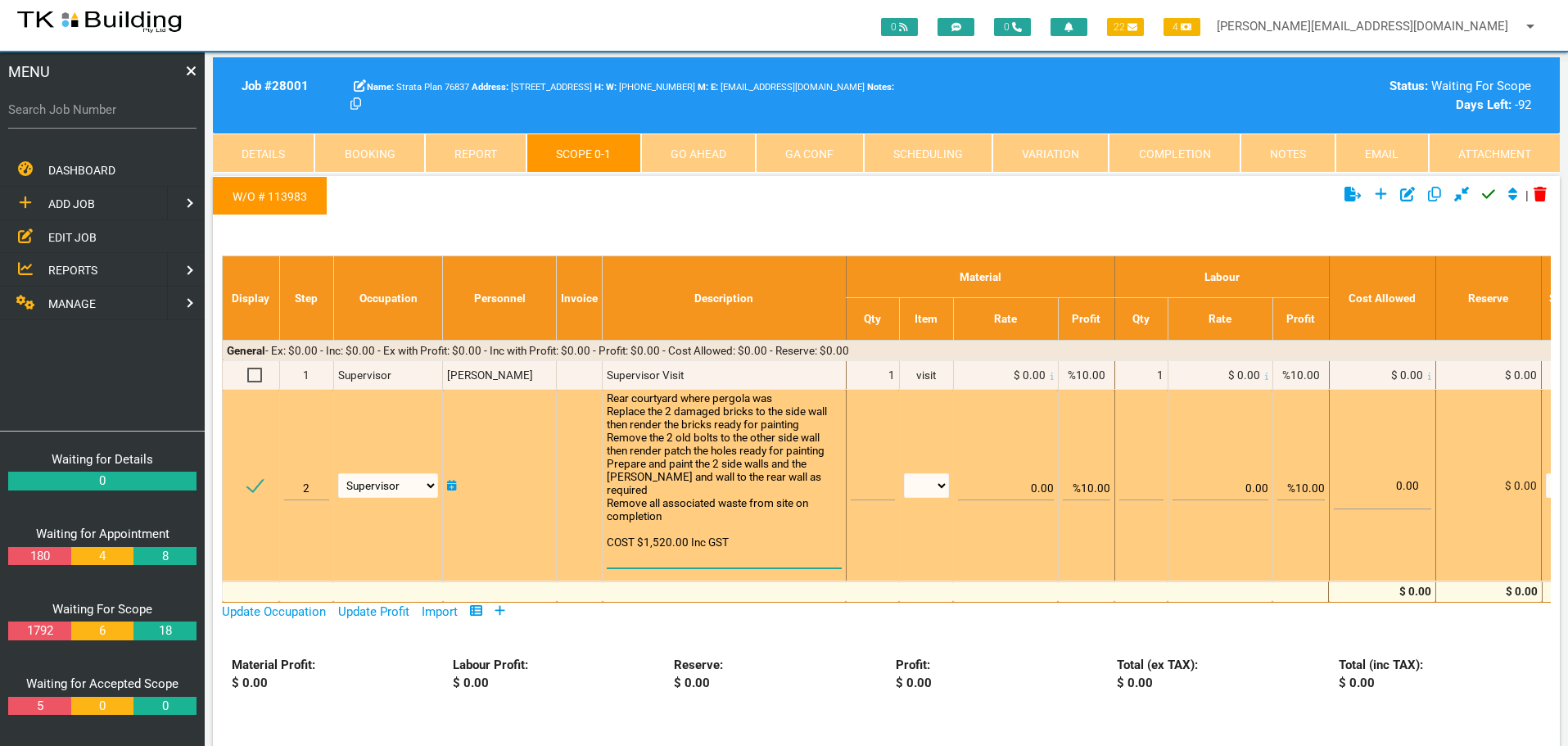
type textarea "Rear courtyard where pergola was Replace the 2 damaged bricks to the side wall …"
click at [858, 491] on input "text" at bounding box center [872, 481] width 44 height 39
type input "1"
click at [940, 483] on select "patch LM hrs m3 items m2 m" at bounding box center [926, 485] width 45 height 25
select select "items"
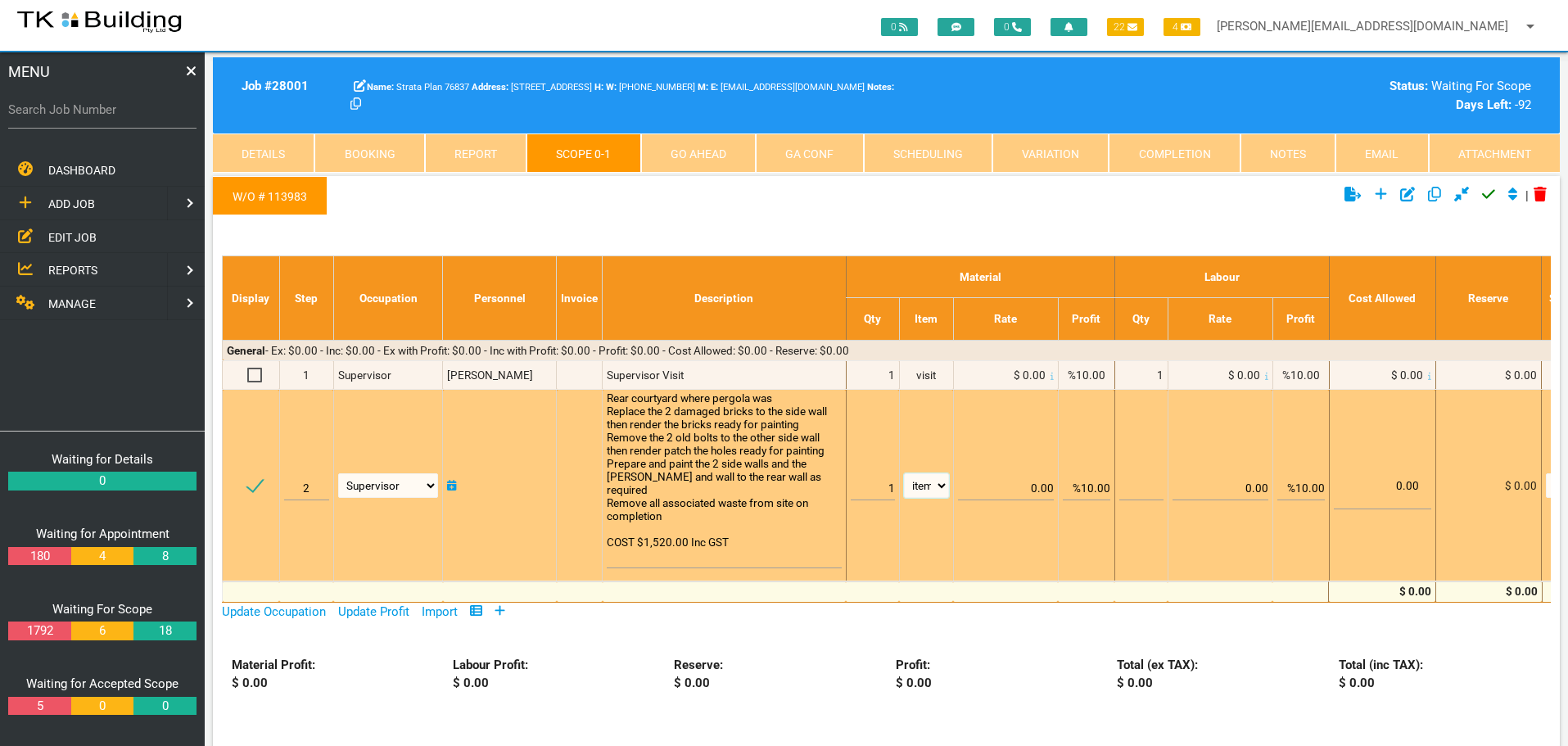
click at [904, 473] on select "patch LM hrs m3 items m2 m" at bounding box center [926, 485] width 45 height 25
click at [1087, 487] on input "%10.00" at bounding box center [1086, 481] width 48 height 39
type input "0.00"
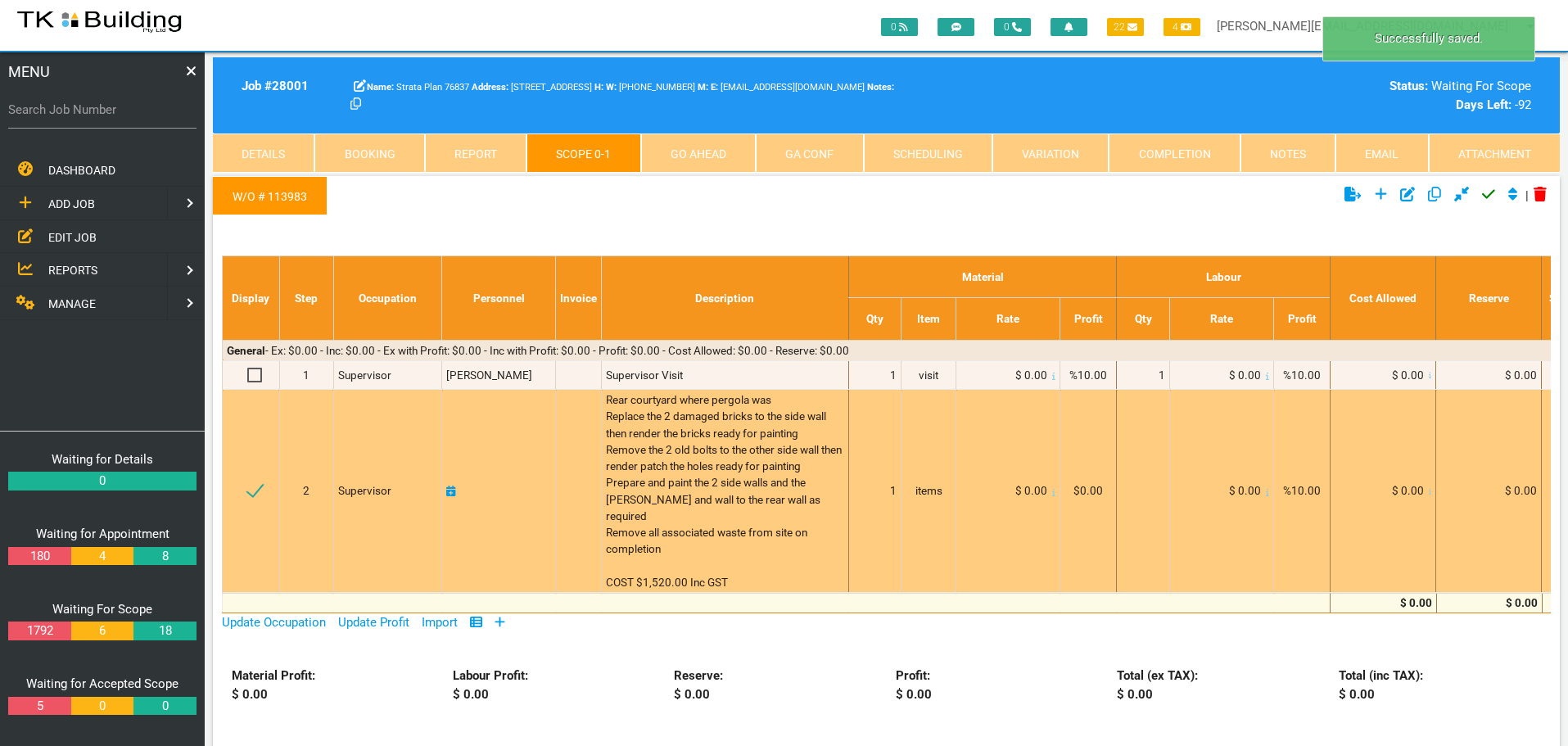
click at [1052, 488] on icon at bounding box center [1054, 491] width 4 height 7
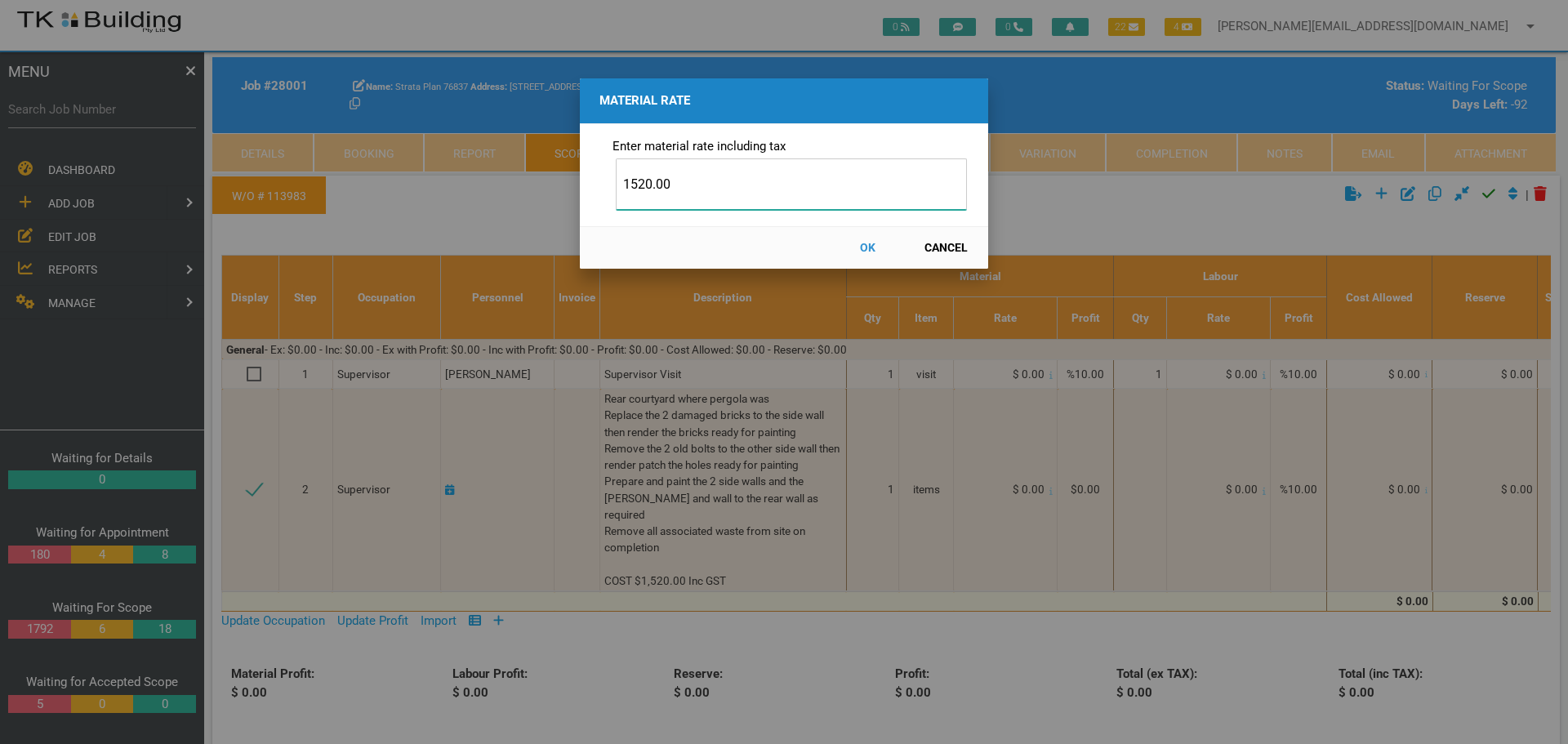
type input "1520.00"
click at [864, 245] on button "OK" at bounding box center [868, 248] width 72 height 29
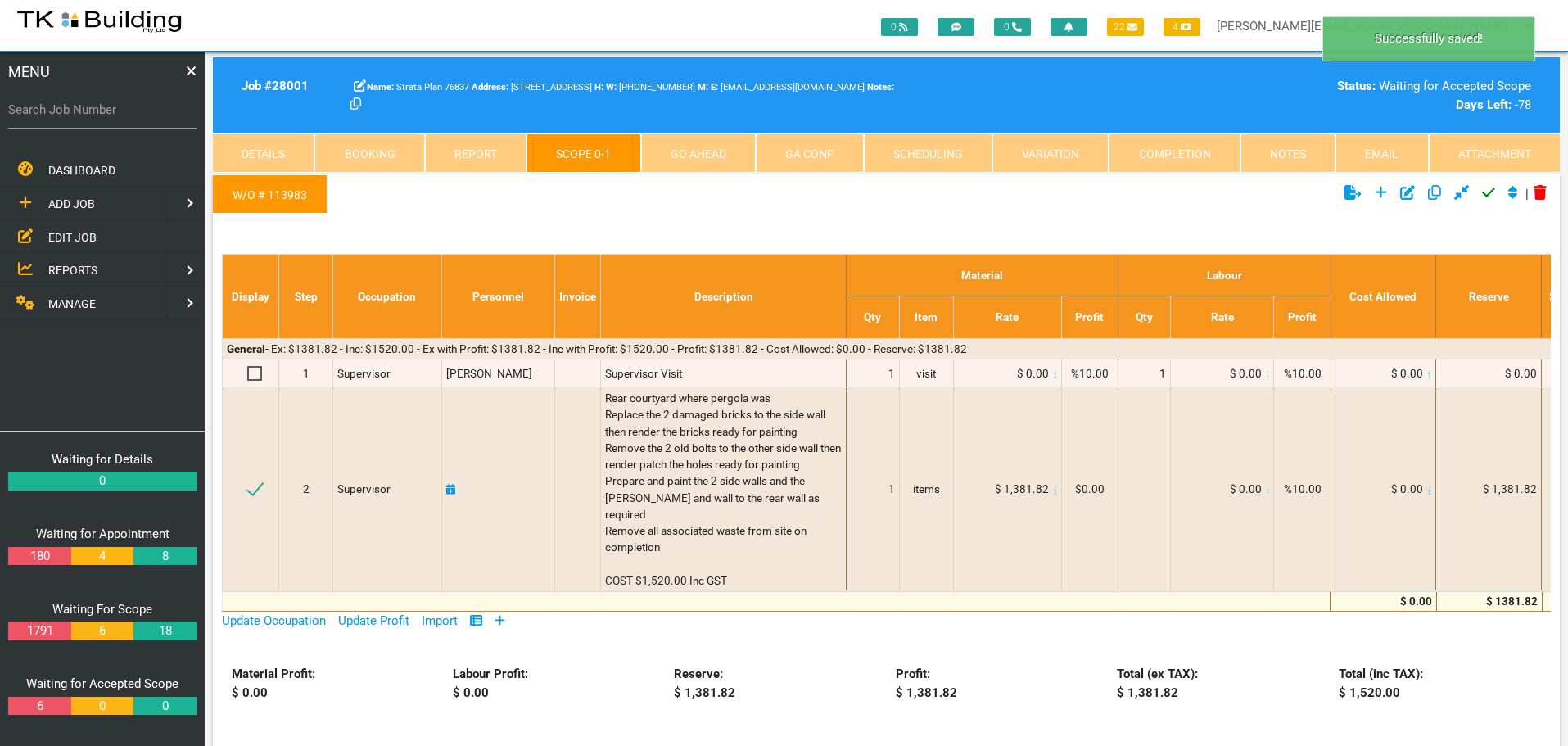
scroll to position [0, 0]
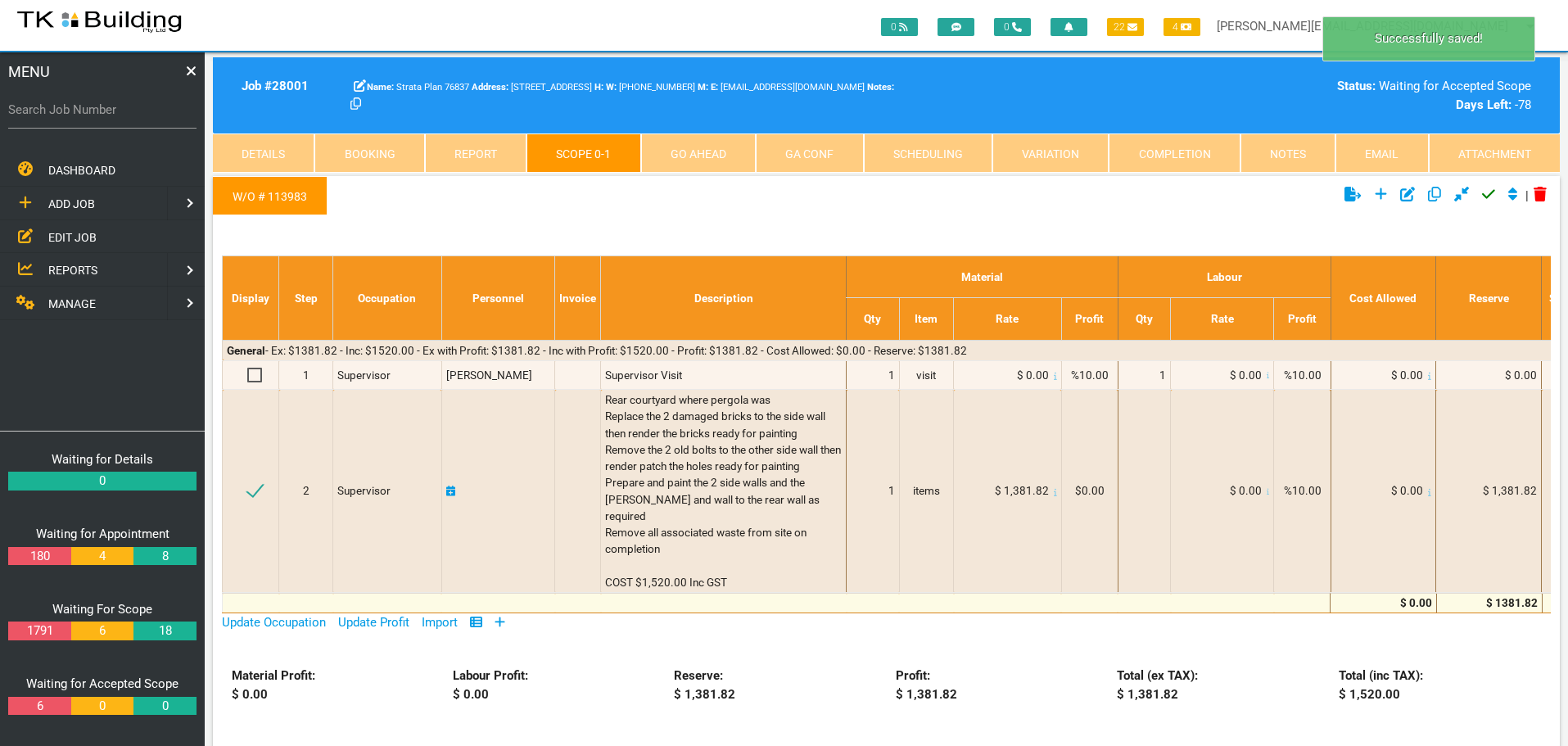
click at [1482, 193] on icon "Click to approve current scope" at bounding box center [1488, 194] width 13 height 15
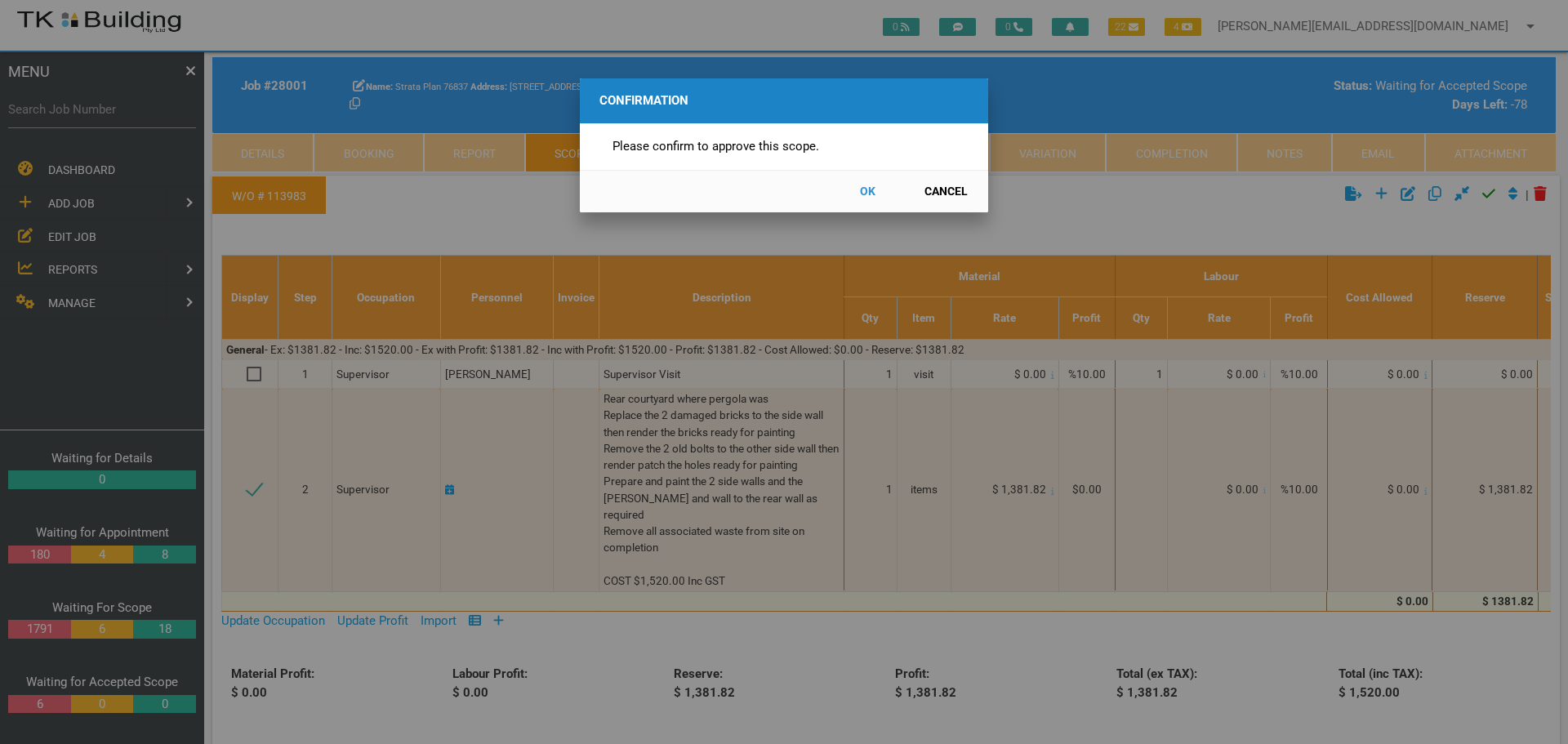
click at [864, 191] on button "OK" at bounding box center [868, 191] width 72 height 29
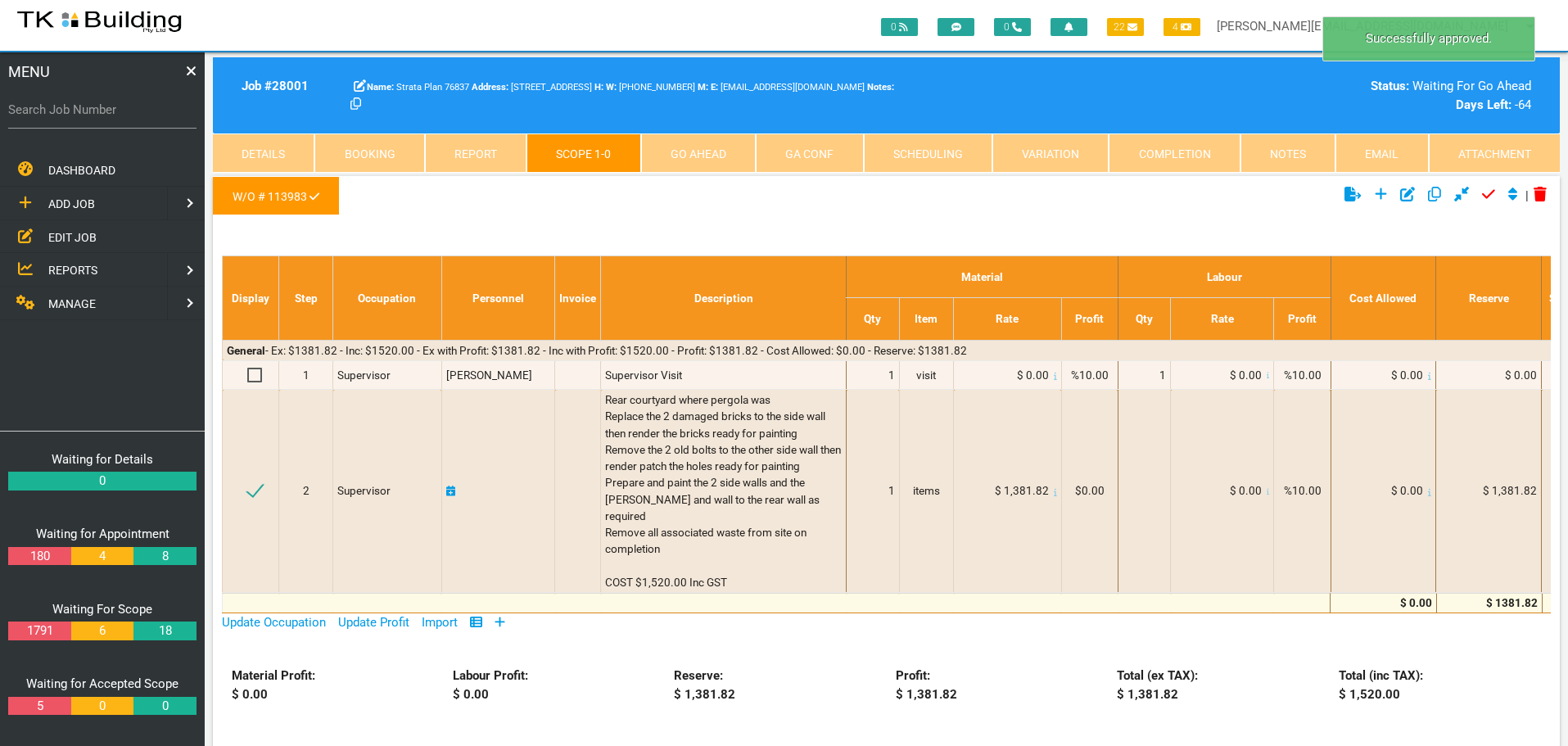
scroll to position [53, 0]
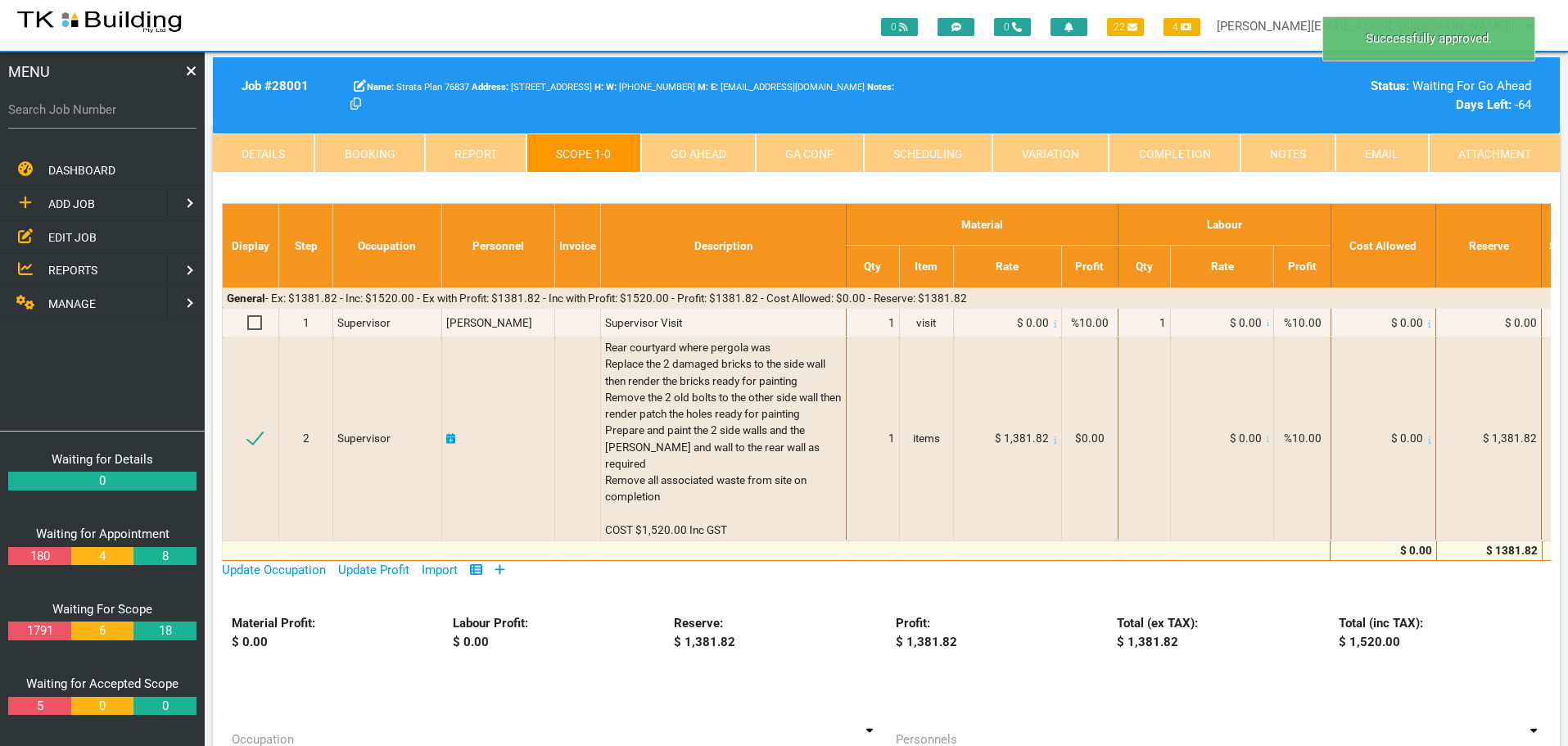
click at [725, 156] on link "Go Ahead" at bounding box center [698, 153] width 114 height 40
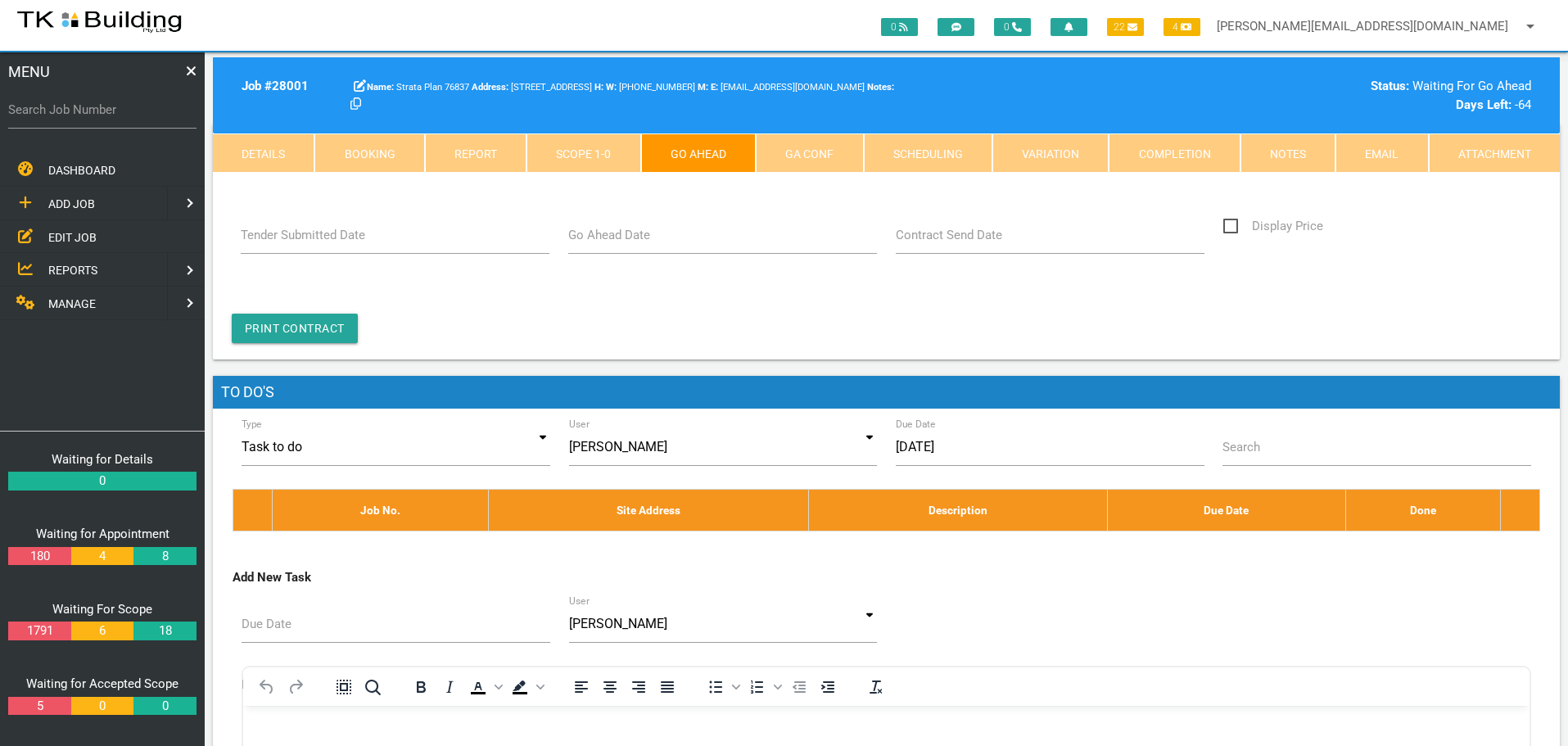
click at [622, 240] on label "Go Ahead Date" at bounding box center [608, 235] width 82 height 18
click at [622, 240] on input "Go Ahead Date" at bounding box center [723, 234] width 310 height 38
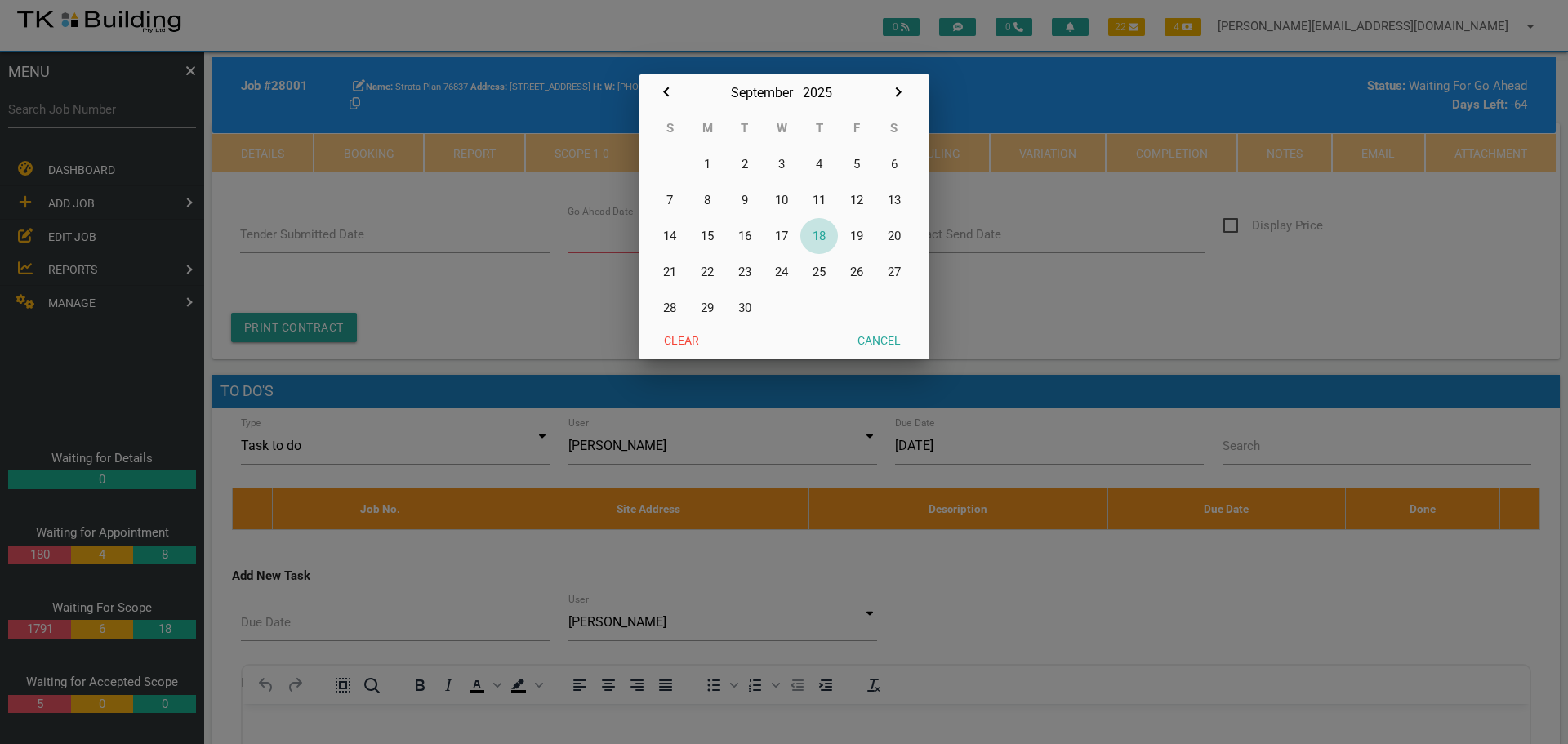
click at [821, 235] on button "18" at bounding box center [819, 235] width 38 height 36
type input "[DATE]"
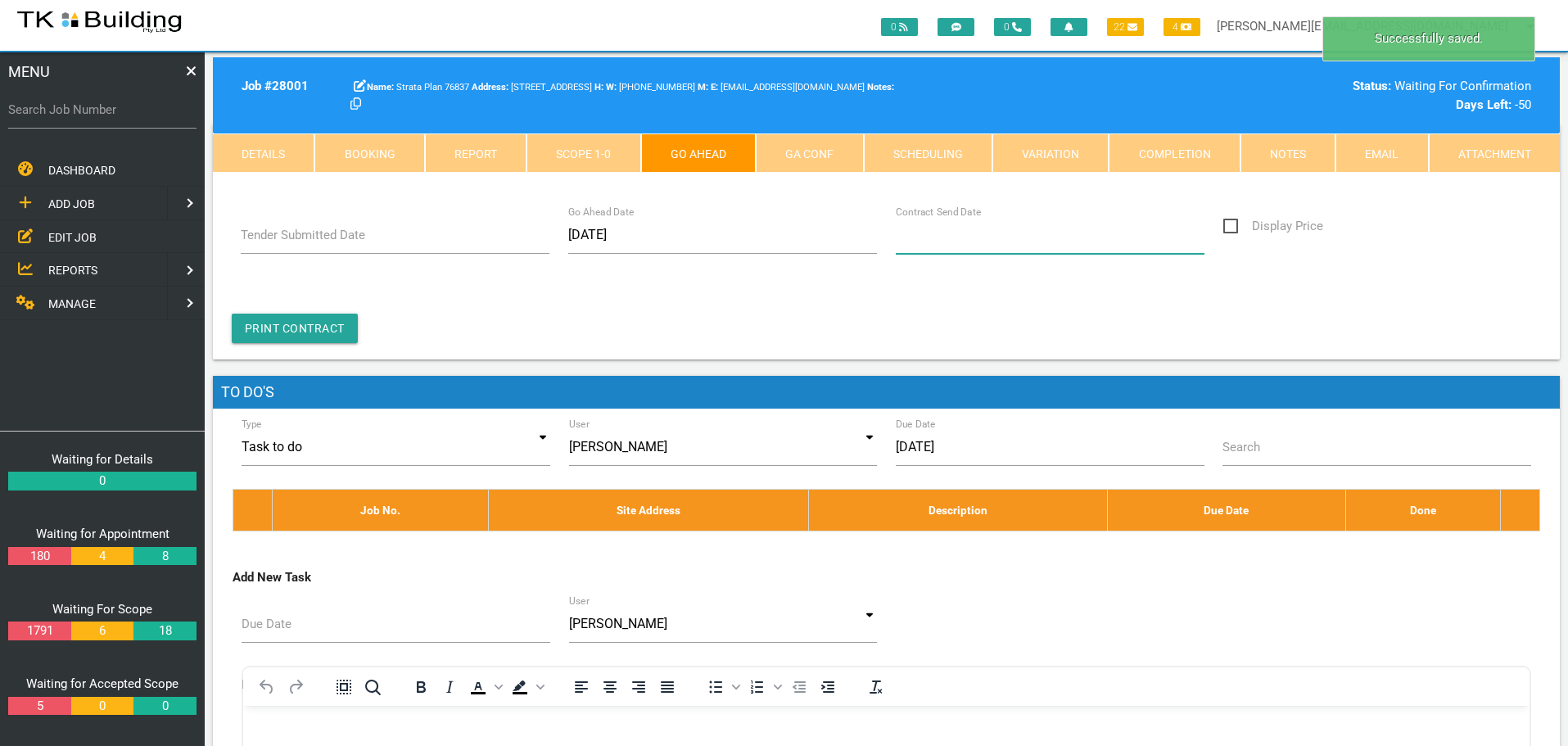
click at [938, 245] on input "Contract Send Date" at bounding box center [1050, 234] width 310 height 38
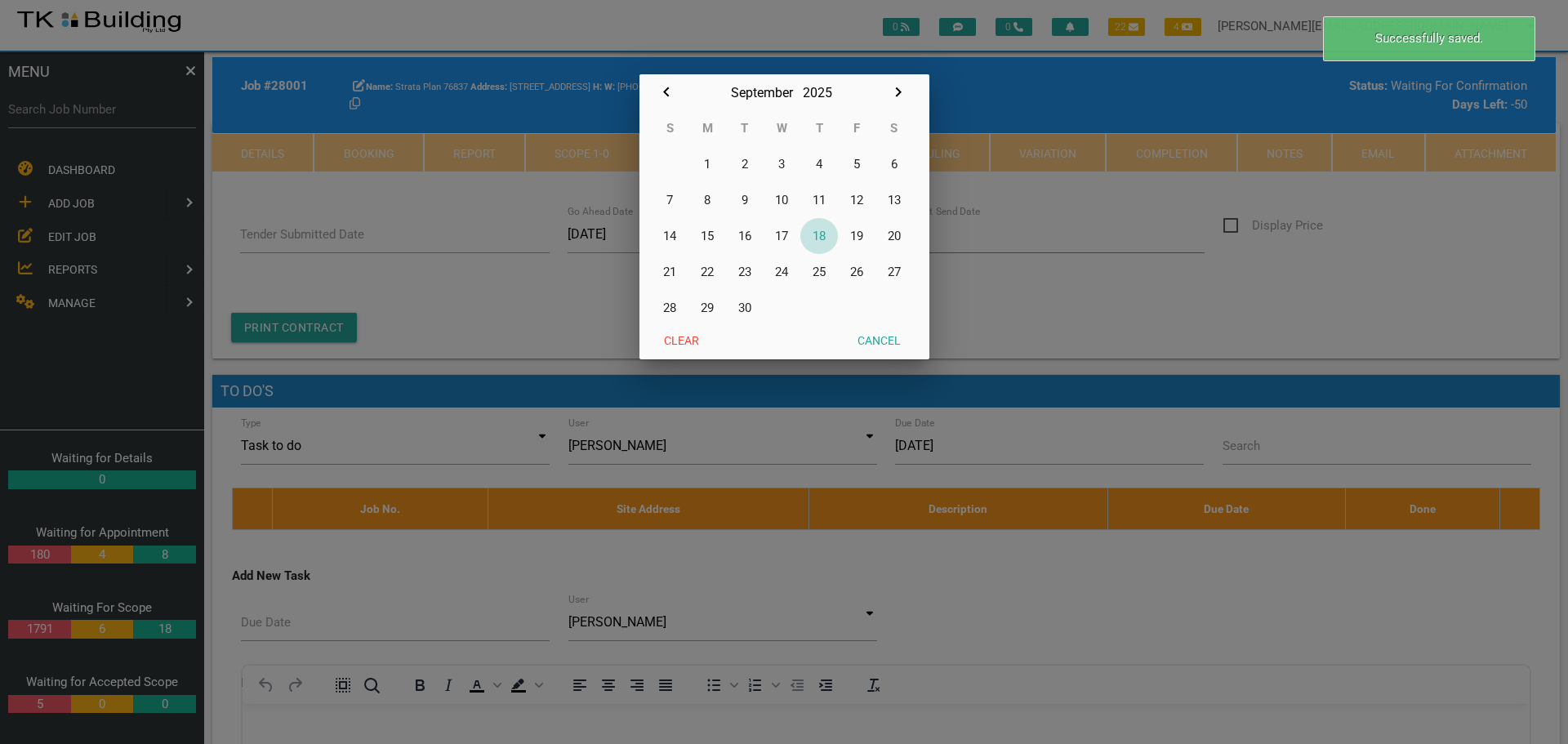
click at [821, 236] on button "18" at bounding box center [819, 235] width 38 height 36
type input "[DATE]"
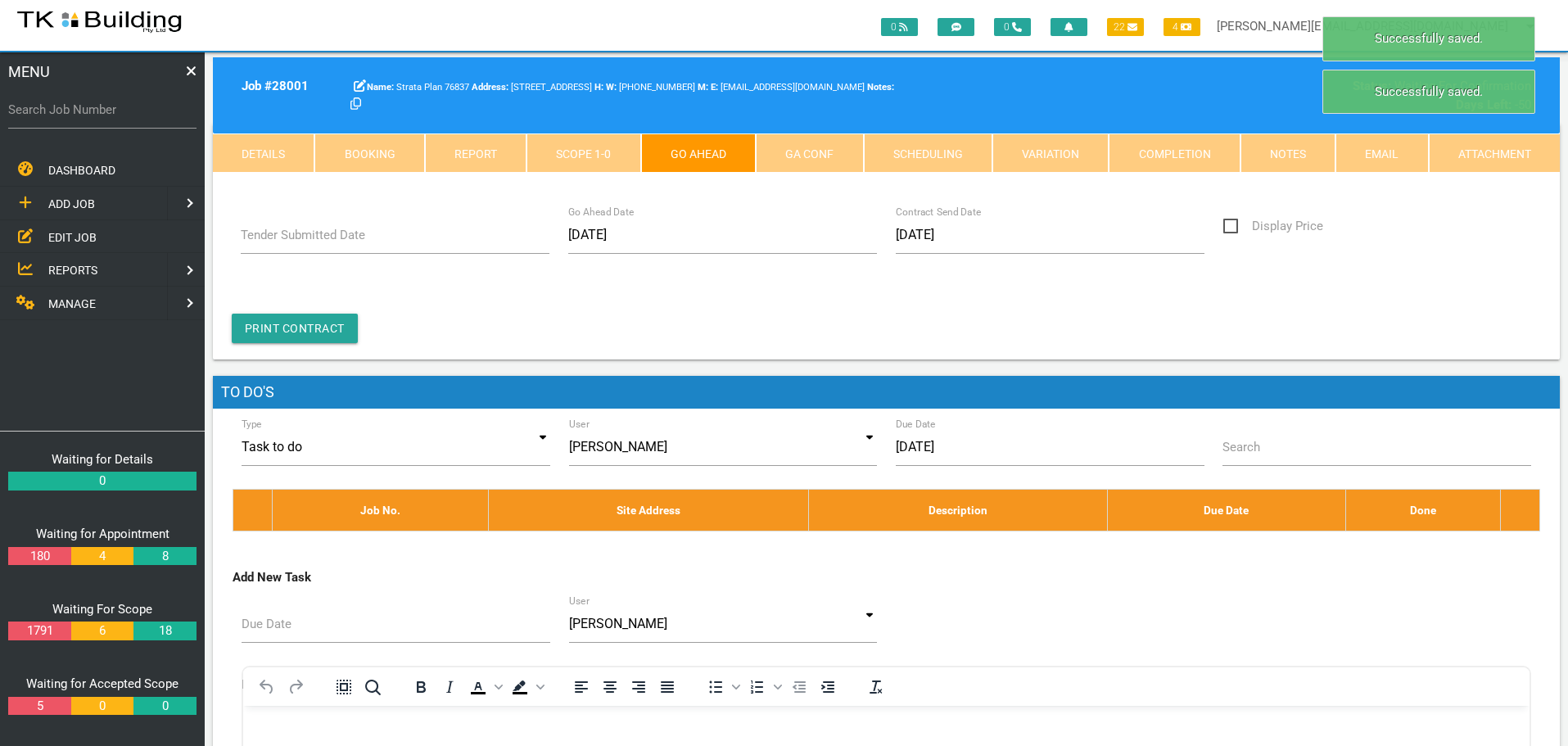
click at [799, 154] on link "GA Conf" at bounding box center [809, 153] width 107 height 40
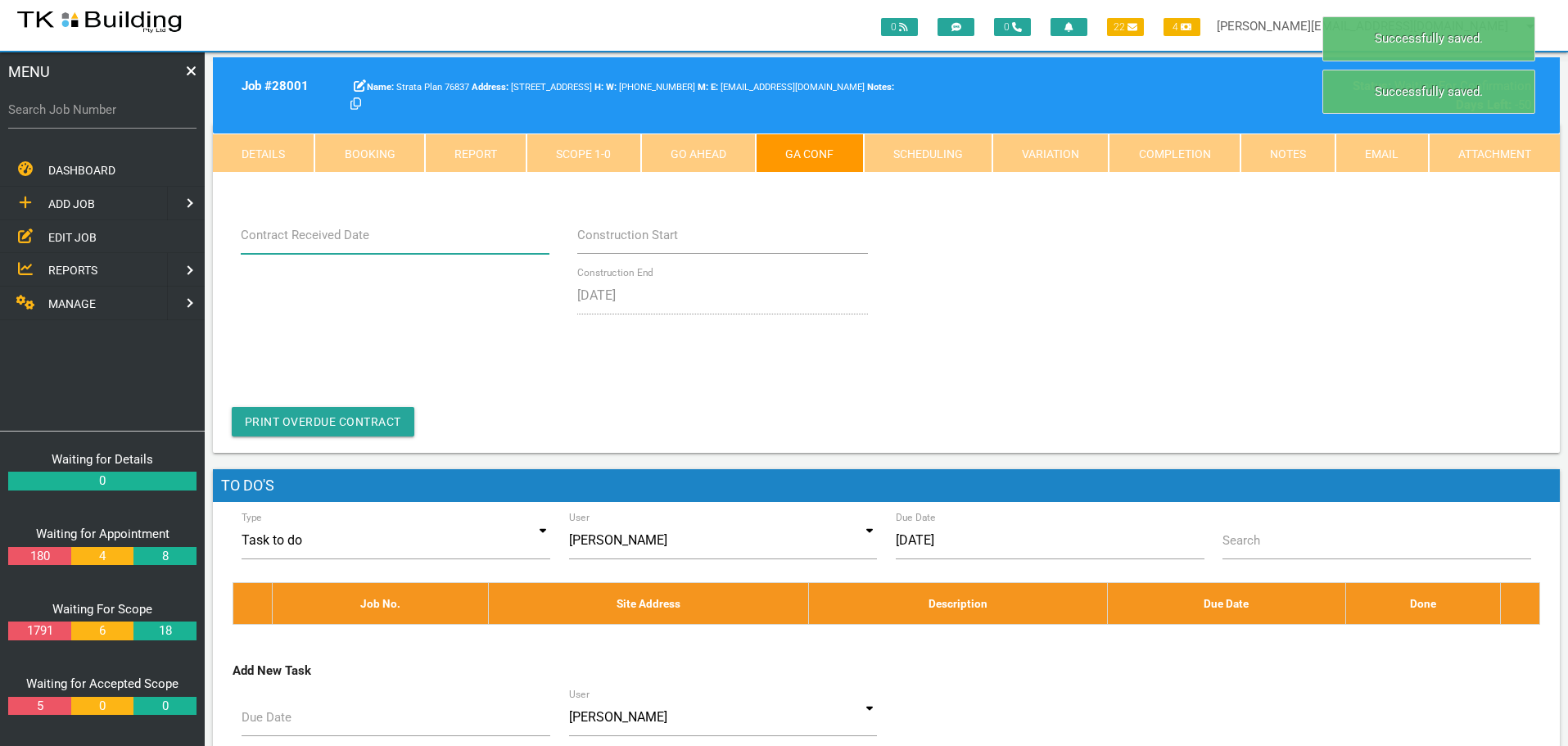
click at [376, 240] on input "Contract Received Date" at bounding box center [395, 234] width 310 height 38
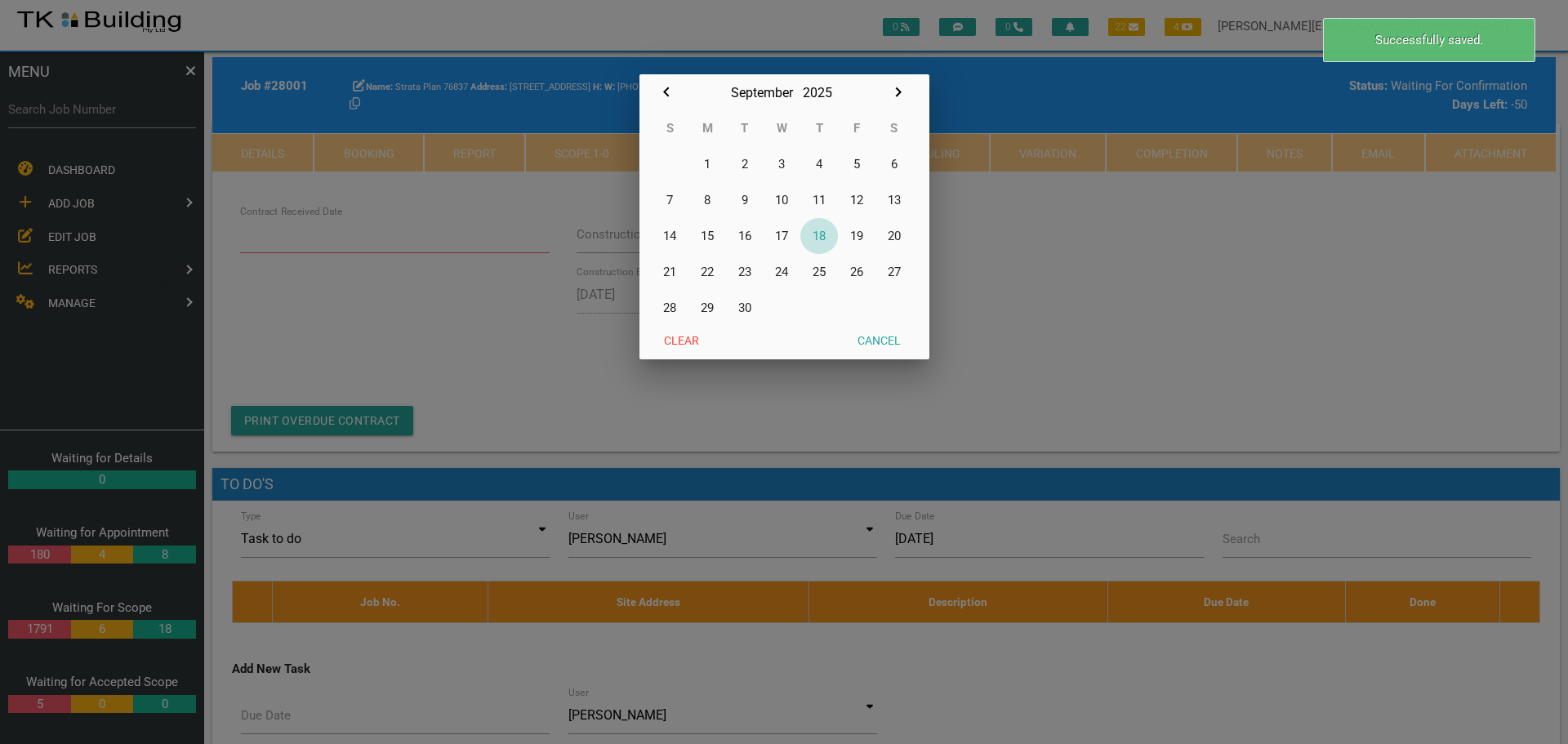
click at [820, 234] on button "18" at bounding box center [819, 235] width 38 height 36
type input "[DATE]"
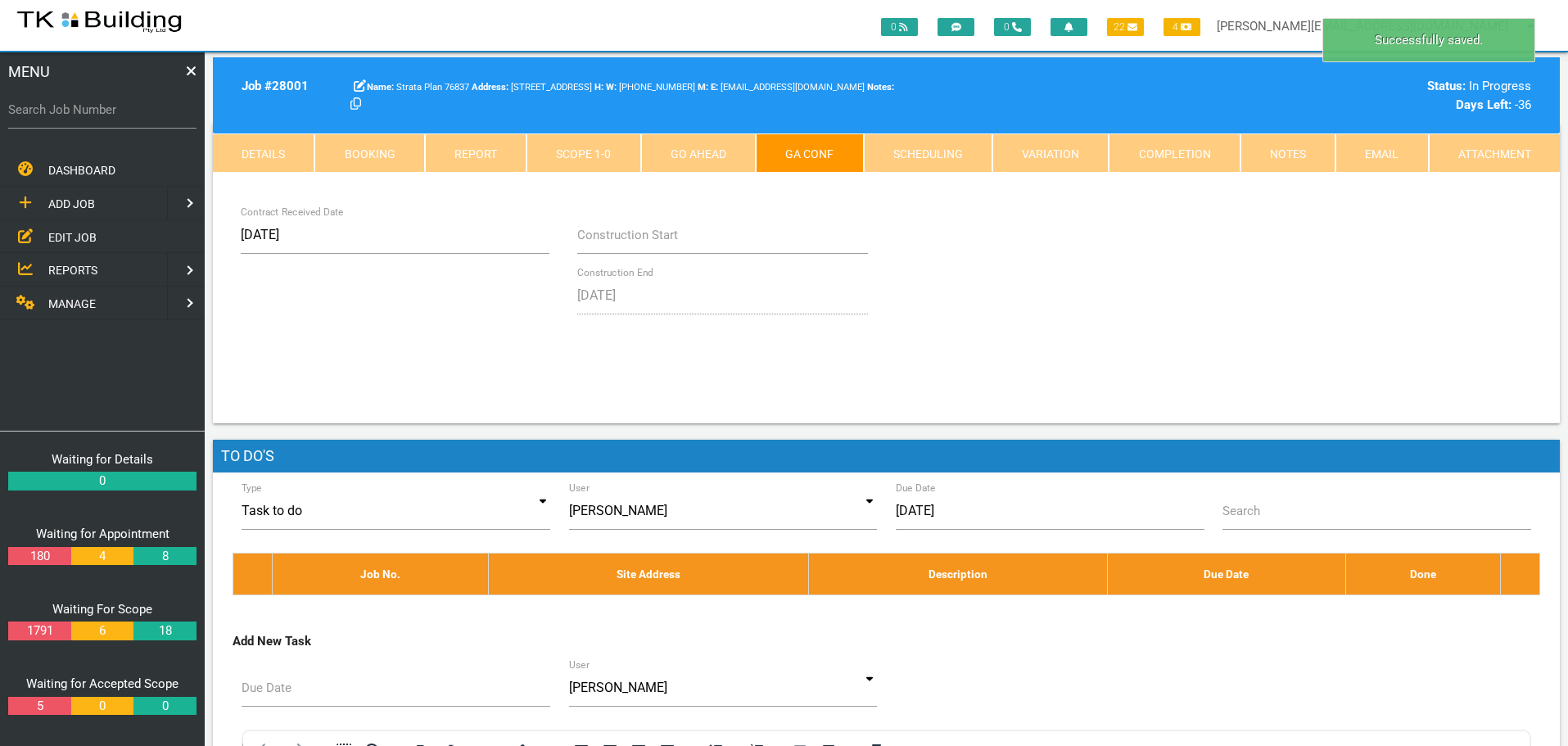
click at [1299, 153] on link "Notes" at bounding box center [1288, 153] width 95 height 40
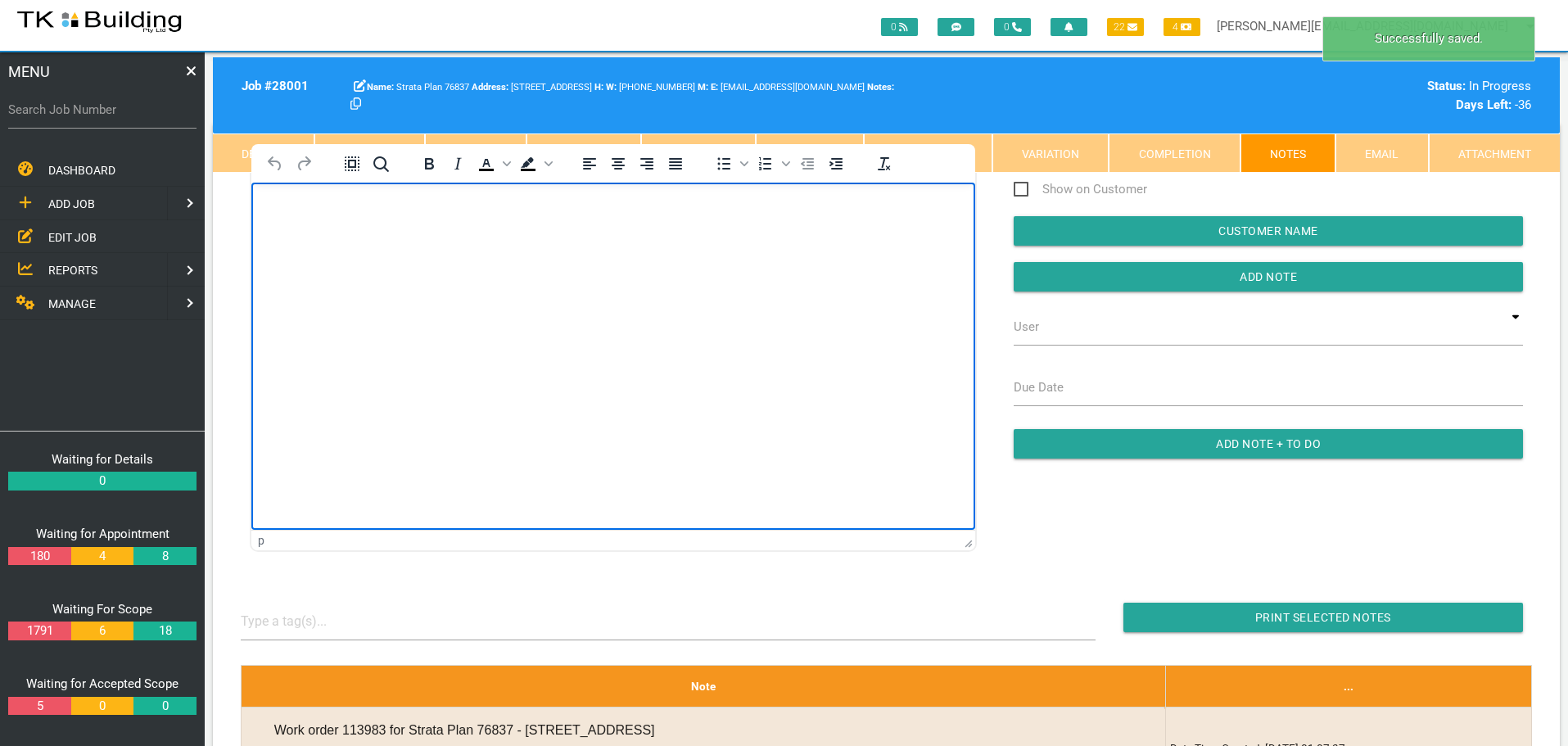
scroll to position [0, 0]
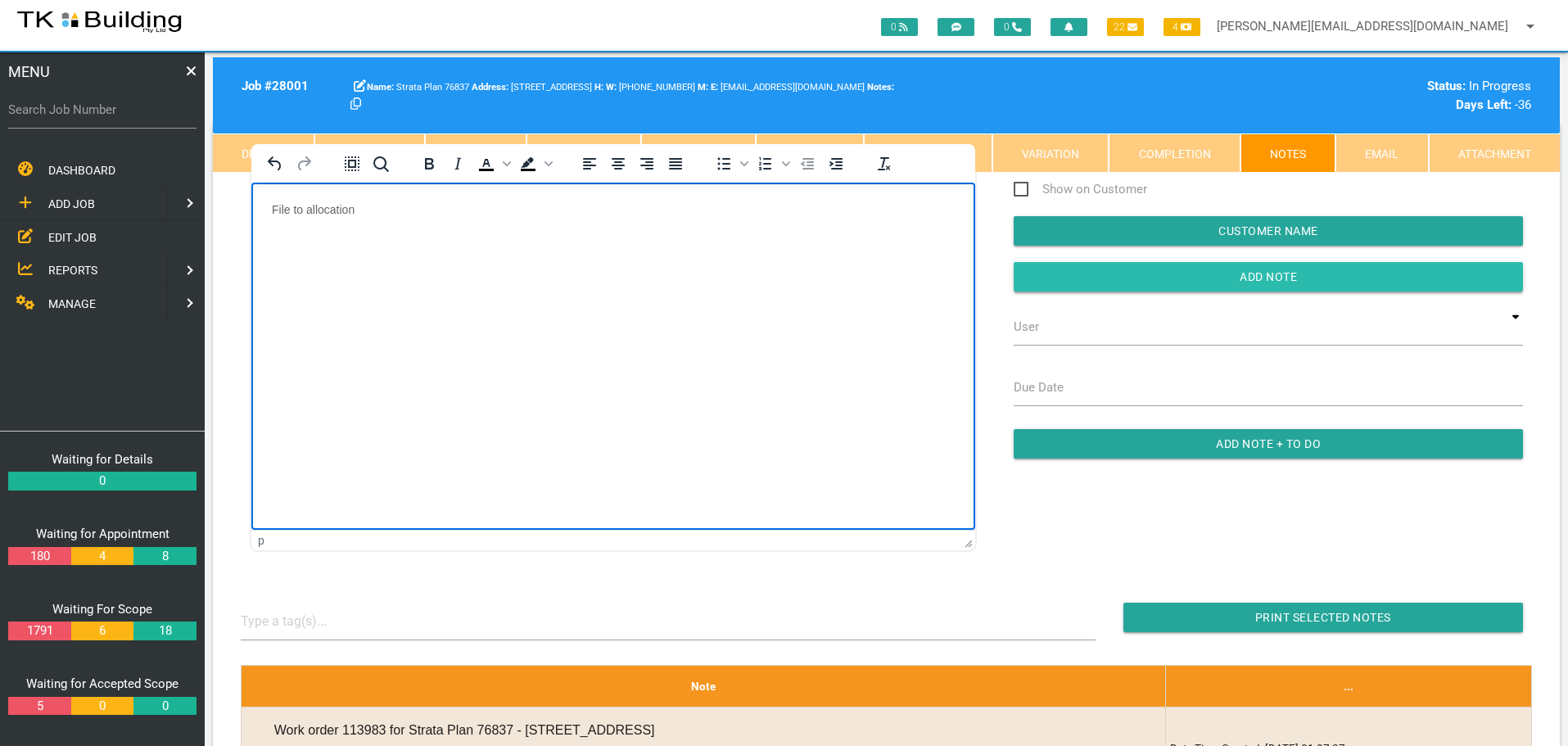
click at [1044, 274] on input "Add Note" at bounding box center [1268, 277] width 509 height 29
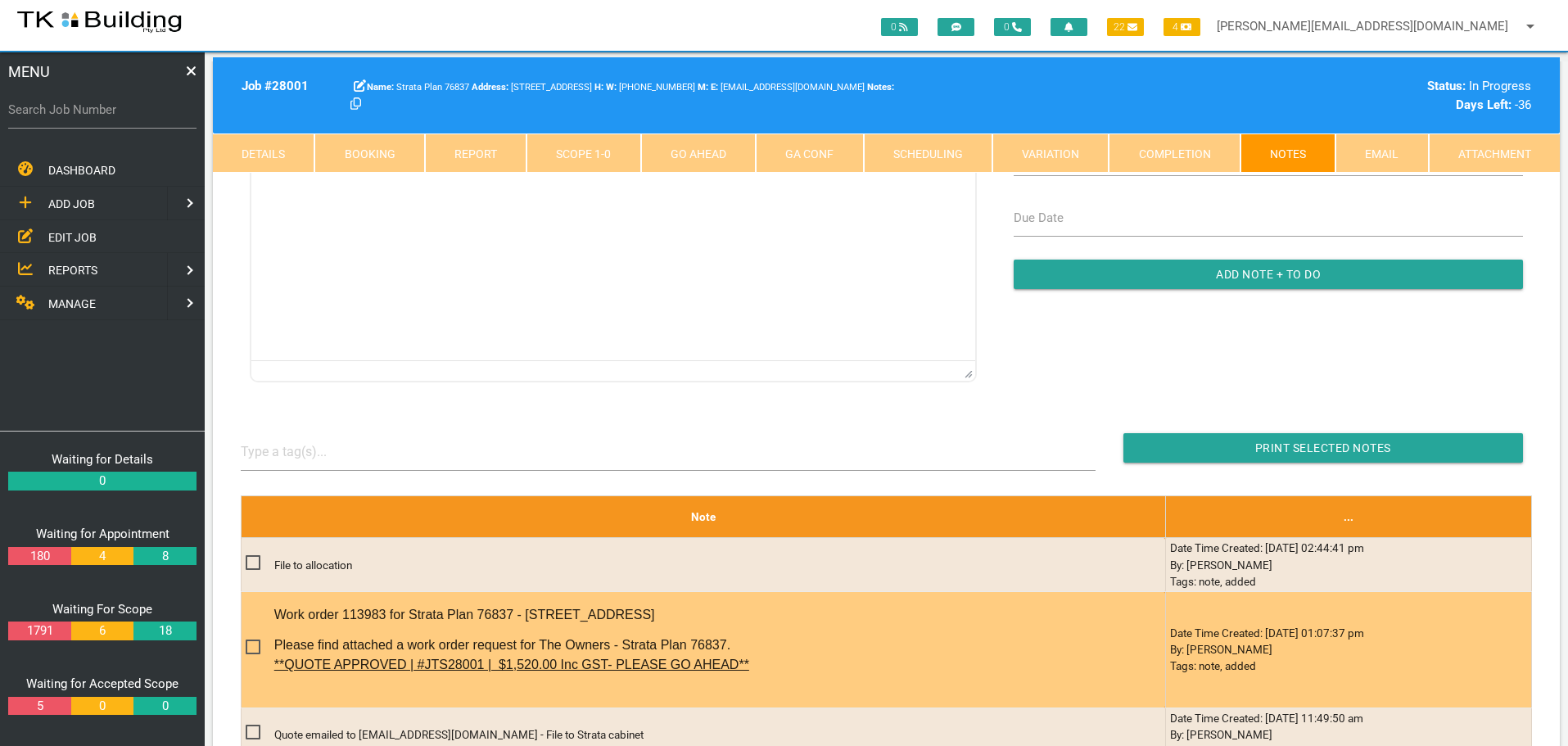
scroll to position [53, 0]
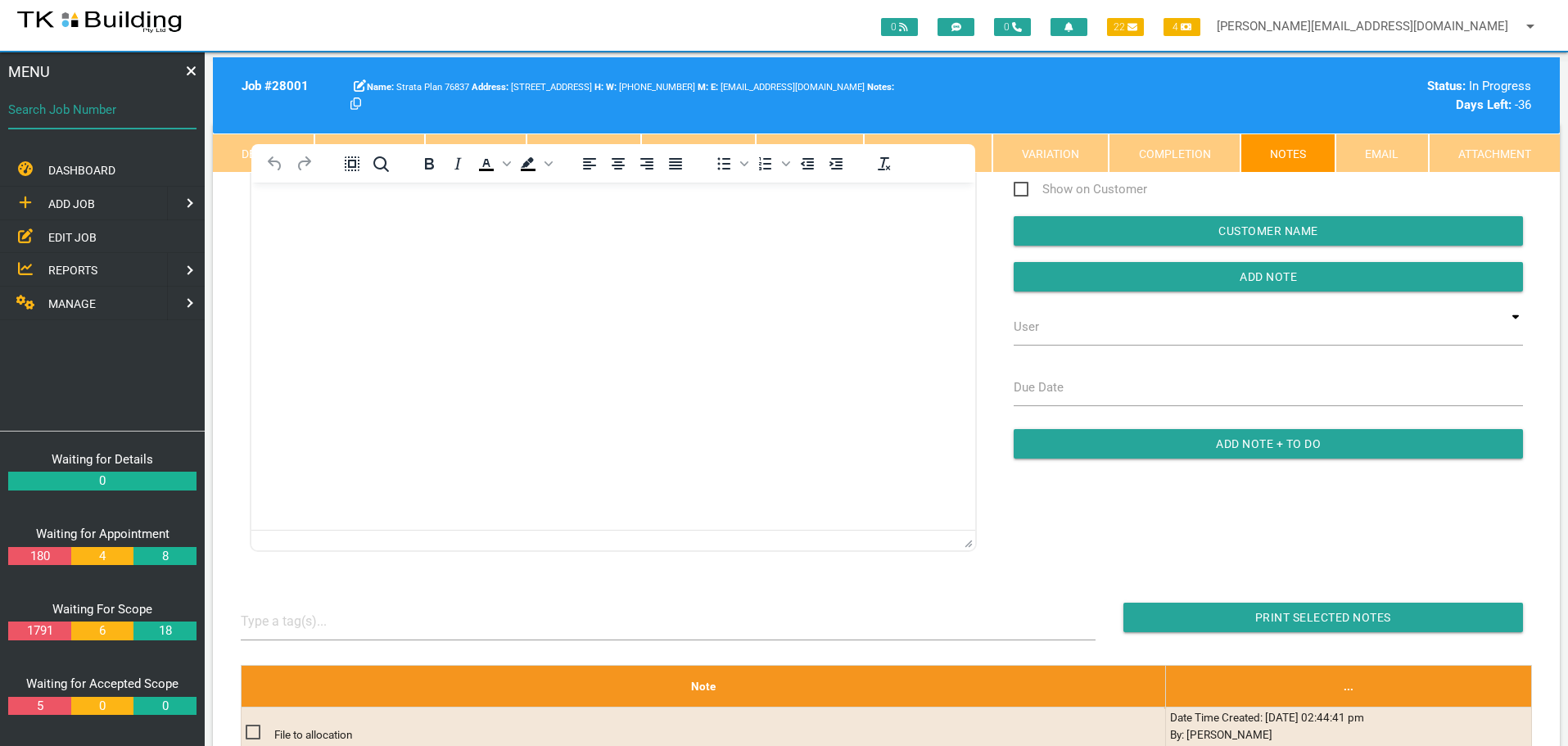
click at [98, 122] on input "Search Job Number" at bounding box center [102, 109] width 188 height 38
type input "28067"
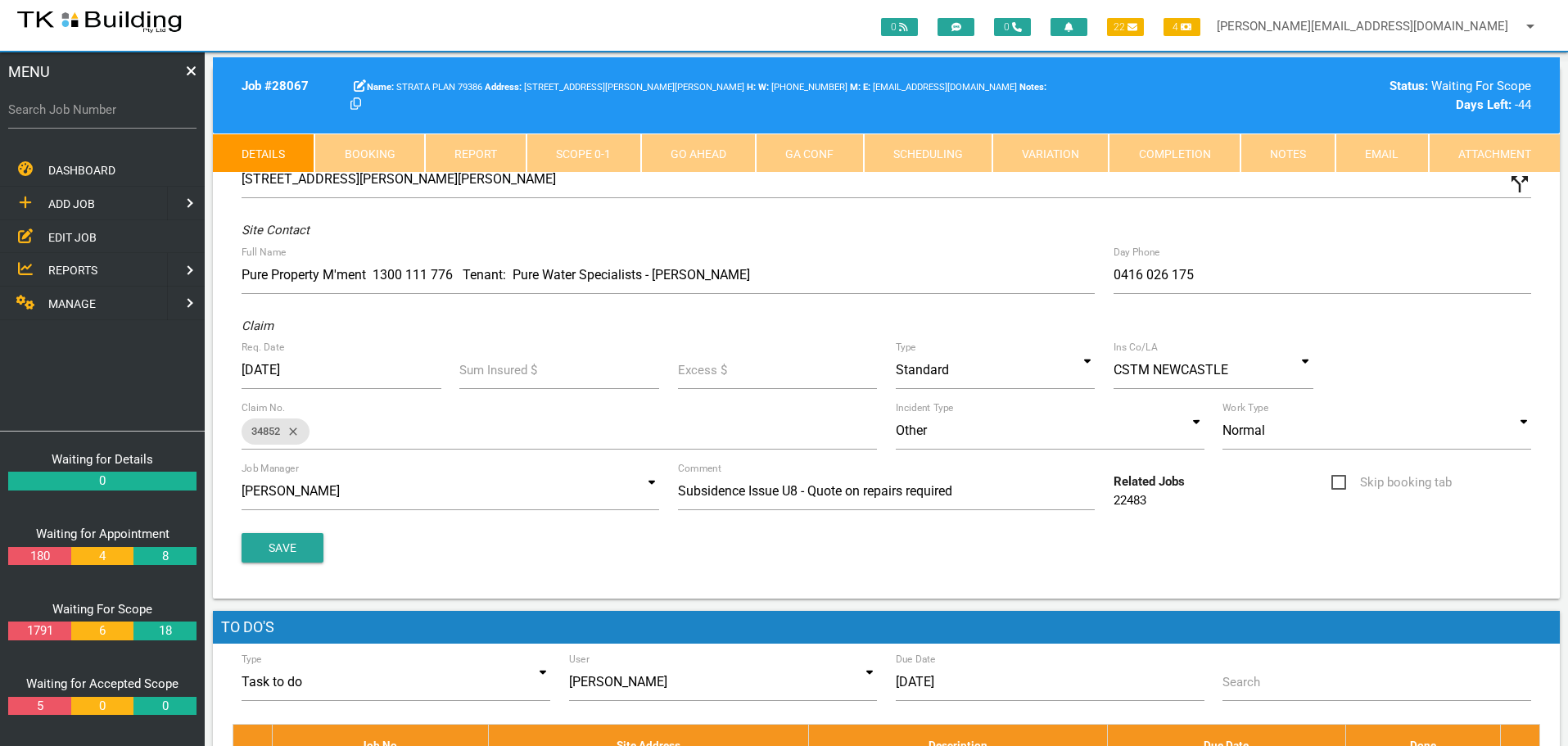
click at [582, 156] on link "Scope 0 - 1" at bounding box center [583, 153] width 114 height 40
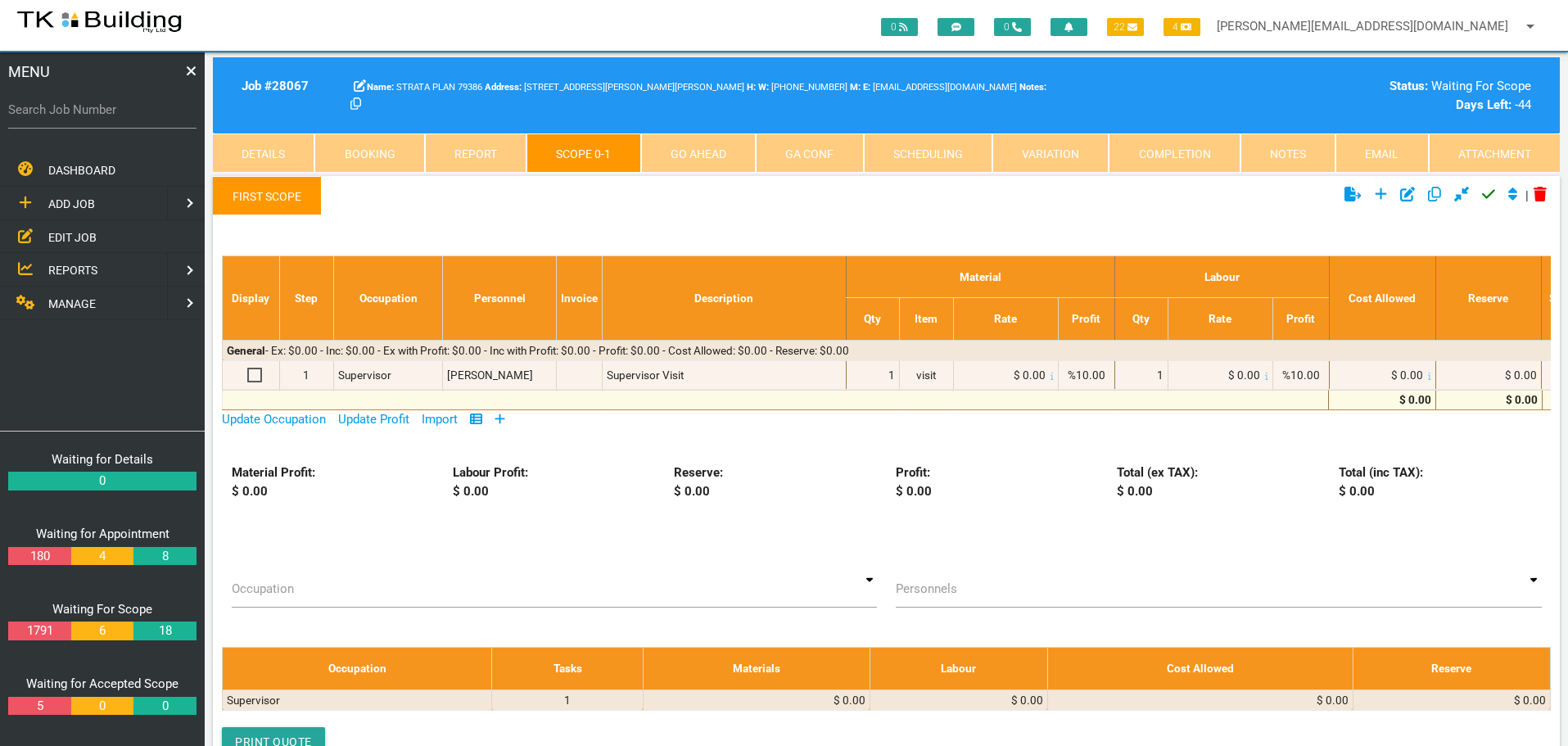
click at [501, 420] on icon at bounding box center [500, 419] width 11 height 12
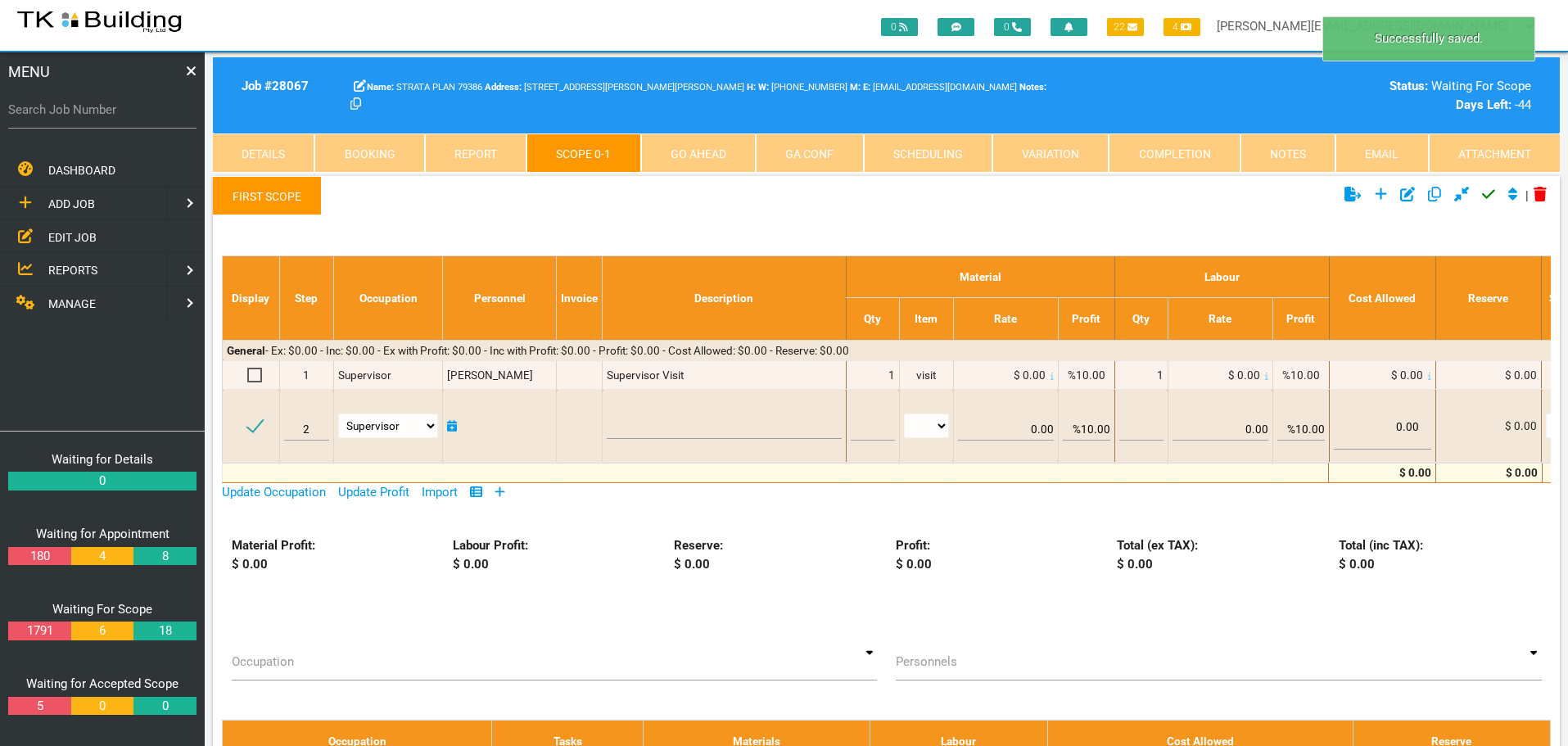
click at [251, 197] on link "First Scope" at bounding box center [268, 196] width 109 height 40
click at [252, 196] on link "First Scope" at bounding box center [268, 196] width 109 height 40
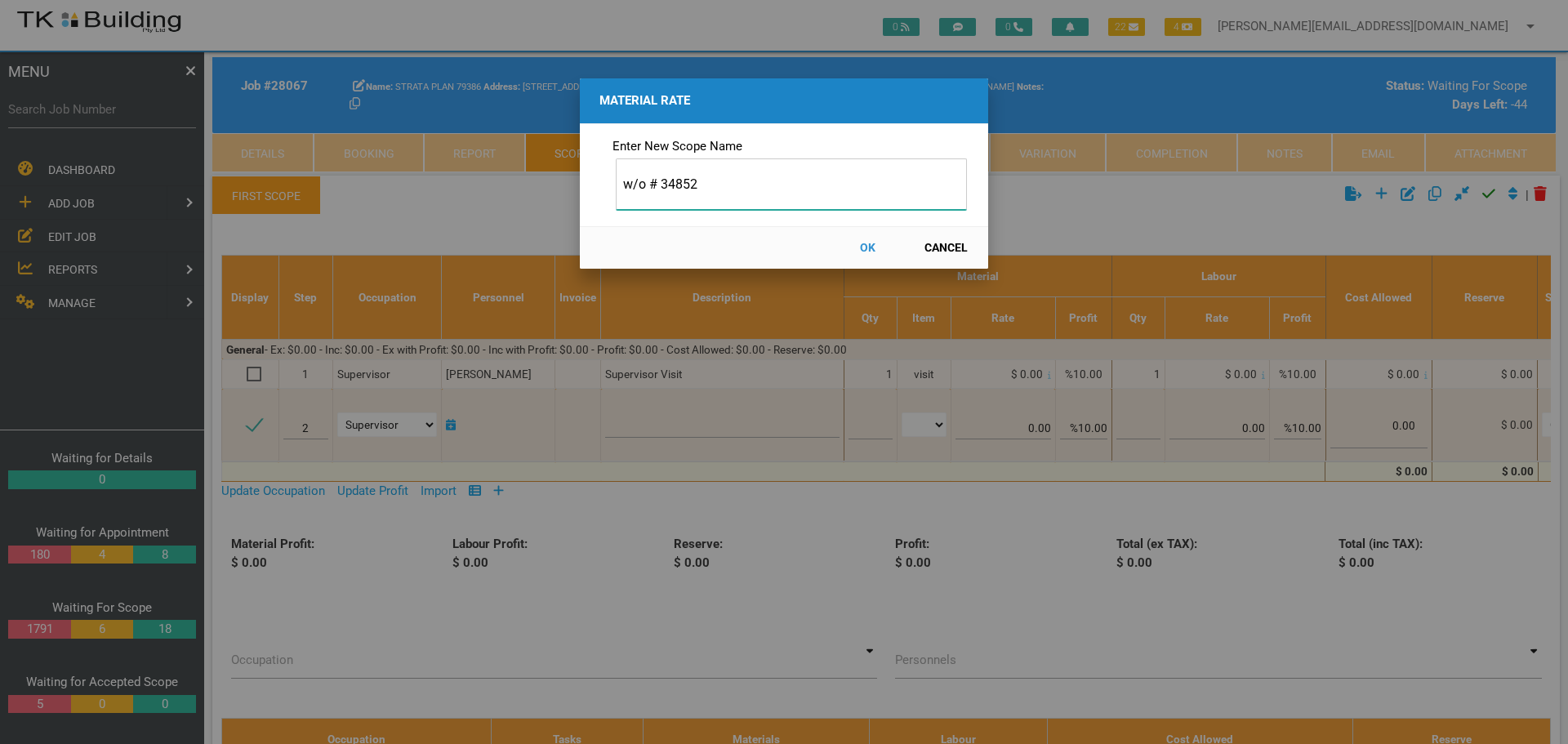
click at [624, 184] on input "w/o # 34852" at bounding box center [791, 184] width 351 height 52
type input "W/O # 34852"
click at [871, 249] on button "OK" at bounding box center [868, 248] width 72 height 29
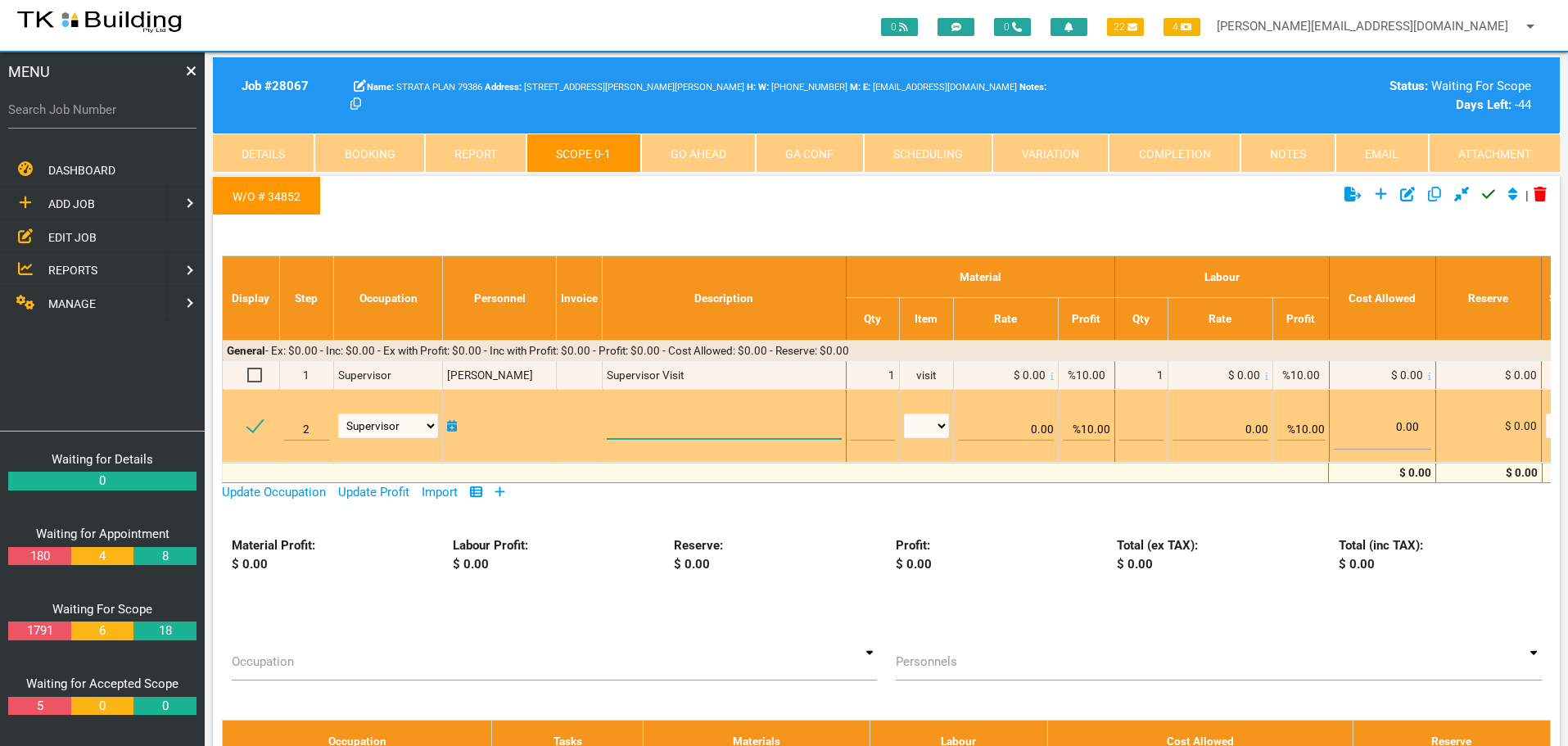
click at [638, 419] on textarea at bounding box center [724, 421] width 234 height 37
paste textarea "Scope Toilet Carefully remove the skirting tiles from the walls without damagin…"
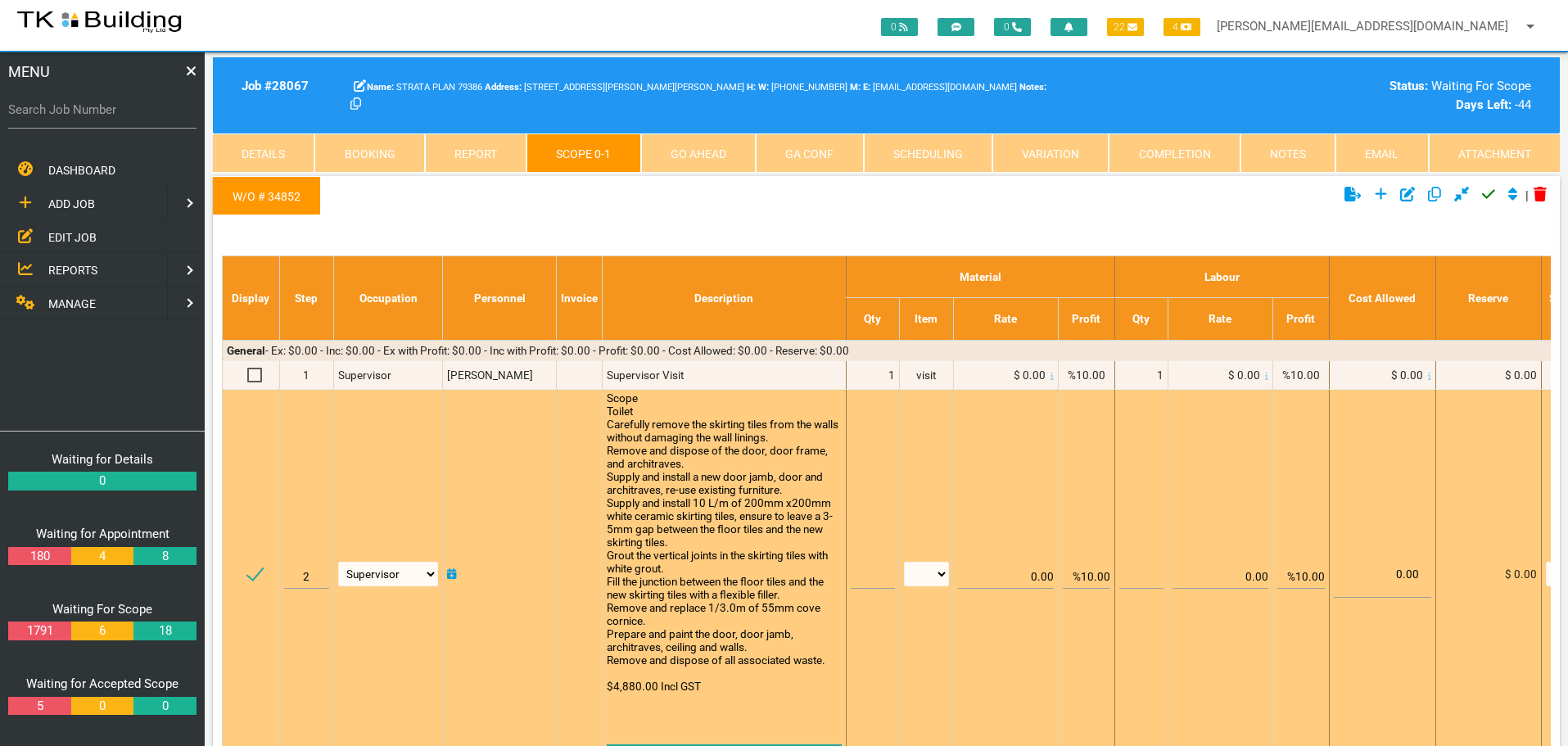
type textarea "Scope Toilet Carefully remove the skirting tiles from the walls without damagin…"
click at [869, 576] on input "text" at bounding box center [872, 570] width 44 height 39
type input "1"
click at [939, 572] on select "patch LM hrs m3 items m2 m" at bounding box center [926, 574] width 45 height 25
select select "items"
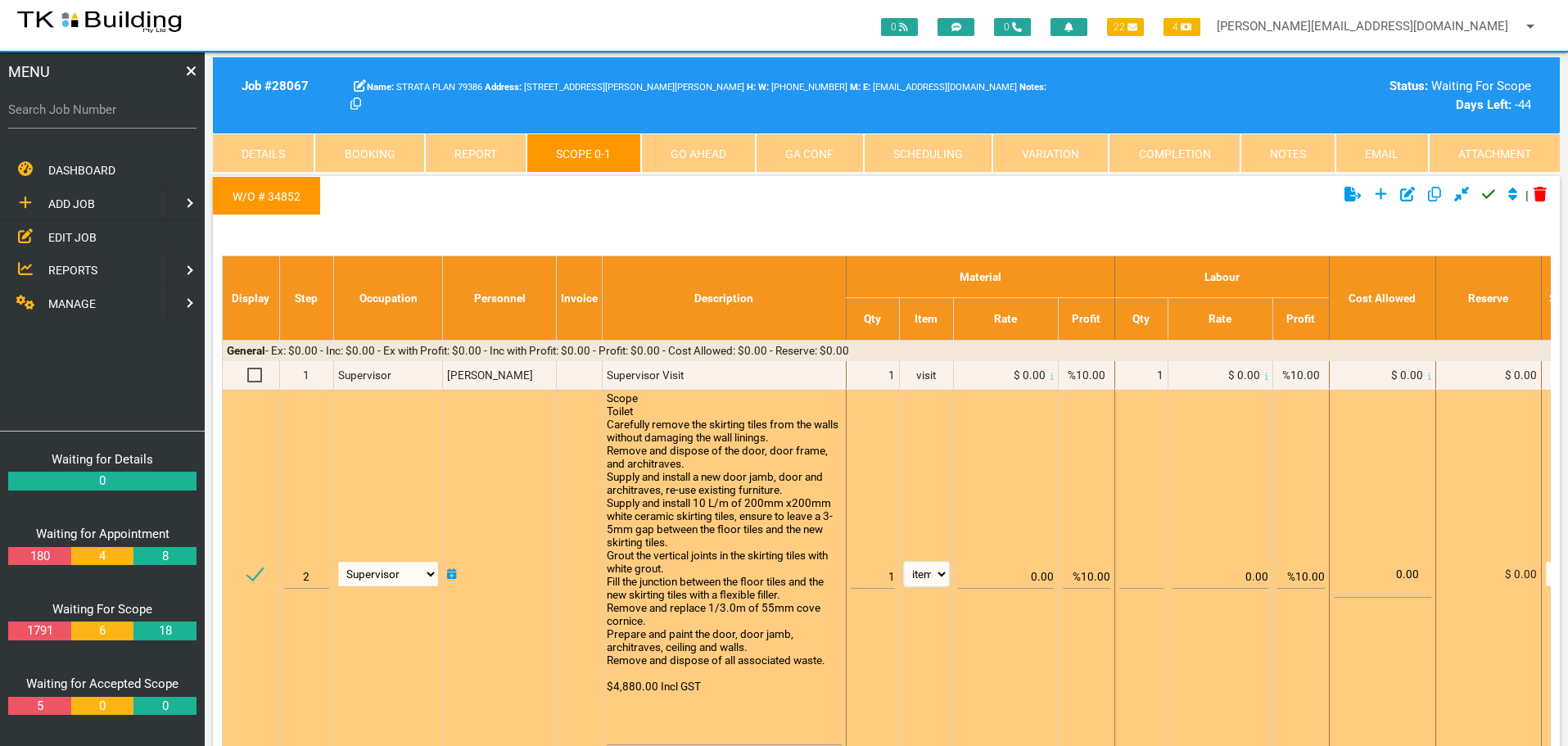
click at [904, 562] on select "patch LM hrs m3 items m2 m" at bounding box center [926, 574] width 45 height 25
click at [1086, 575] on input "%10.00" at bounding box center [1086, 570] width 48 height 39
type input "0.00"
click at [1029, 488] on td "0.00" at bounding box center [1005, 574] width 105 height 368
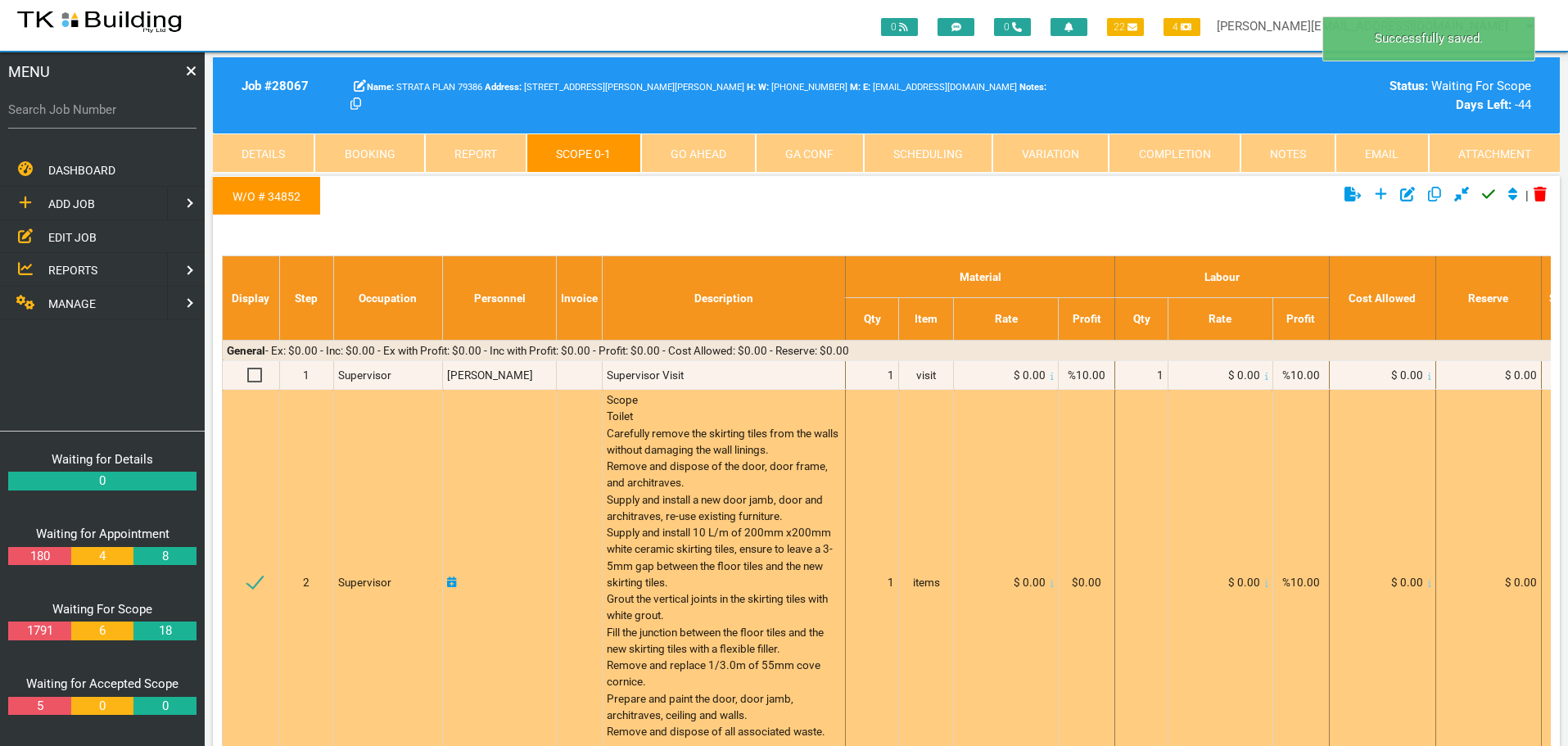
click at [1050, 584] on icon at bounding box center [1052, 583] width 4 height 7
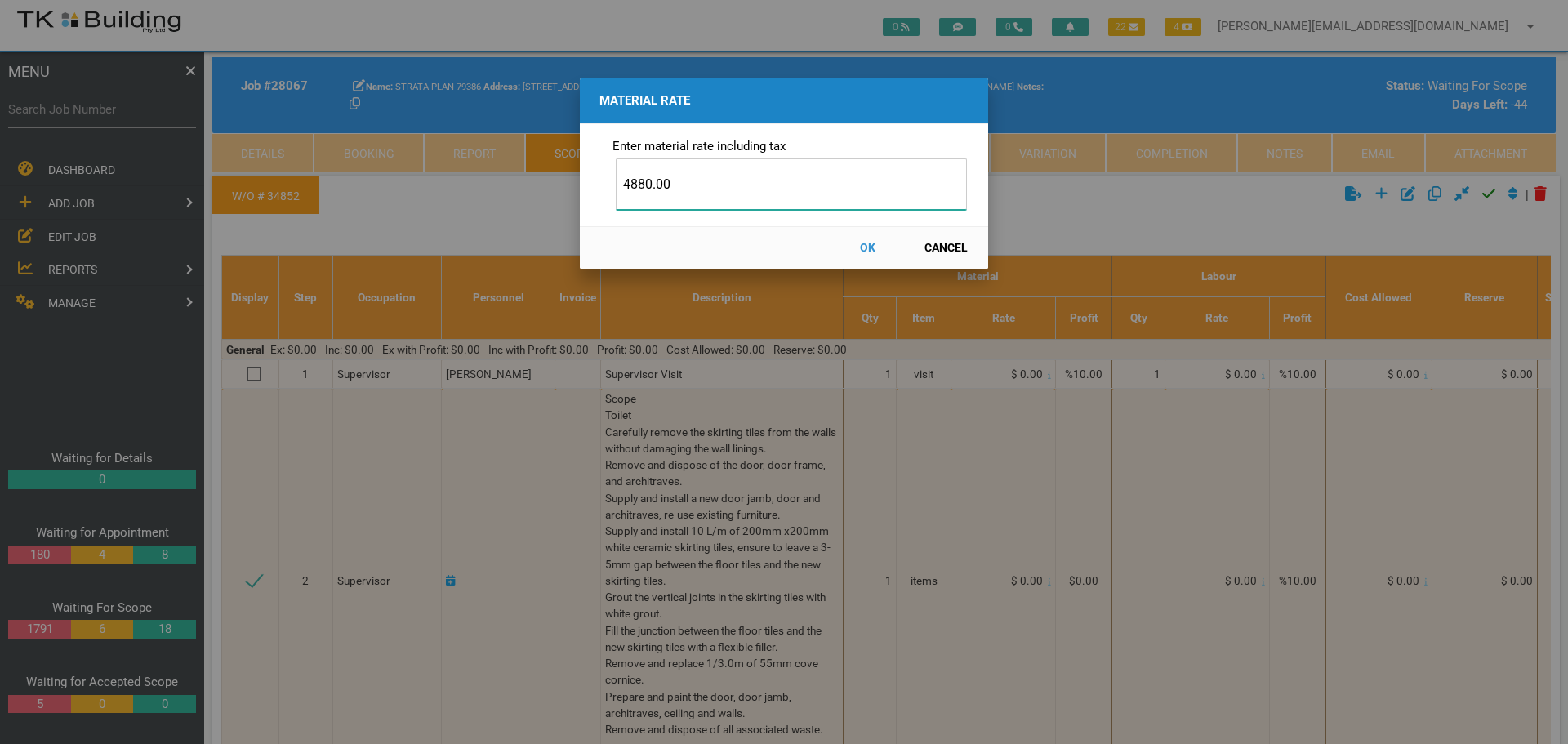
type input "4880.00"
click at [870, 246] on button "OK" at bounding box center [868, 248] width 72 height 29
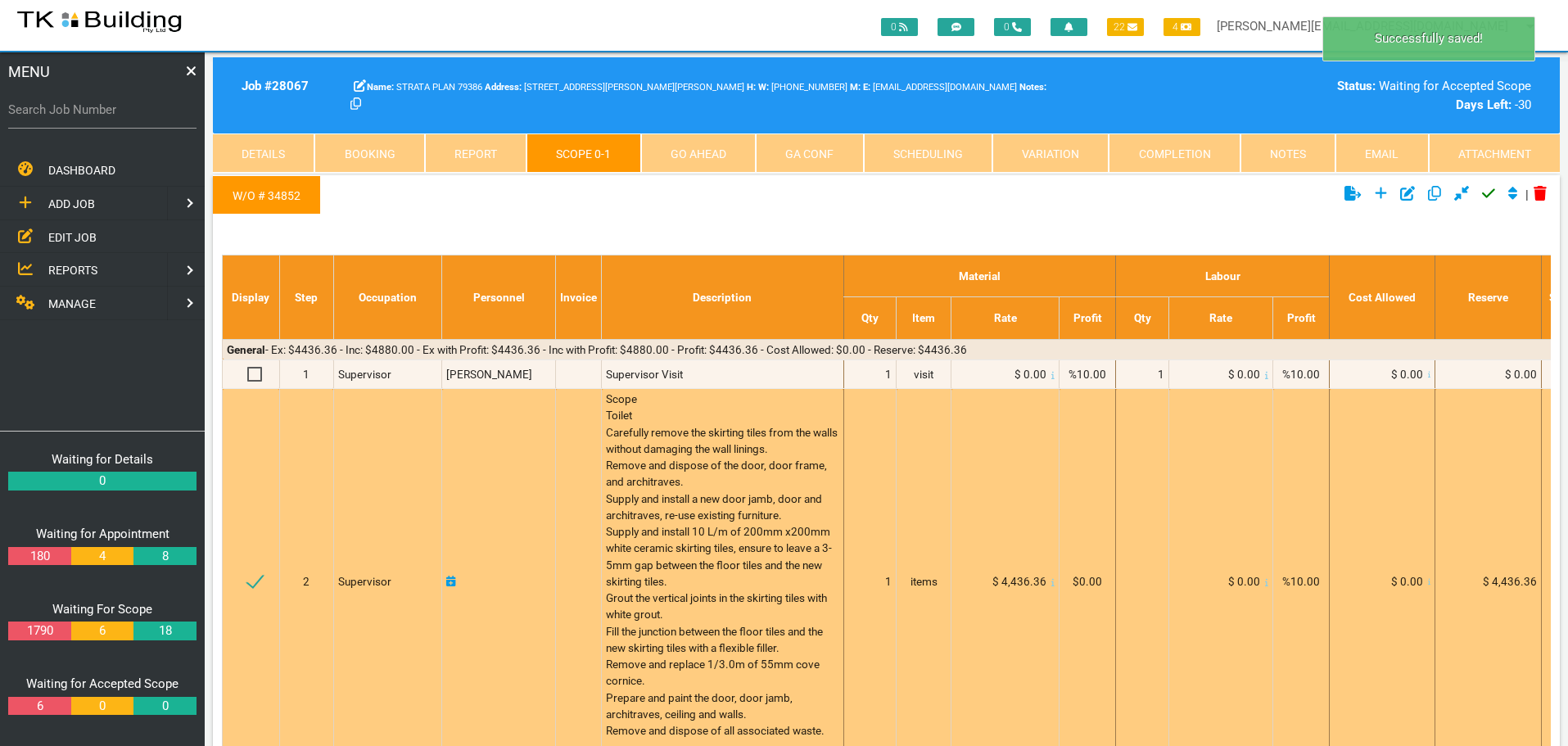
scroll to position [0, 0]
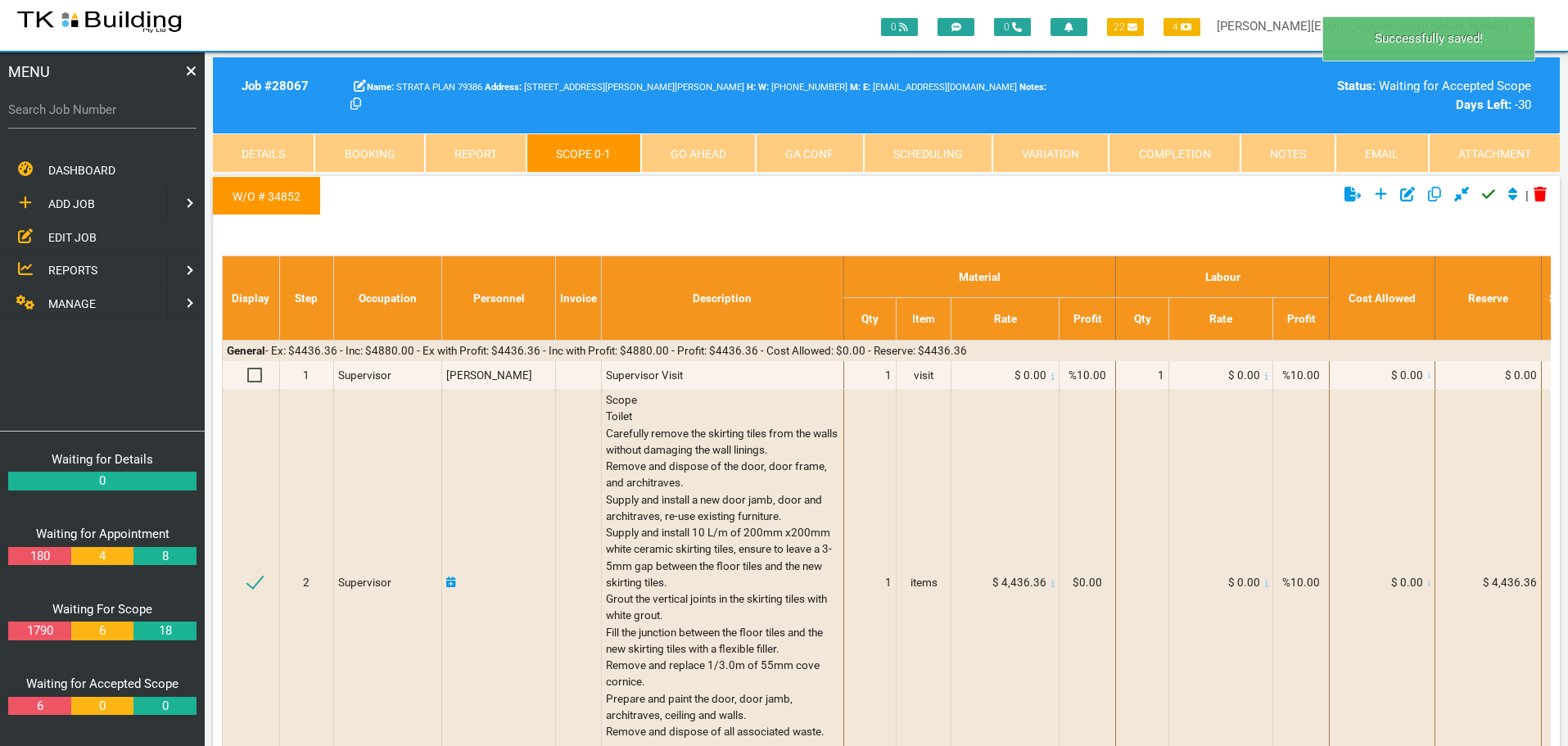
click at [1483, 196] on icon "Click to approve current scope" at bounding box center [1488, 194] width 13 height 15
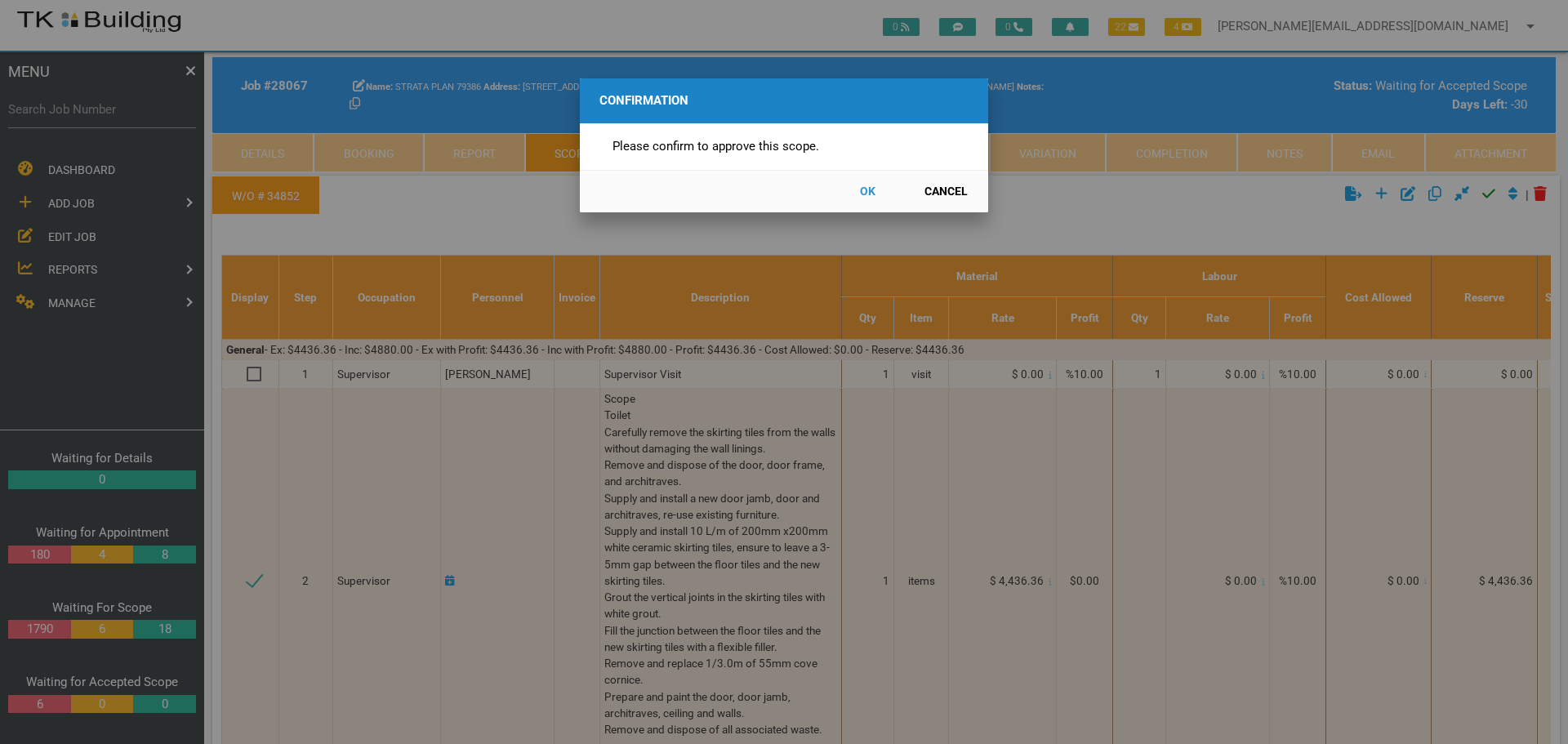
click at [871, 192] on button "OK" at bounding box center [868, 191] width 72 height 29
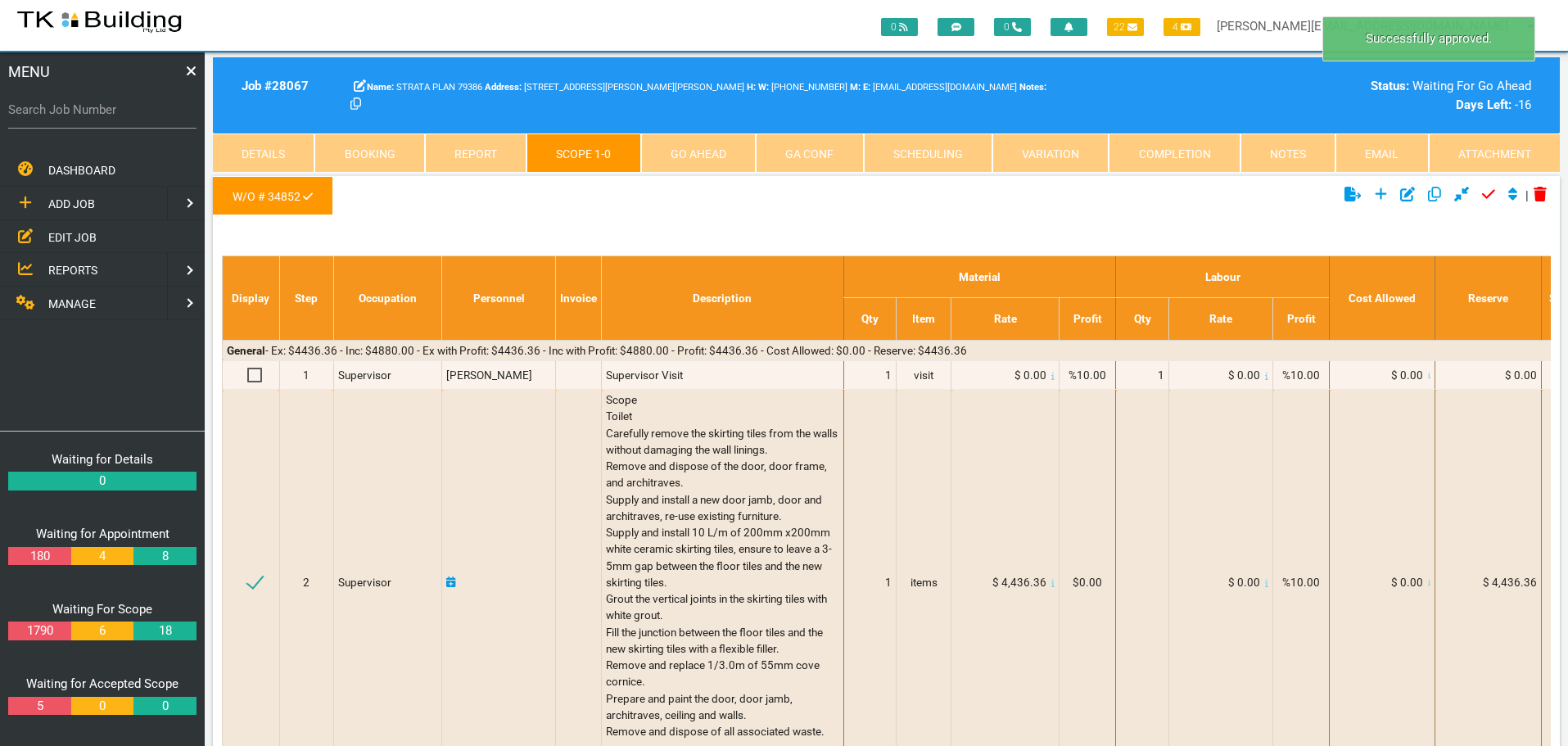
scroll to position [53, 0]
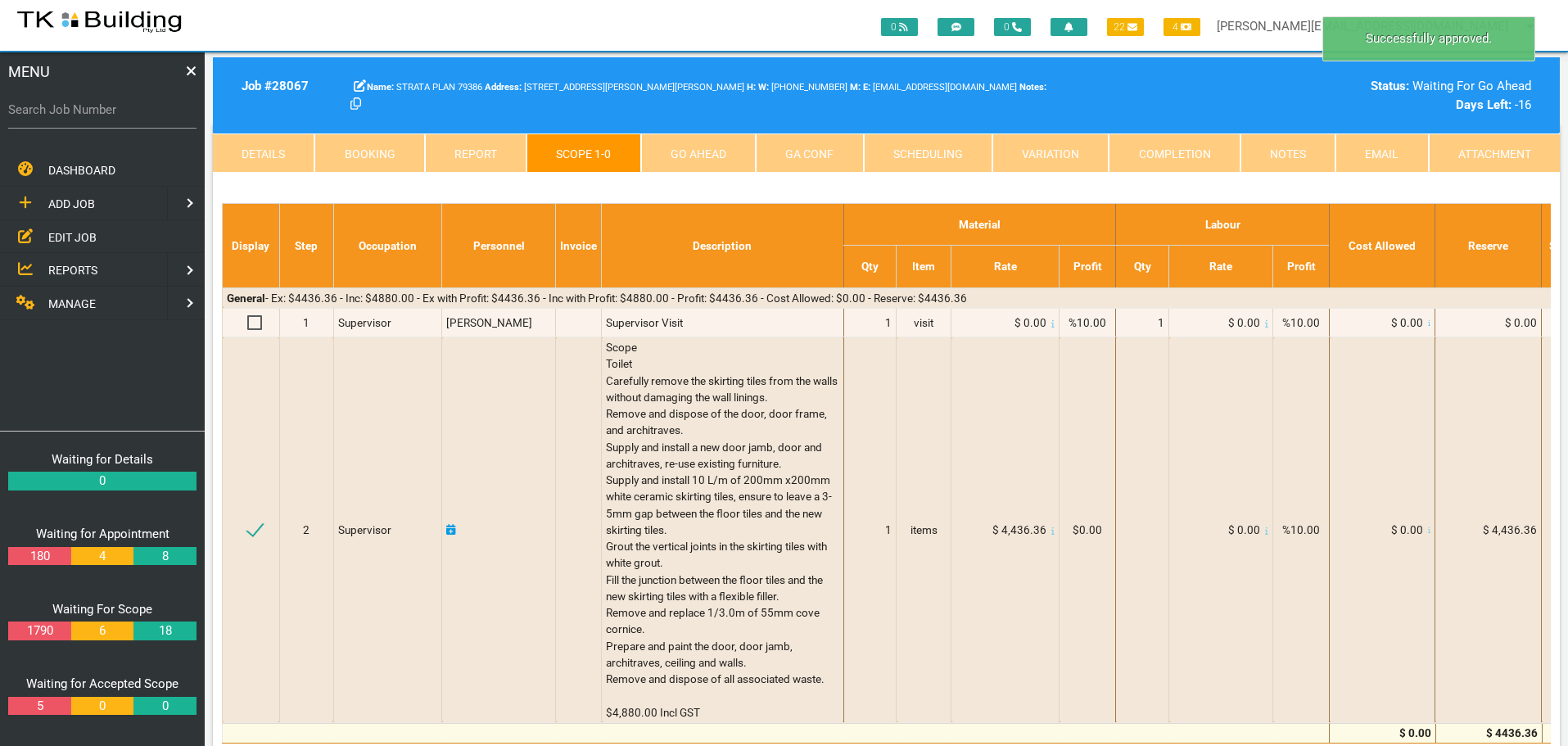
click at [716, 153] on link "Go Ahead" at bounding box center [698, 153] width 114 height 40
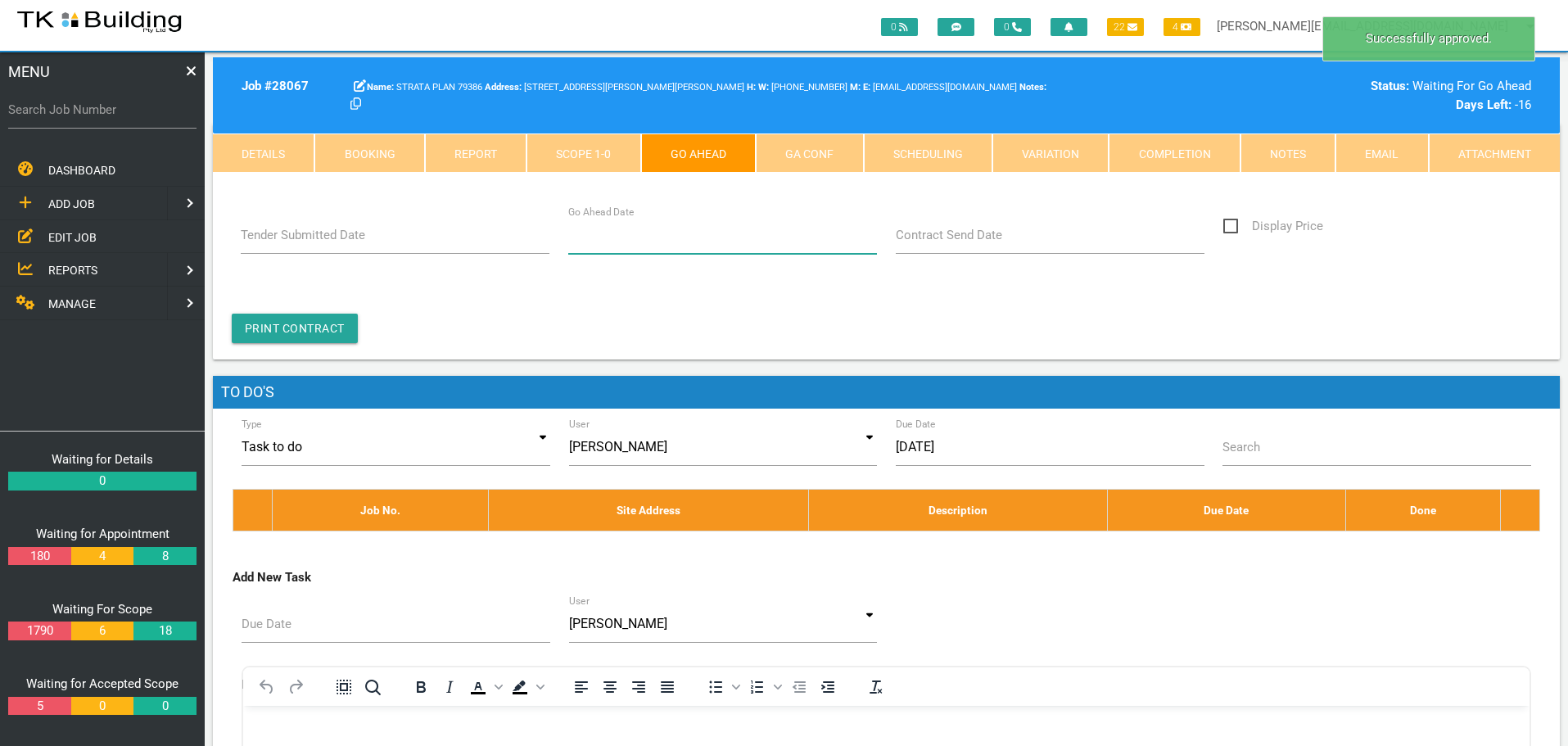
click at [626, 247] on input "Go Ahead Date" at bounding box center [723, 234] width 310 height 38
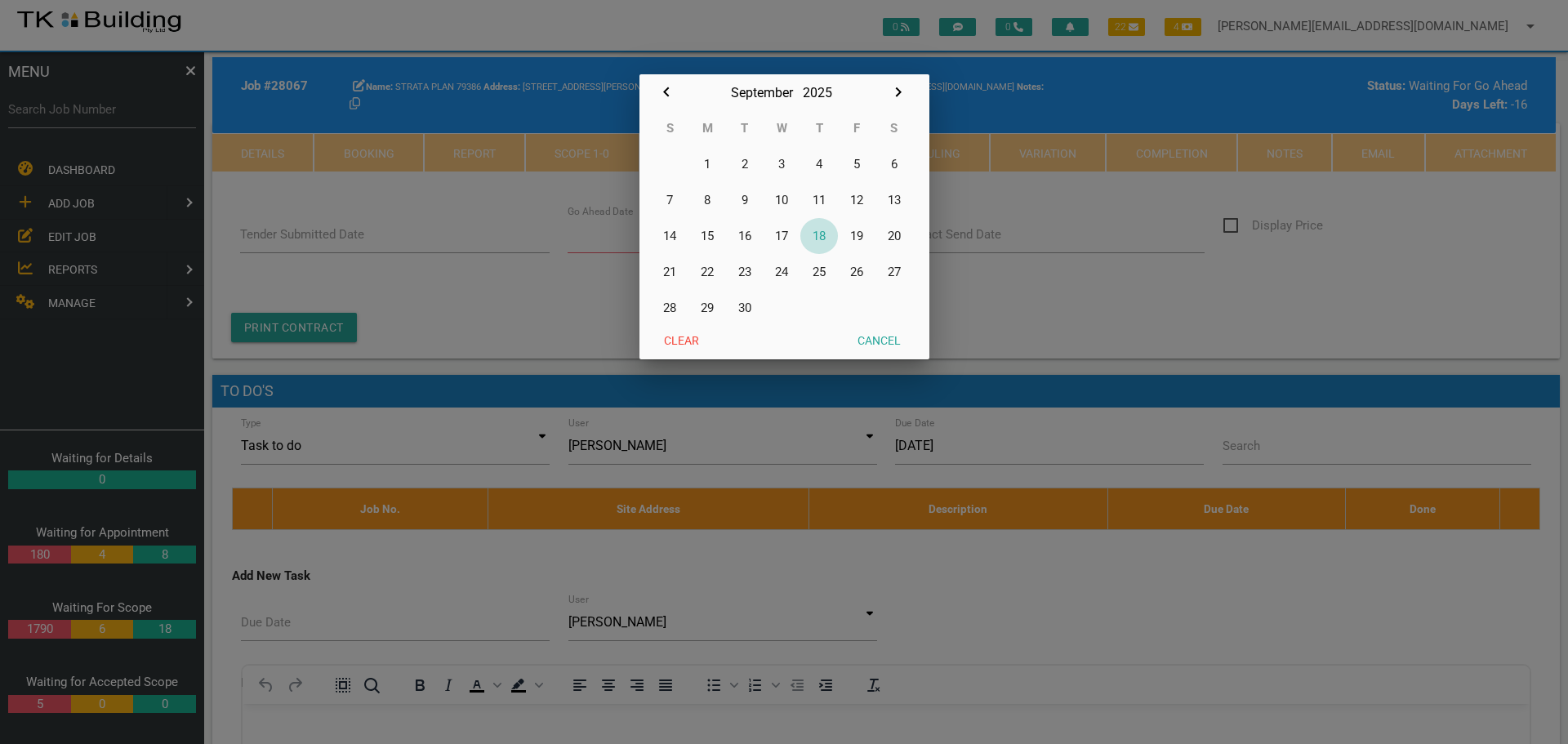
click at [826, 235] on button "18" at bounding box center [819, 235] width 38 height 36
type input "[DATE]"
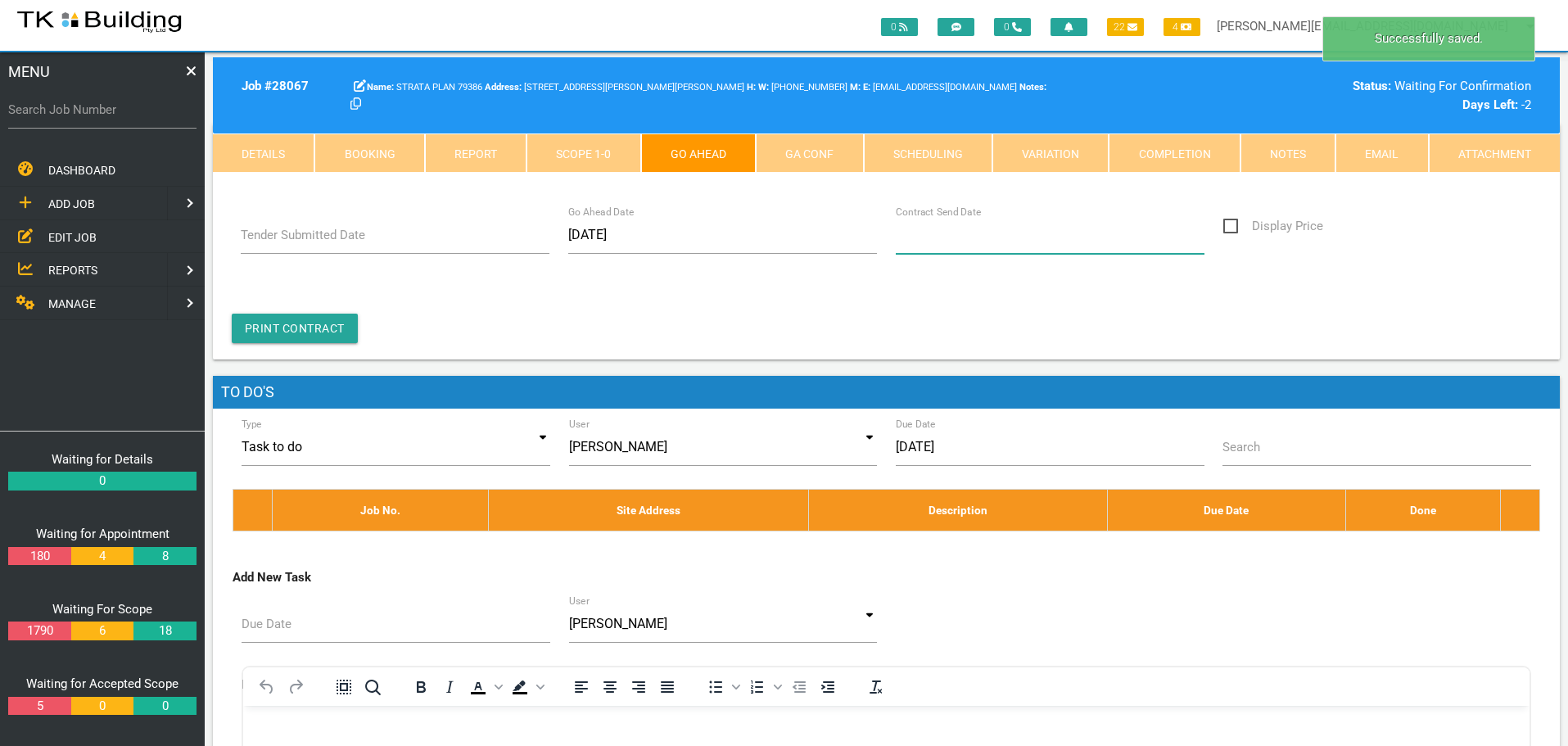
click at [966, 245] on input "Contract Send Date" at bounding box center [1050, 234] width 310 height 38
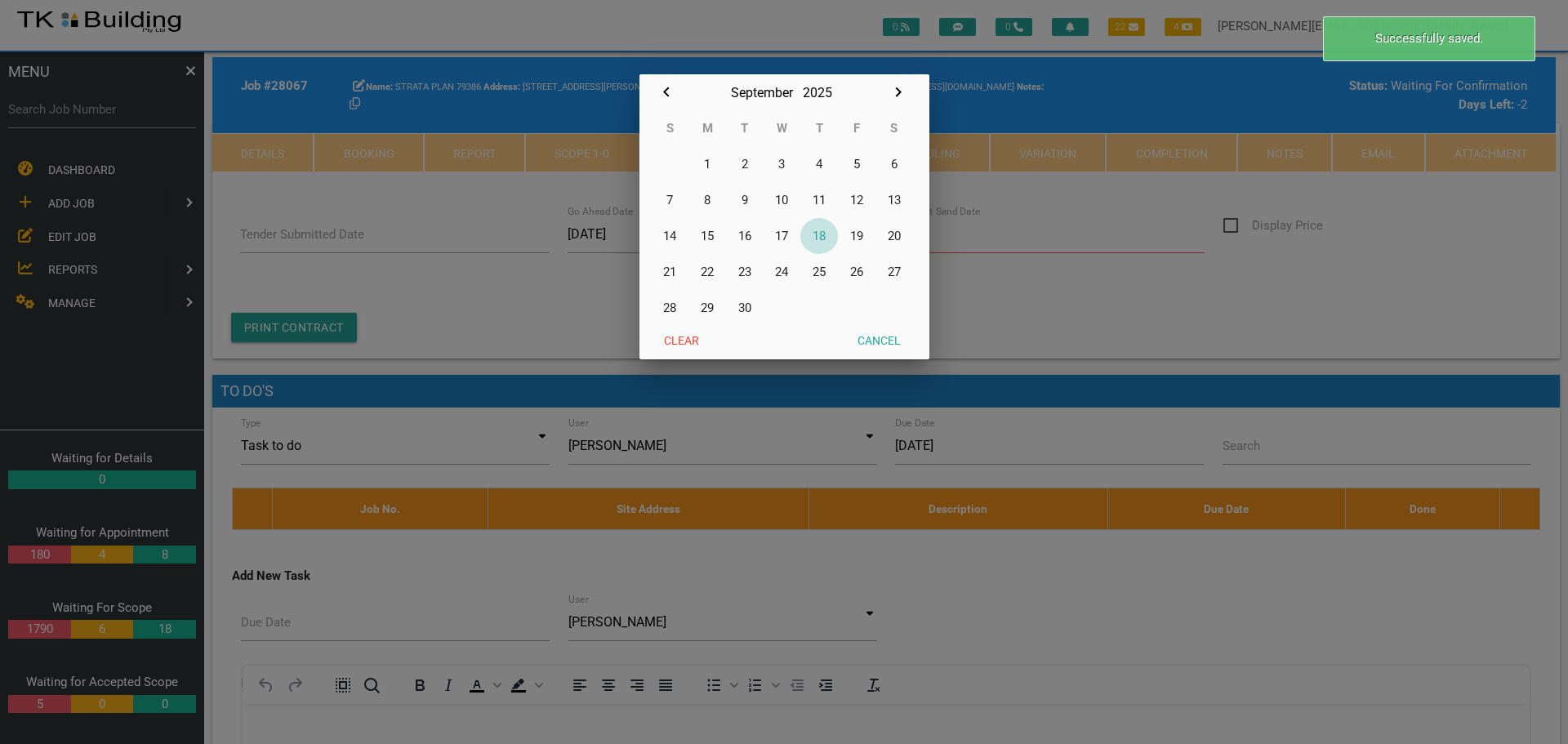
click at [827, 234] on button "18" at bounding box center [819, 235] width 38 height 36
type input "[DATE]"
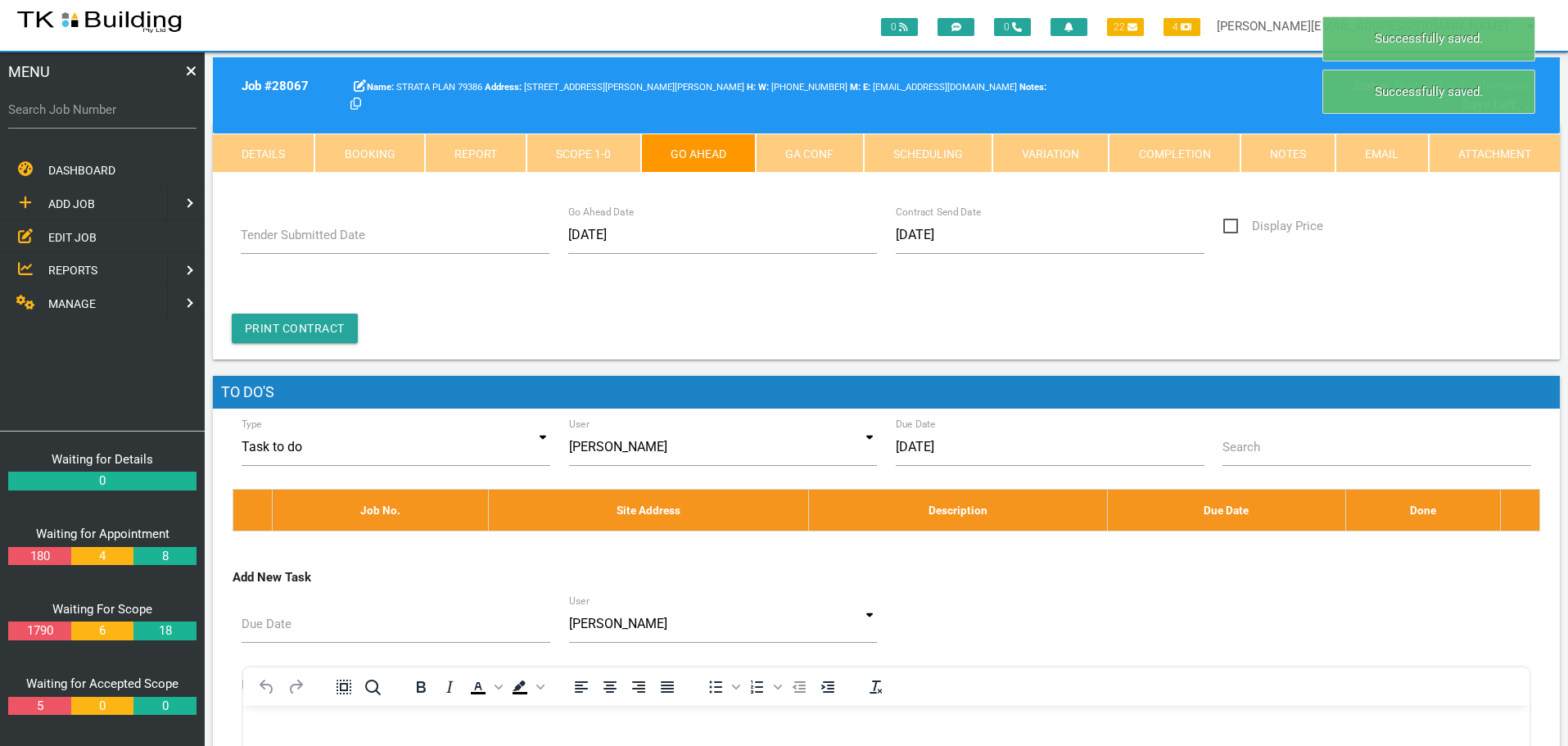
click at [806, 147] on link "GA Conf" at bounding box center [809, 153] width 107 height 40
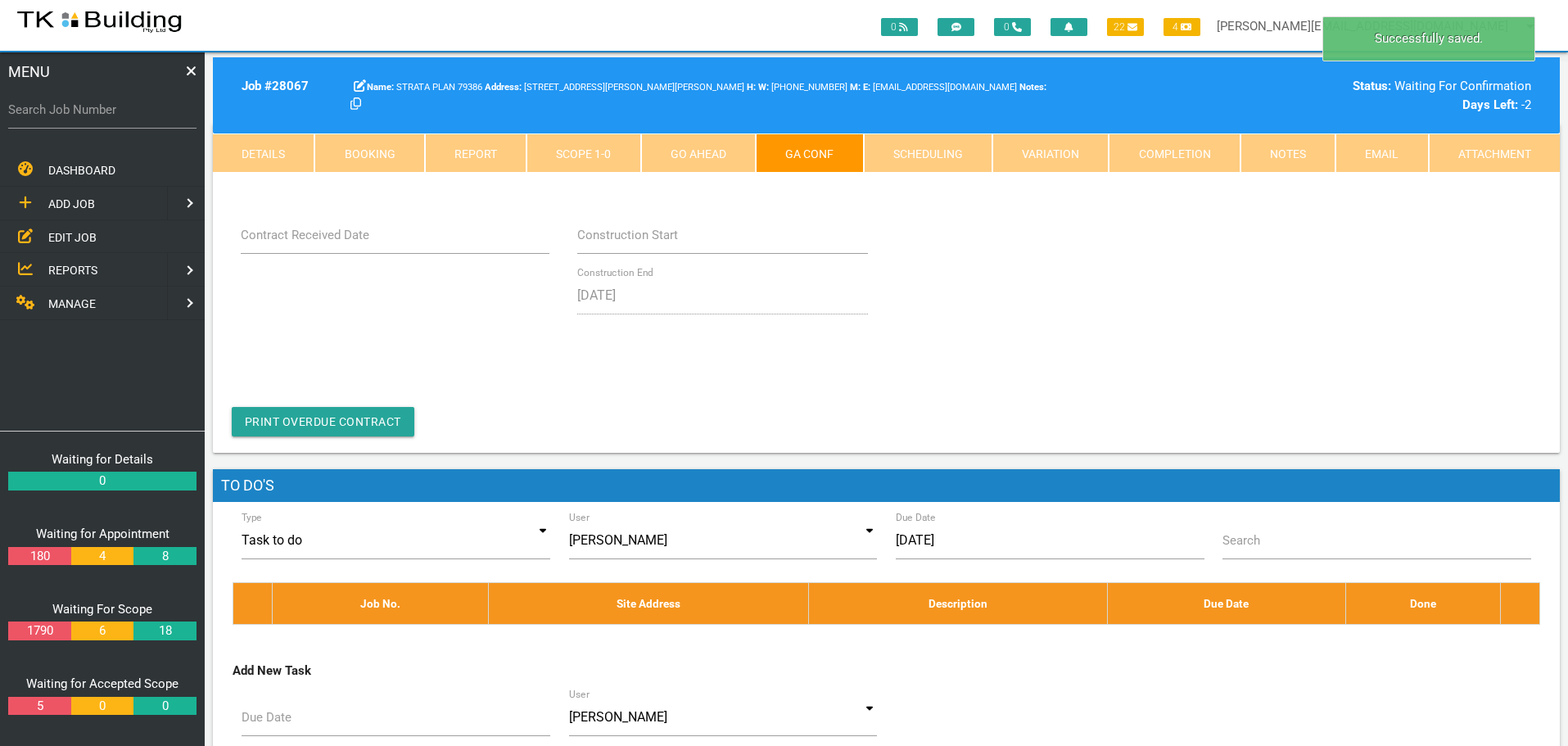
click at [364, 236] on label "Contract Received Date" at bounding box center [305, 235] width 129 height 18
click at [364, 236] on input "Contract Received Date" at bounding box center [395, 234] width 310 height 38
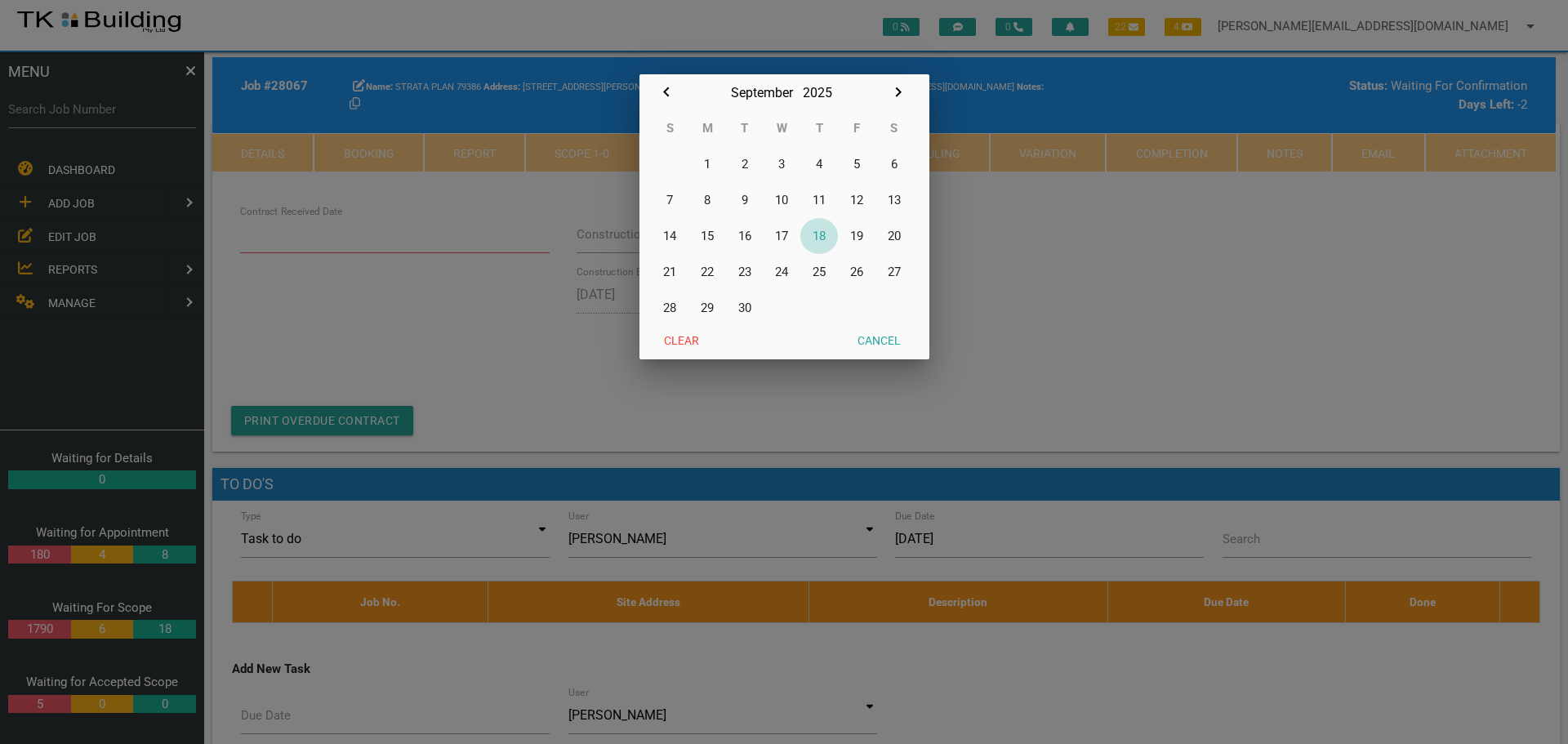
click at [819, 234] on button "18" at bounding box center [819, 235] width 38 height 36
type input "[DATE]"
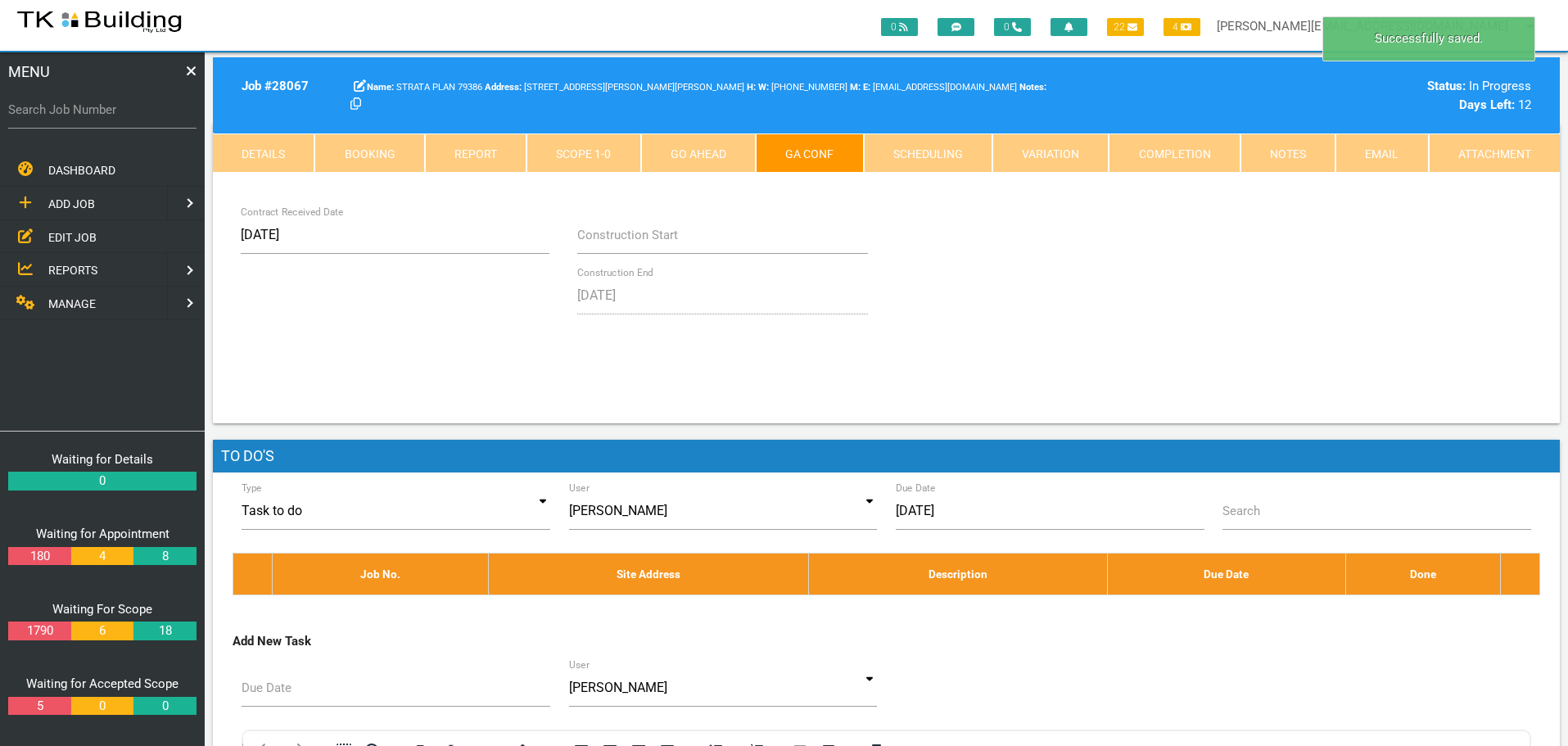
click at [1274, 147] on link "Notes" at bounding box center [1288, 153] width 95 height 40
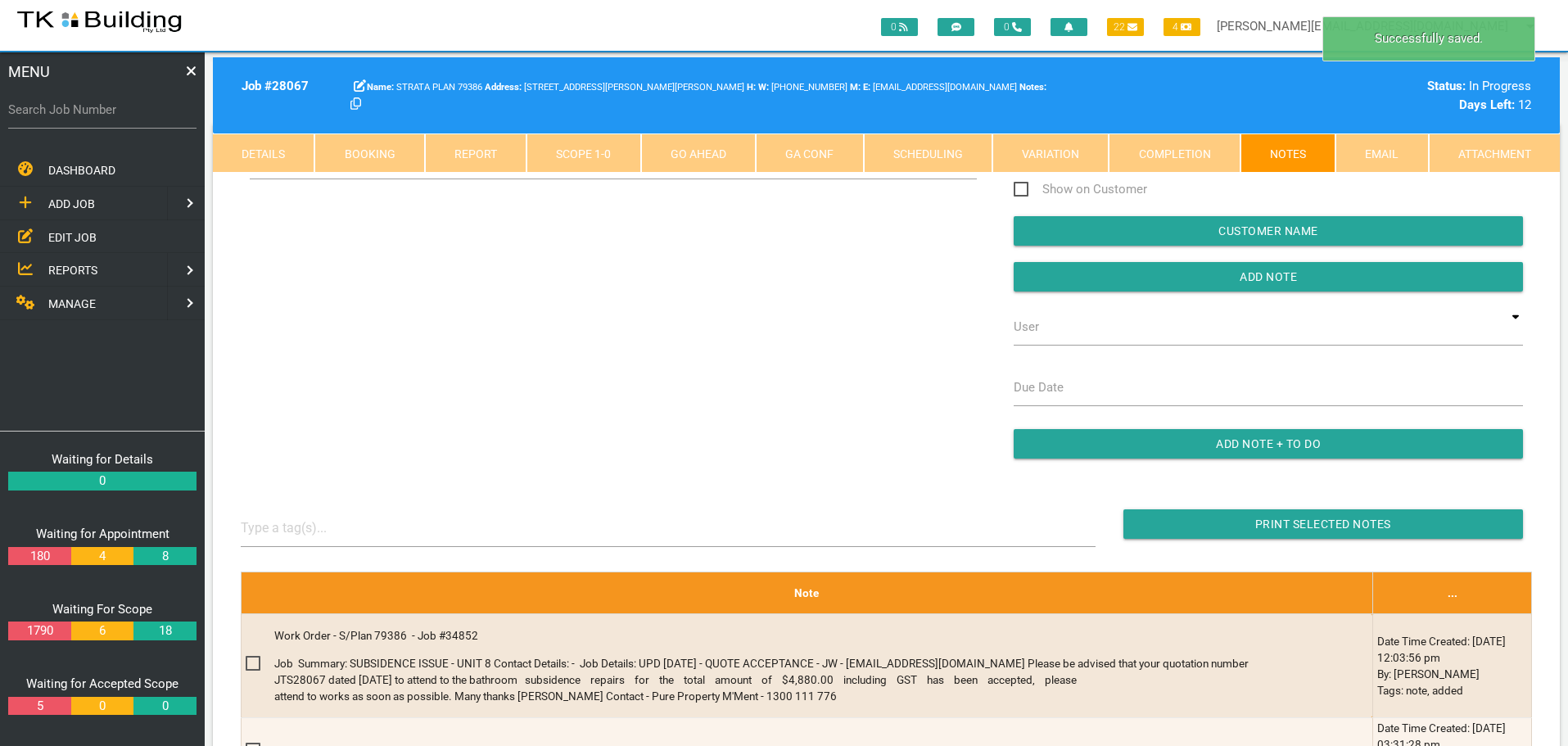
click at [351, 243] on div "Show System Notes Show on Customer Customer Name Add Note User TKB JobTracking …" at bounding box center [887, 309] width 1310 height 333
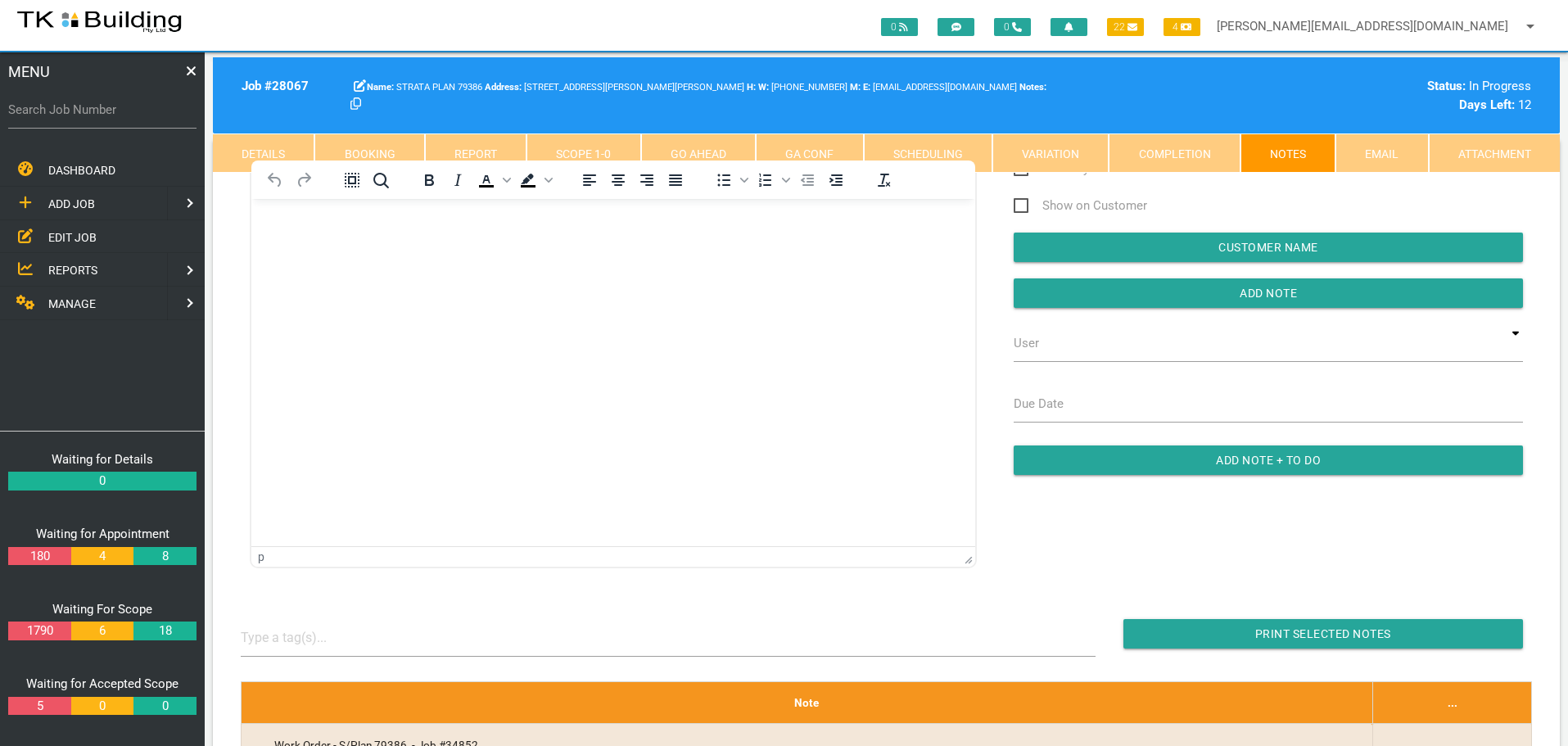
scroll to position [0, 0]
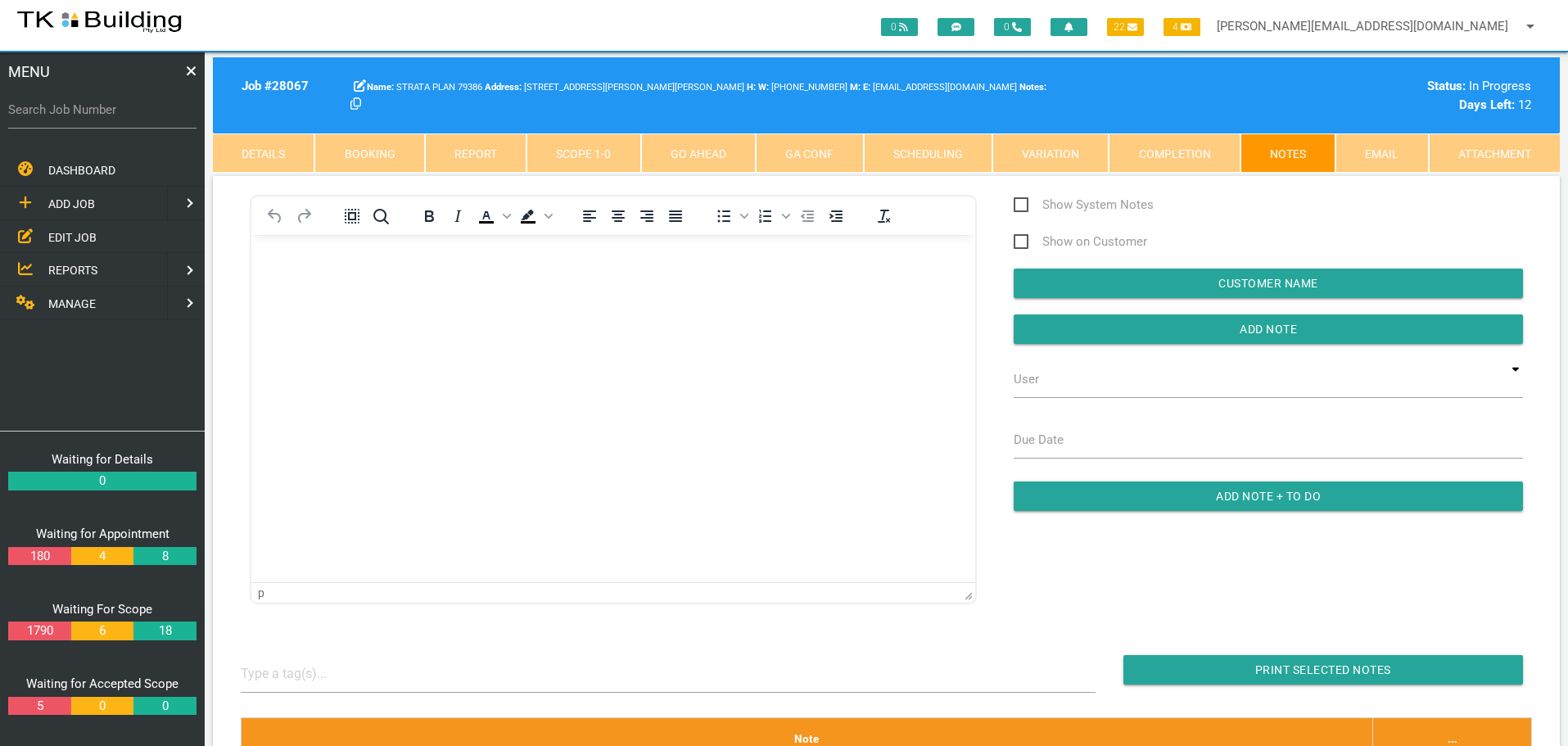
click at [281, 289] on body "Rich Text Area. Press ALT-0 for help." at bounding box center [613, 281] width 724 height 54
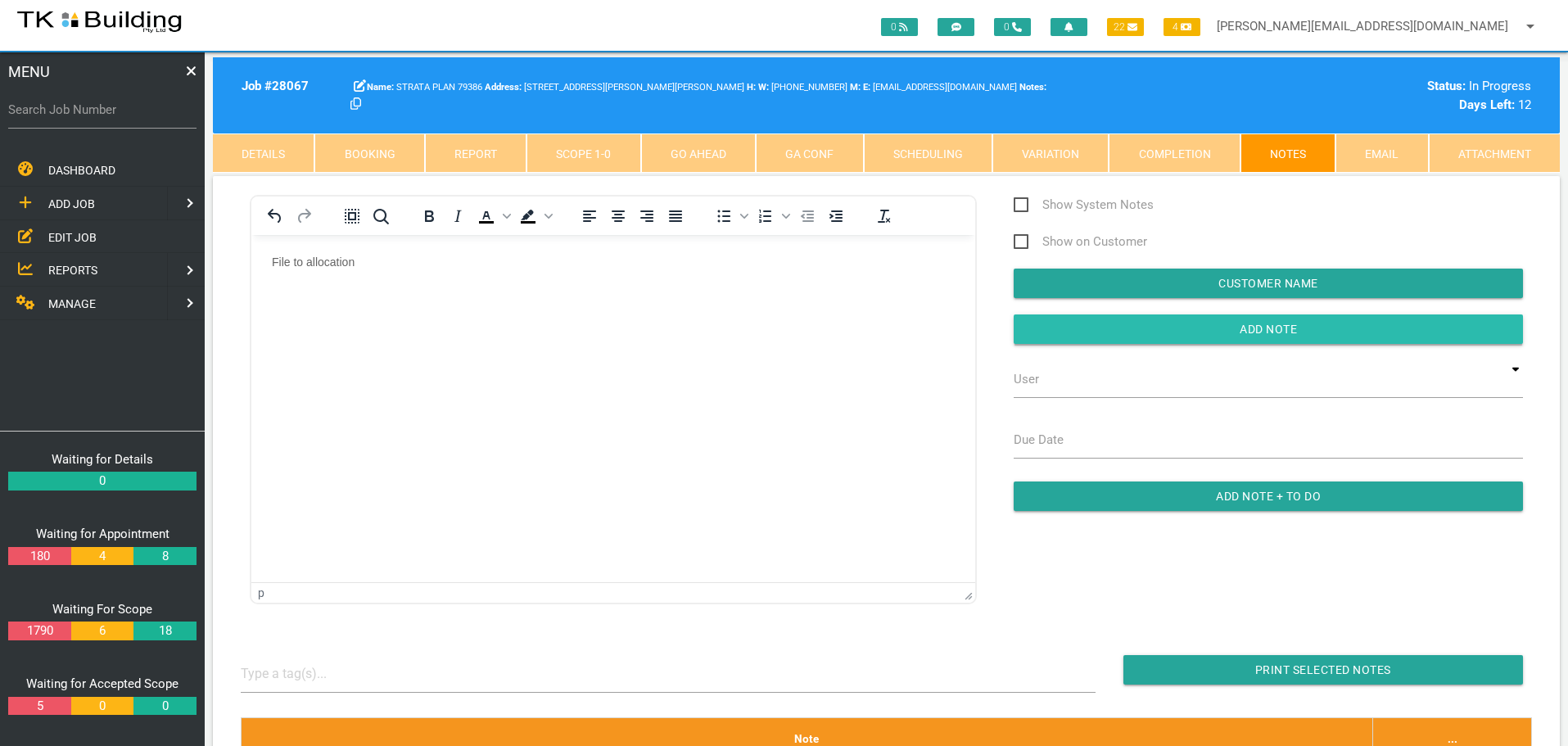
click at [1063, 334] on input "button" at bounding box center [1268, 329] width 509 height 29
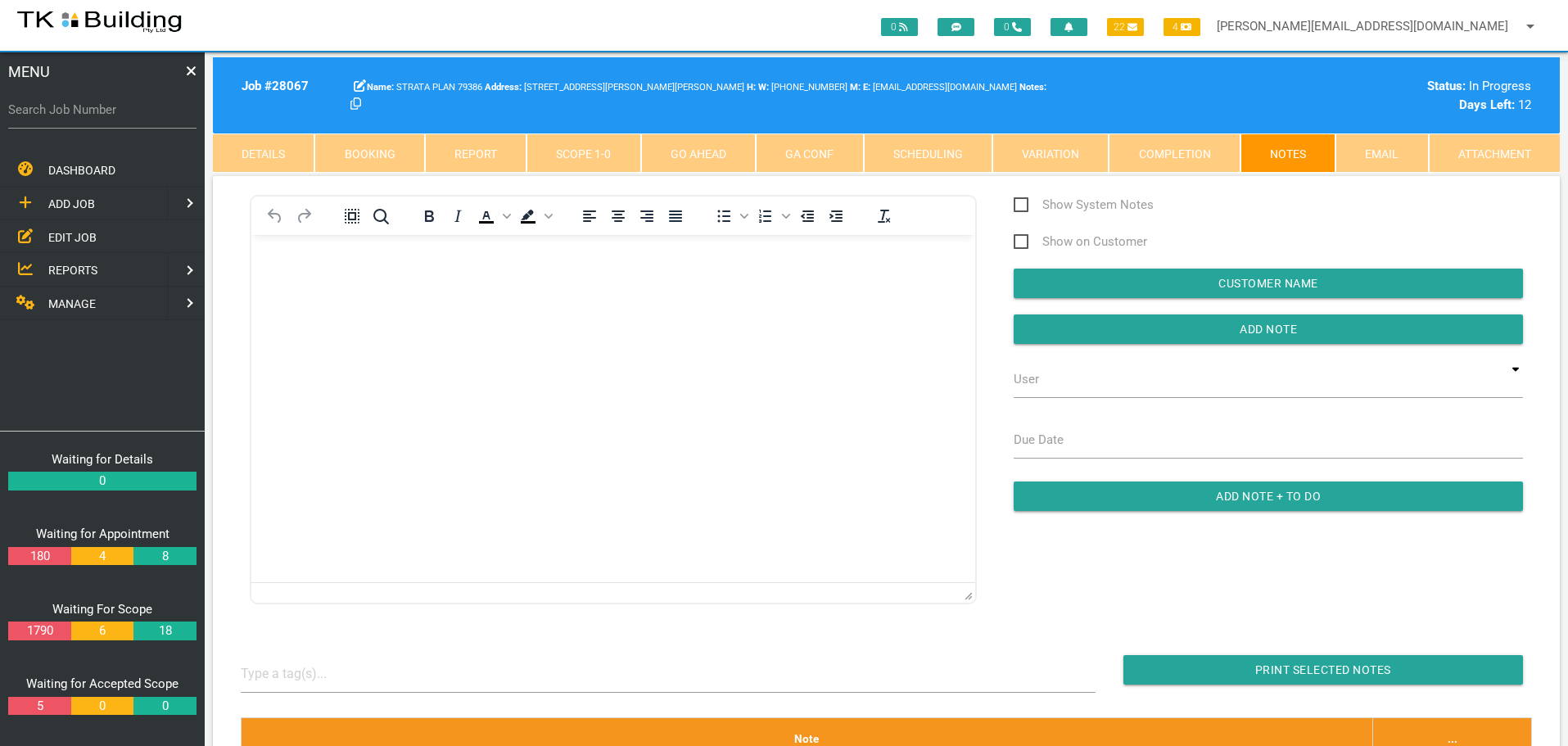
click at [104, 118] on label "Search Job Number" at bounding box center [102, 109] width 188 height 18
click at [104, 118] on input "Search Job Number" at bounding box center [102, 109] width 188 height 38
type input "27859"
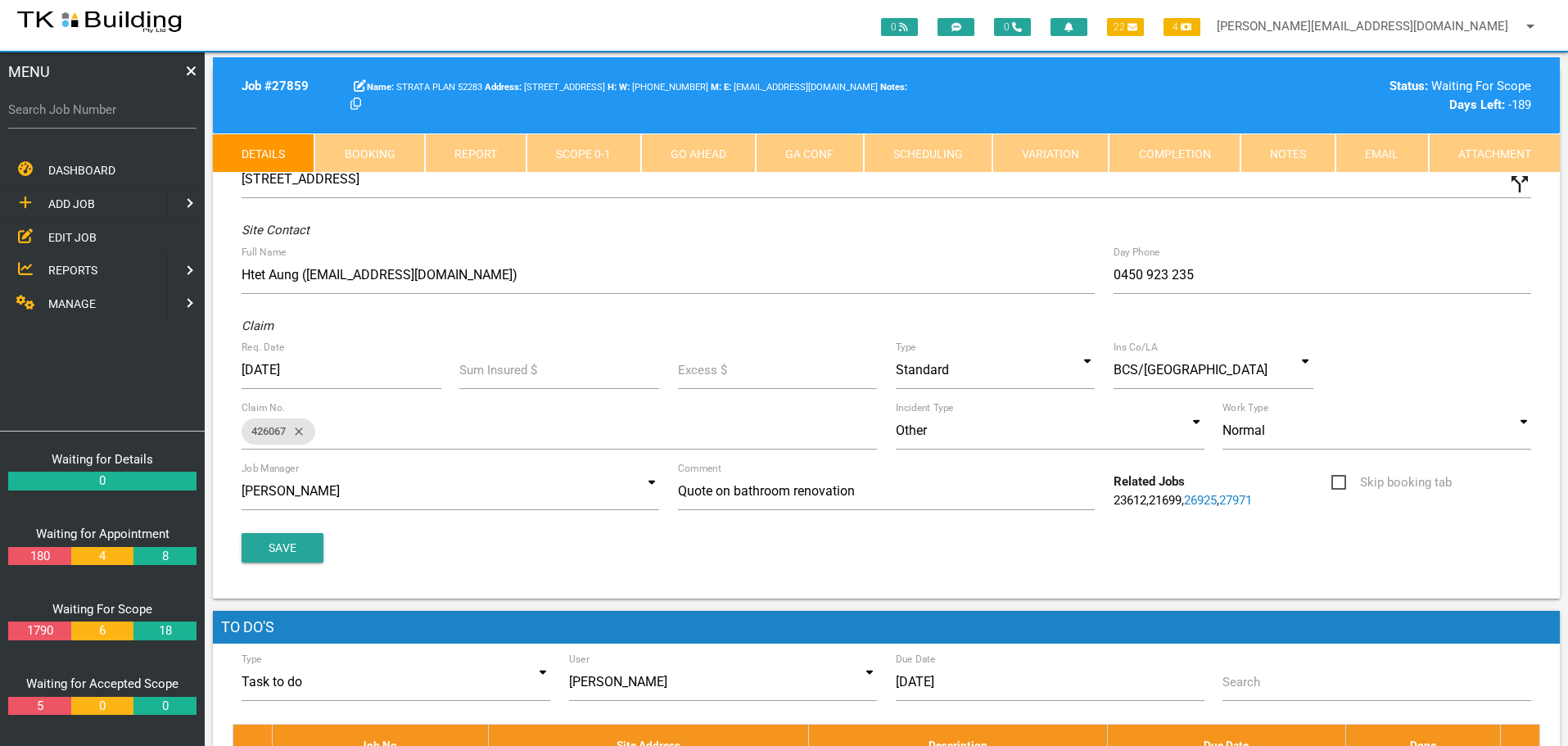
click at [1265, 149] on link "Notes" at bounding box center [1288, 153] width 95 height 40
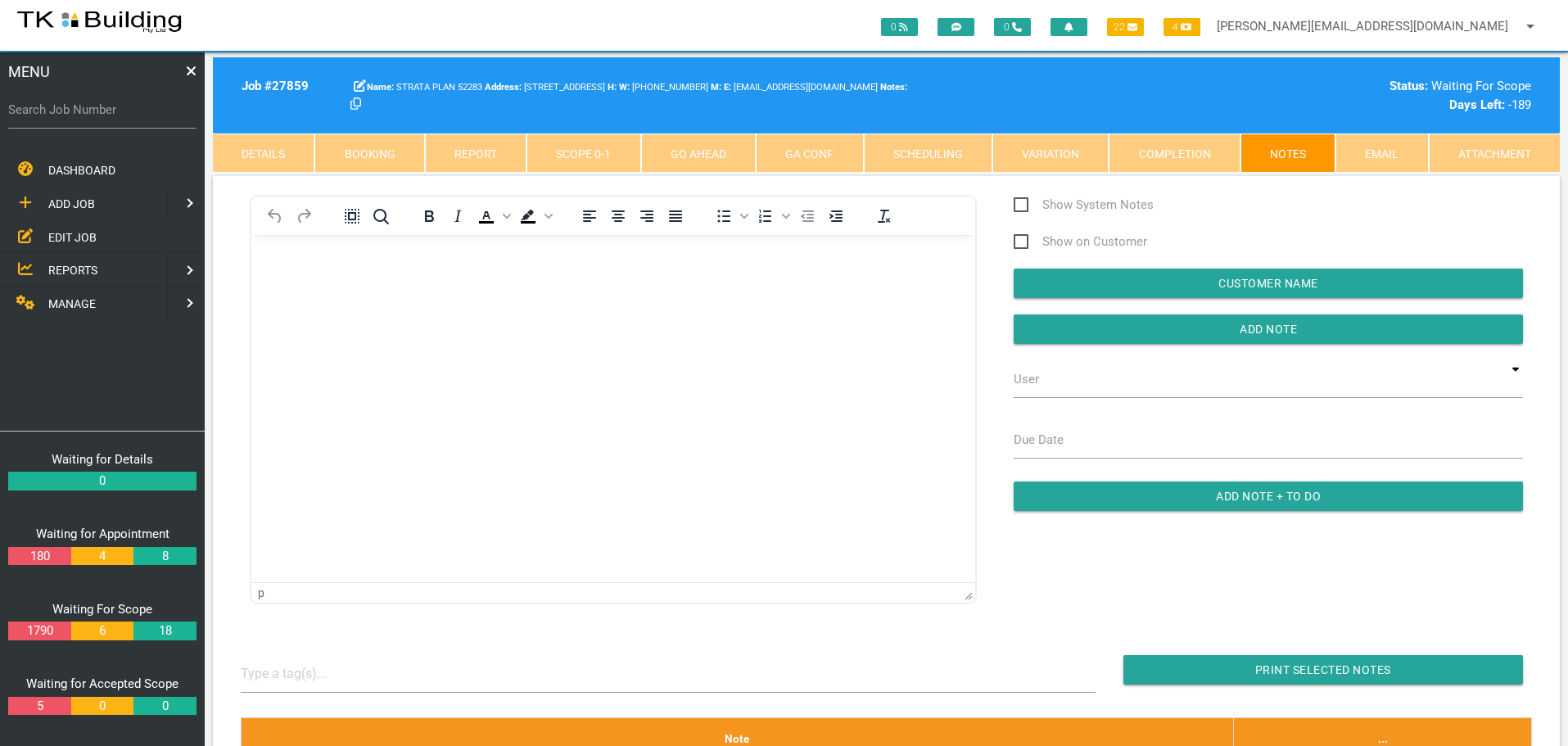
click at [313, 279] on body "Rich Text Area. Press ALT-0 for help." at bounding box center [613, 281] width 724 height 54
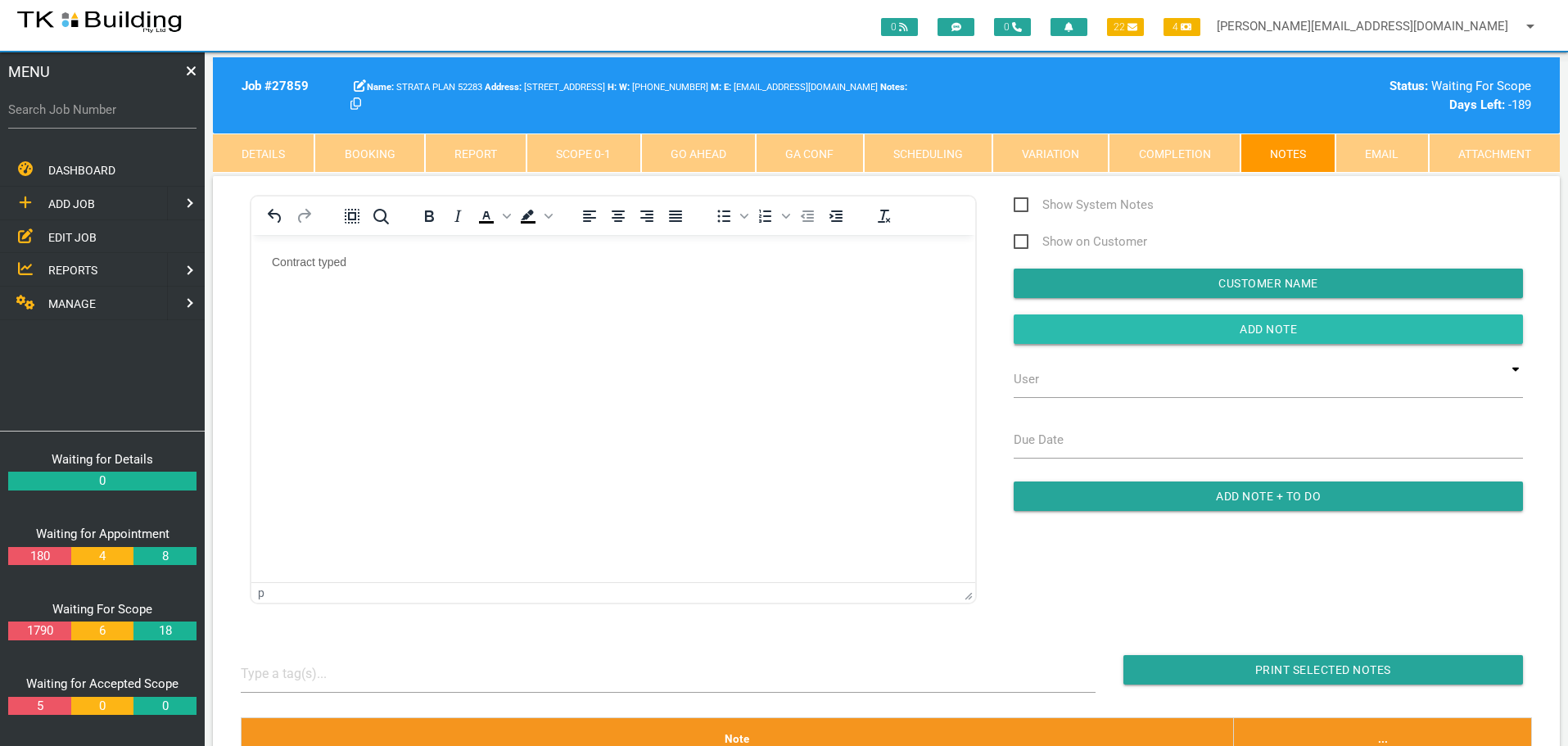
click at [1053, 325] on input "button" at bounding box center [1268, 329] width 509 height 29
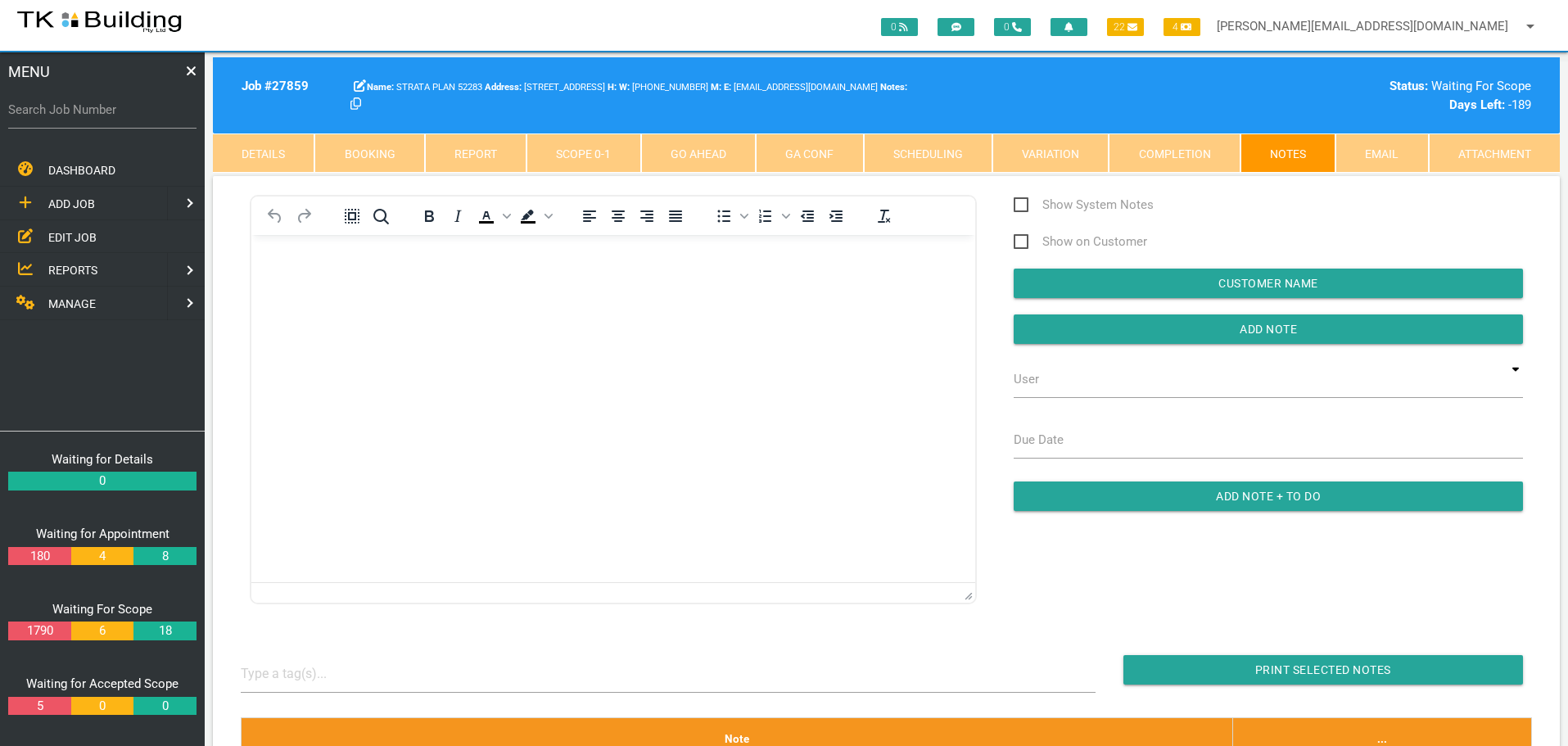
click at [116, 116] on label "Search Job Number" at bounding box center [102, 109] width 188 height 18
click at [116, 116] on input "Search Job Number" at bounding box center [102, 109] width 188 height 38
type input "27781"
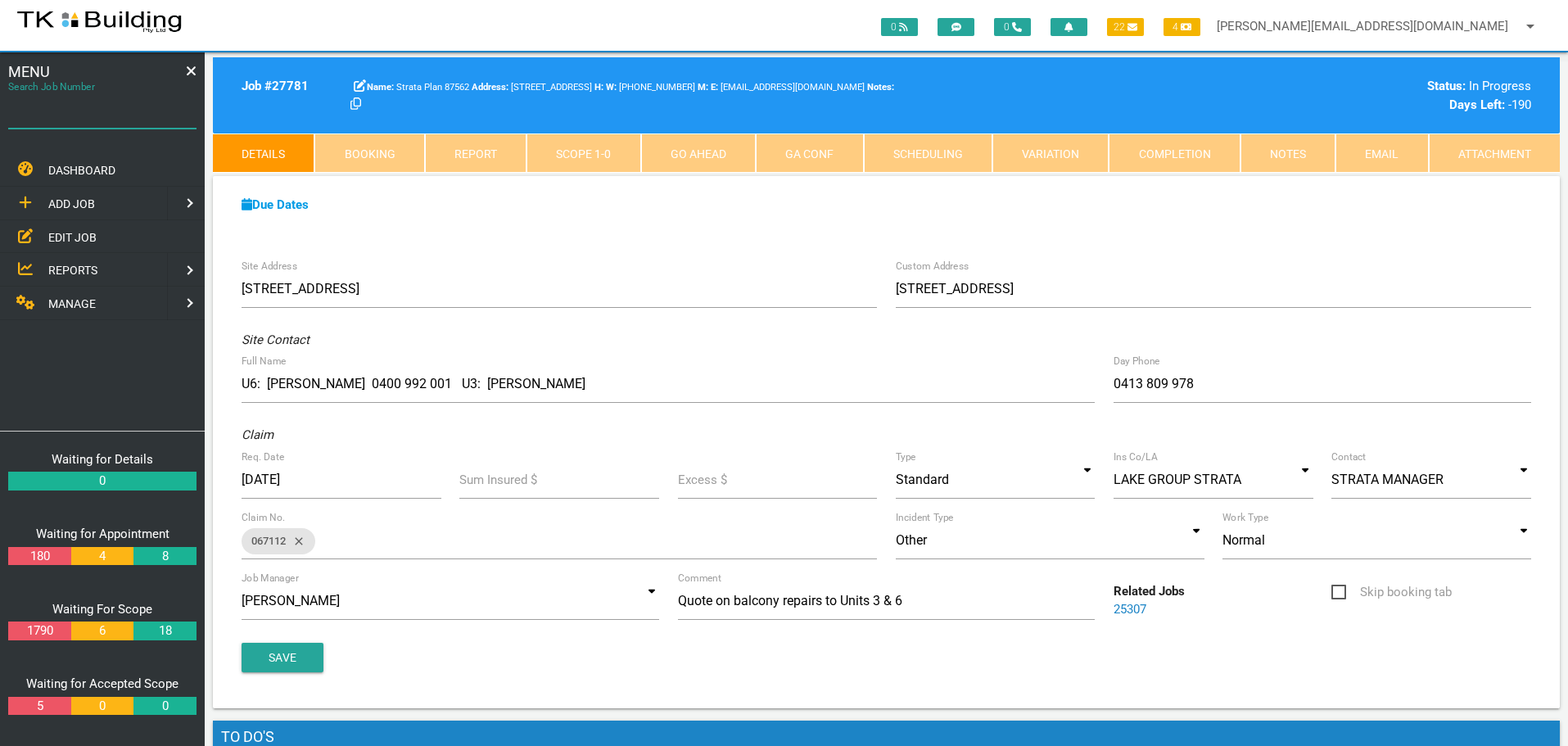
click at [81, 122] on input "Search Job Number" at bounding box center [102, 109] width 188 height 38
type input "28014"
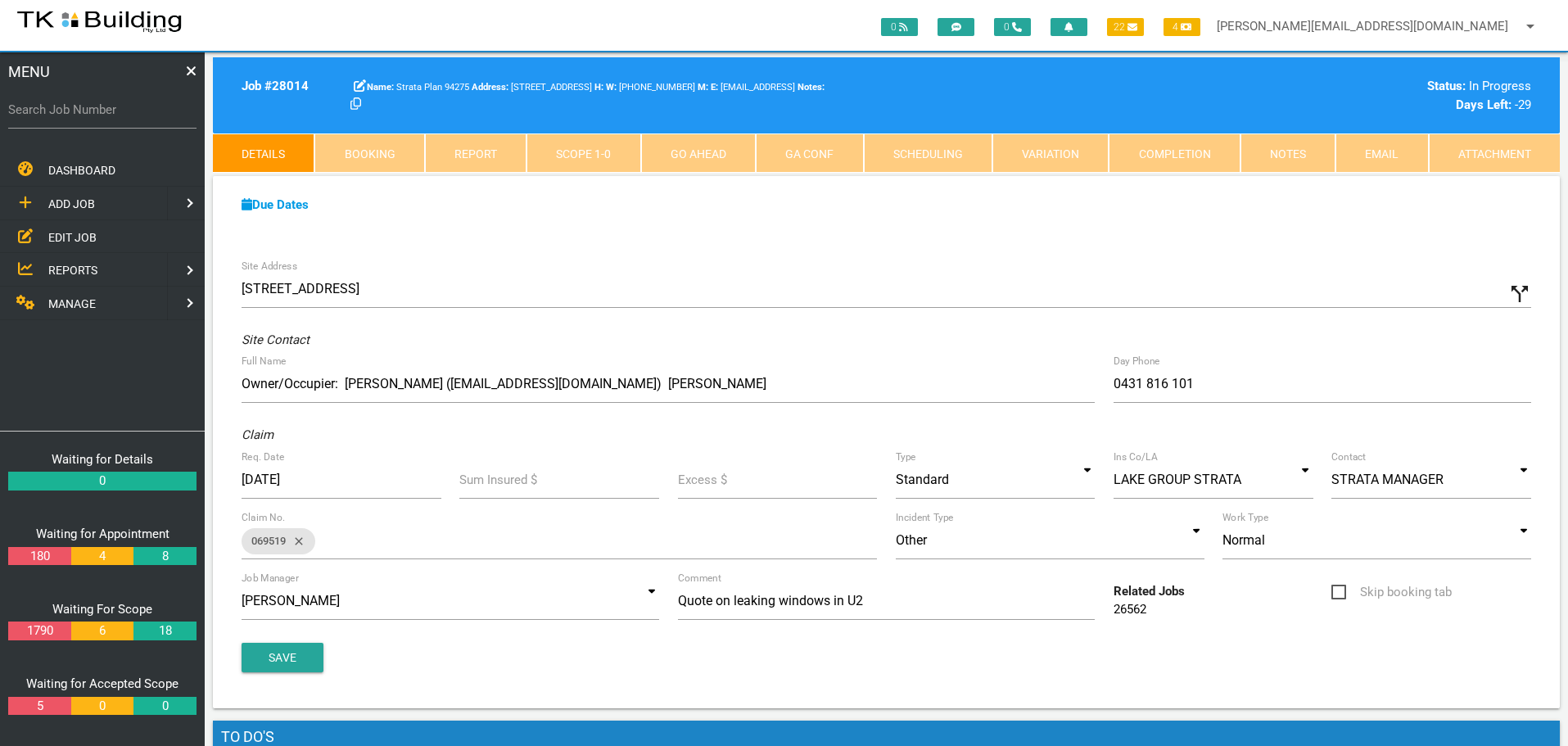
drag, startPoint x: 80, startPoint y: 233, endPoint x: 101, endPoint y: 232, distance: 21.0
click at [80, 233] on span "EDIT JOB" at bounding box center [72, 236] width 48 height 13
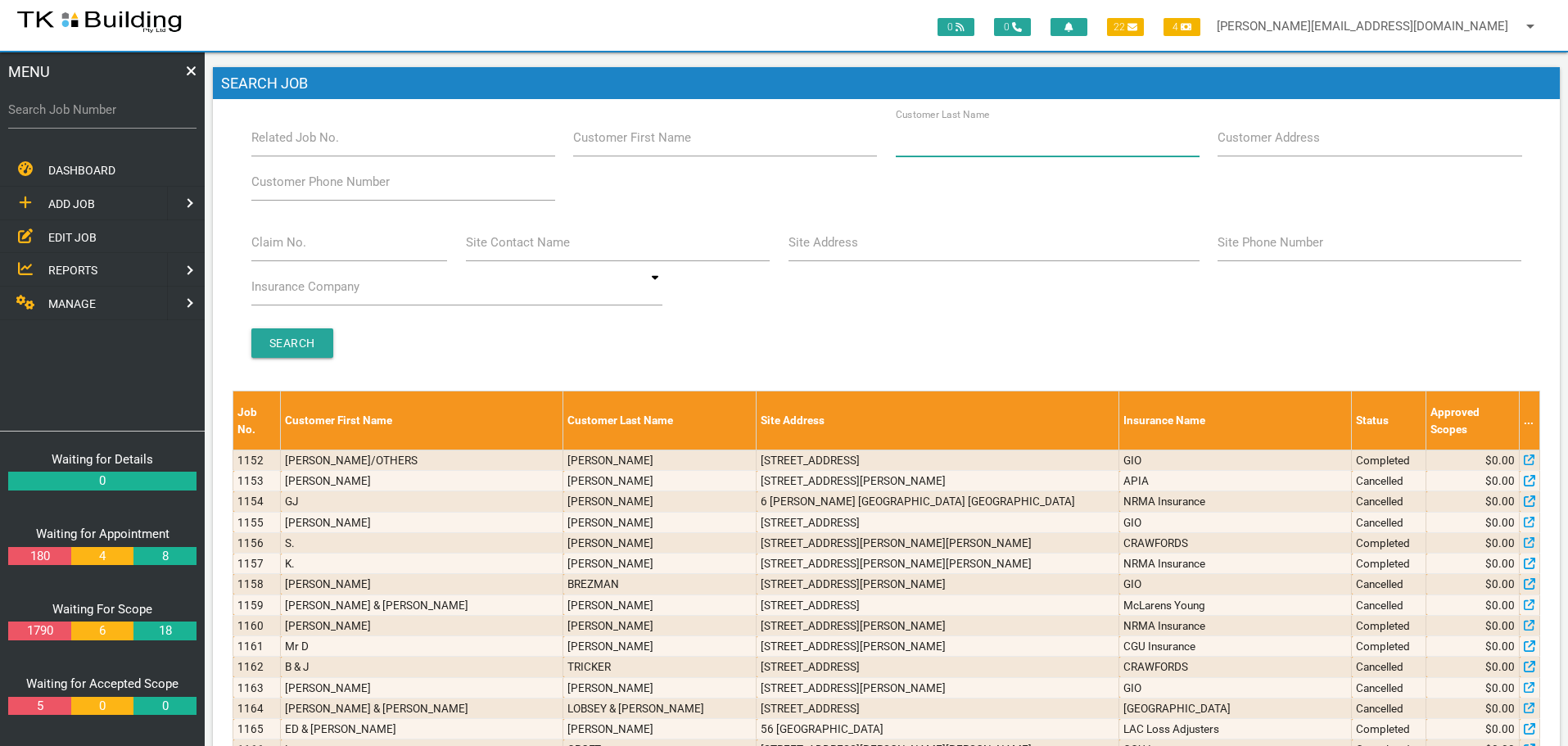
click at [1073, 148] on input "Customer Last Name" at bounding box center [1047, 137] width 304 height 38
type input "31620"
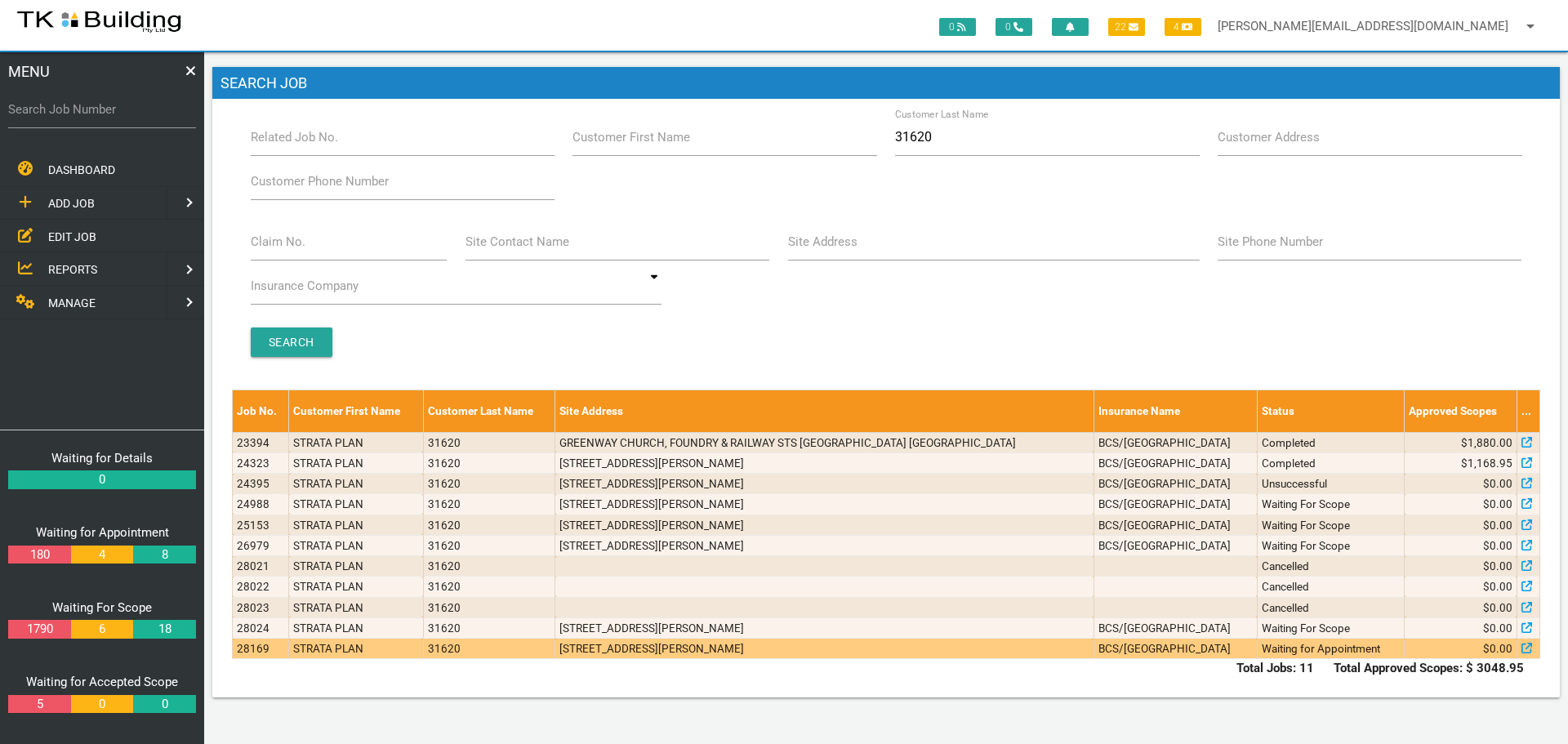
click at [1043, 651] on td "4/45 Railway St, Wickham NSW 2293, Australia" at bounding box center [824, 648] width 538 height 20
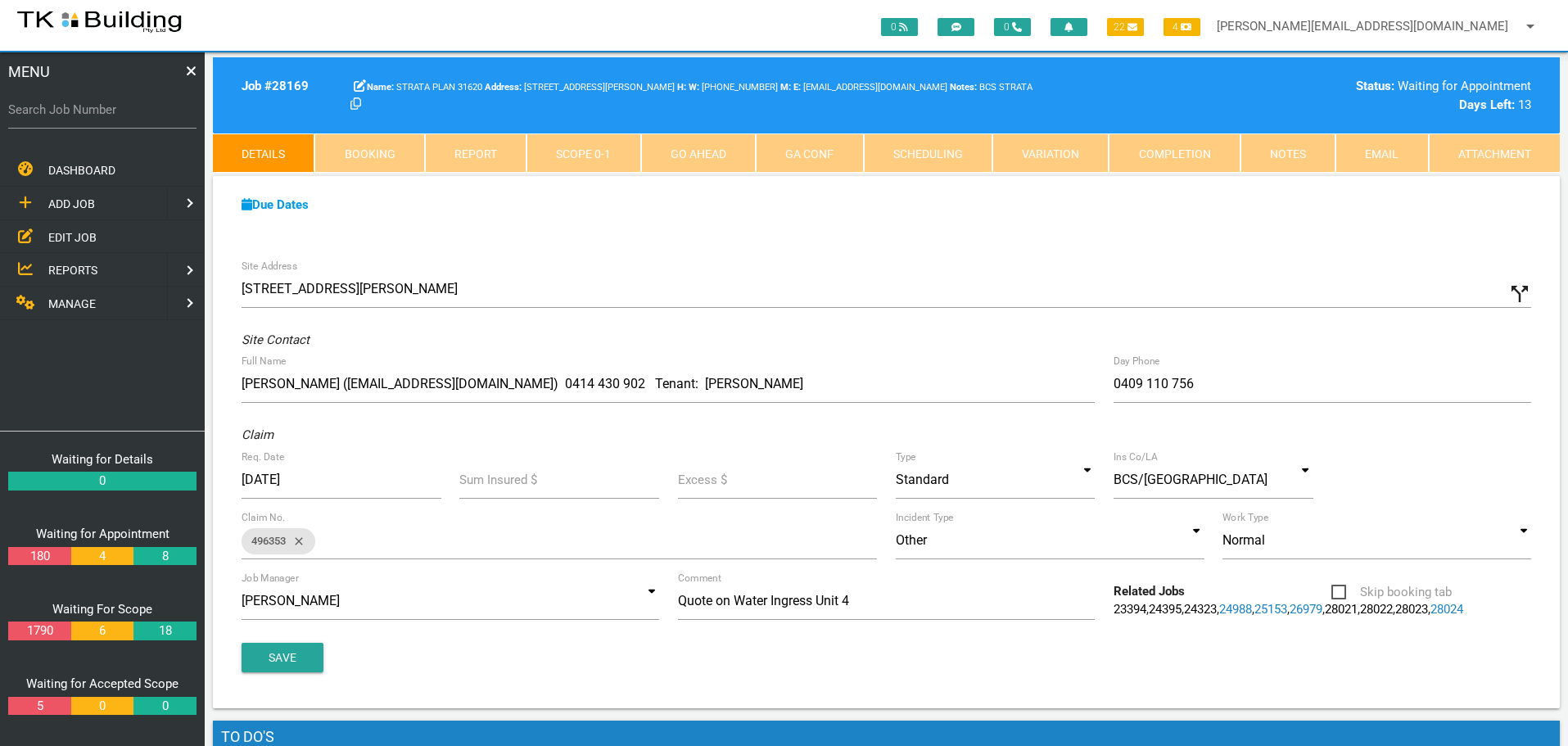
click at [93, 129] on div "Search Job Number" at bounding box center [102, 113] width 188 height 44
click at [80, 123] on input "Search Job Number" at bounding box center [102, 109] width 188 height 38
type input "27859"
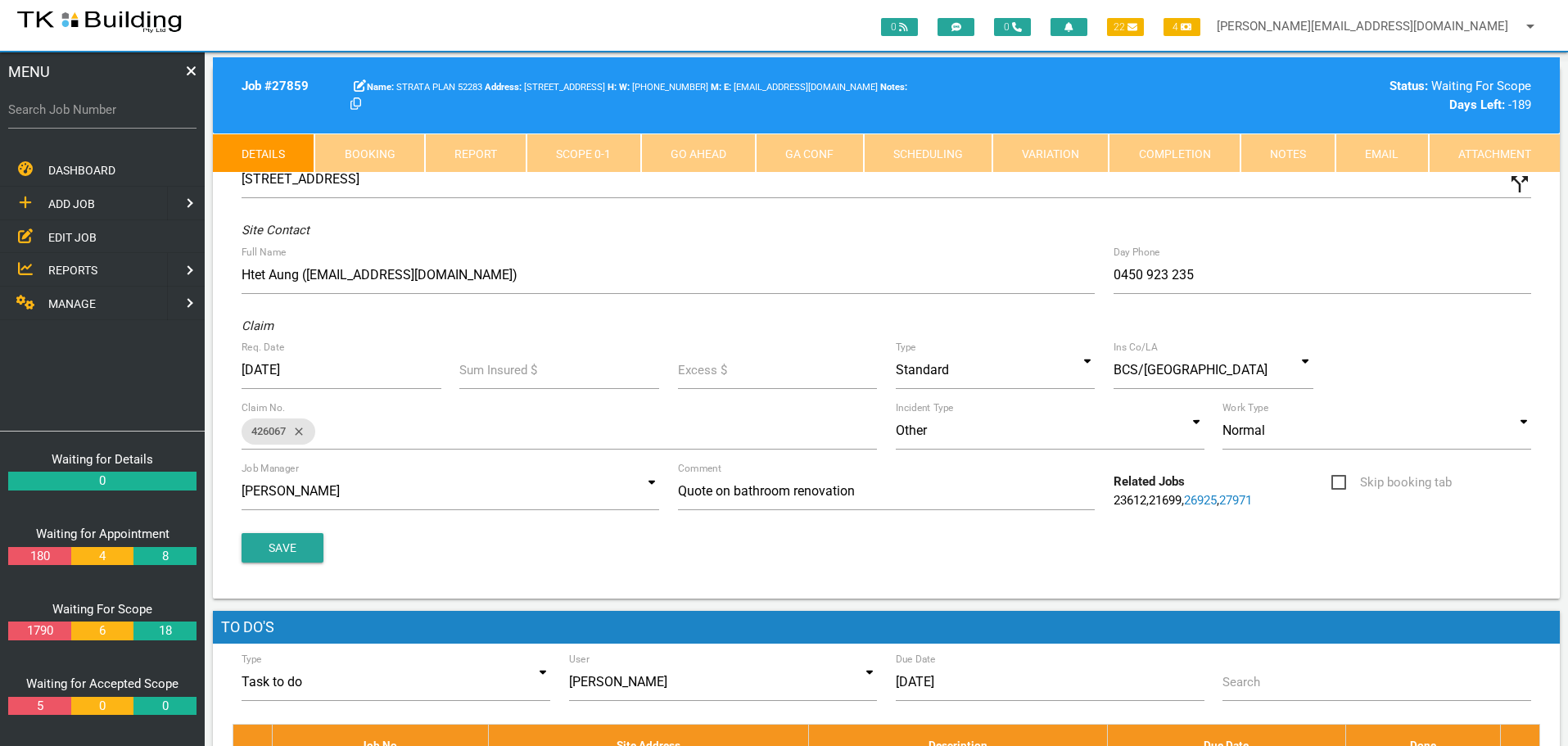
click at [1271, 153] on link "Notes" at bounding box center [1288, 153] width 95 height 40
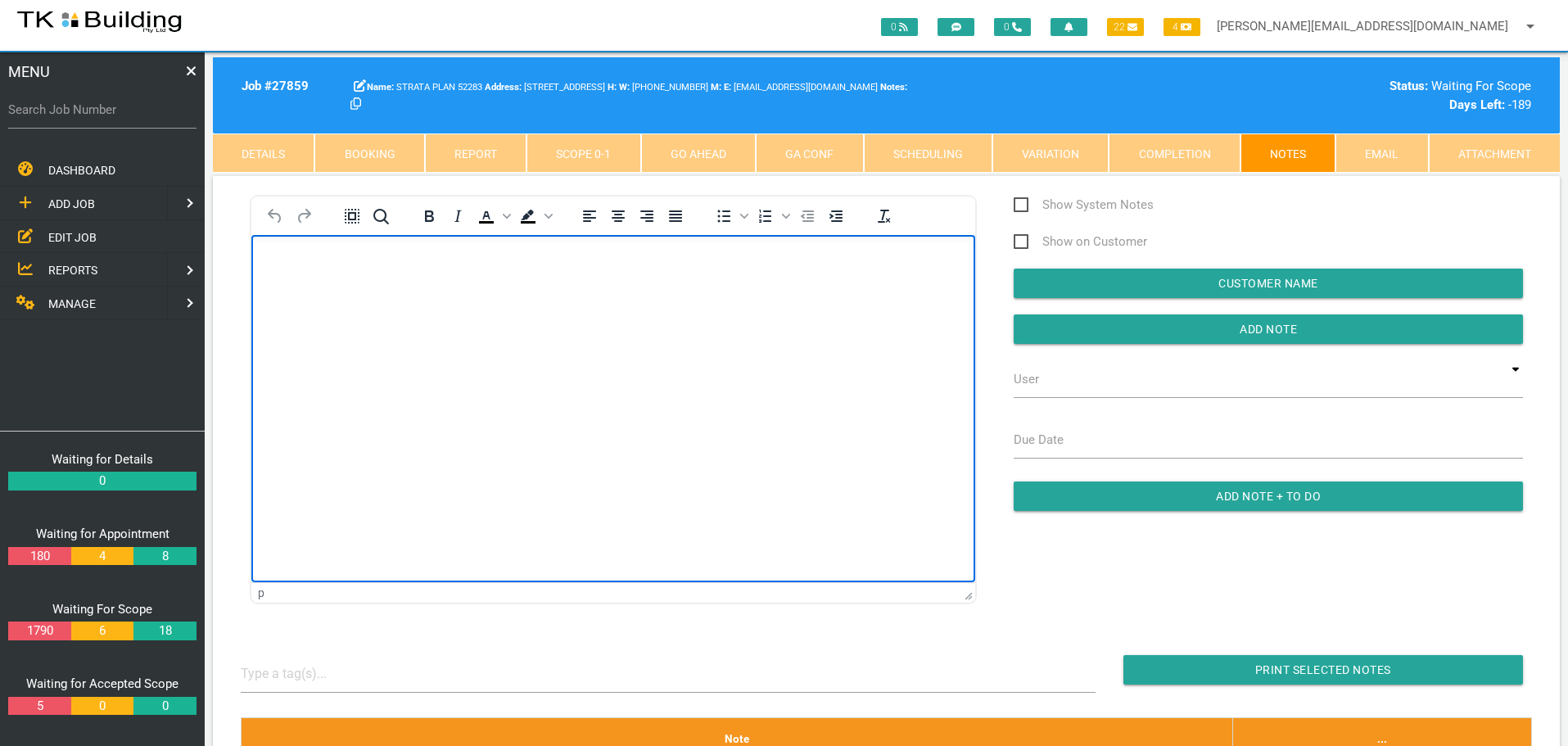
click at [316, 289] on body "Rich Text Area. Press ALT-0 for help." at bounding box center [613, 281] width 724 height 54
click at [285, 266] on p "Rich Text Area. Press ALT-0 for help." at bounding box center [614, 261] width 683 height 13
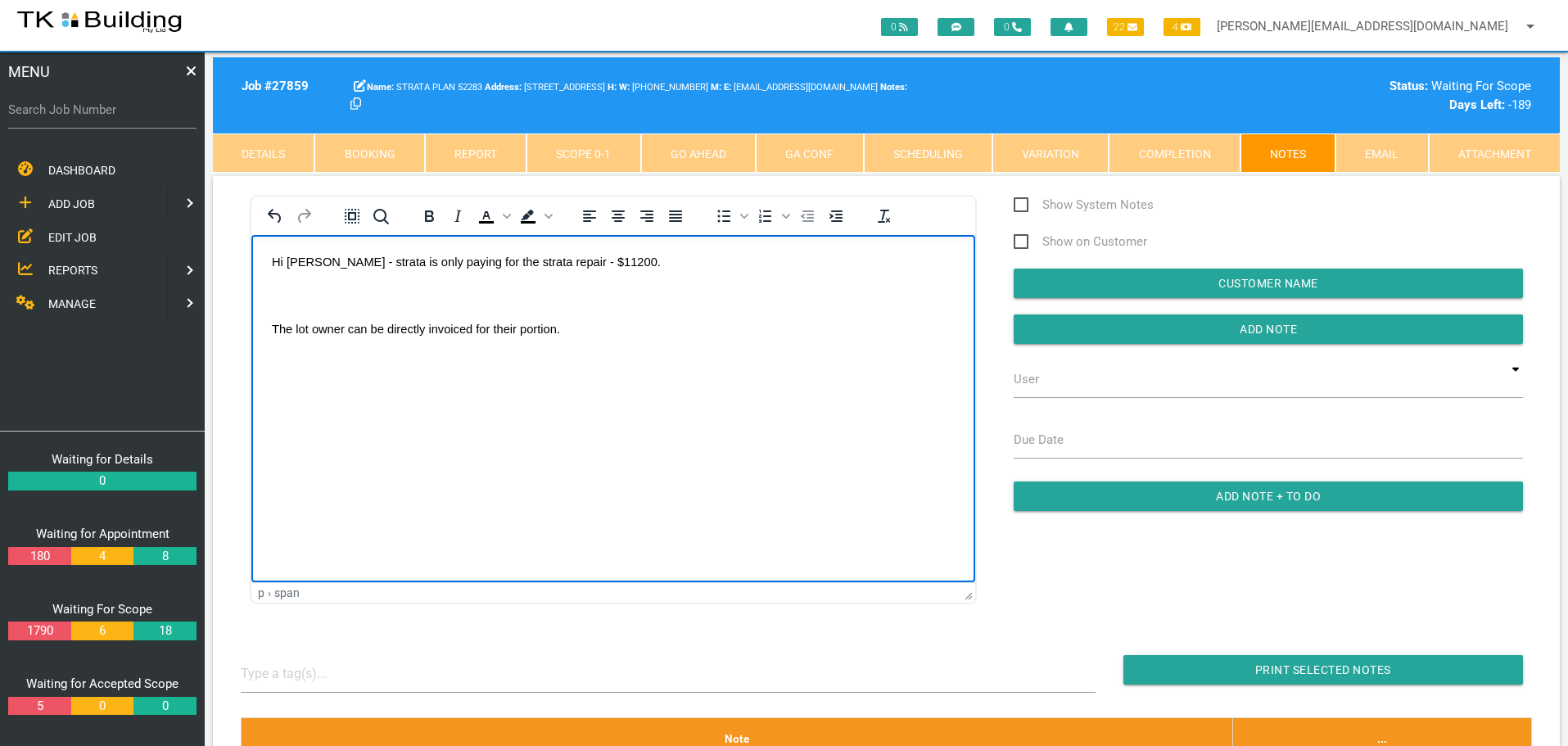
click at [298, 284] on body "Hi Sharon - strata is only paying for the strata repair - $11200. The lot owner…" at bounding box center [613, 315] width 724 height 122
click at [619, 292] on p "The lot owner can be directly invoiced for their portion." at bounding box center [614, 294] width 683 height 13
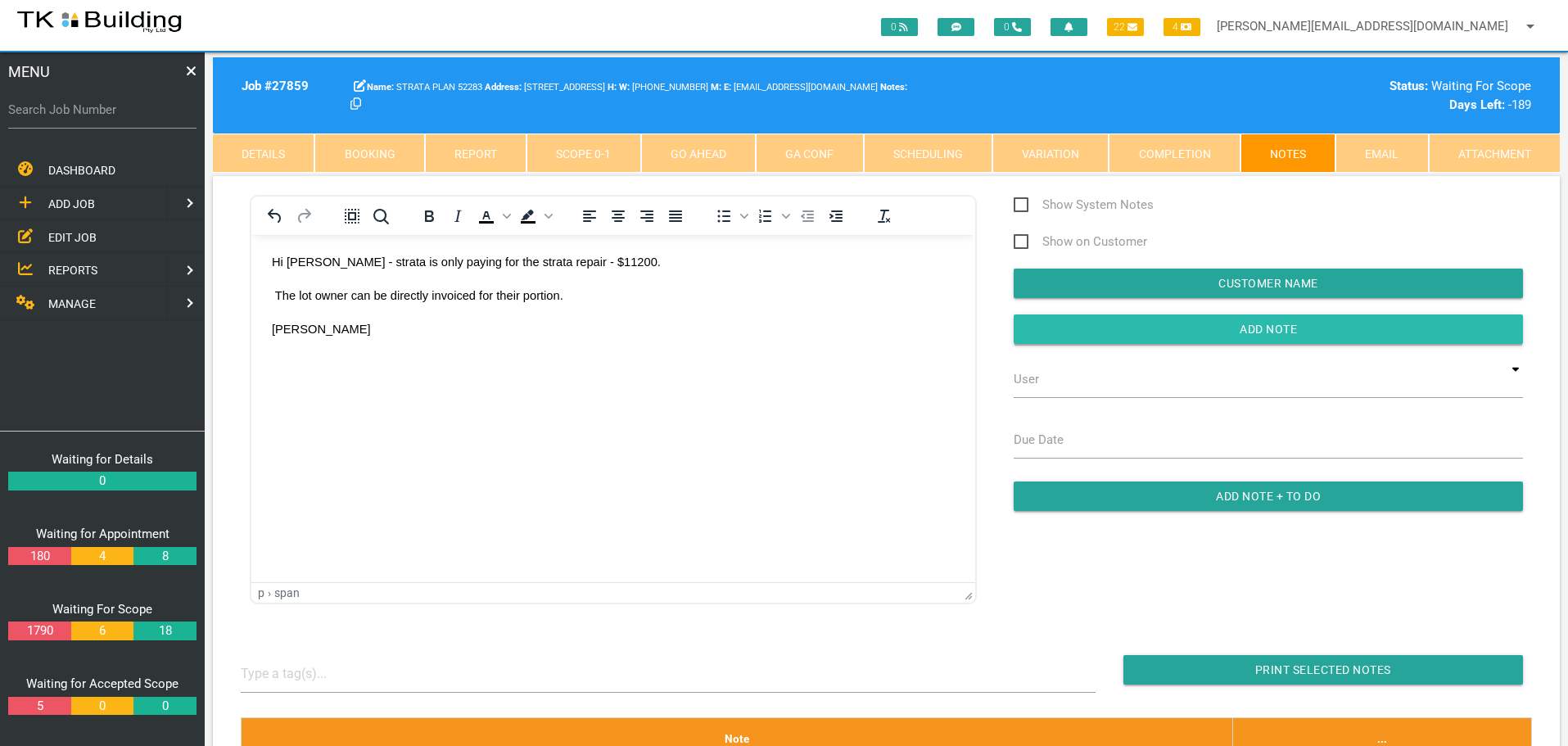
click at [1119, 324] on input "button" at bounding box center [1268, 329] width 509 height 29
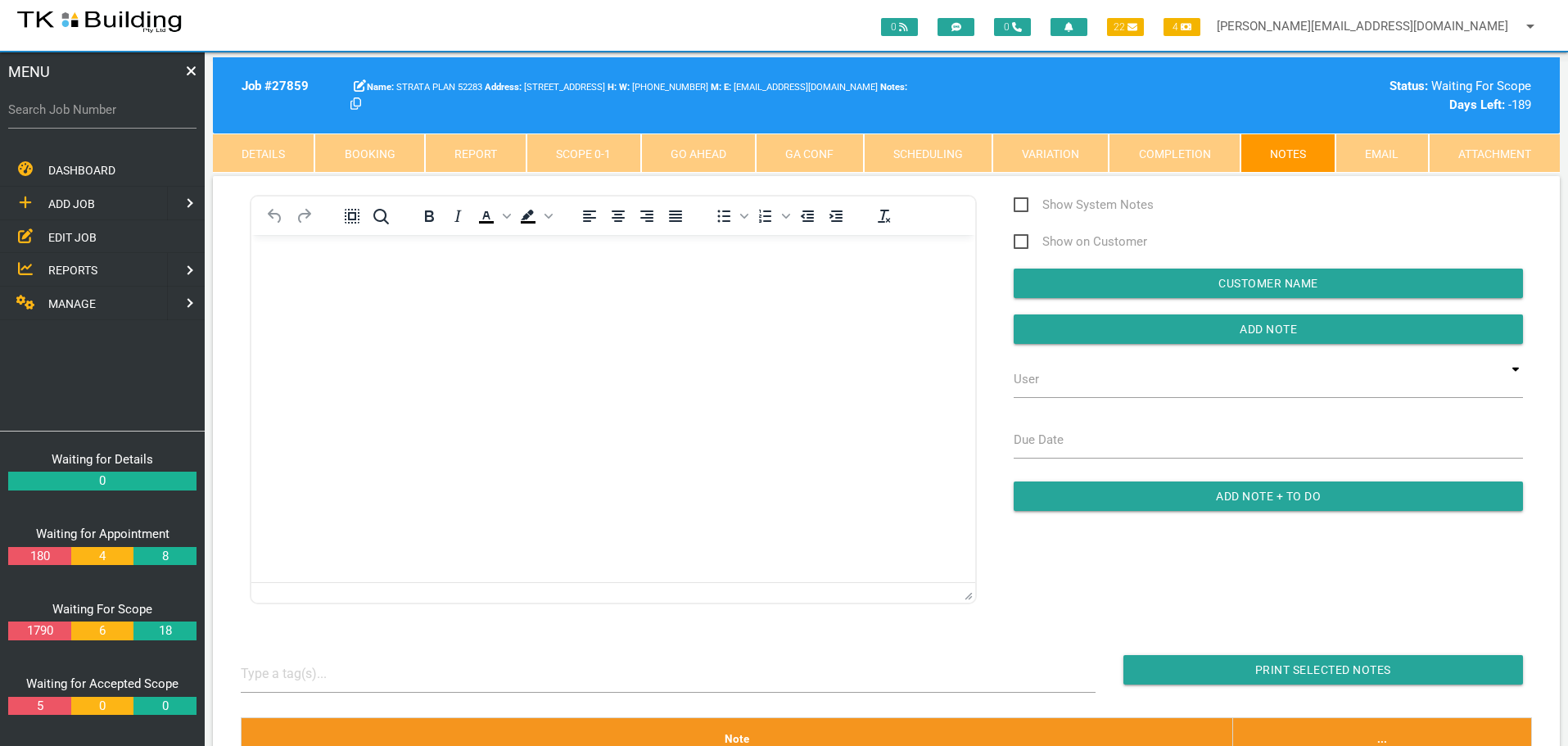
click at [99, 117] on label "Search Job Number" at bounding box center [102, 109] width 188 height 18
click at [99, 117] on input "Search Job Number" at bounding box center [102, 109] width 188 height 38
type input "27931"
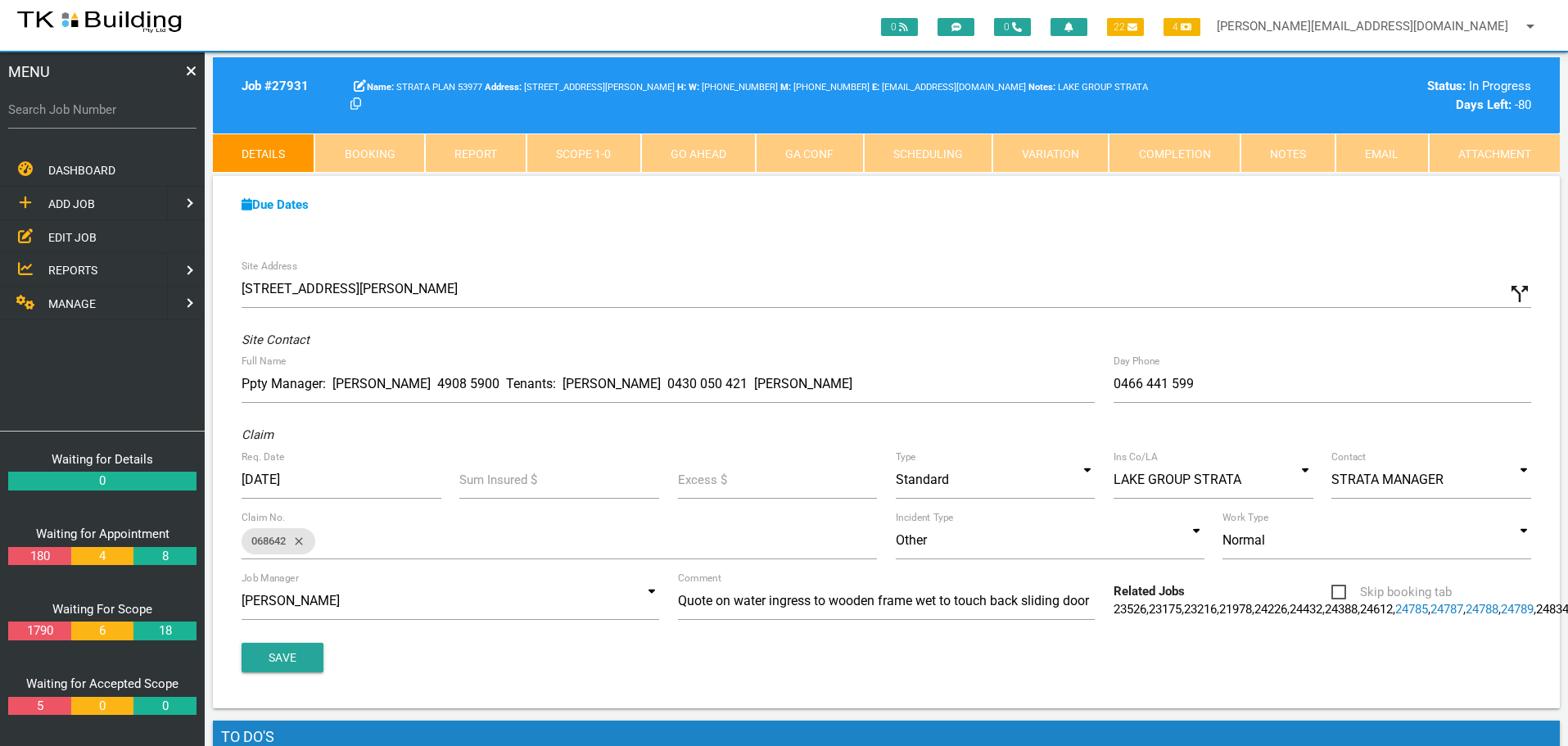
click at [1276, 137] on link "Notes" at bounding box center [1288, 153] width 95 height 40
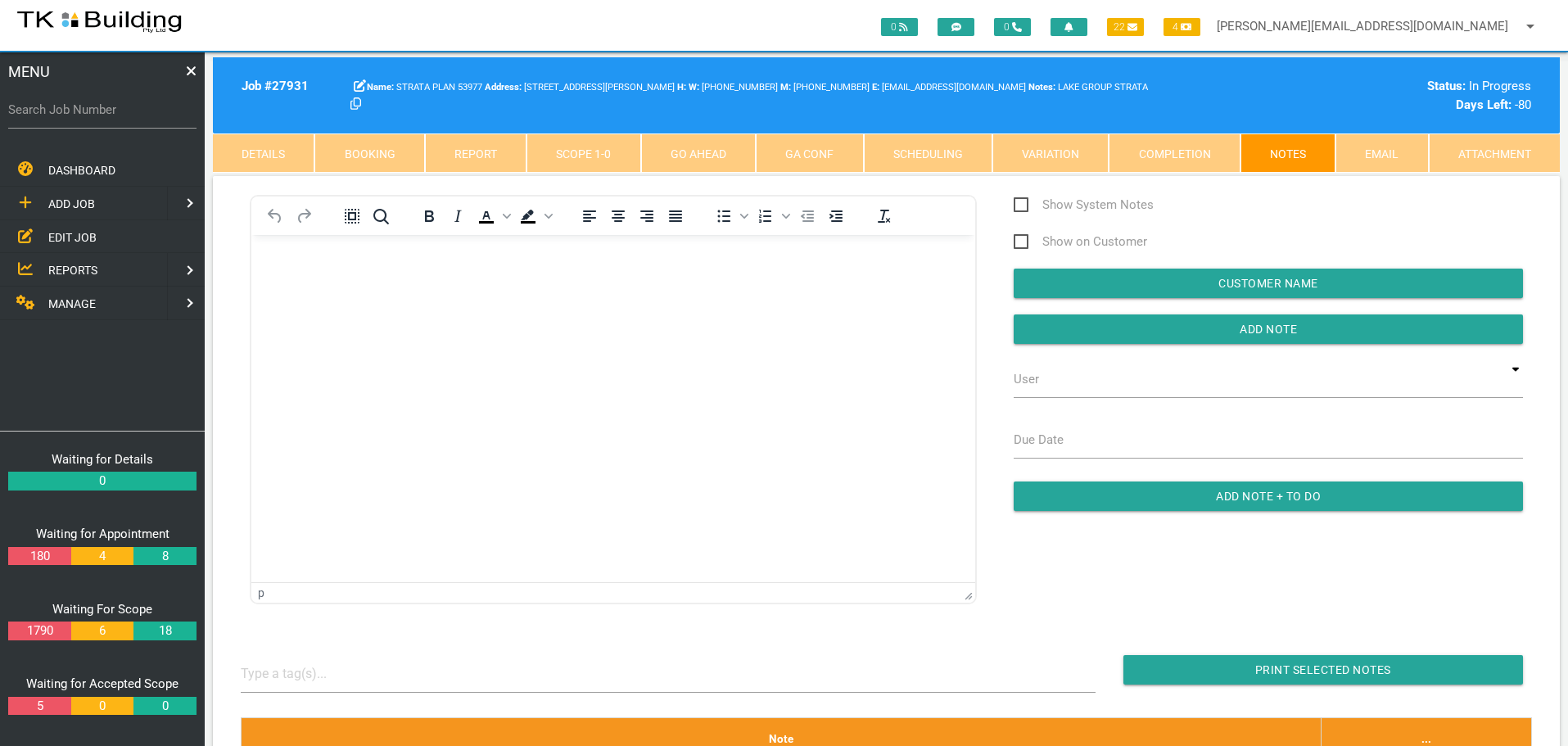
click at [357, 269] on body "Rich Text Area. Press ALT-0 for help." at bounding box center [613, 281] width 724 height 54
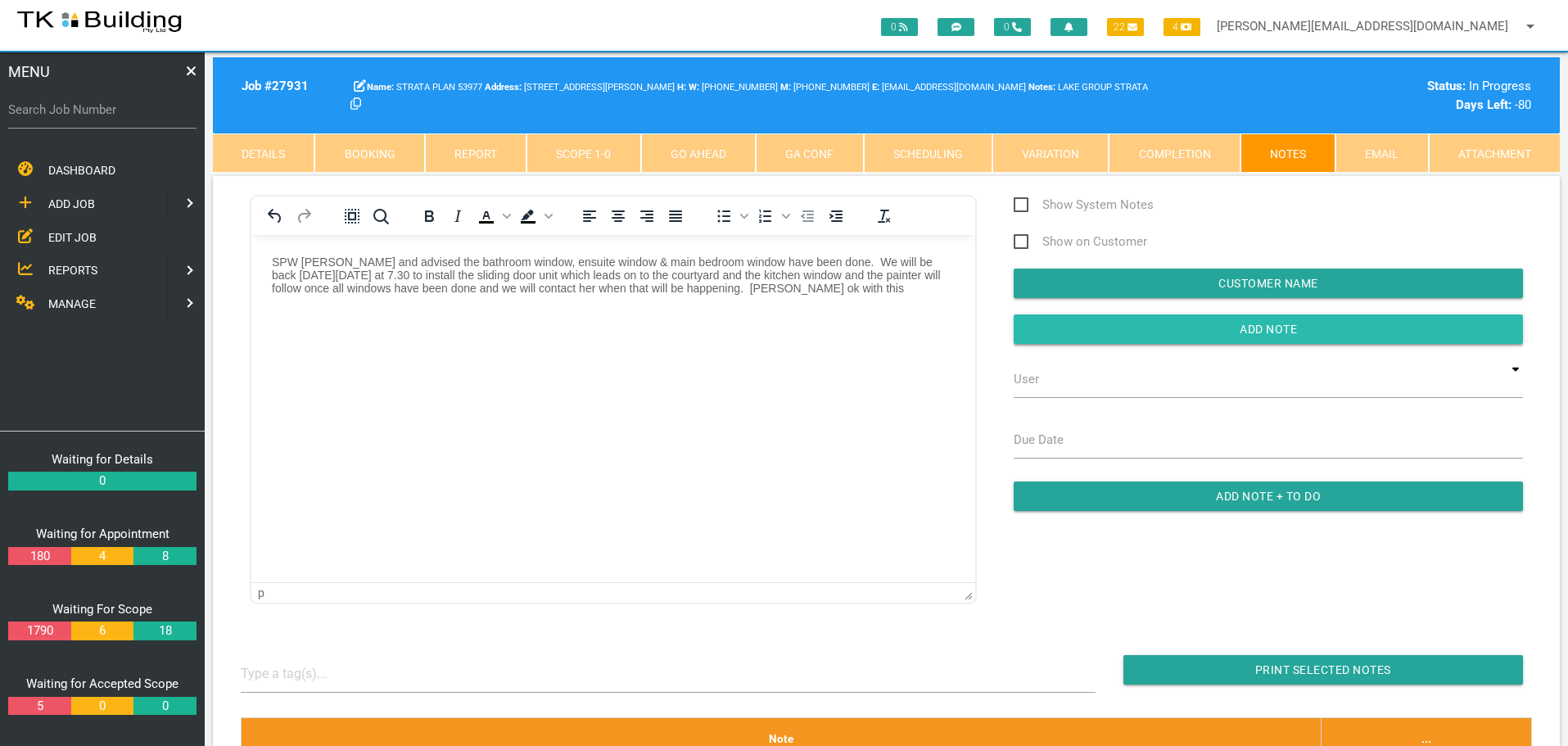
click at [1108, 322] on input "button" at bounding box center [1268, 329] width 509 height 29
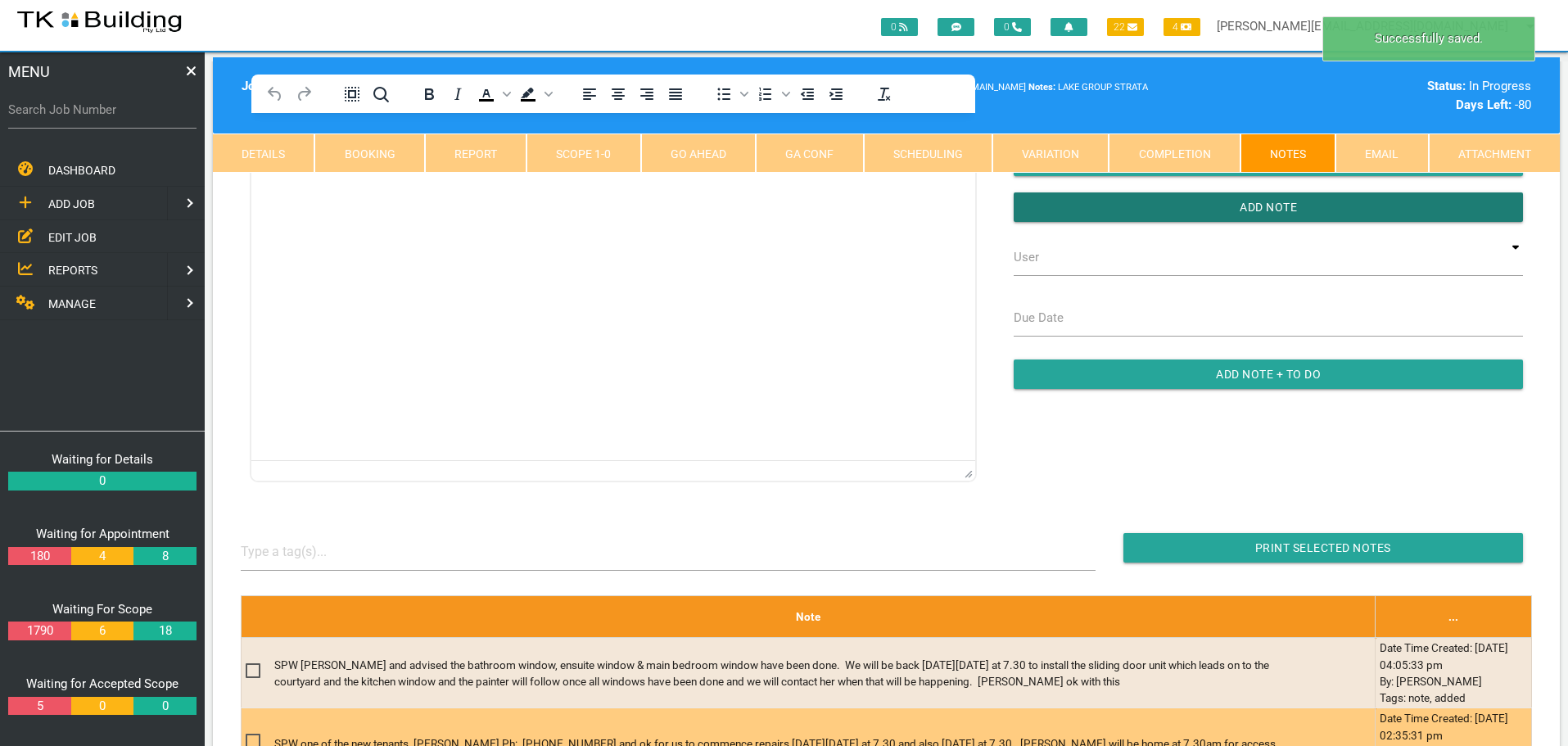
scroll to position [246, 0]
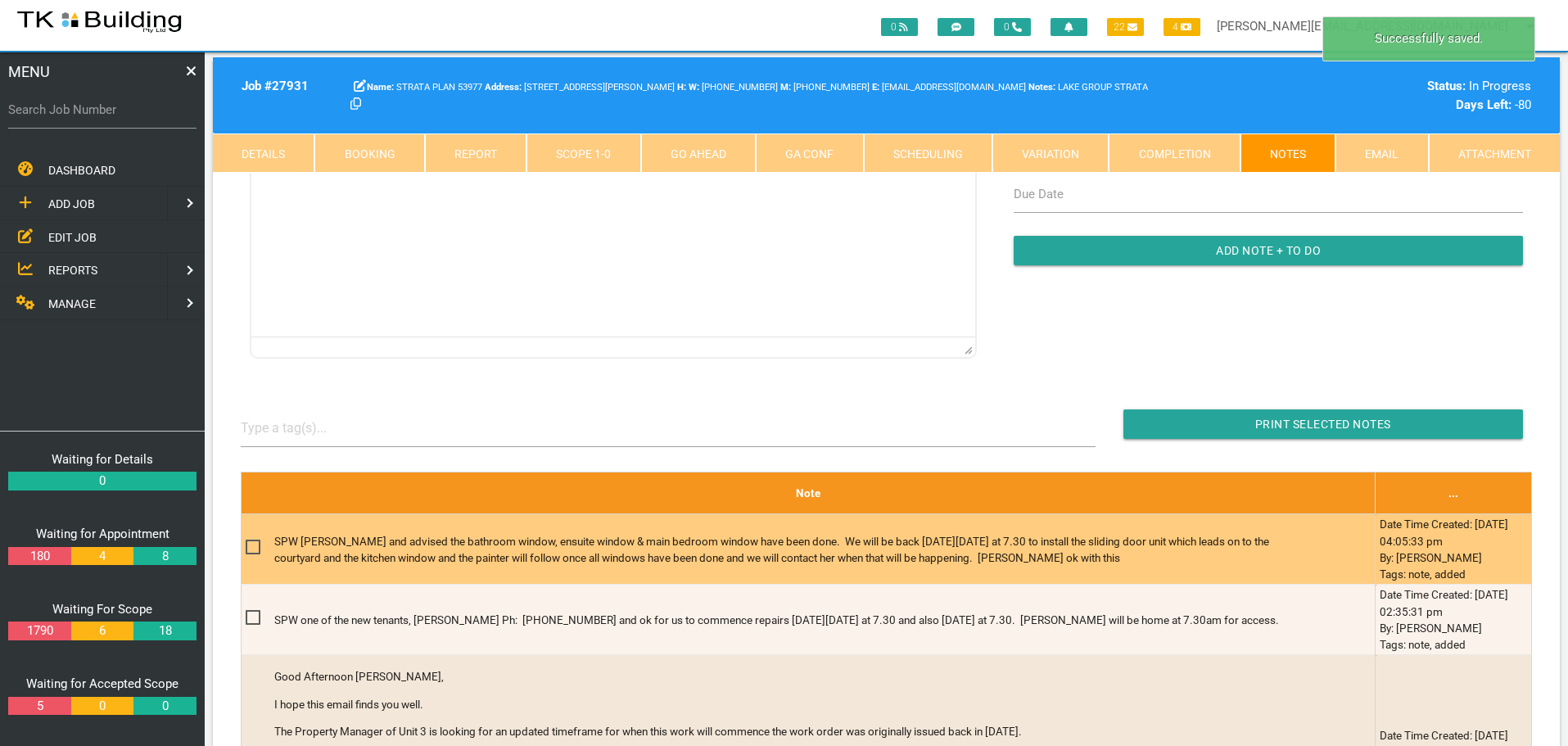
click at [250, 548] on span at bounding box center [260, 547] width 29 height 20
click at [250, 548] on input "checkbox" at bounding box center [251, 543] width 11 height 11
checkbox input "true"
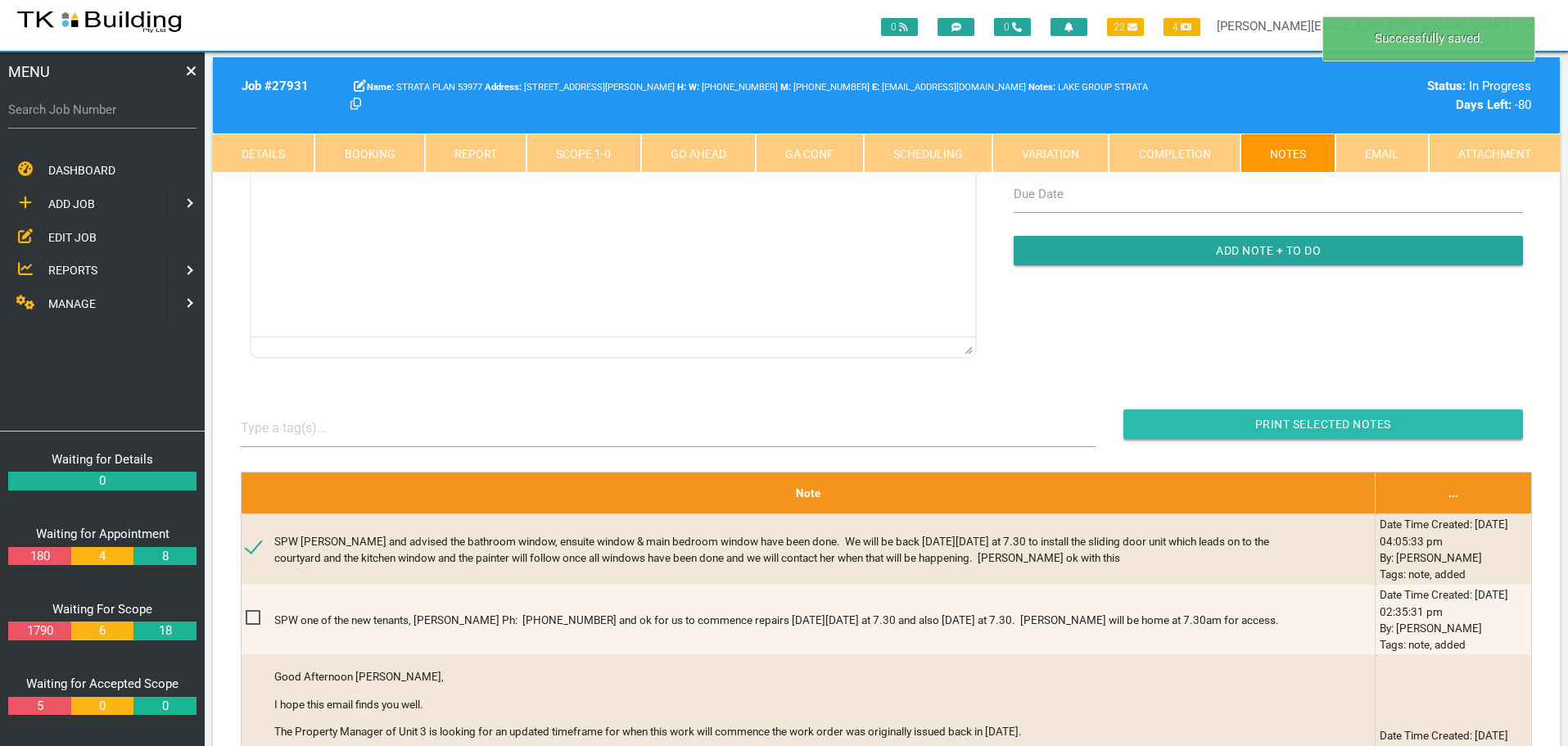
click at [1193, 415] on input "Print Selected Notes" at bounding box center [1323, 424] width 400 height 29
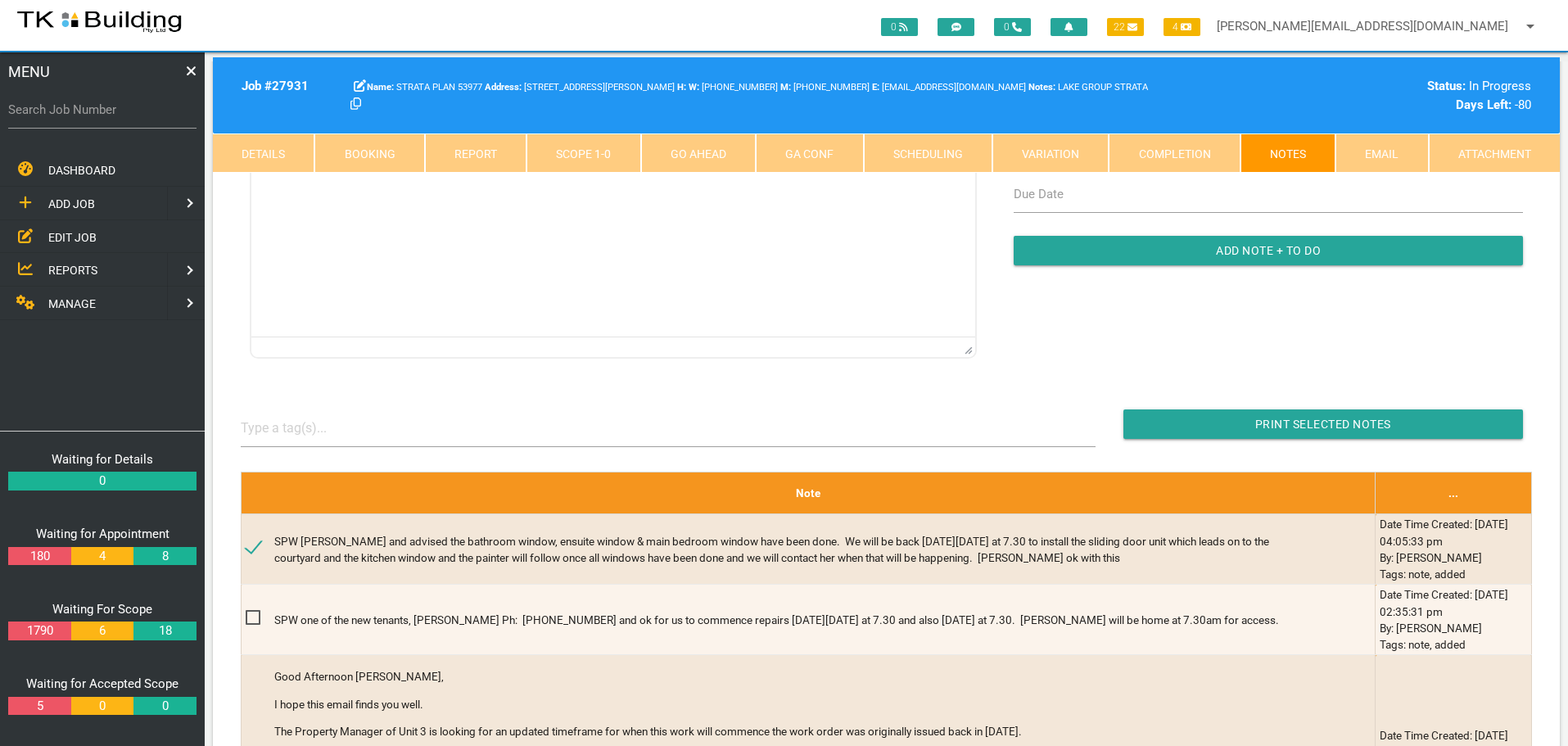
click at [70, 234] on span "EDIT JOB" at bounding box center [72, 236] width 48 height 13
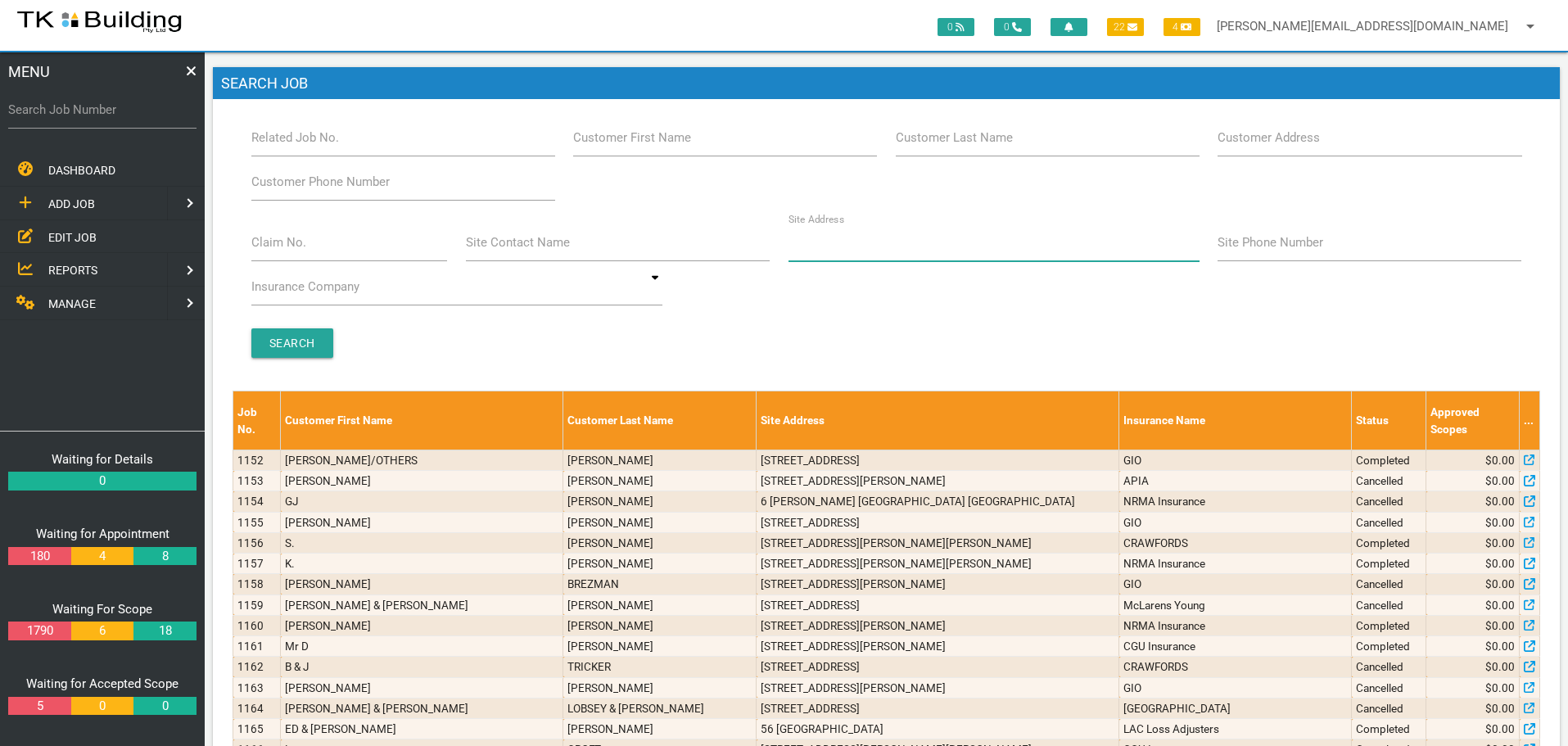
click at [887, 252] on input "Site Address" at bounding box center [994, 242] width 411 height 38
type input "47 Leonora"
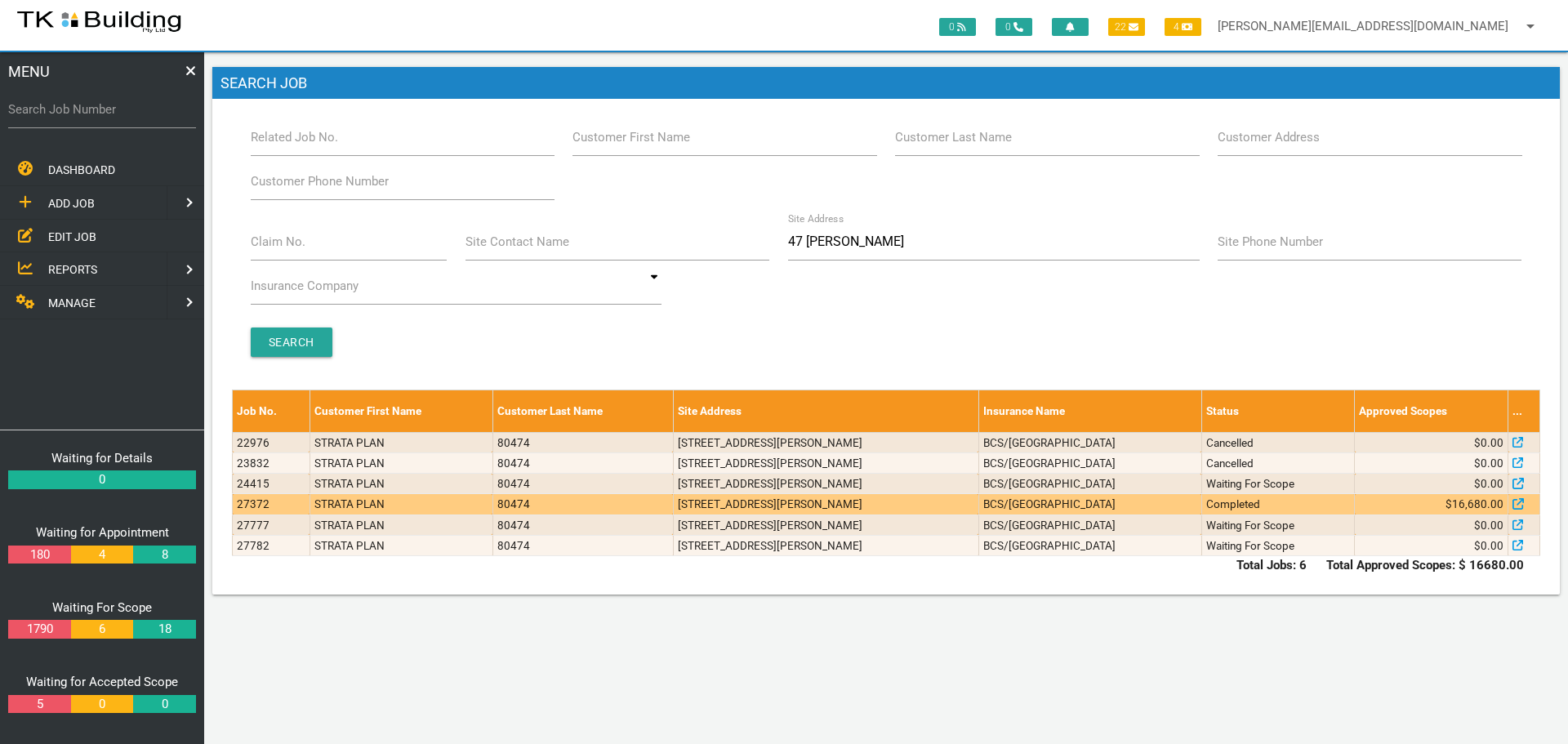
click at [832, 509] on td "7/47 Leonora Parade, Waratah West NSW 2298, Australia" at bounding box center [826, 504] width 306 height 20
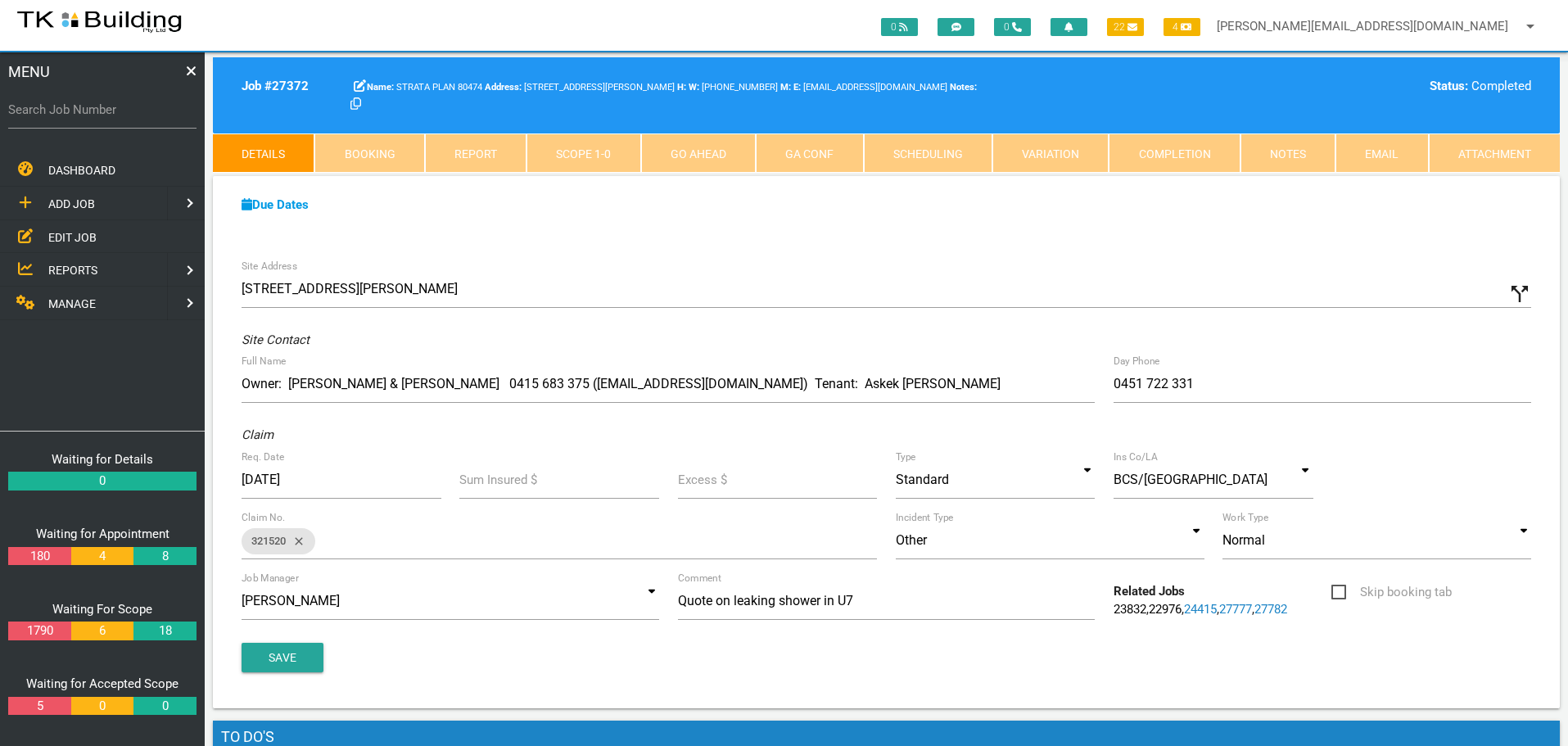
drag, startPoint x: 72, startPoint y: 235, endPoint x: 111, endPoint y: 223, distance: 40.8
click at [72, 235] on span "EDIT JOB" at bounding box center [72, 236] width 48 height 13
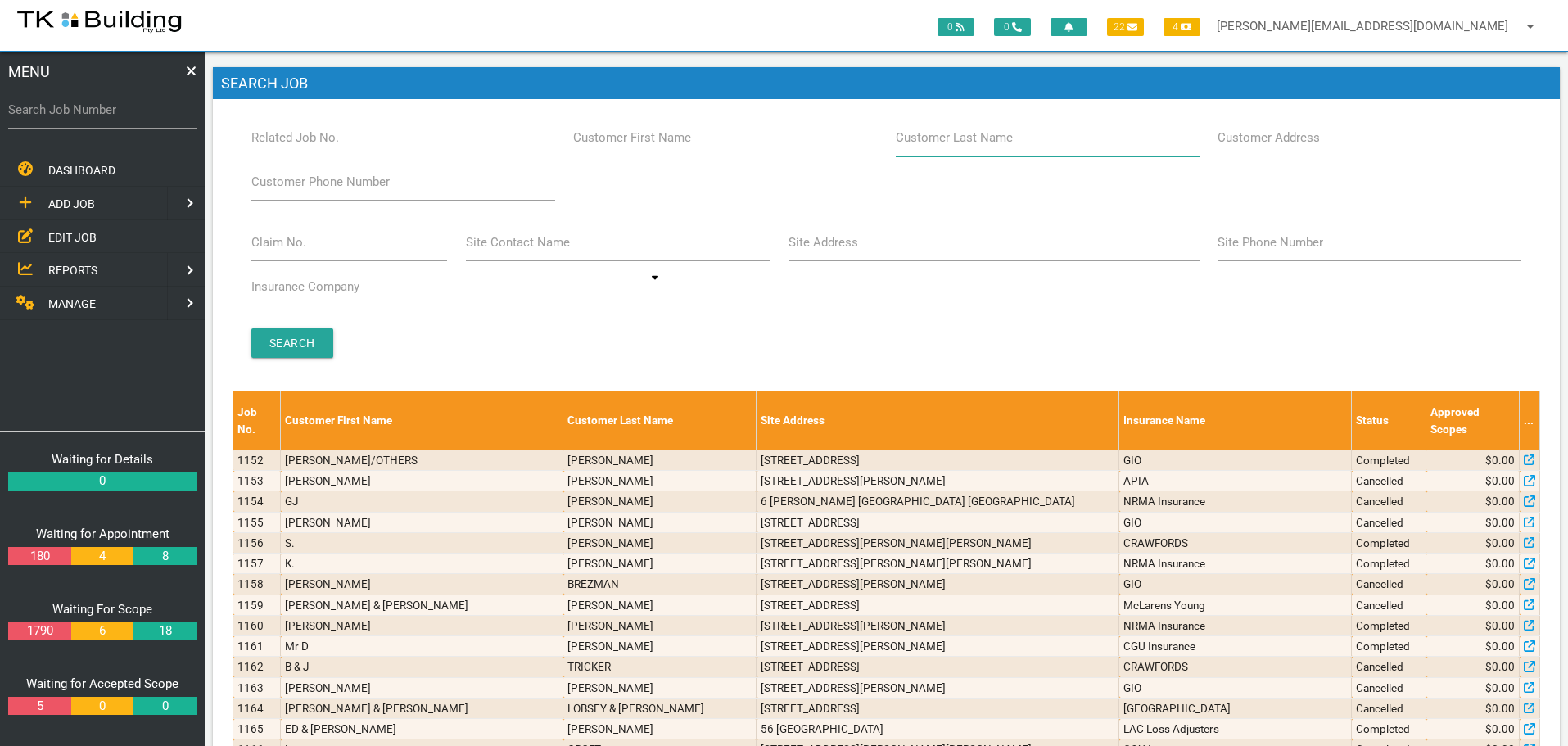
click at [975, 152] on input "Customer Last Name" at bounding box center [1047, 137] width 304 height 38
type input "82863"
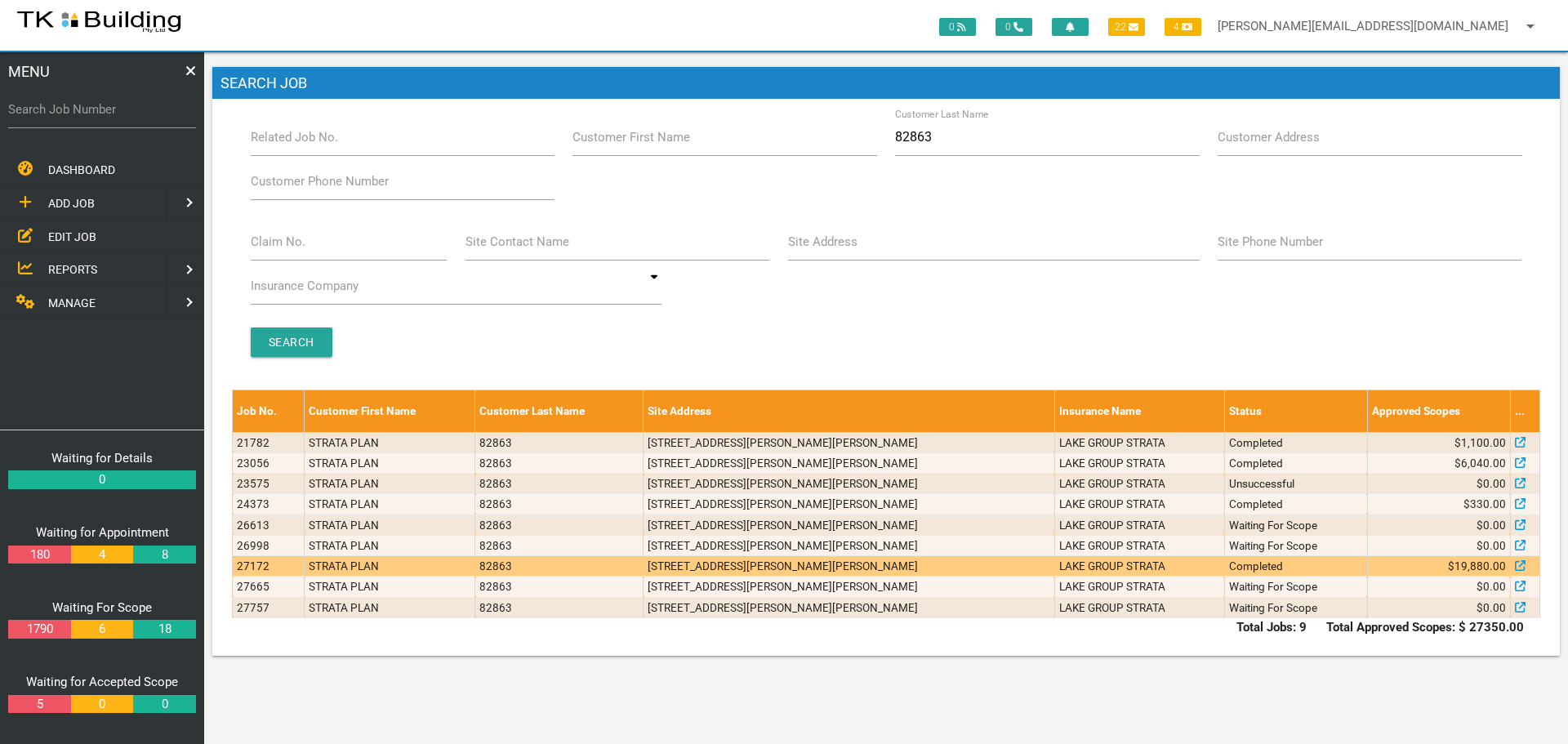
click at [1159, 570] on td "LAKE GROUP STRATA" at bounding box center [1139, 566] width 170 height 20
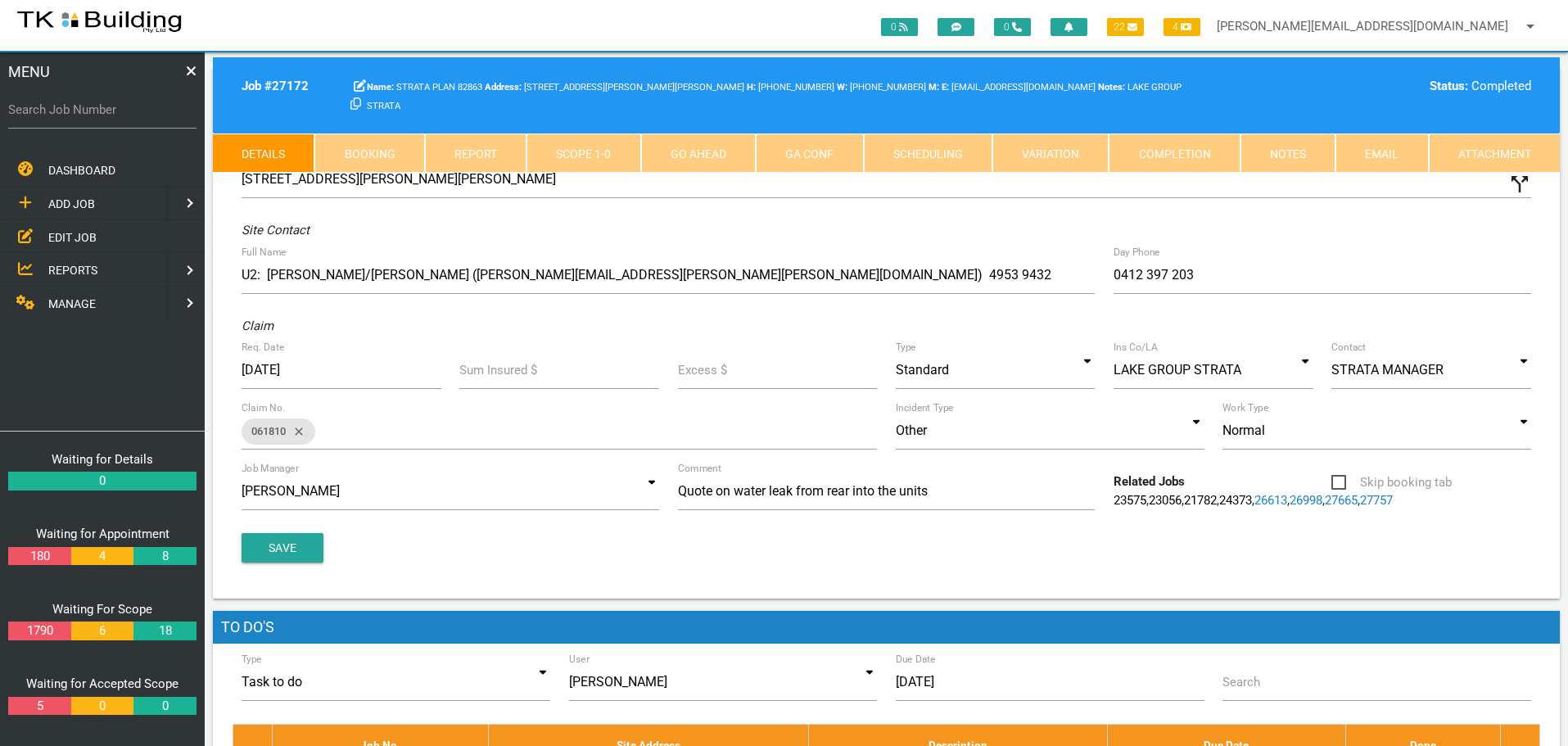
click at [1298, 156] on link "Notes" at bounding box center [1288, 153] width 95 height 40
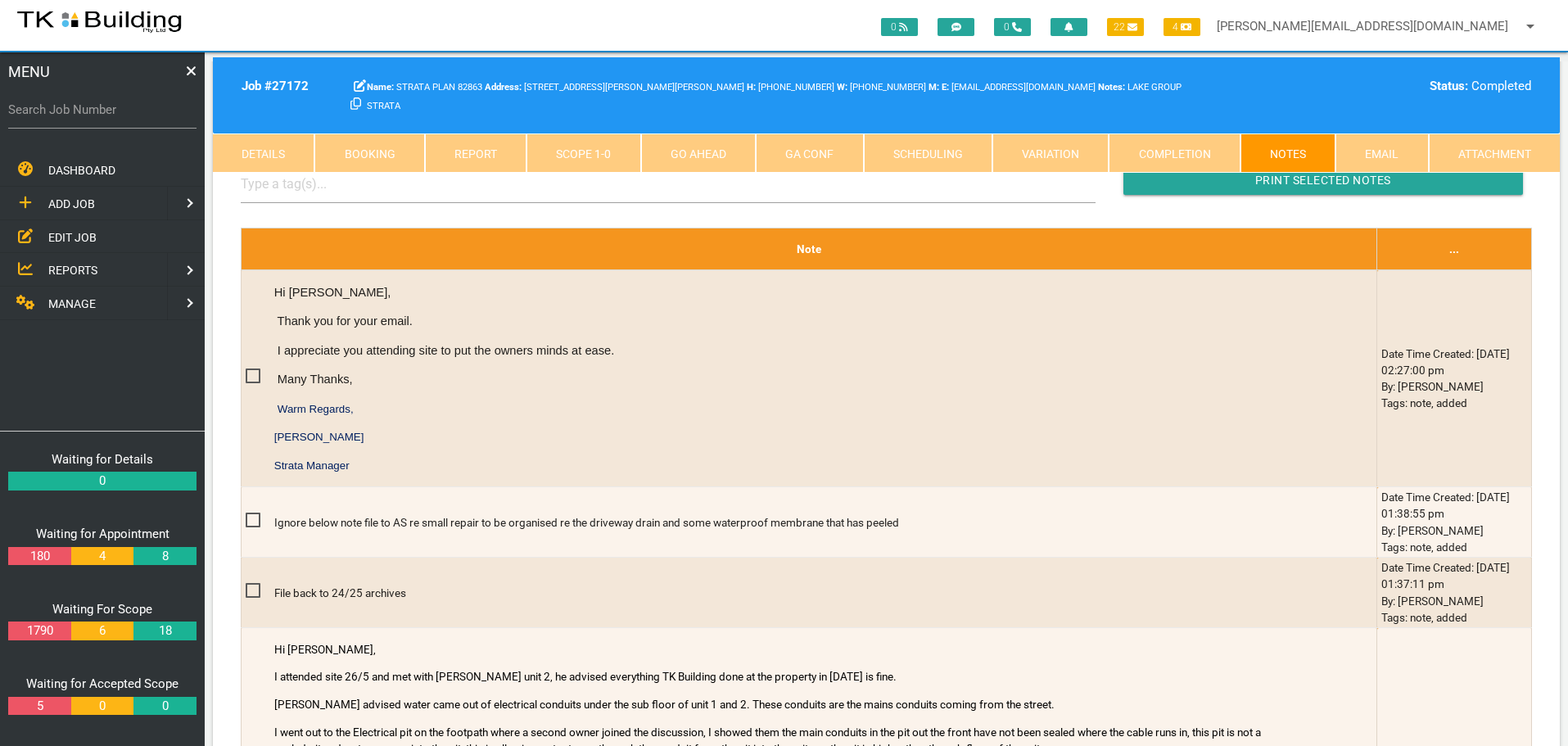
scroll to position [491, 0]
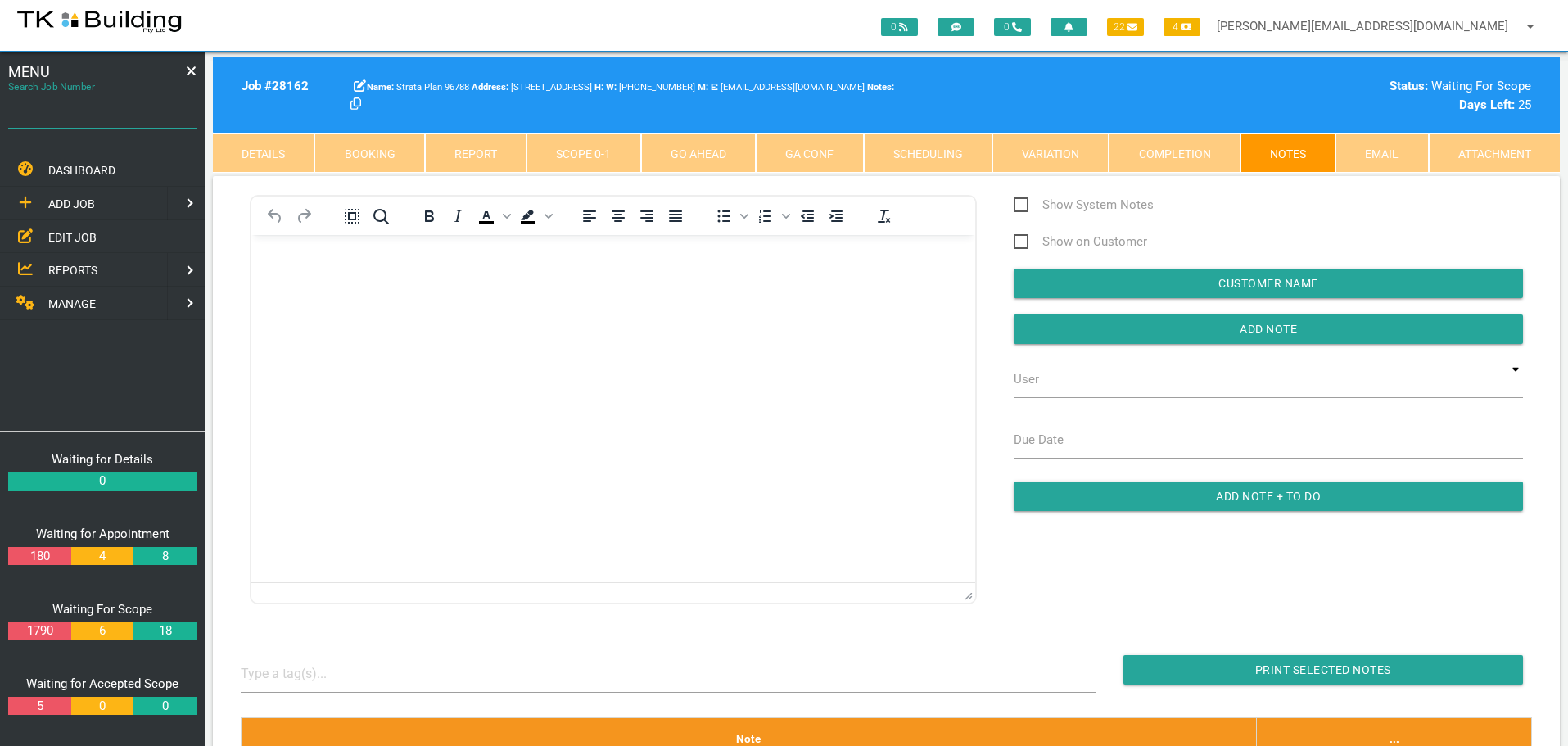
click at [121, 120] on input "Search Job Number" at bounding box center [102, 109] width 188 height 38
type input "27931"
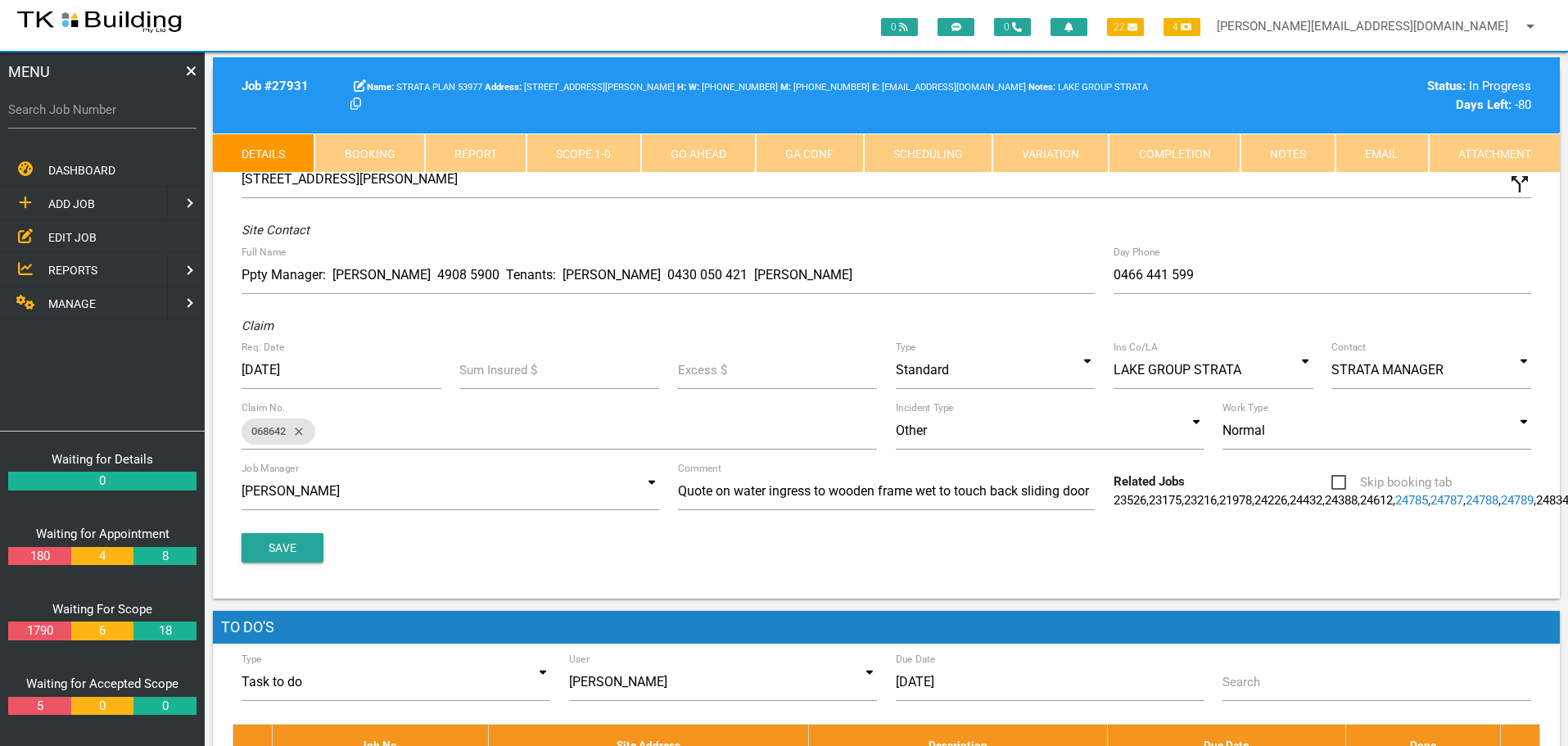
click at [577, 151] on link "Scope 1 - 0" at bounding box center [583, 153] width 114 height 40
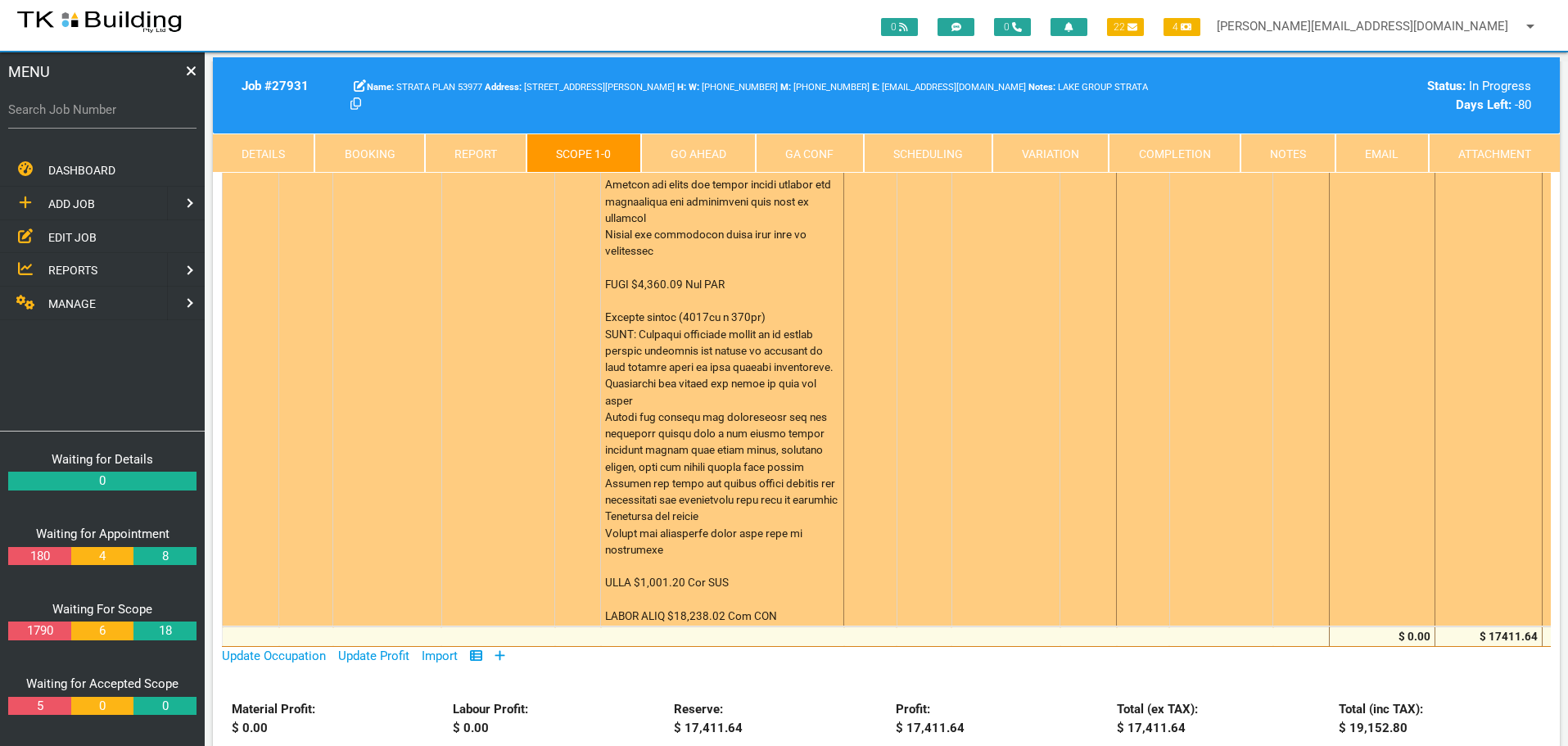
scroll to position [1638, 0]
